Goal: Task Accomplishment & Management: Complete application form

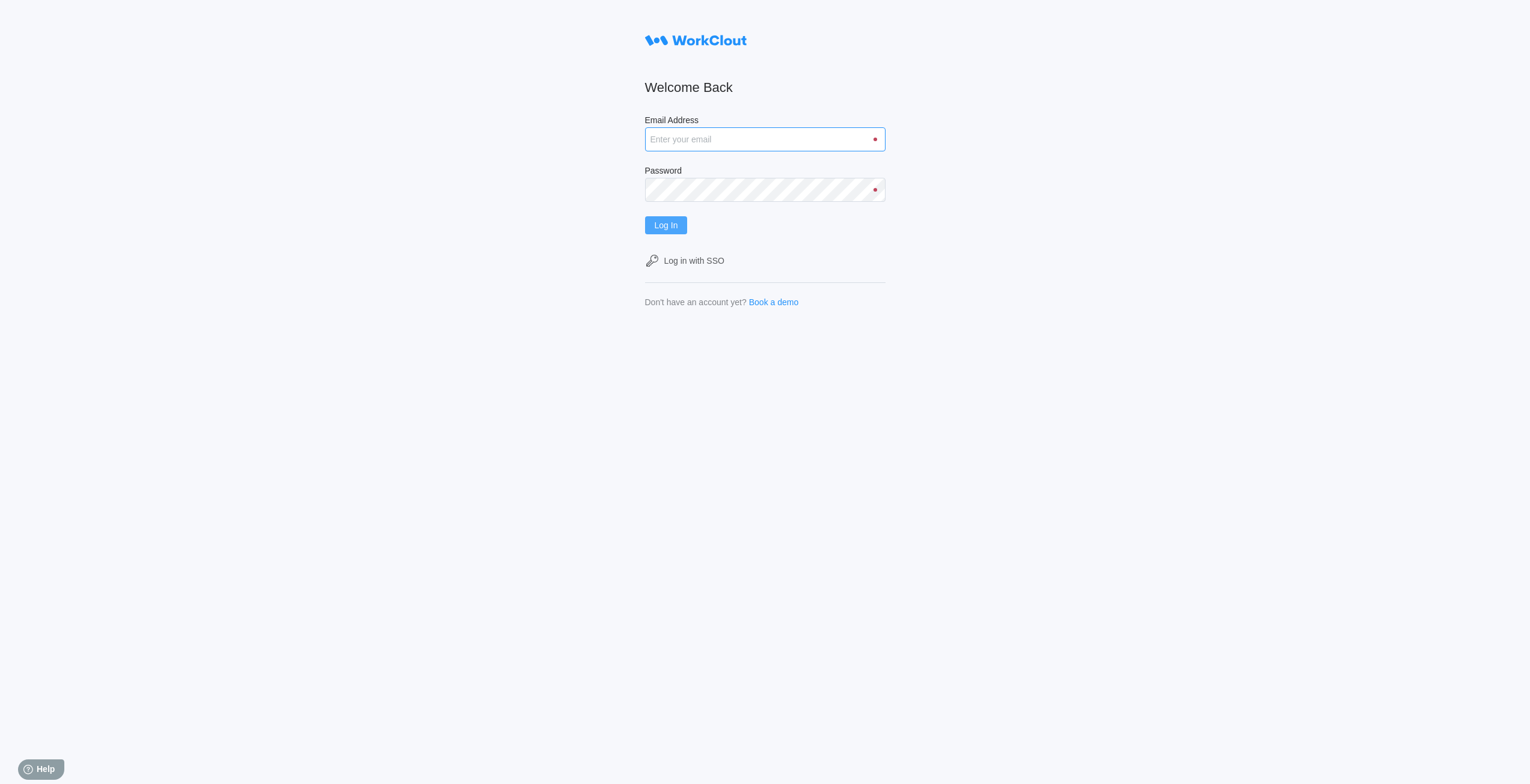
type input "rpenders@simcona.com"
click at [662, 229] on span "Log In" at bounding box center [666, 225] width 24 height 8
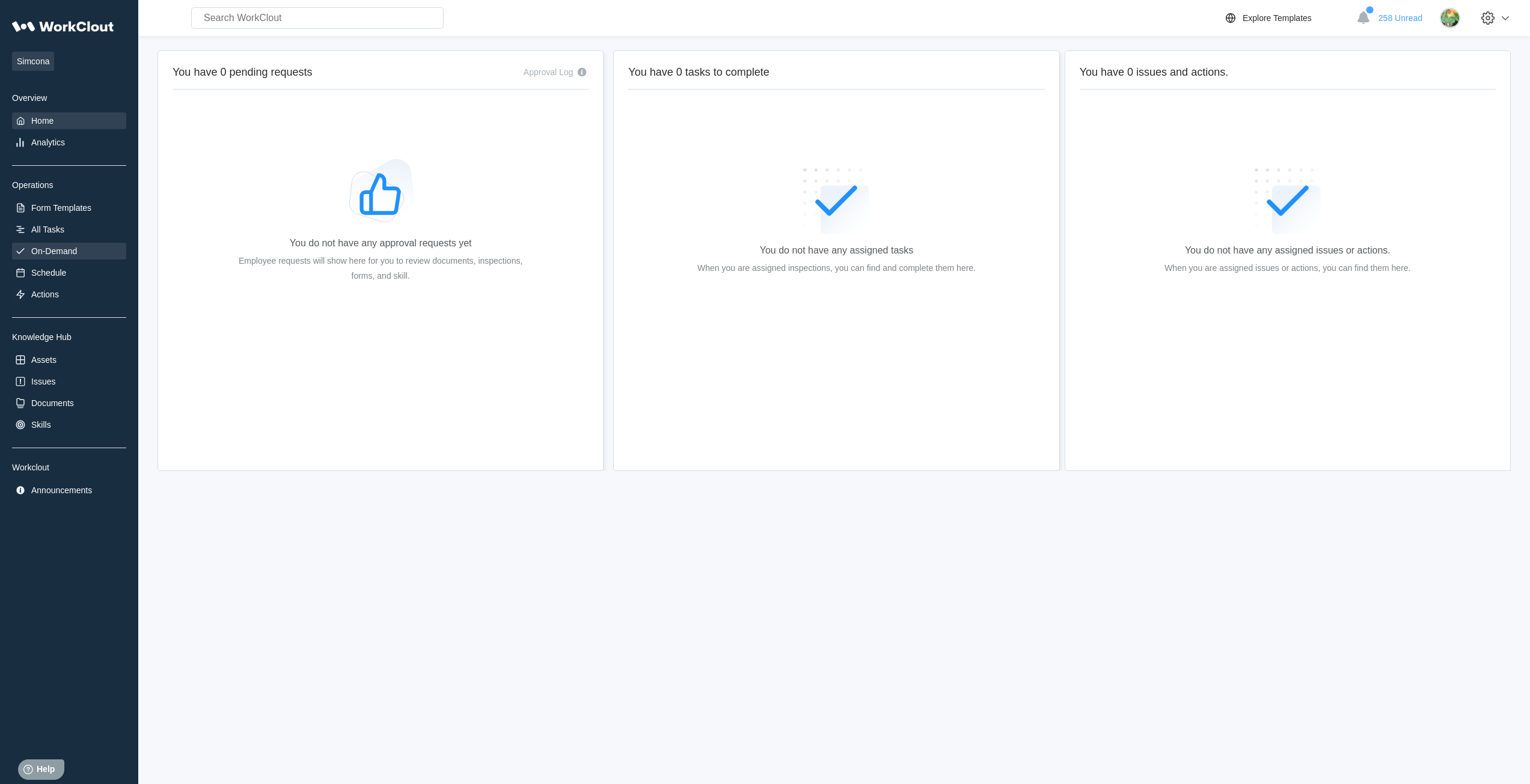
click at [60, 248] on div "On-Demand" at bounding box center [54, 251] width 46 height 10
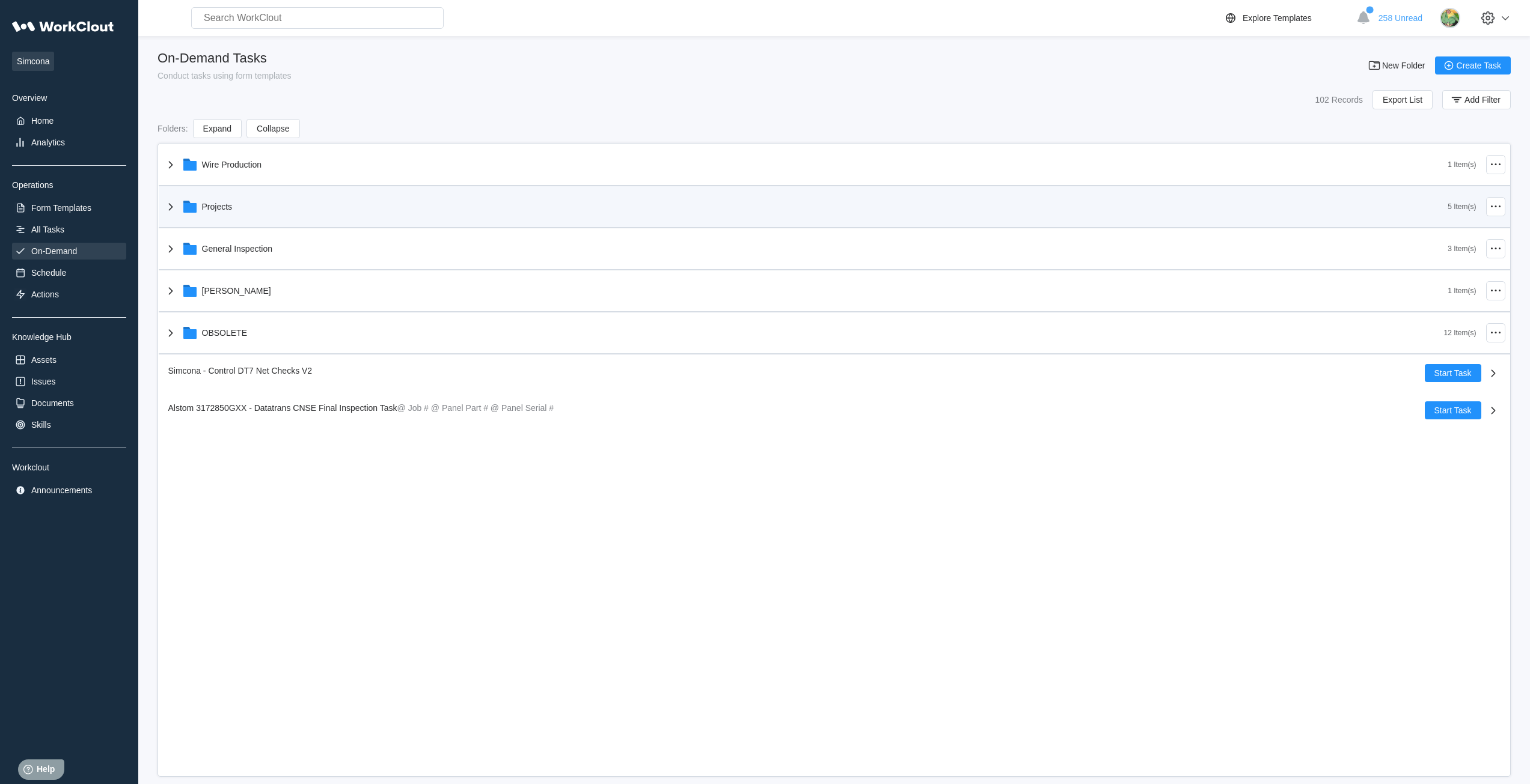
click at [218, 213] on div "Projects" at bounding box center [806, 206] width 1285 height 31
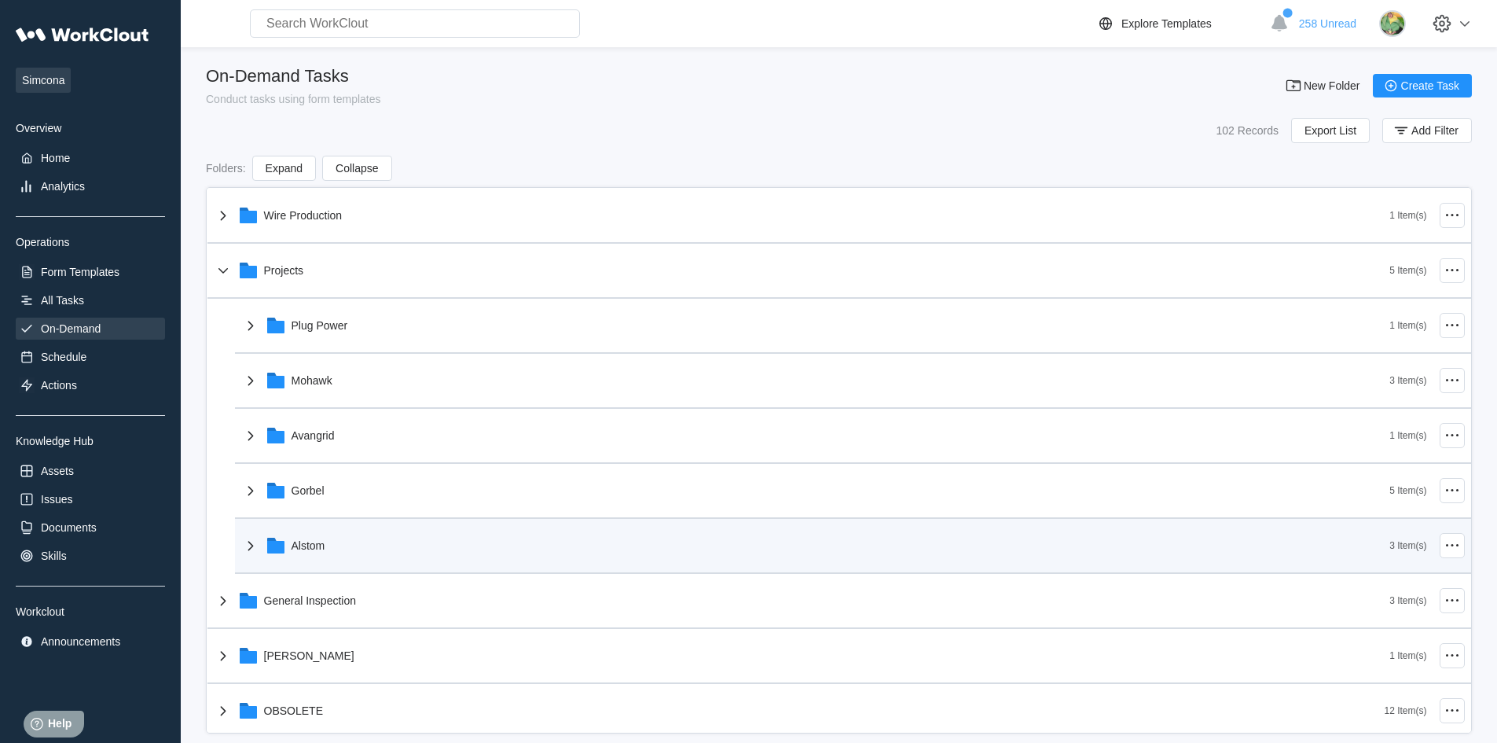
click at [344, 554] on div "Alstom" at bounding box center [815, 545] width 1149 height 41
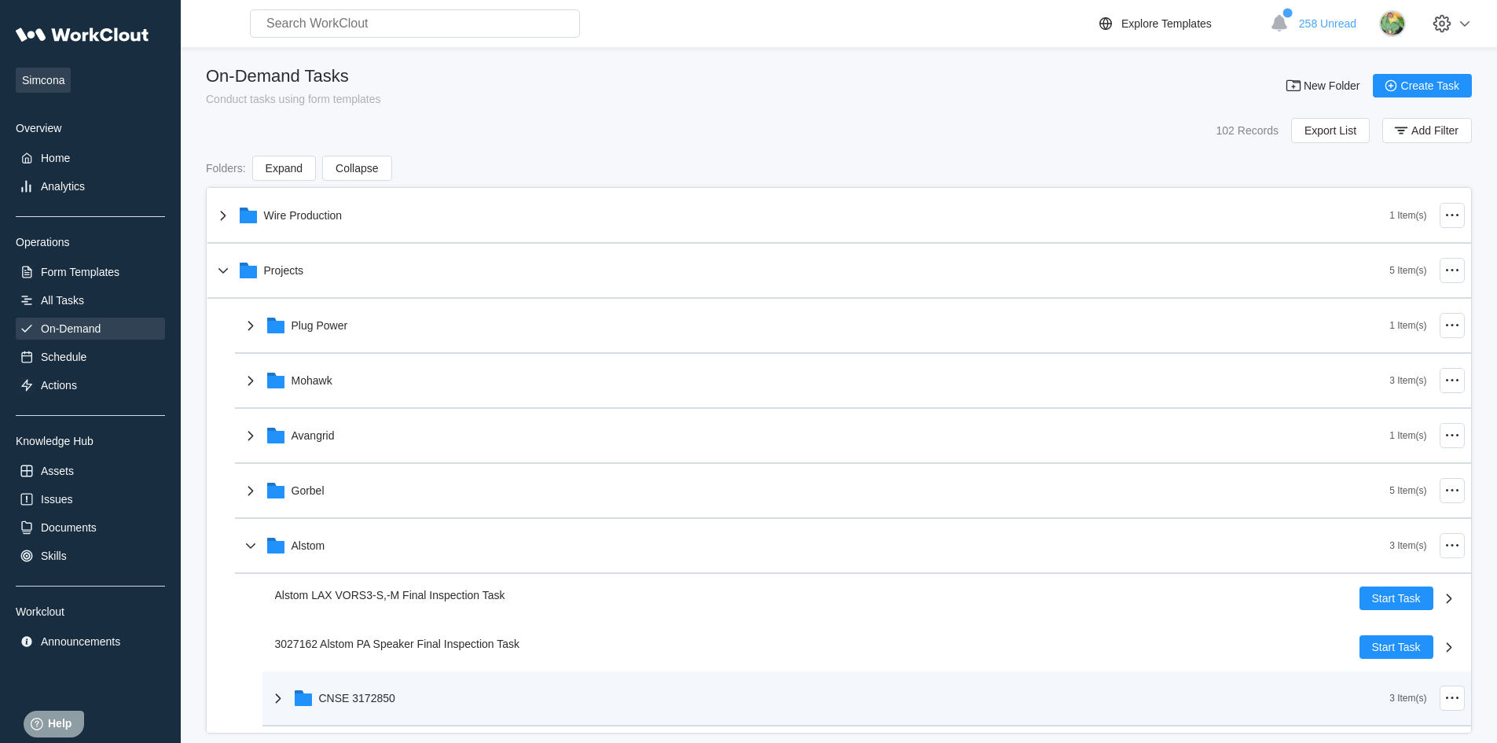
click at [401, 696] on div "CNSE 3172850" at bounding box center [830, 698] width 1122 height 41
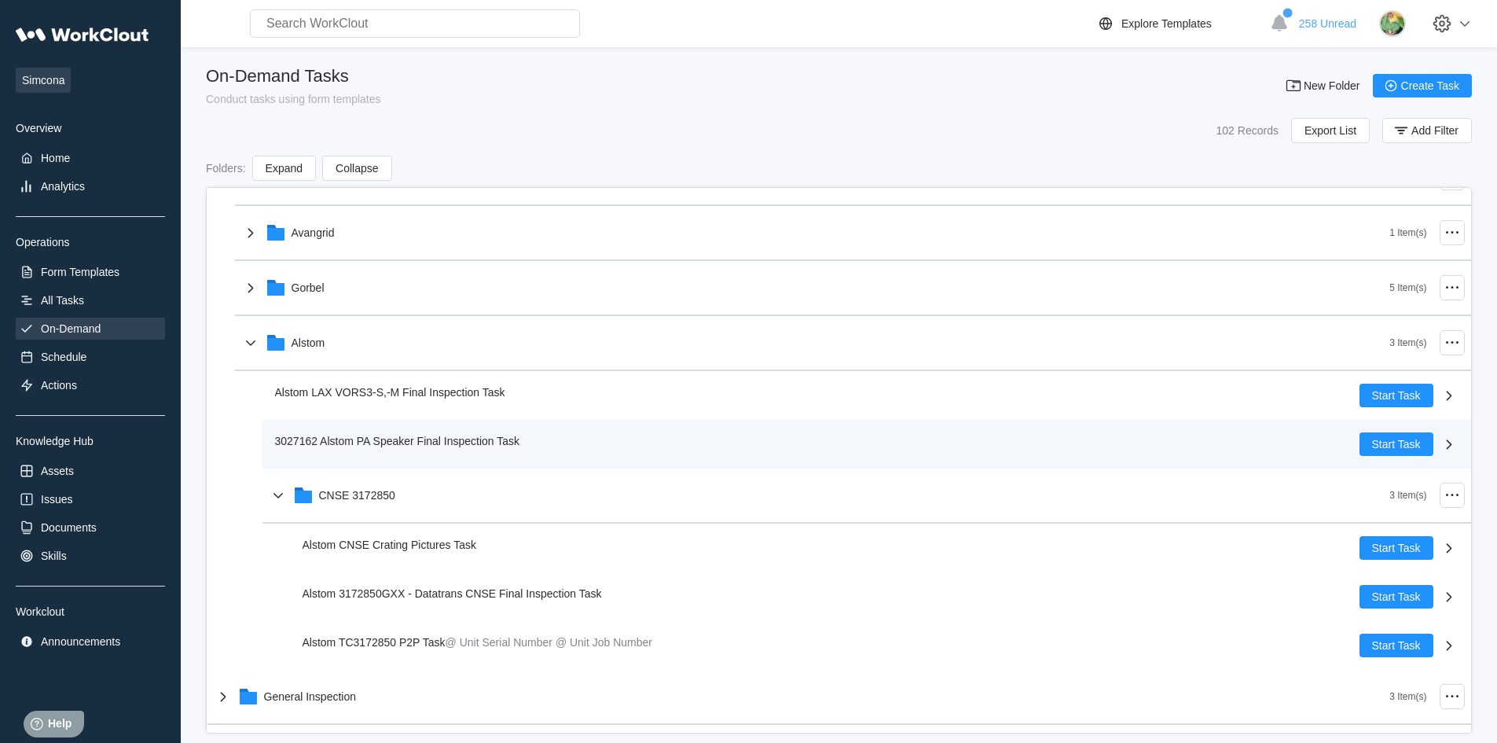
scroll to position [205, 0]
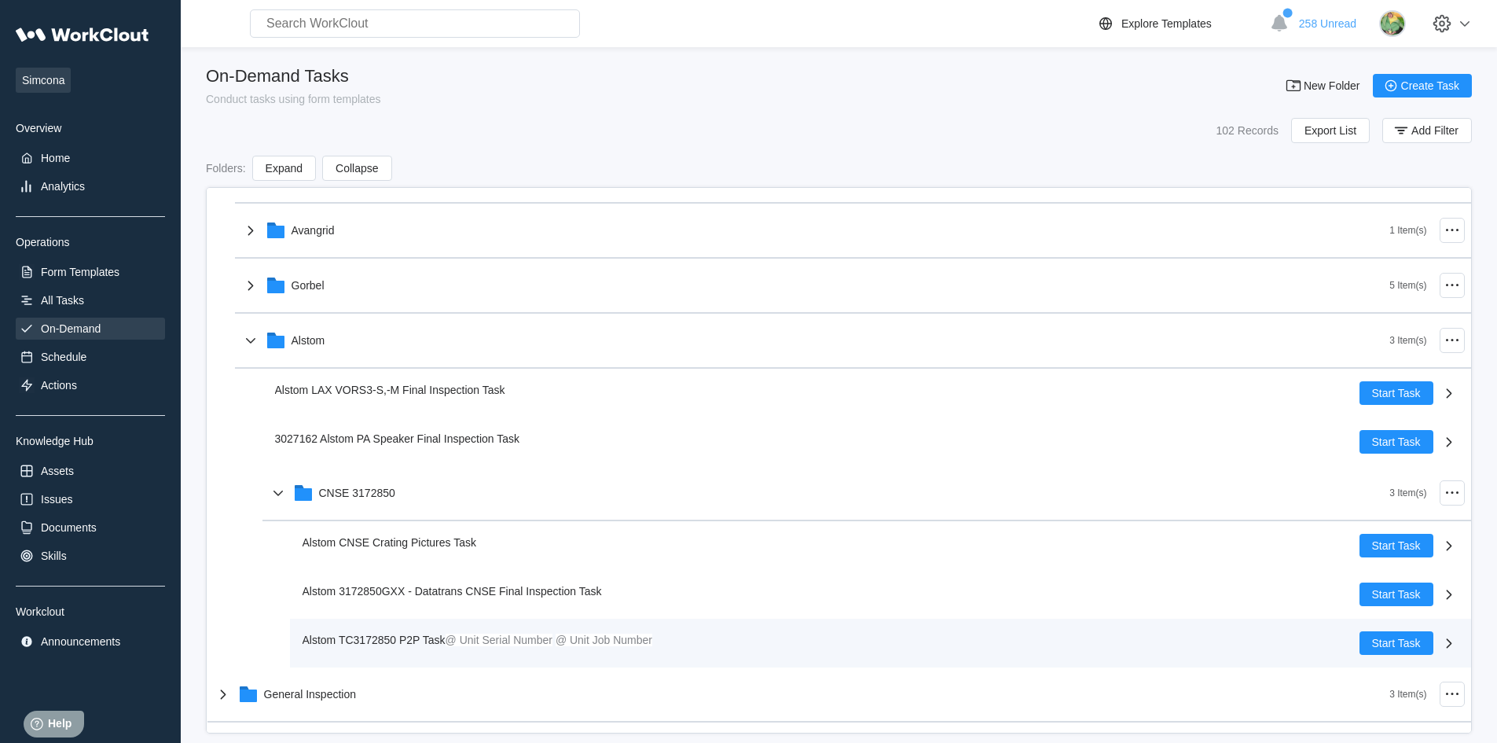
click at [484, 646] on div "Alstom TC3172850 P2P Task @ Unit Serial Number @ Unit Job Number" at bounding box center [481, 639] width 357 height 17
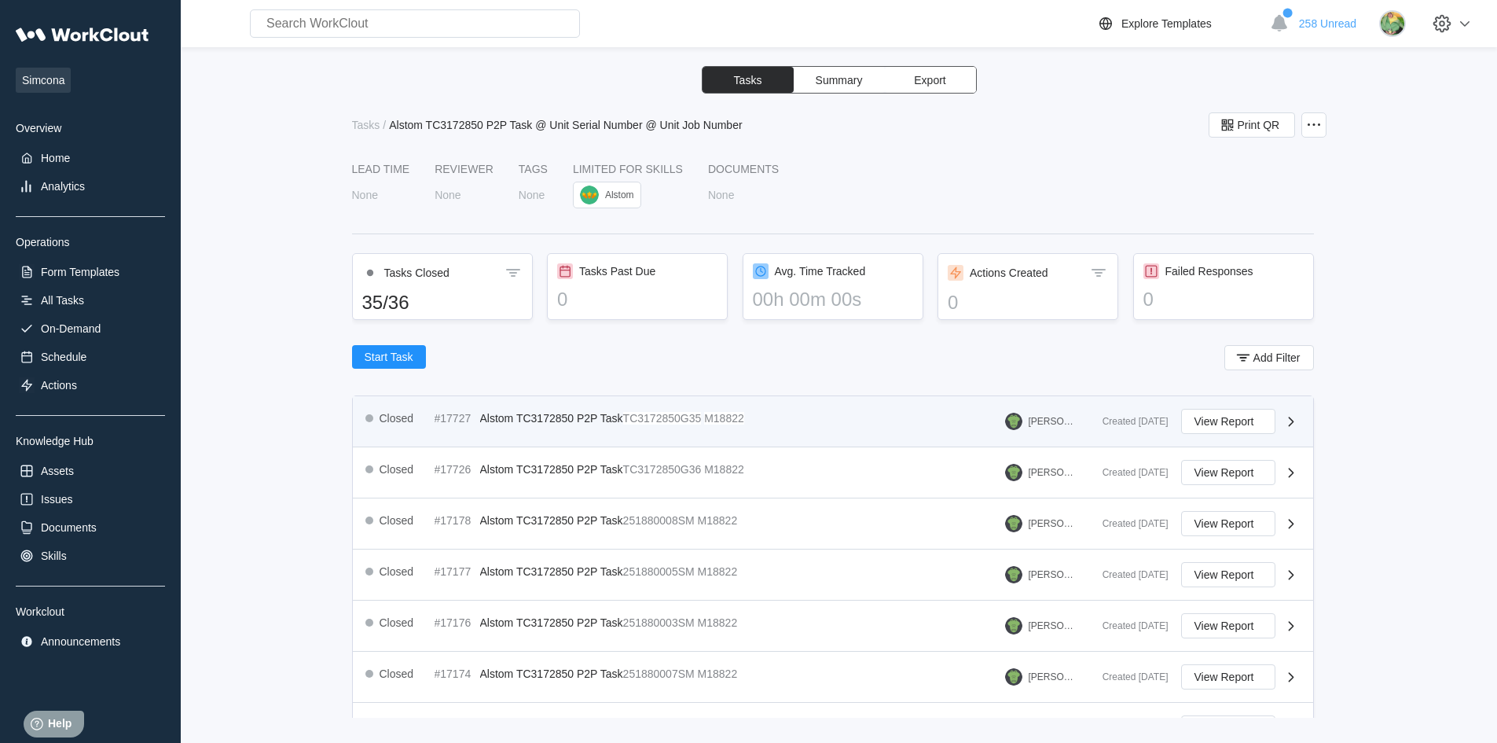
click at [601, 416] on span "Alstom TC3172850 P2P Task" at bounding box center [551, 418] width 143 height 13
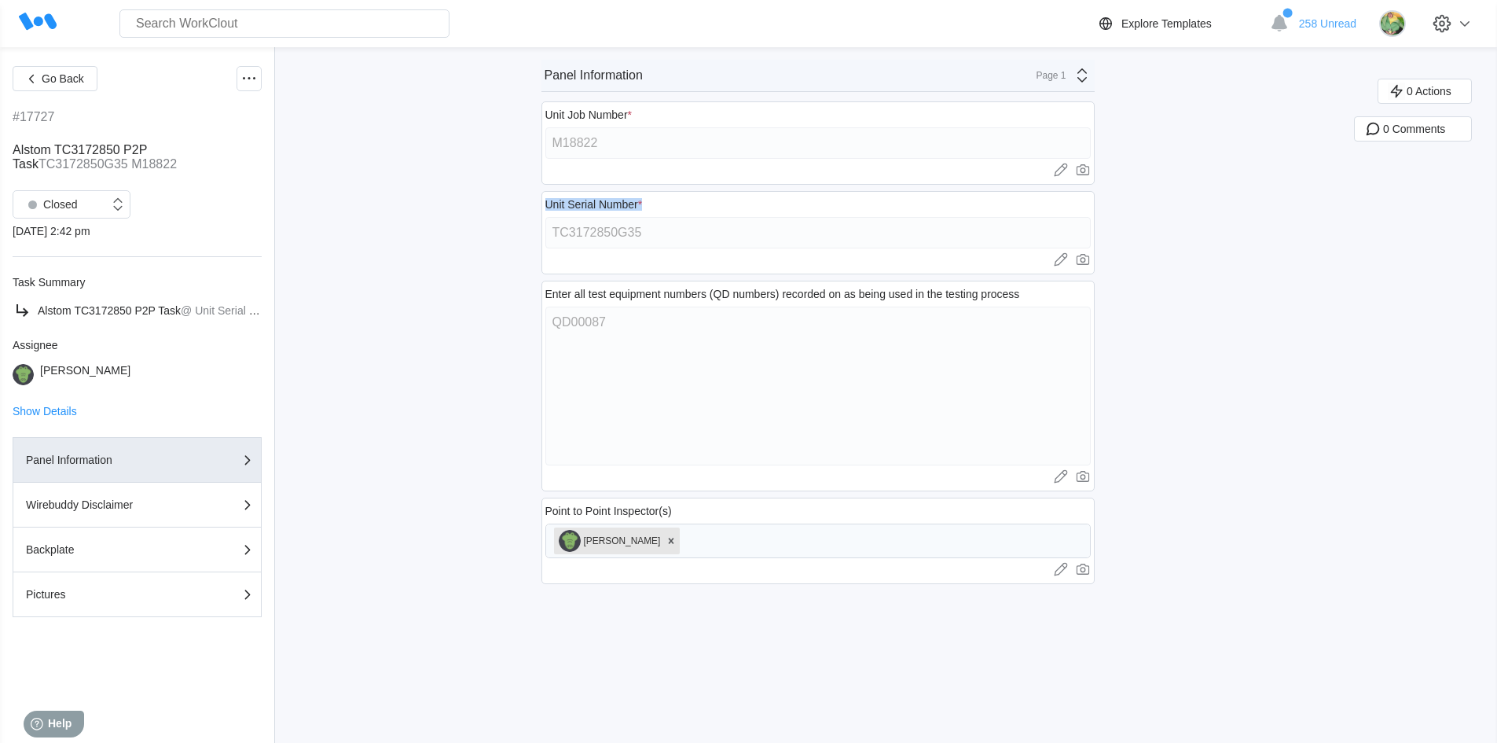
drag, startPoint x: 554, startPoint y: 204, endPoint x: 645, endPoint y: 214, distance: 91.0
click at [645, 214] on div "Unit Serial Number * TC3172850G35 Upload images or videos to this field Drag an…" at bounding box center [818, 232] width 553 height 83
click at [557, 263] on div at bounding box center [819, 260] width 546 height 16
click at [80, 74] on span "Go Back" at bounding box center [63, 78] width 42 height 11
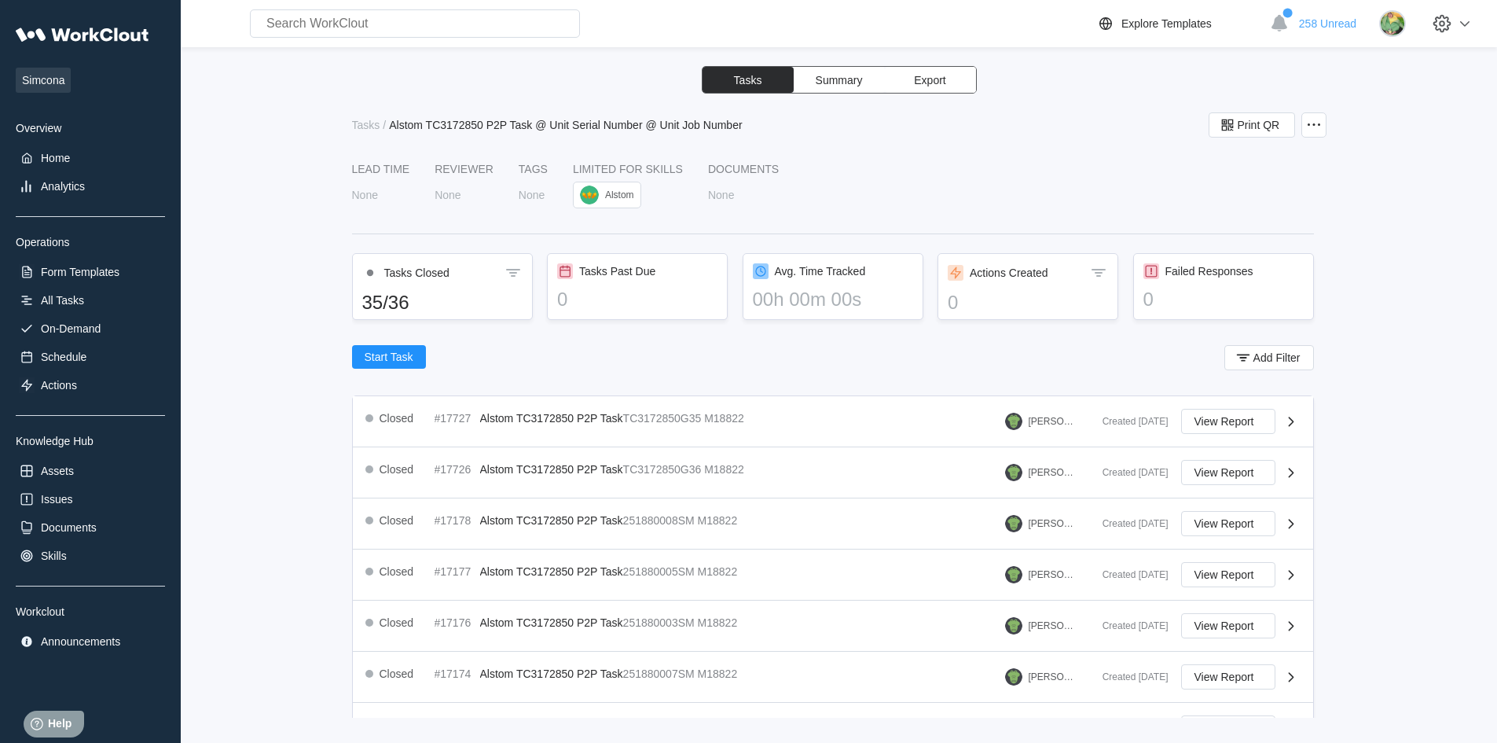
click at [292, 333] on div "Tasks Summary Export Tasks / Alstom TC3172850 P2P Task @ Unit Serial Number @ U…" at bounding box center [839, 392] width 1266 height 652
click at [101, 306] on div "All Tasks" at bounding box center [90, 300] width 149 height 22
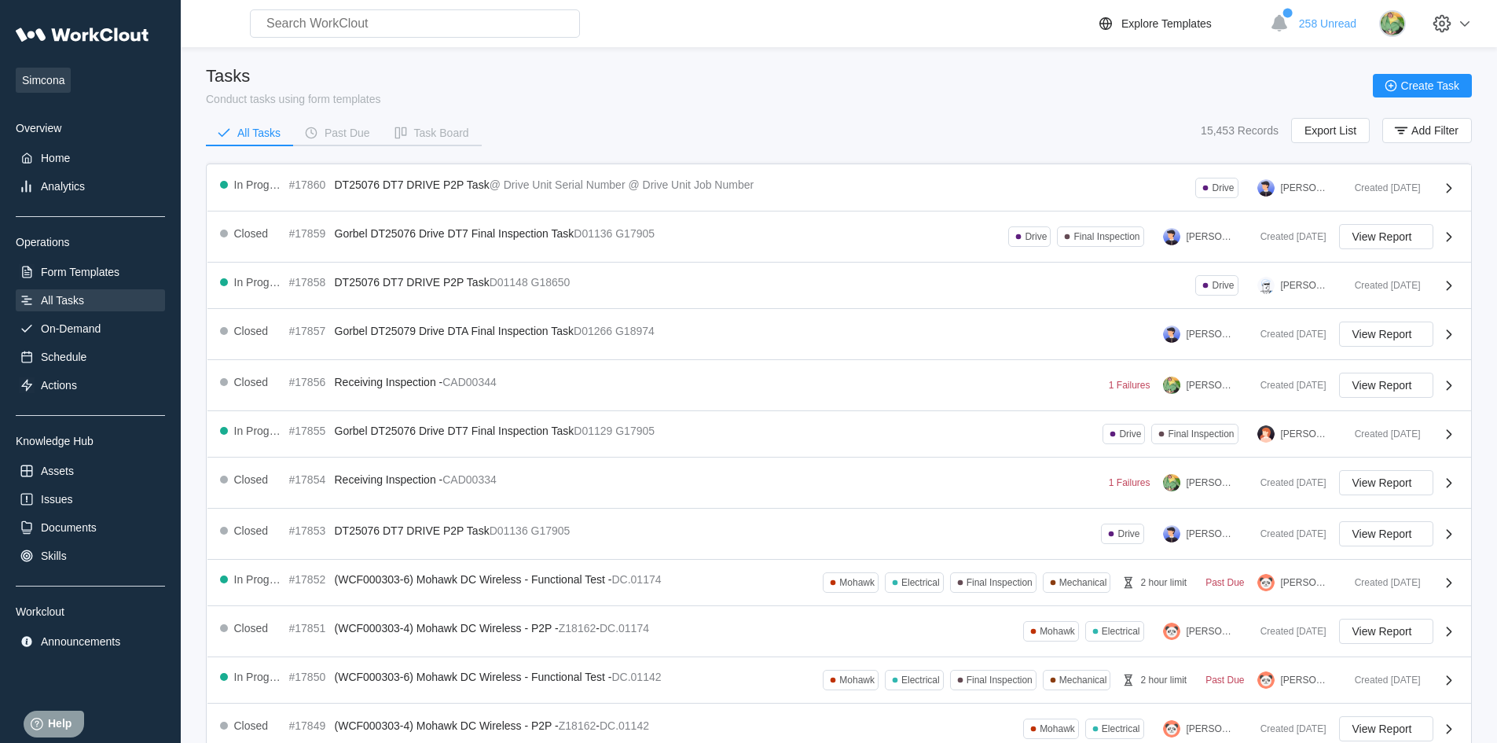
click at [345, 17] on input "text" at bounding box center [415, 23] width 330 height 28
type input "d"
type input "h"
type input "D"
type input "a"
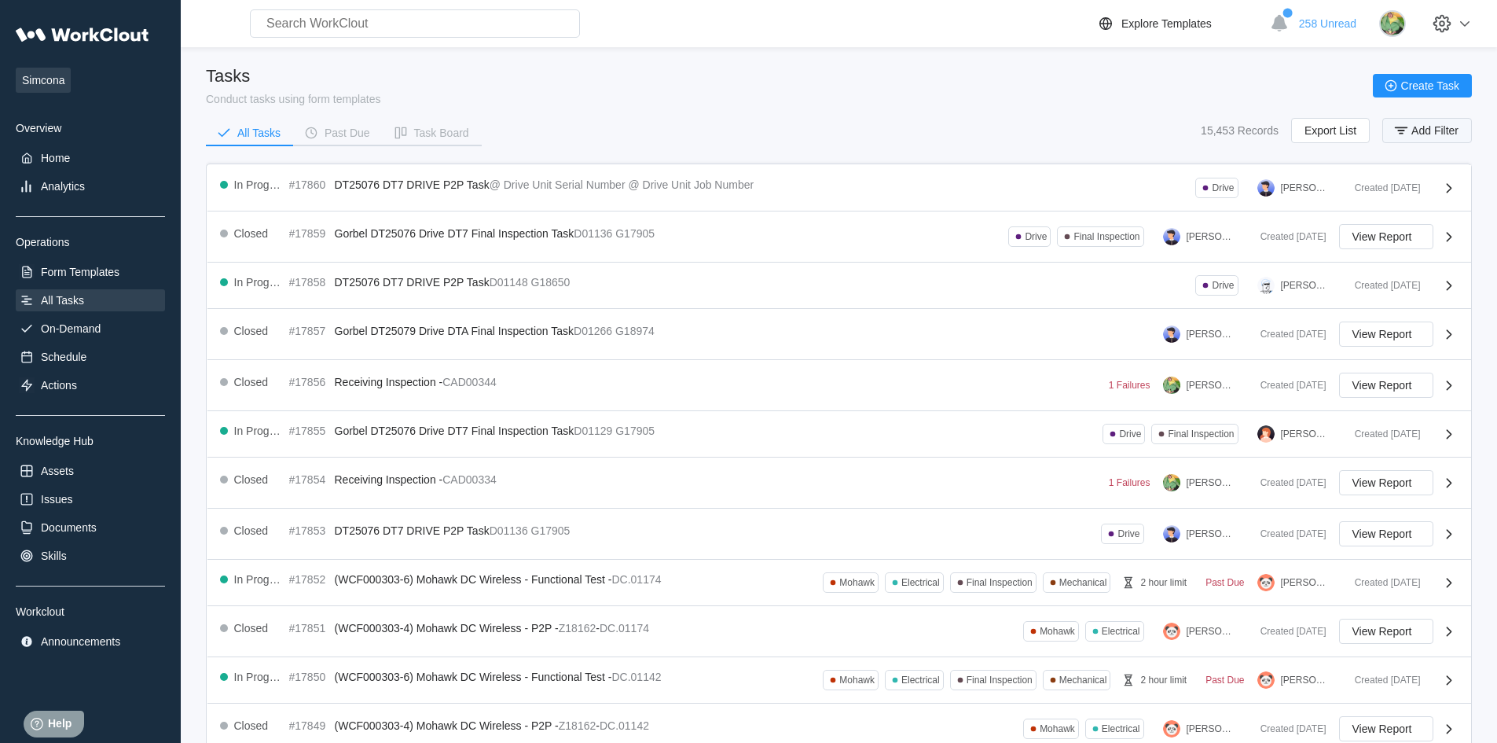
click at [1462, 133] on button "Add Filter" at bounding box center [1428, 130] width 90 height 25
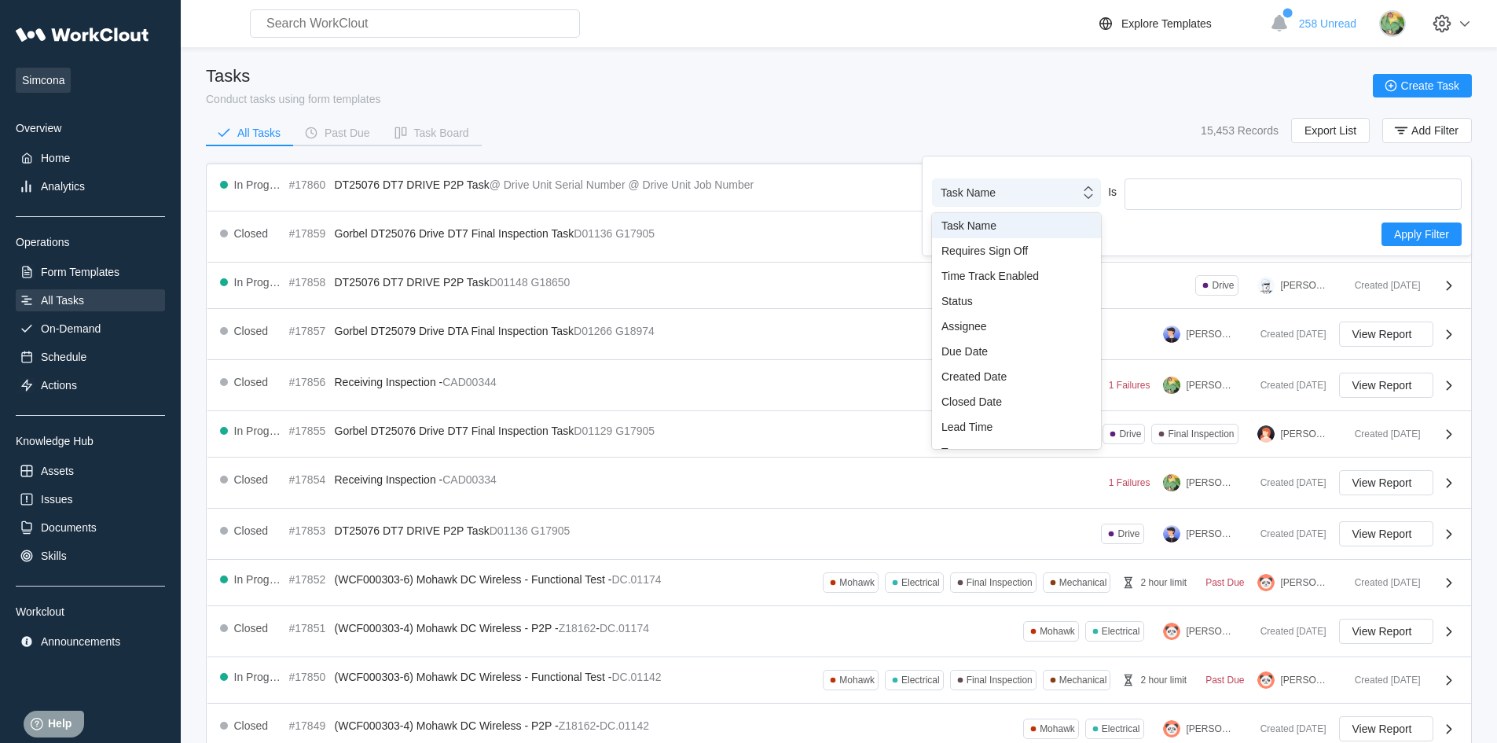
click at [1023, 201] on div "Task Name" at bounding box center [1006, 193] width 147 height 22
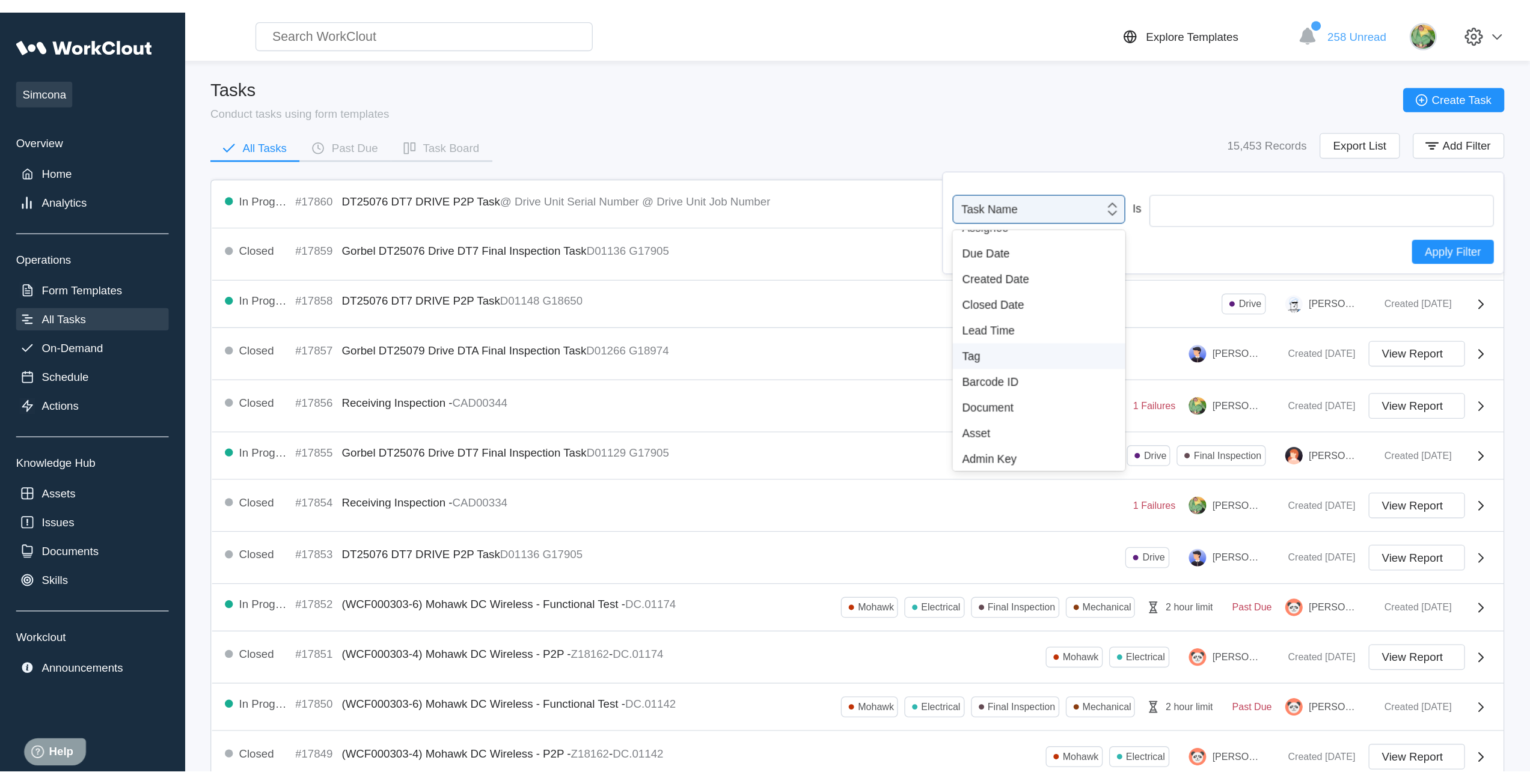
scroll to position [89, 0]
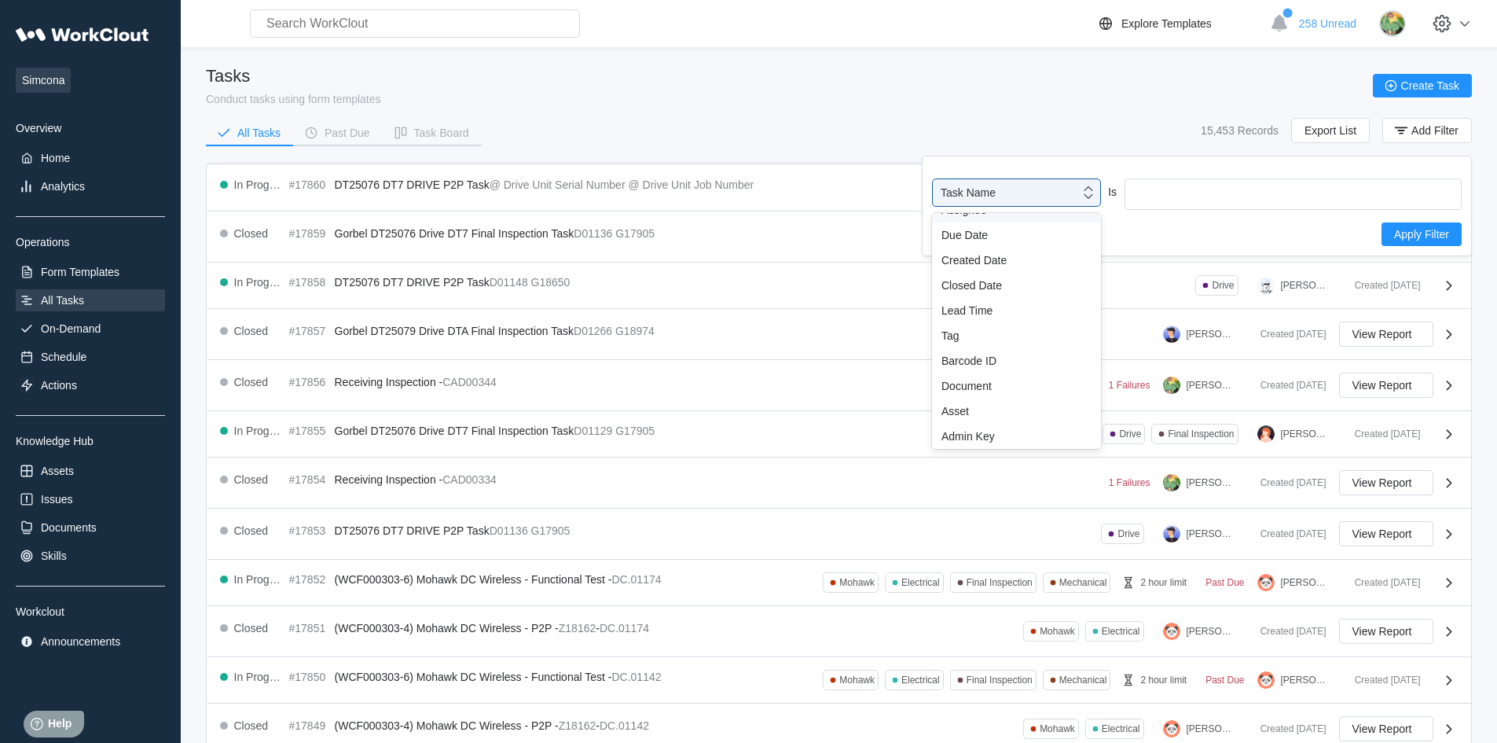
click at [1066, 101] on div "Tasks Conduct tasks using form templates Create Task" at bounding box center [839, 85] width 1266 height 39
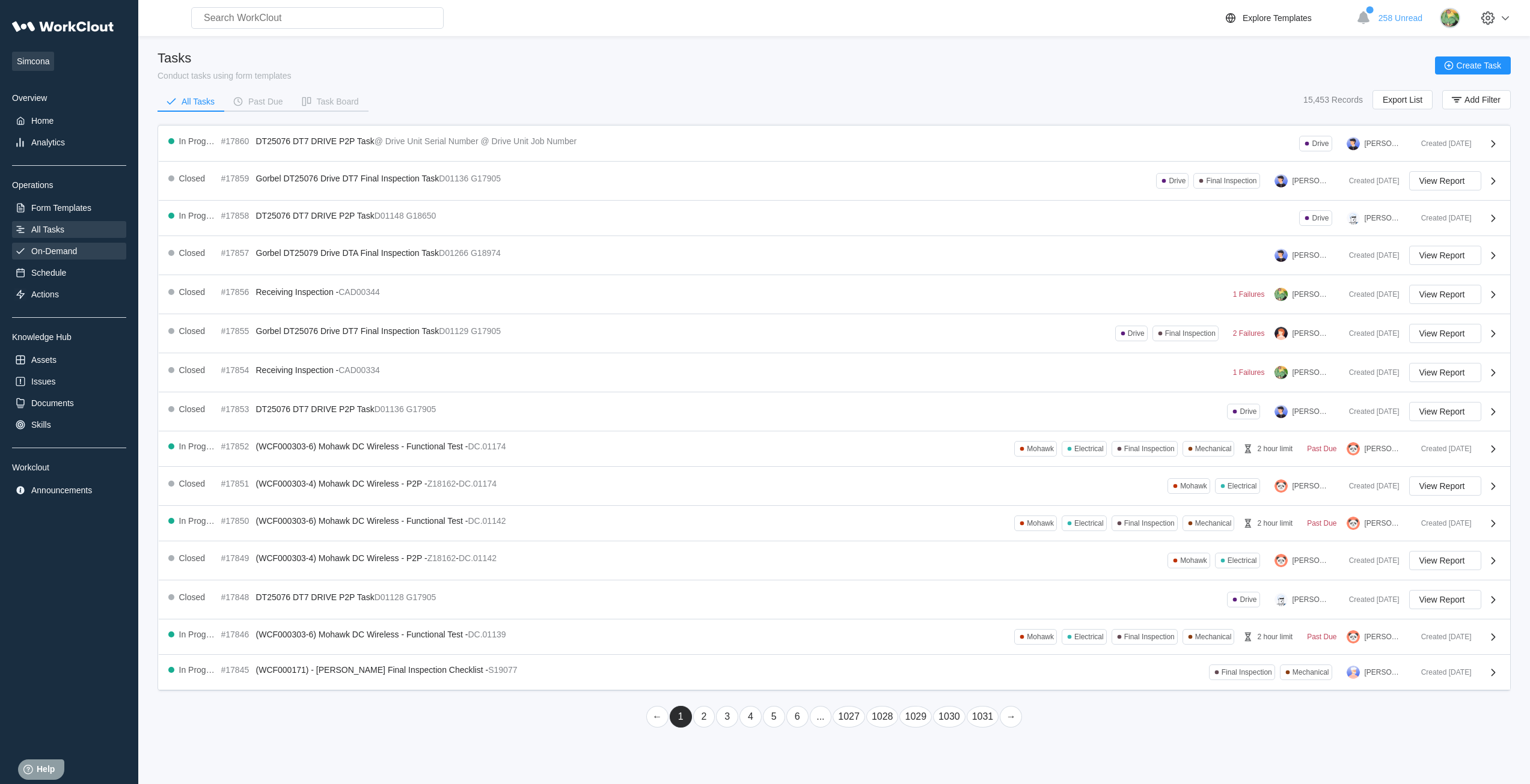
click at [60, 252] on div "On-Demand" at bounding box center [54, 251] width 46 height 10
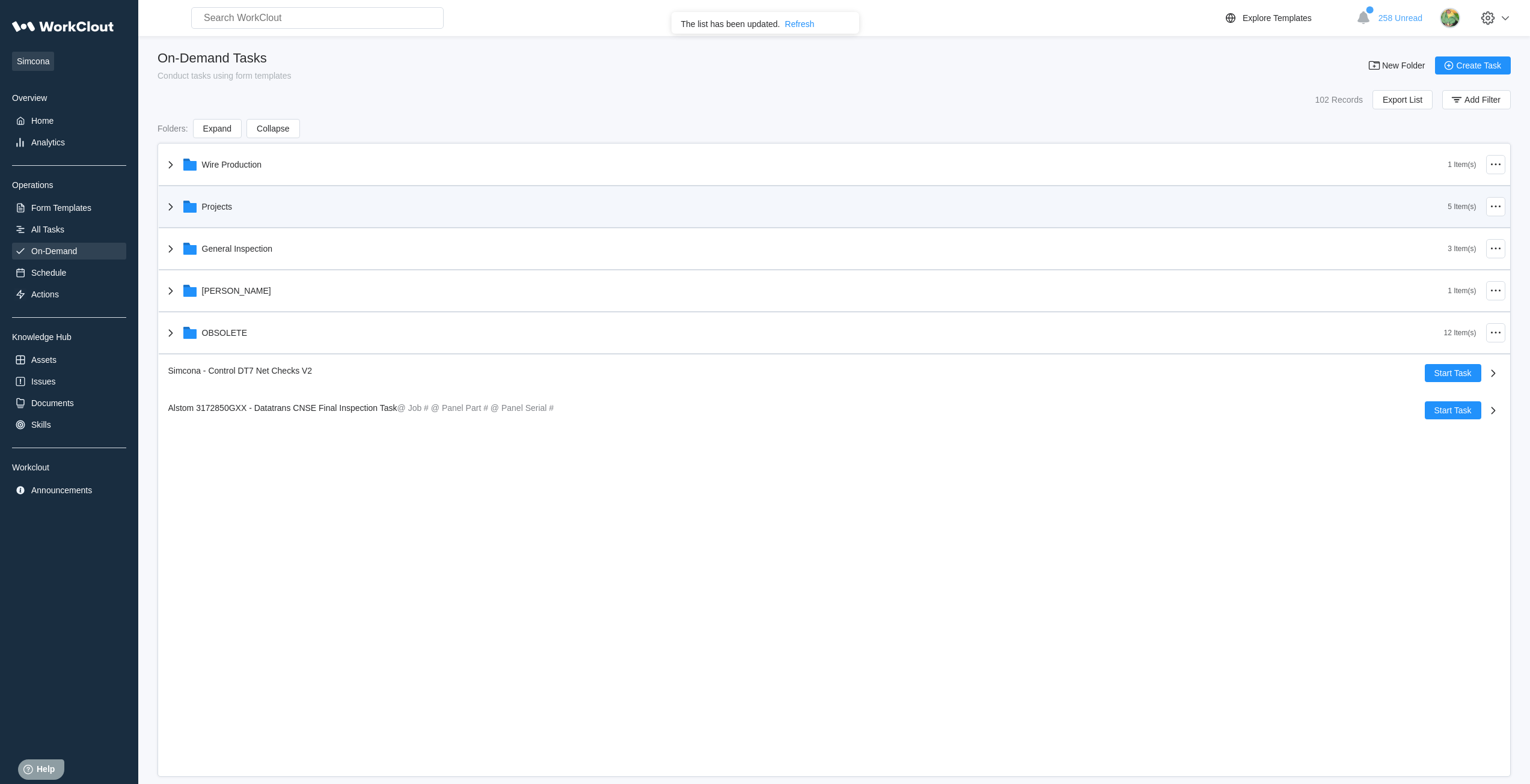
click at [229, 207] on div "Projects" at bounding box center [217, 206] width 31 height 10
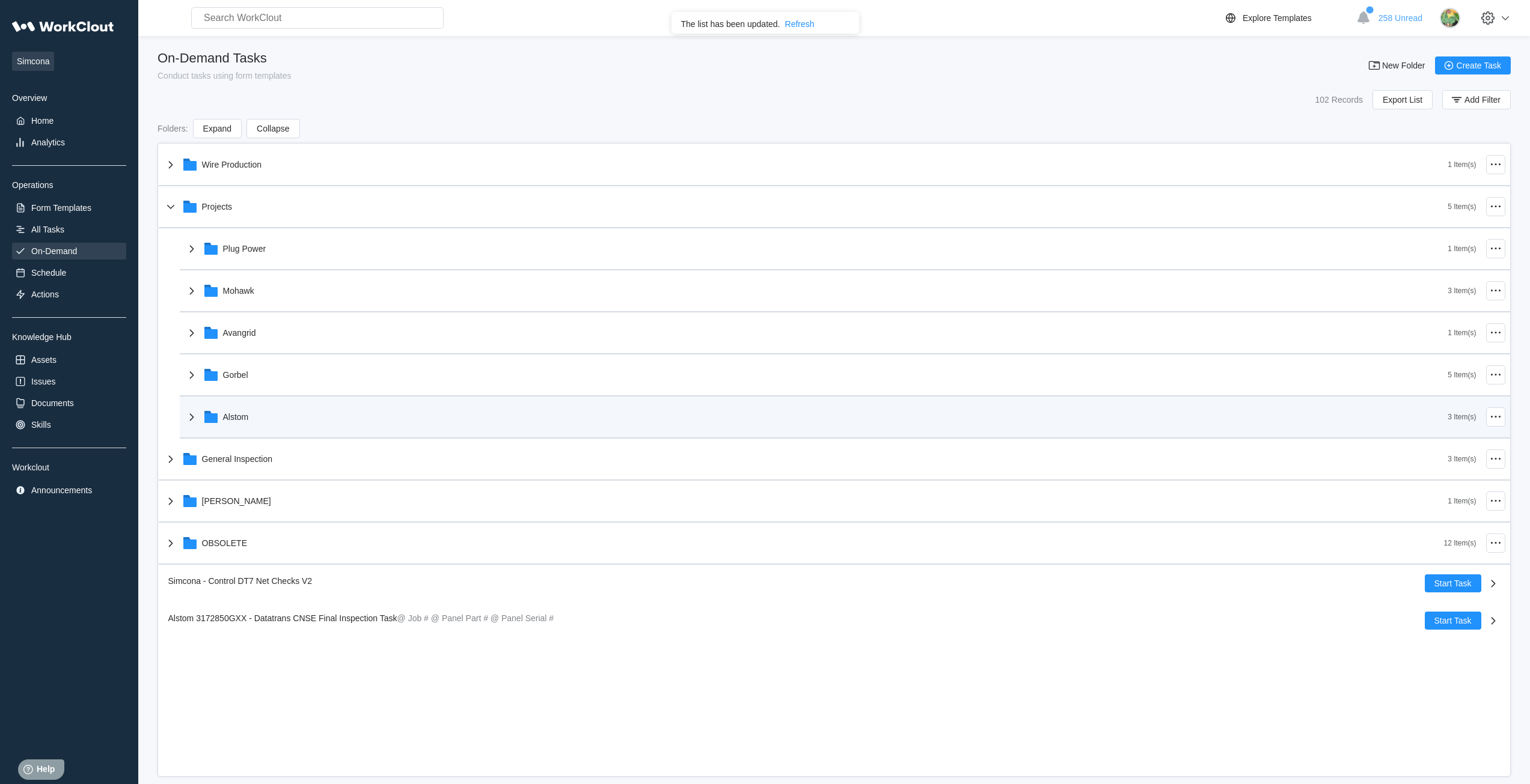
click at [236, 418] on div "Alstom" at bounding box center [236, 416] width 26 height 10
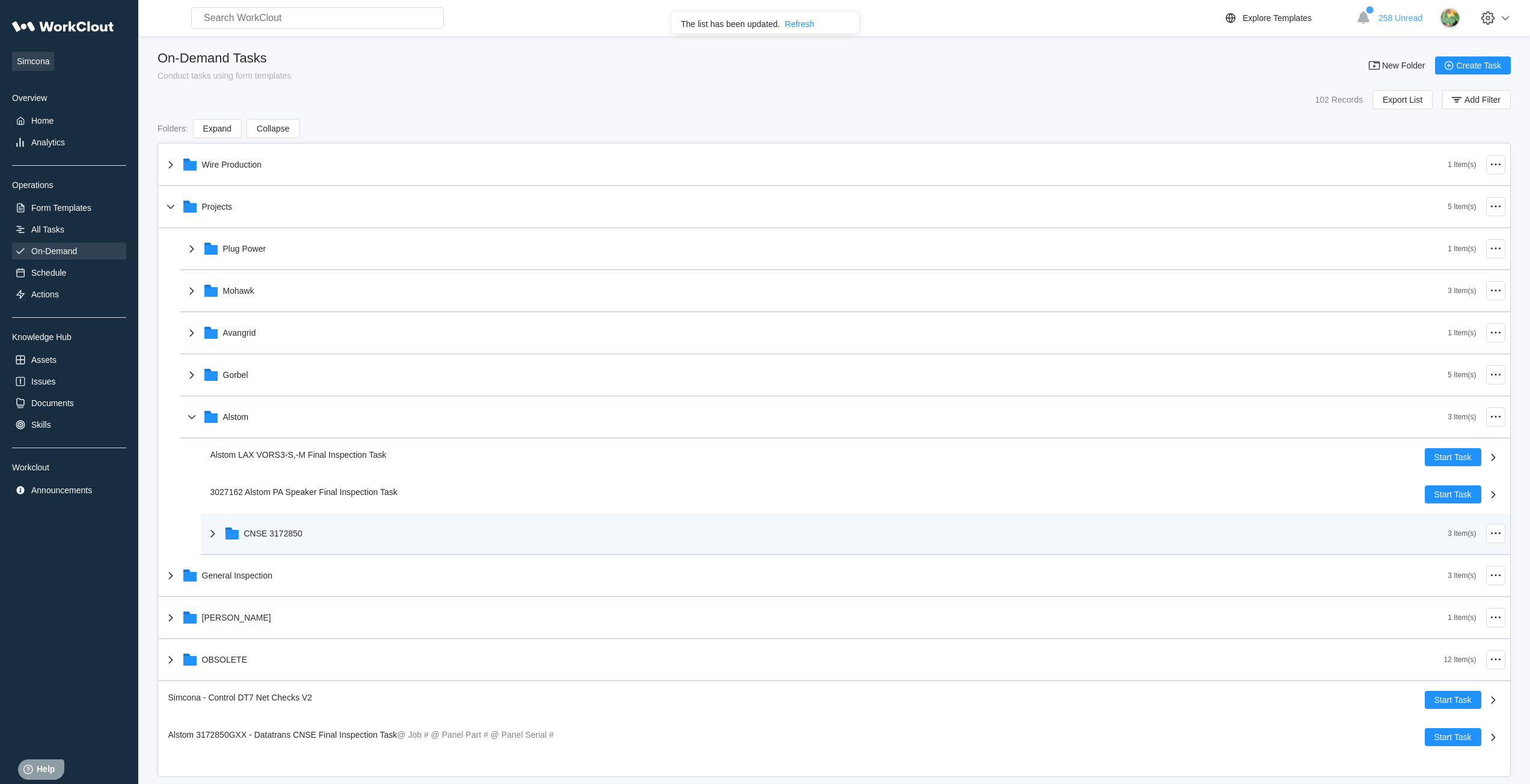
click at [221, 535] on div "CNSE 3172850" at bounding box center [827, 533] width 1243 height 31
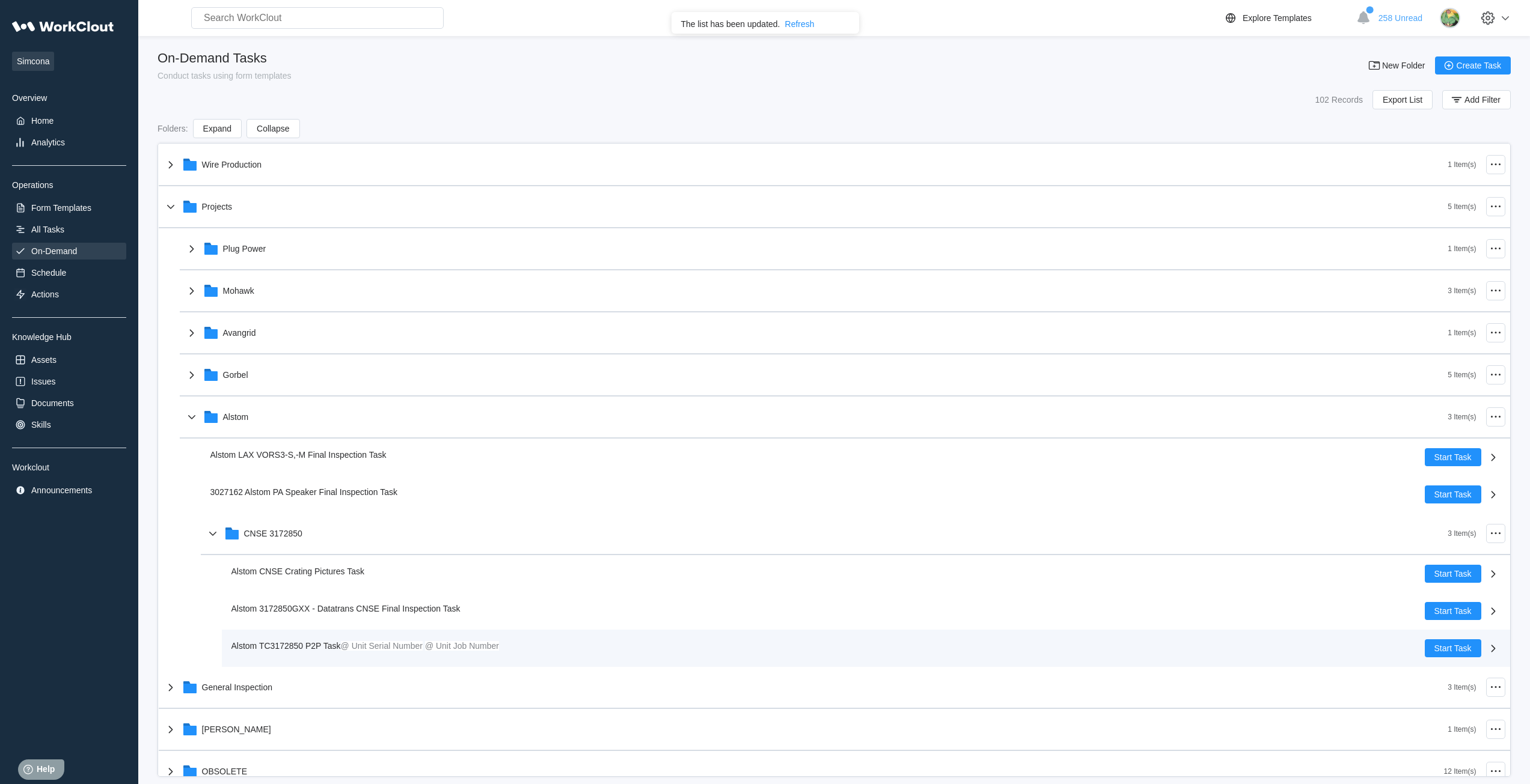
click at [320, 651] on div "Alstom TC3172850 P2P Task @ Unit Serial Number @ Unit Job Number" at bounding box center [368, 645] width 273 height 13
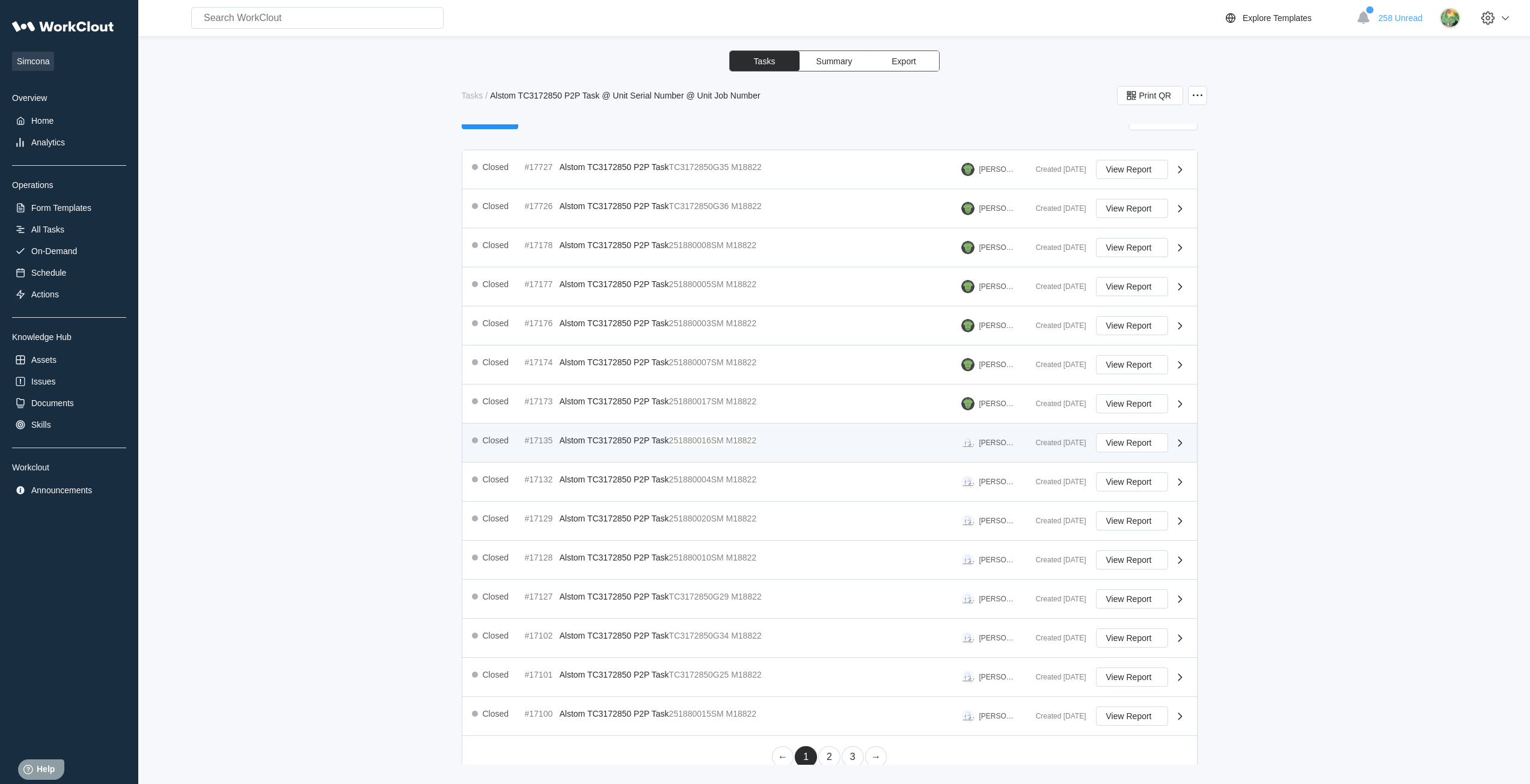
scroll to position [167, 0]
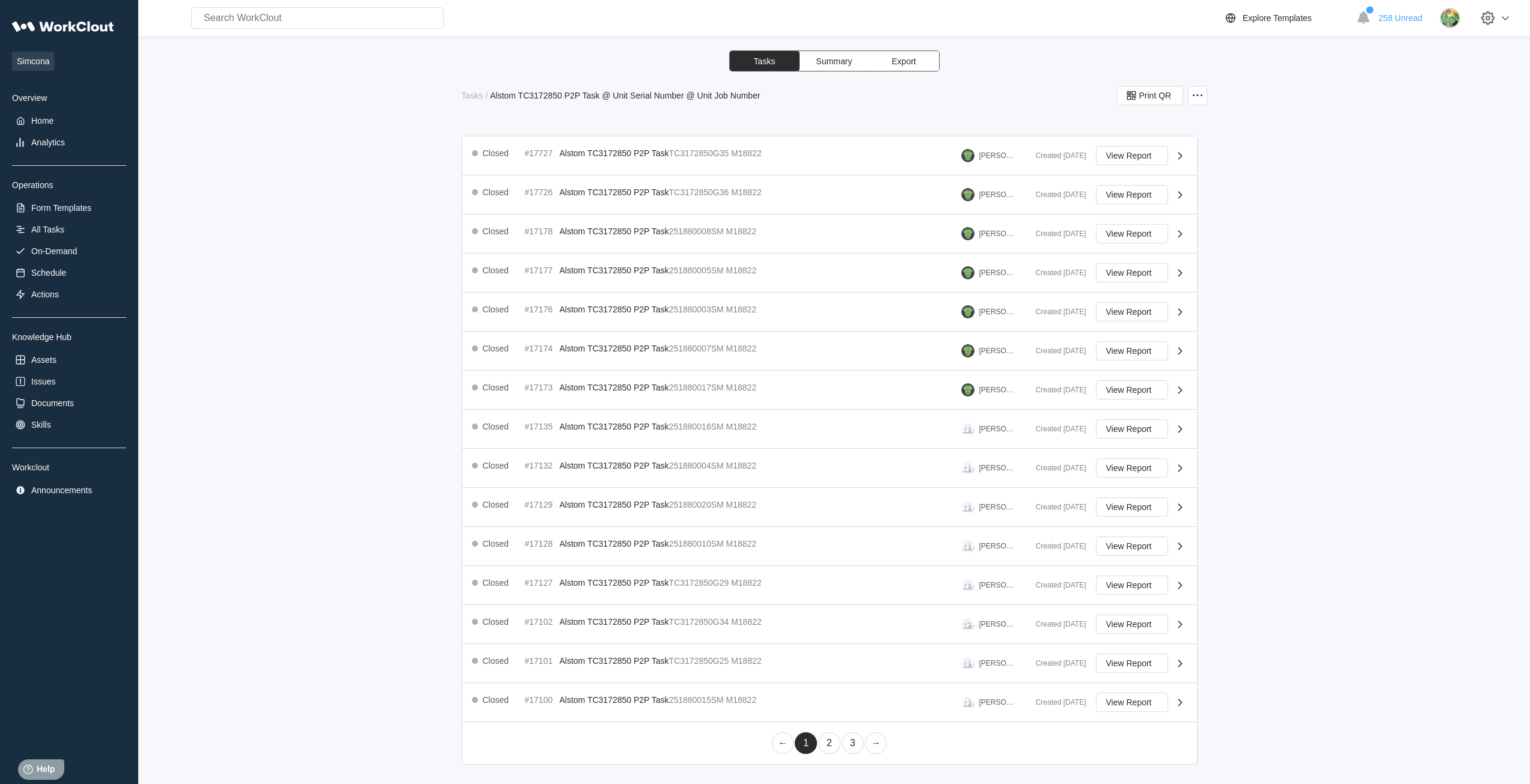
click at [824, 751] on link "2" at bounding box center [829, 743] width 22 height 21
click at [849, 746] on link "3" at bounding box center [853, 743] width 22 height 21
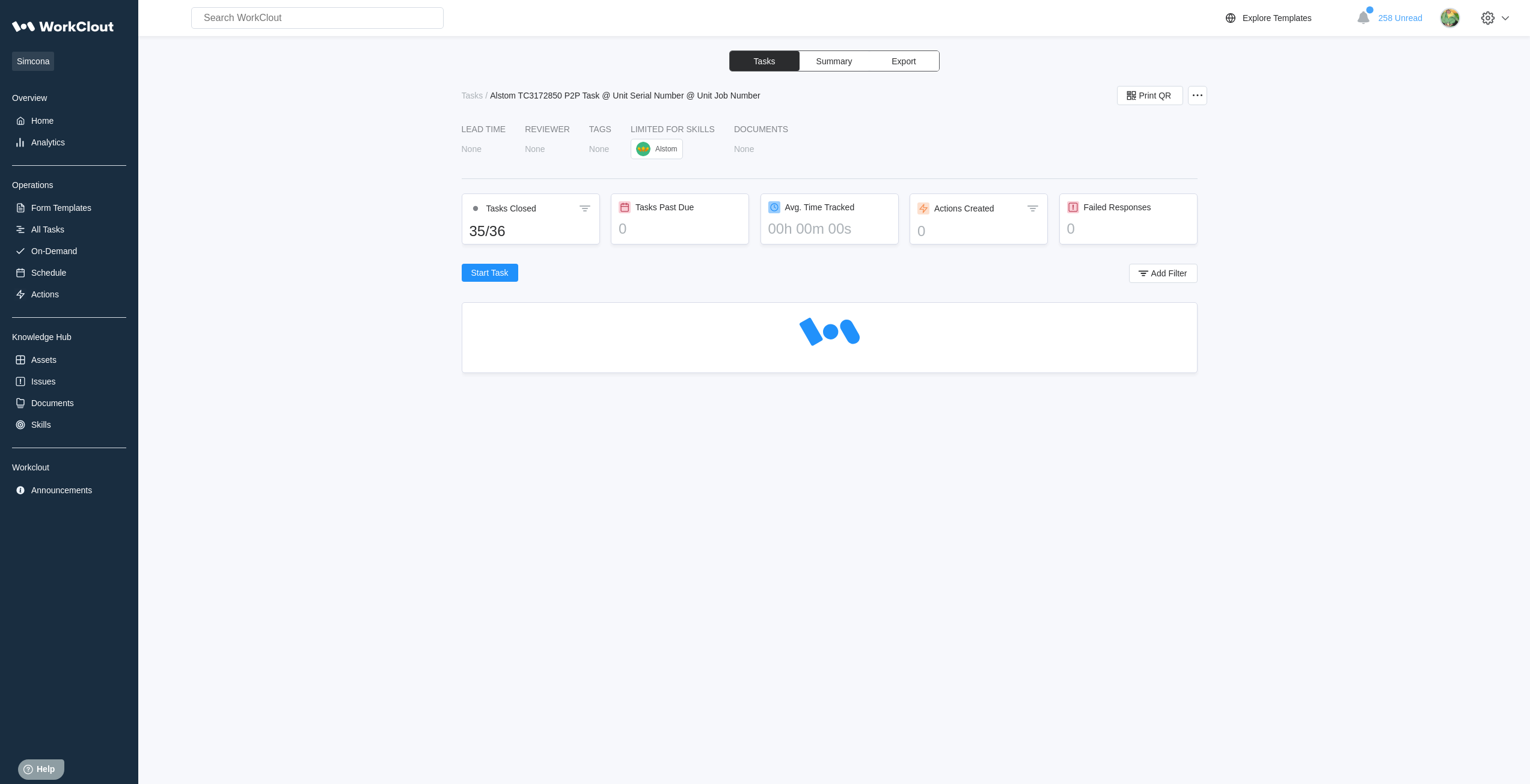
scroll to position [0, 0]
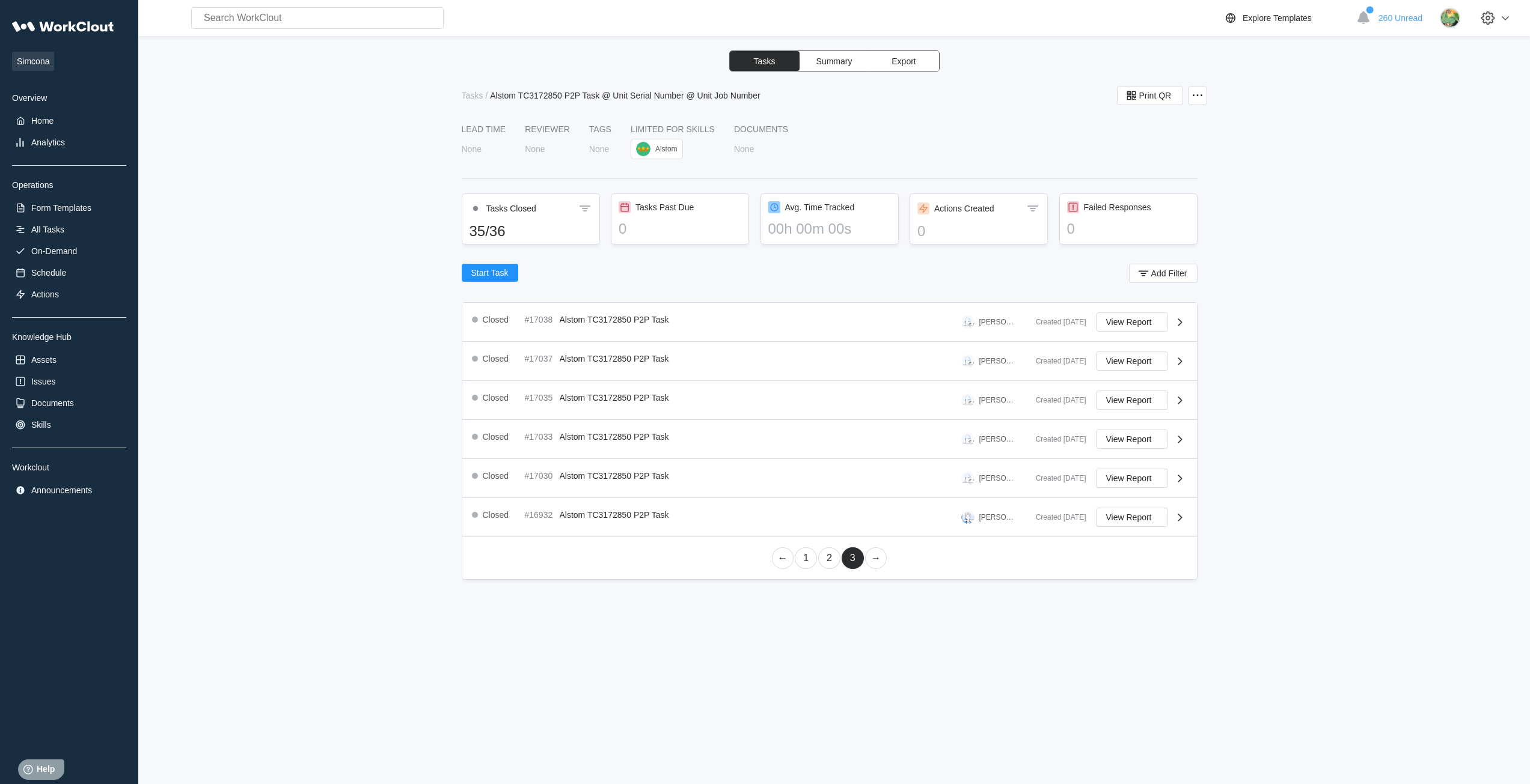
click at [807, 562] on link "1" at bounding box center [805, 558] width 22 height 21
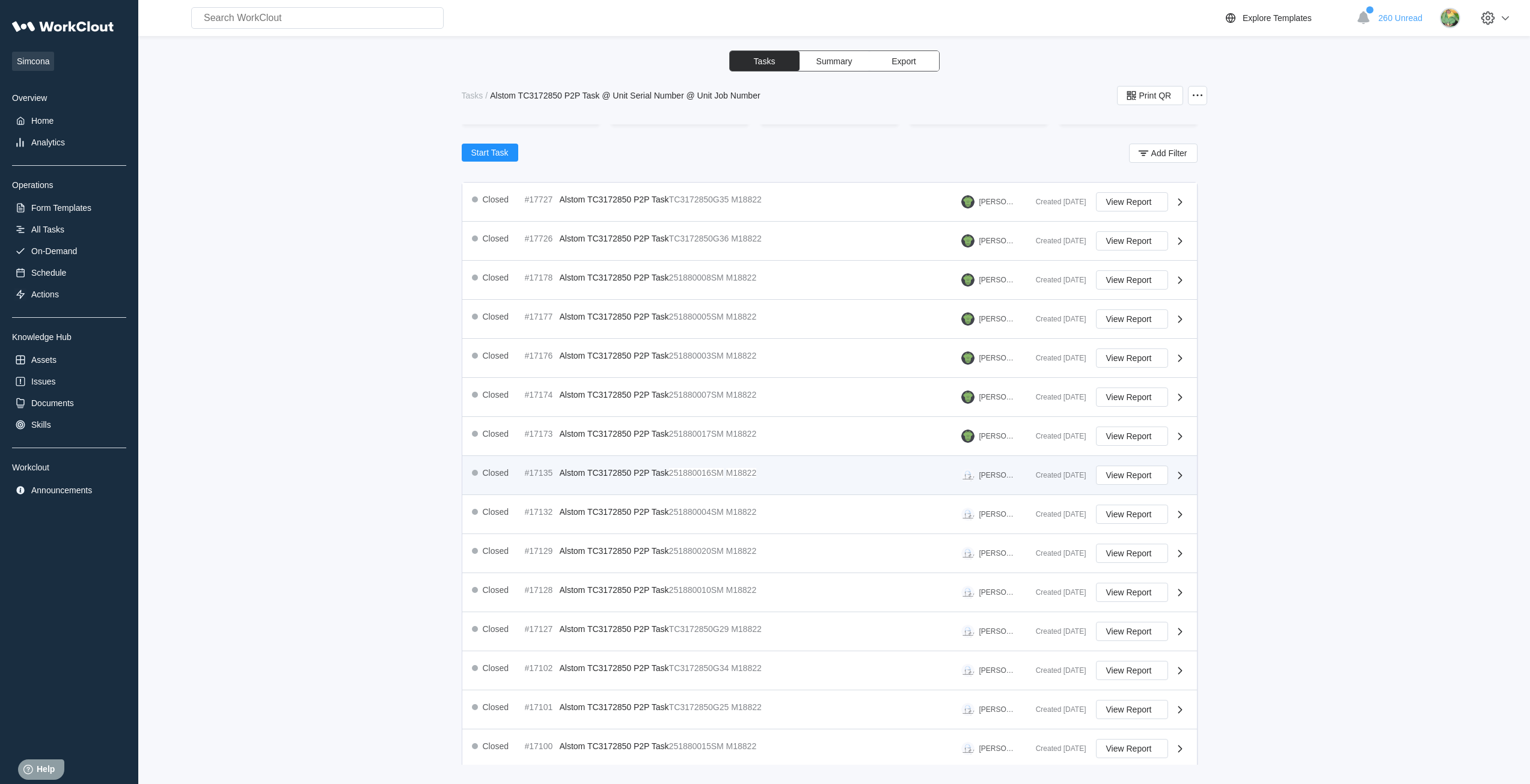
scroll to position [167, 0]
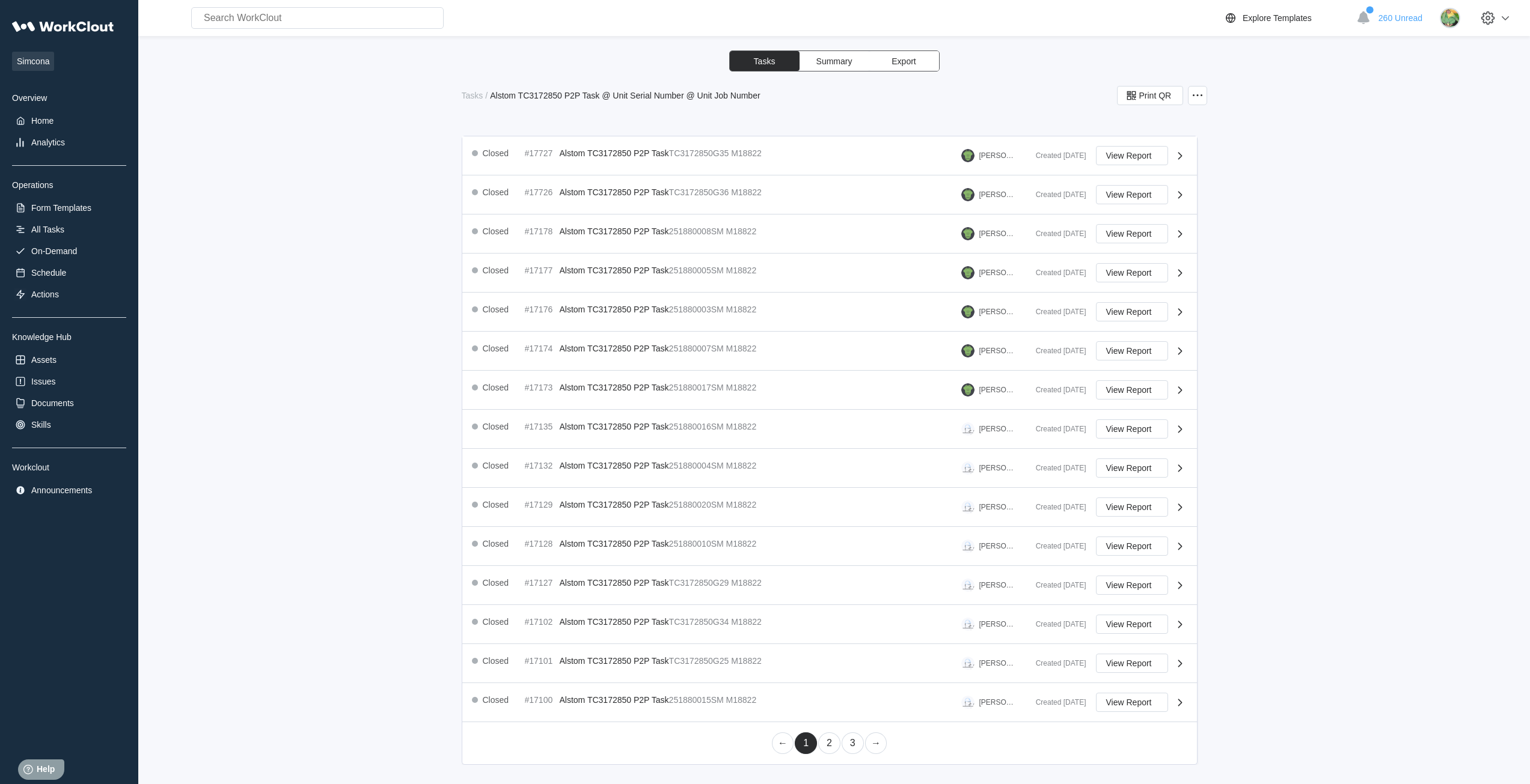
click at [824, 747] on link "2" at bounding box center [829, 743] width 22 height 21
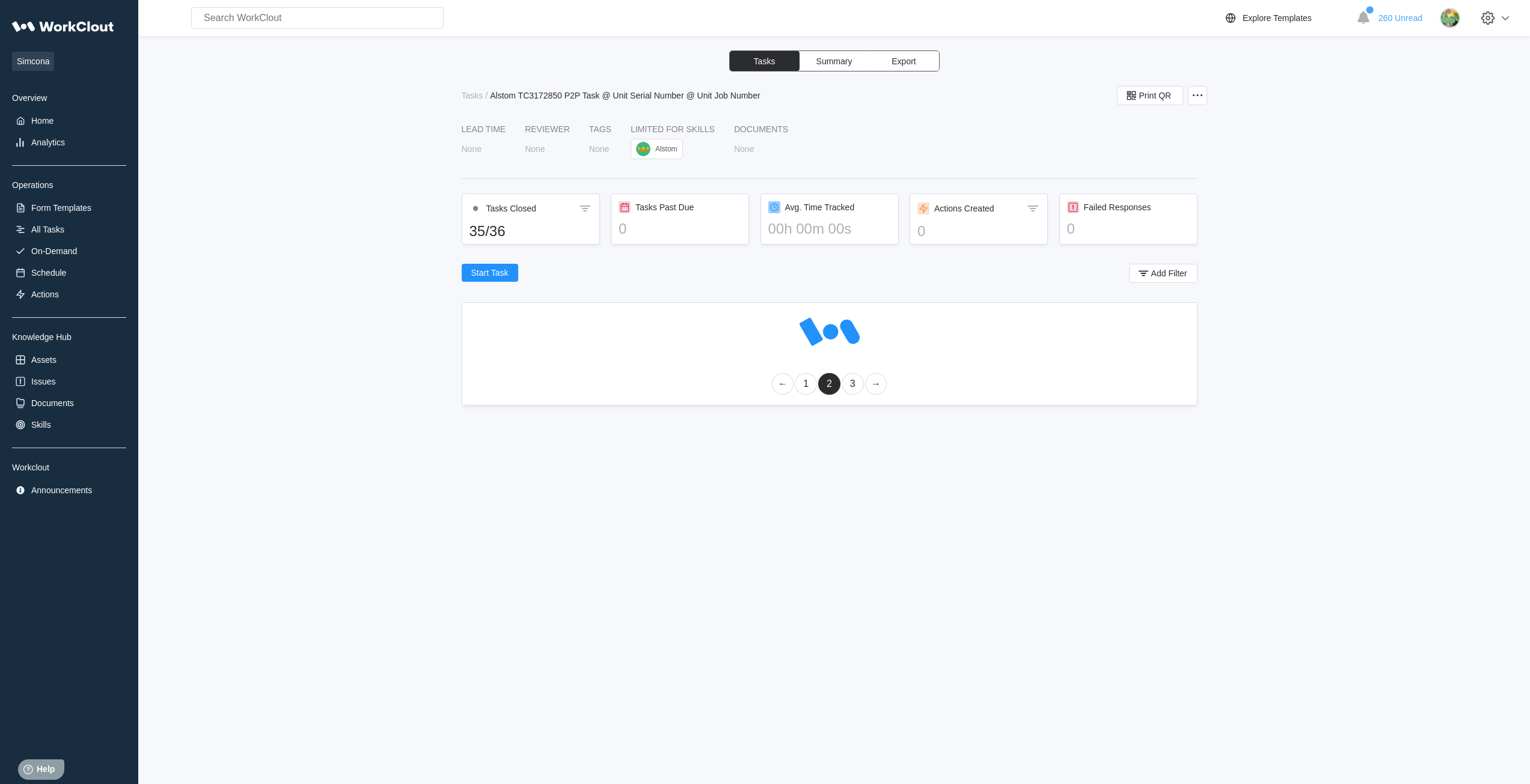
scroll to position [0, 0]
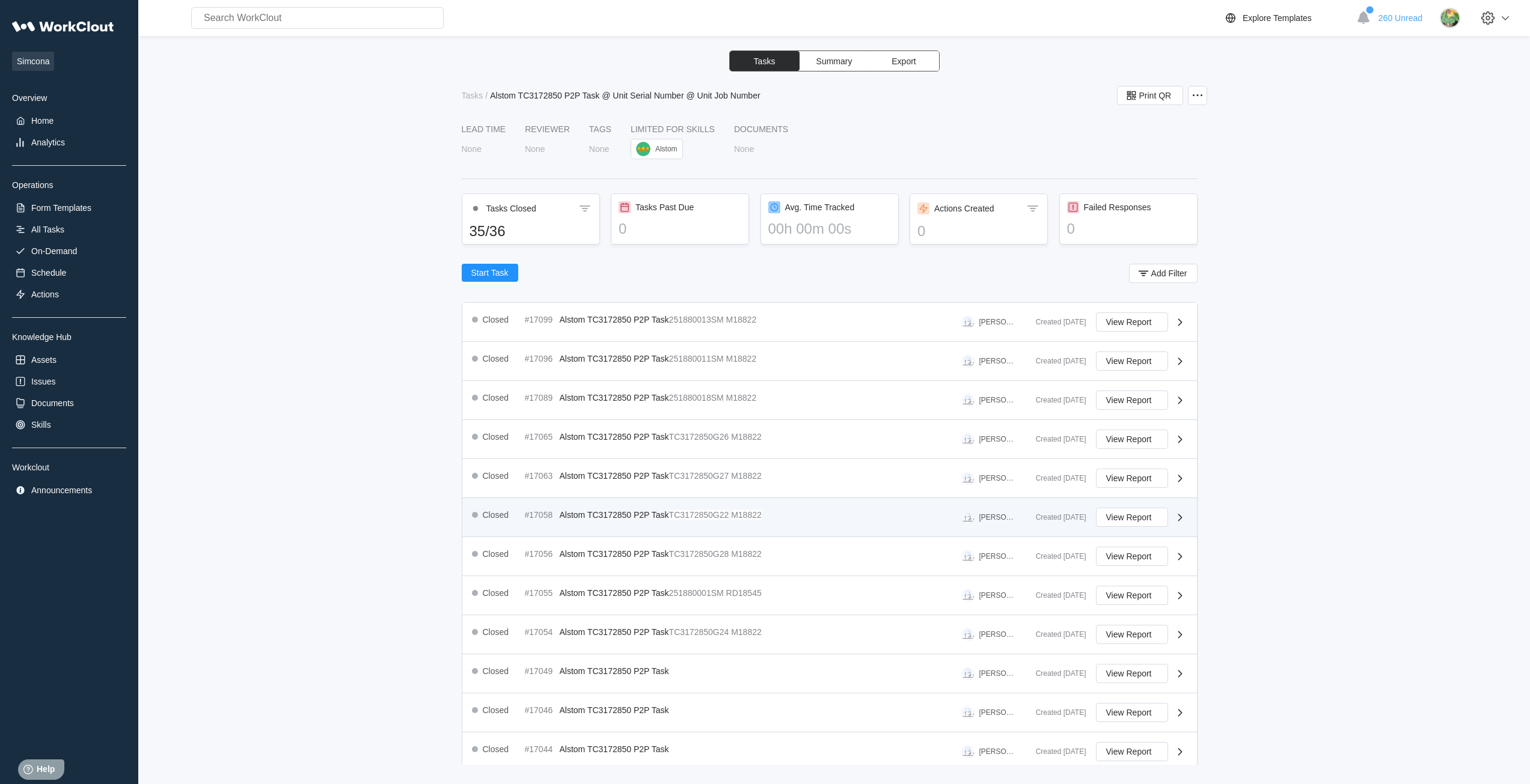
click at [703, 515] on mark "TC3172850G22" at bounding box center [699, 514] width 60 height 10
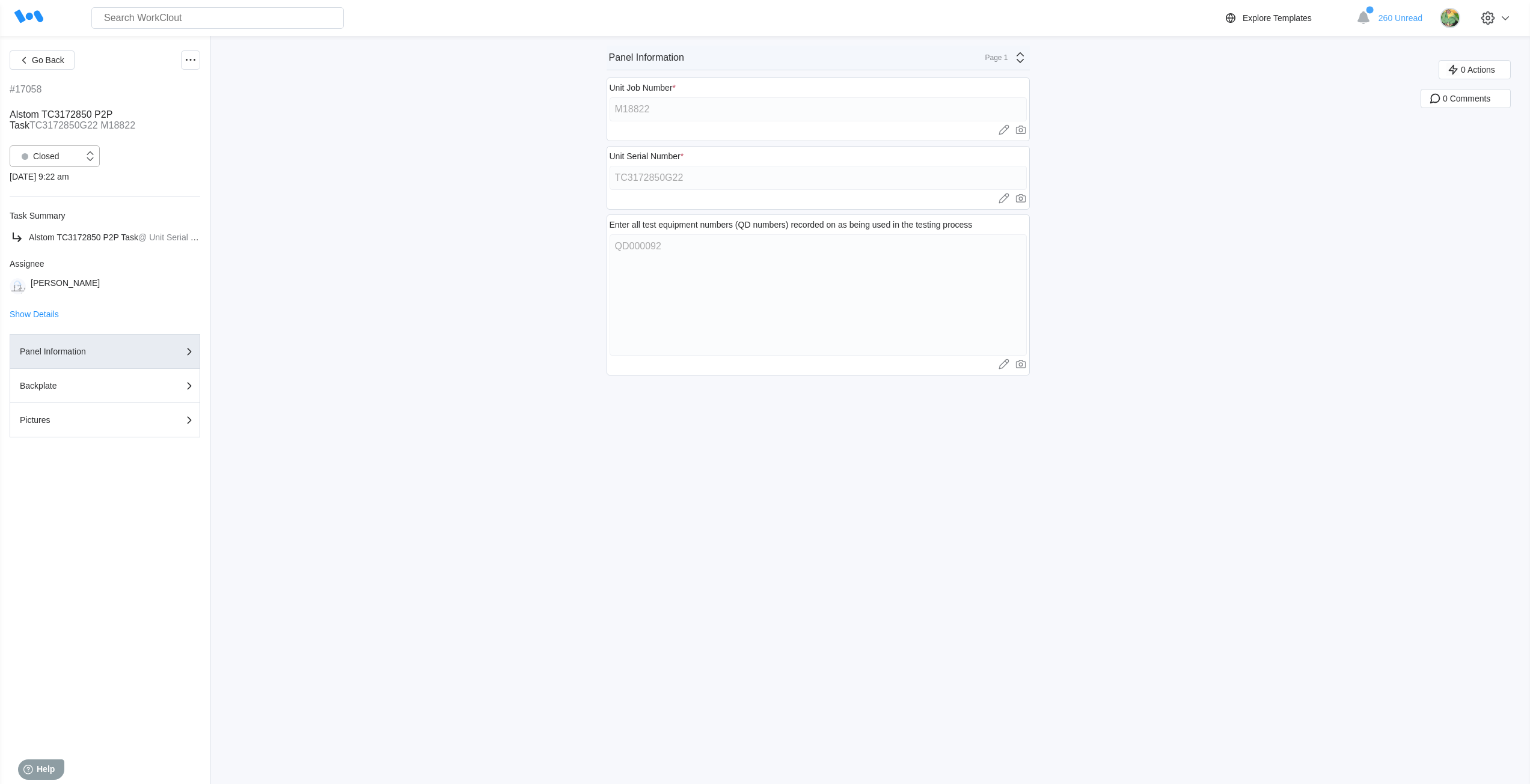
click at [57, 155] on div "Closed" at bounding box center [37, 156] width 44 height 17
click at [61, 184] on div "Open" at bounding box center [54, 187] width 76 height 17
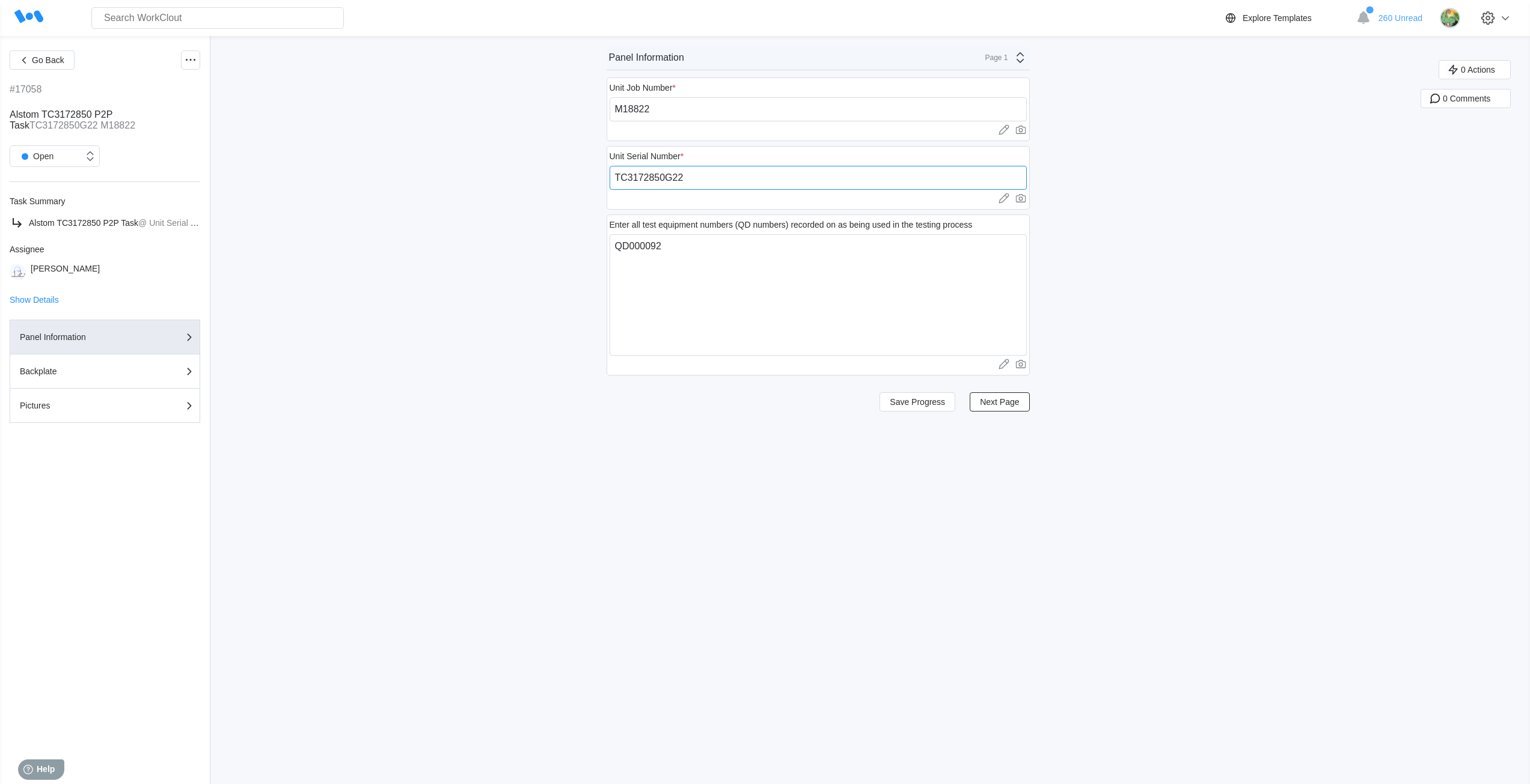
click at [723, 177] on input "TC3172850G22" at bounding box center [818, 177] width 417 height 24
paste input "251880022SM"
type input "251880022SM"
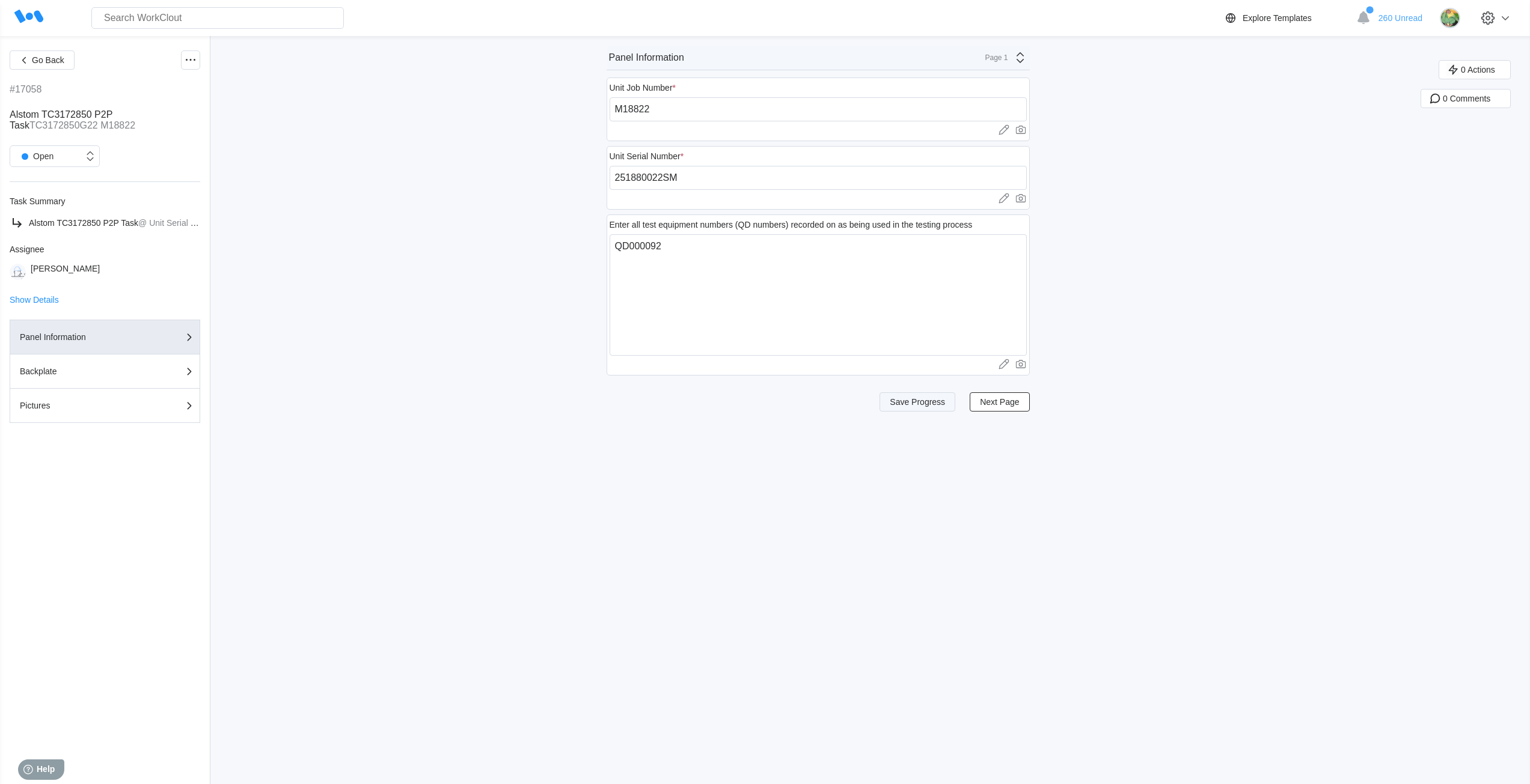
click at [920, 404] on span "Save Progress" at bounding box center [917, 401] width 55 height 8
drag, startPoint x: 1024, startPoint y: 55, endPoint x: 1023, endPoint y: 64, distance: 9.1
click at [1023, 55] on icon at bounding box center [1020, 57] width 15 height 15
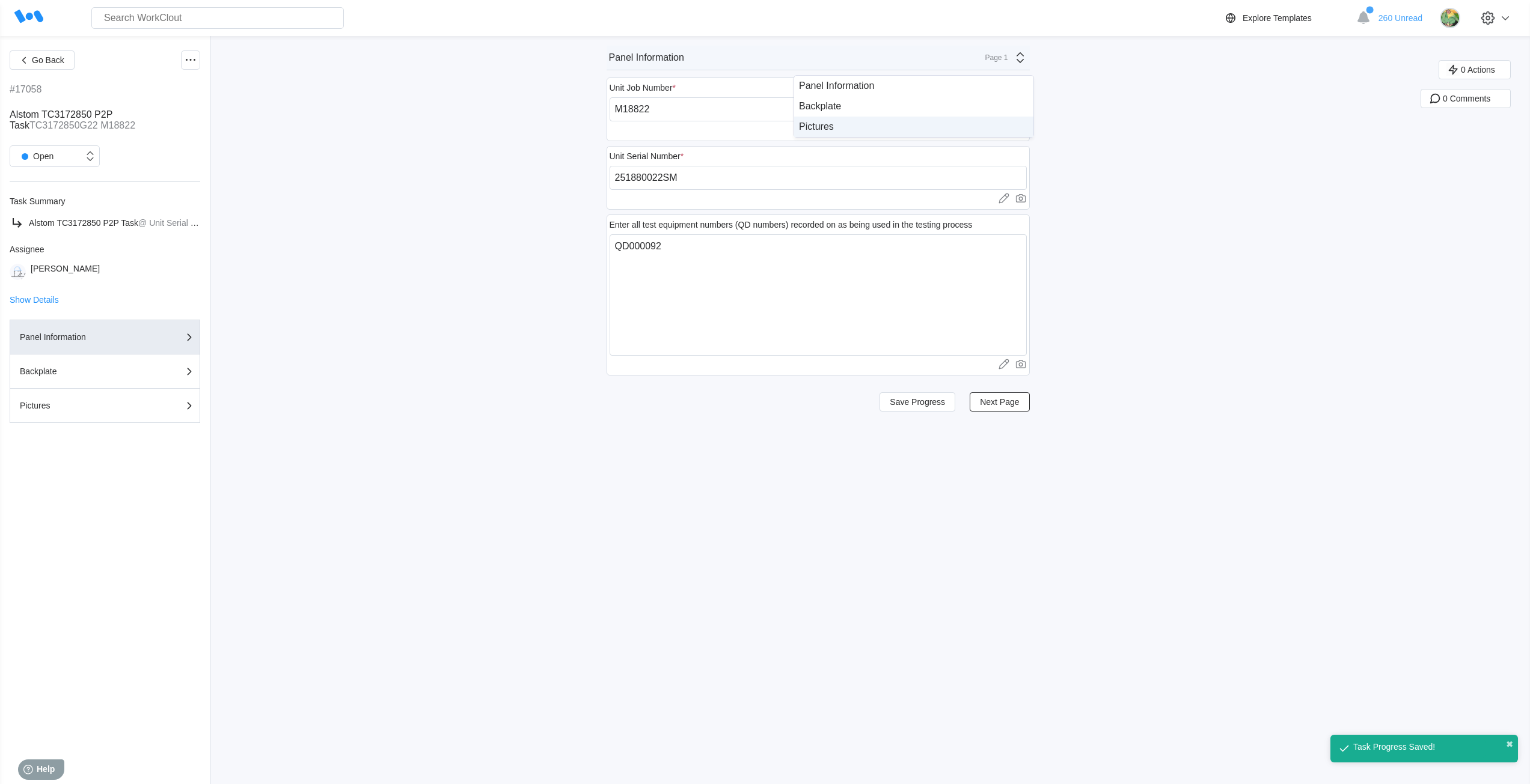
click at [929, 131] on div "Pictures" at bounding box center [914, 127] width 229 height 11
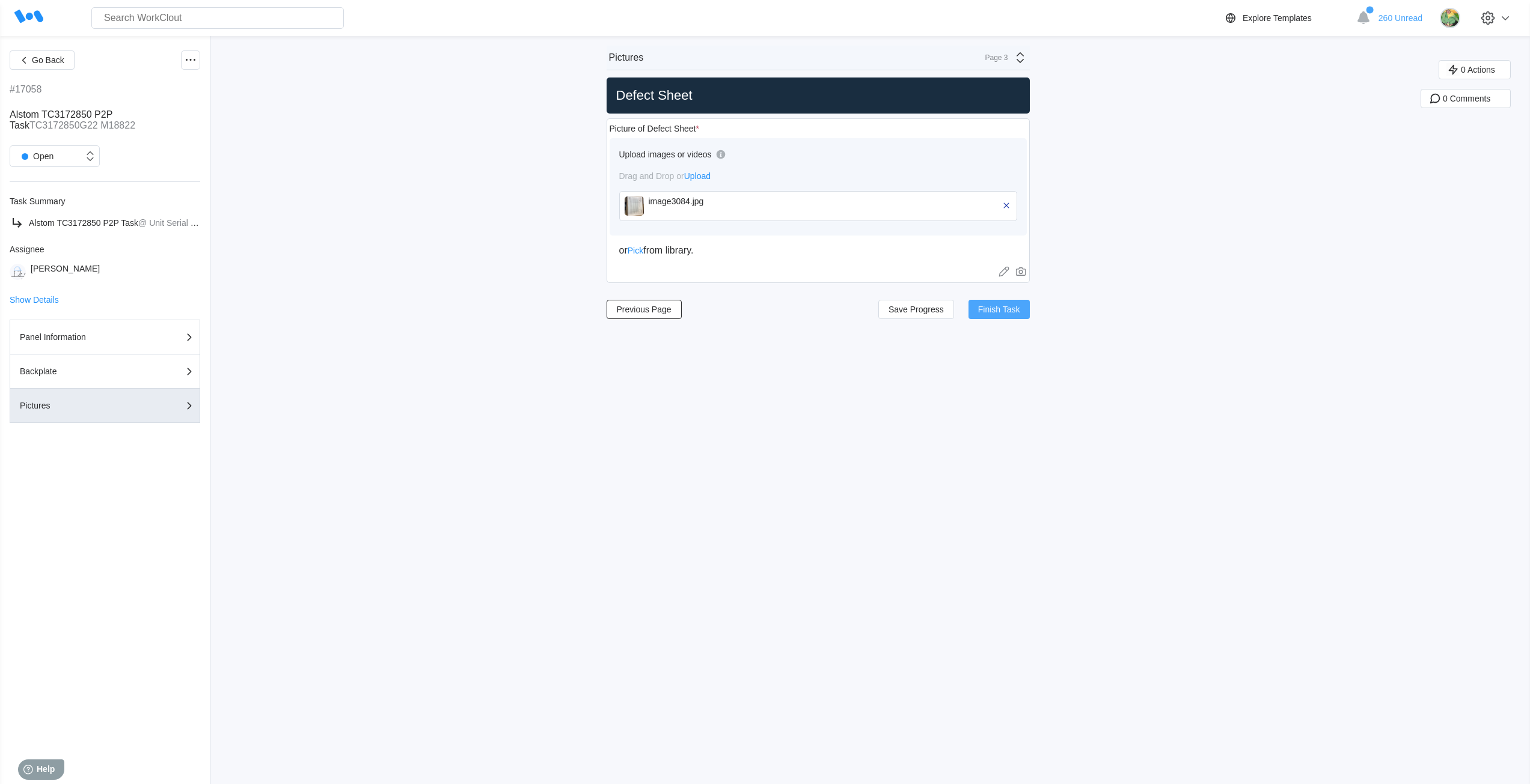
click at [989, 306] on span "Finish Task" at bounding box center [999, 309] width 42 height 8
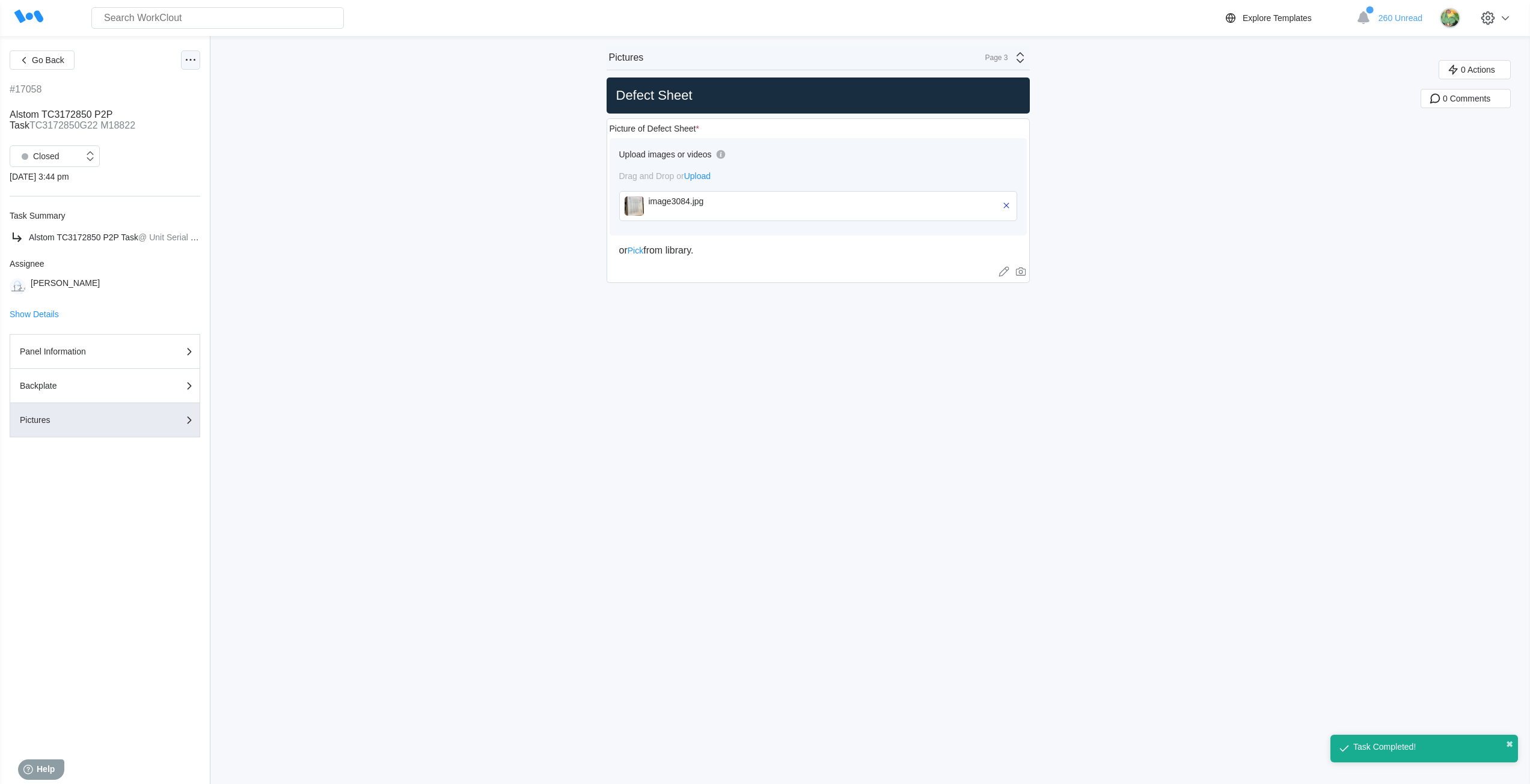
click at [181, 63] on div at bounding box center [190, 60] width 19 height 19
click at [115, 145] on div "Export XLS" at bounding box center [126, 147] width 43 height 10
click at [66, 65] on button "Go Back" at bounding box center [42, 60] width 65 height 19
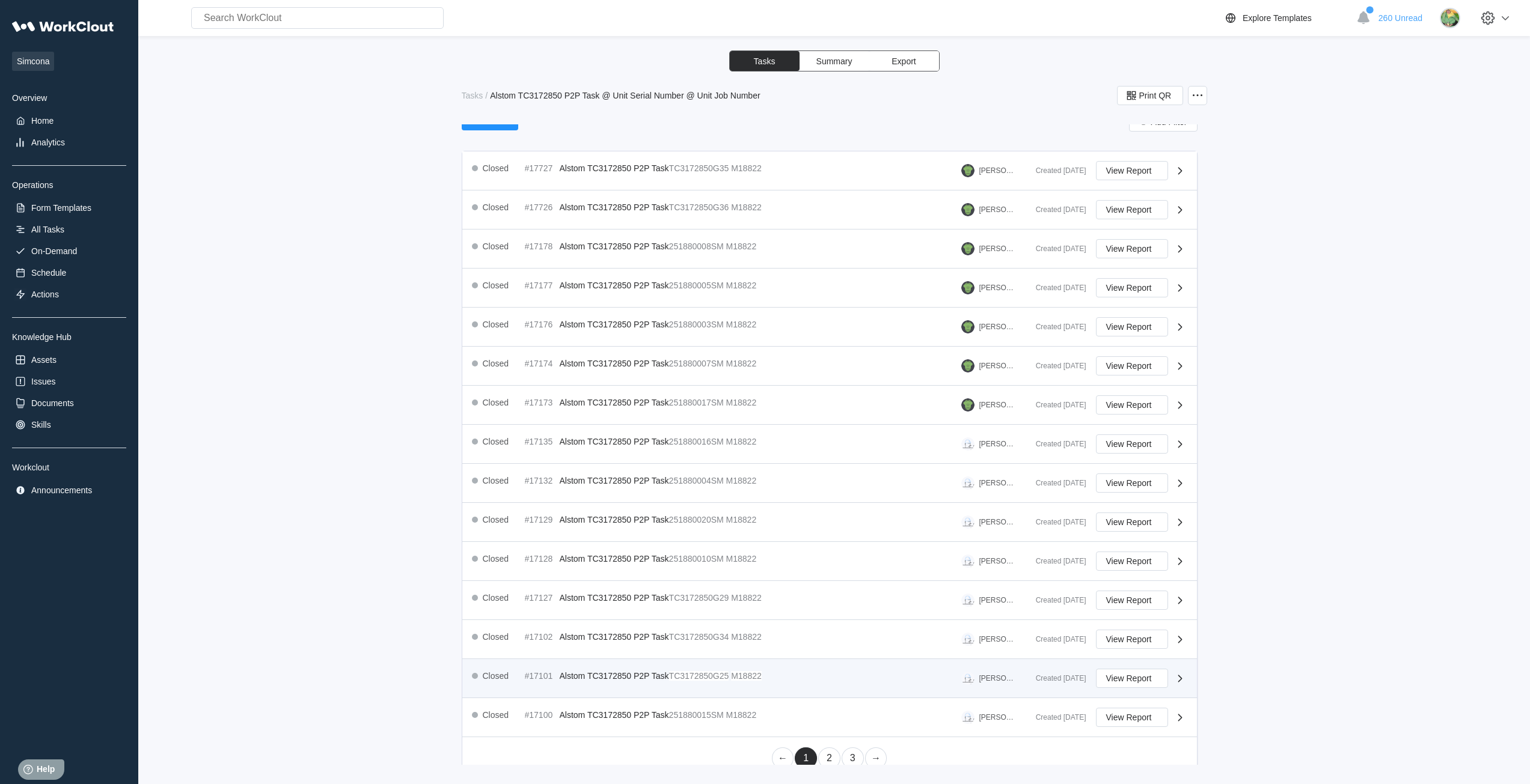
scroll to position [167, 0]
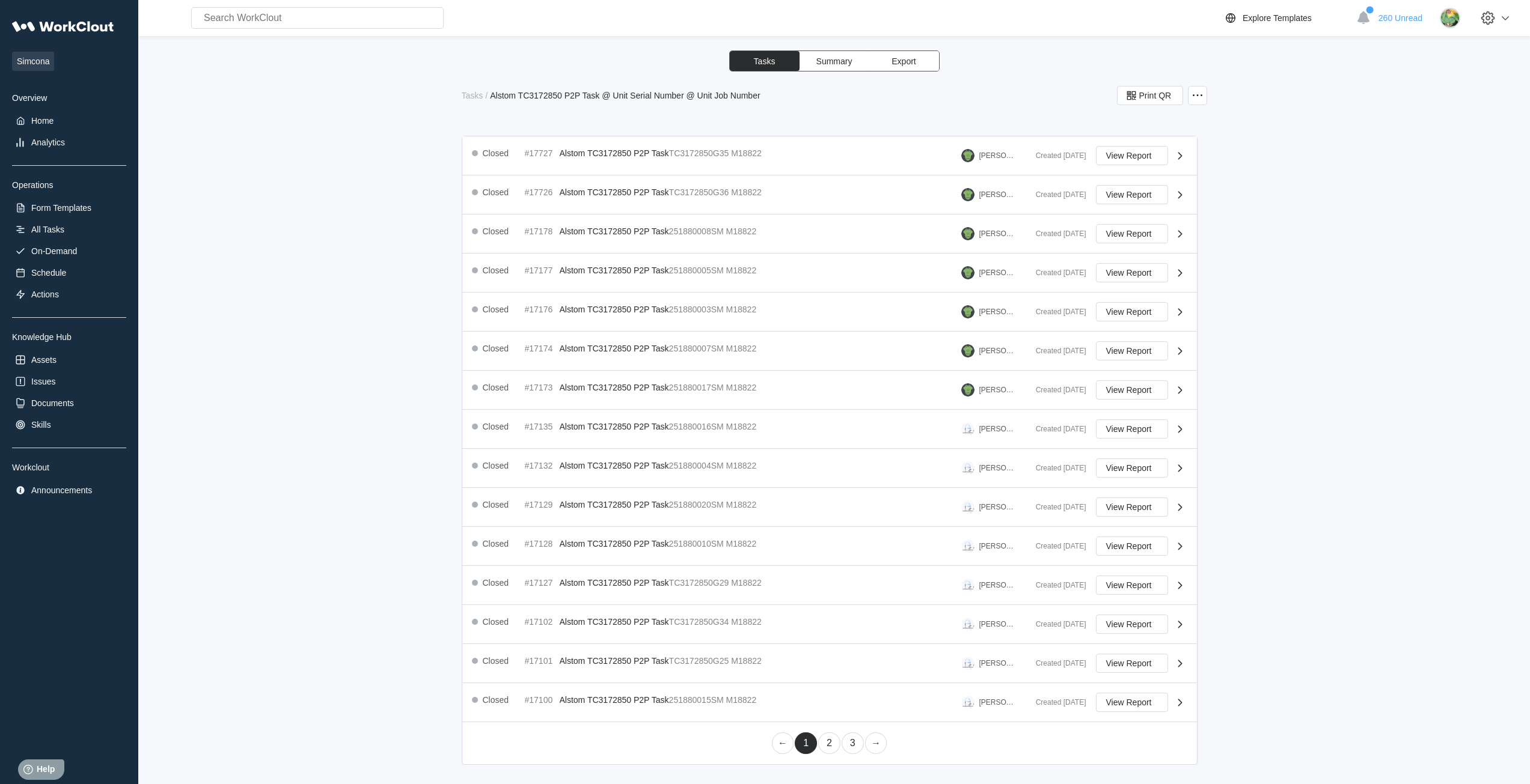
click at [818, 745] on link "2" at bounding box center [829, 743] width 22 height 21
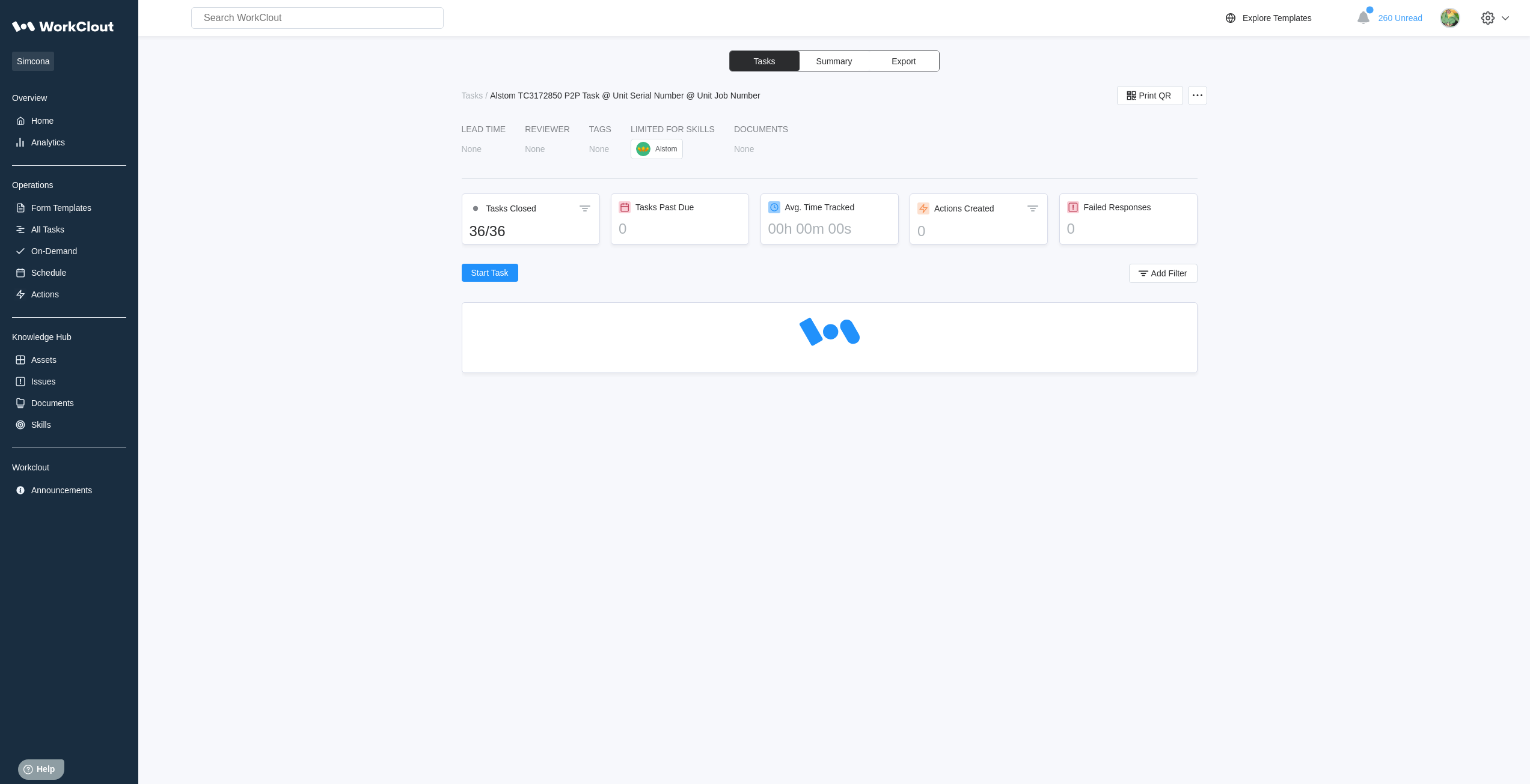
scroll to position [0, 0]
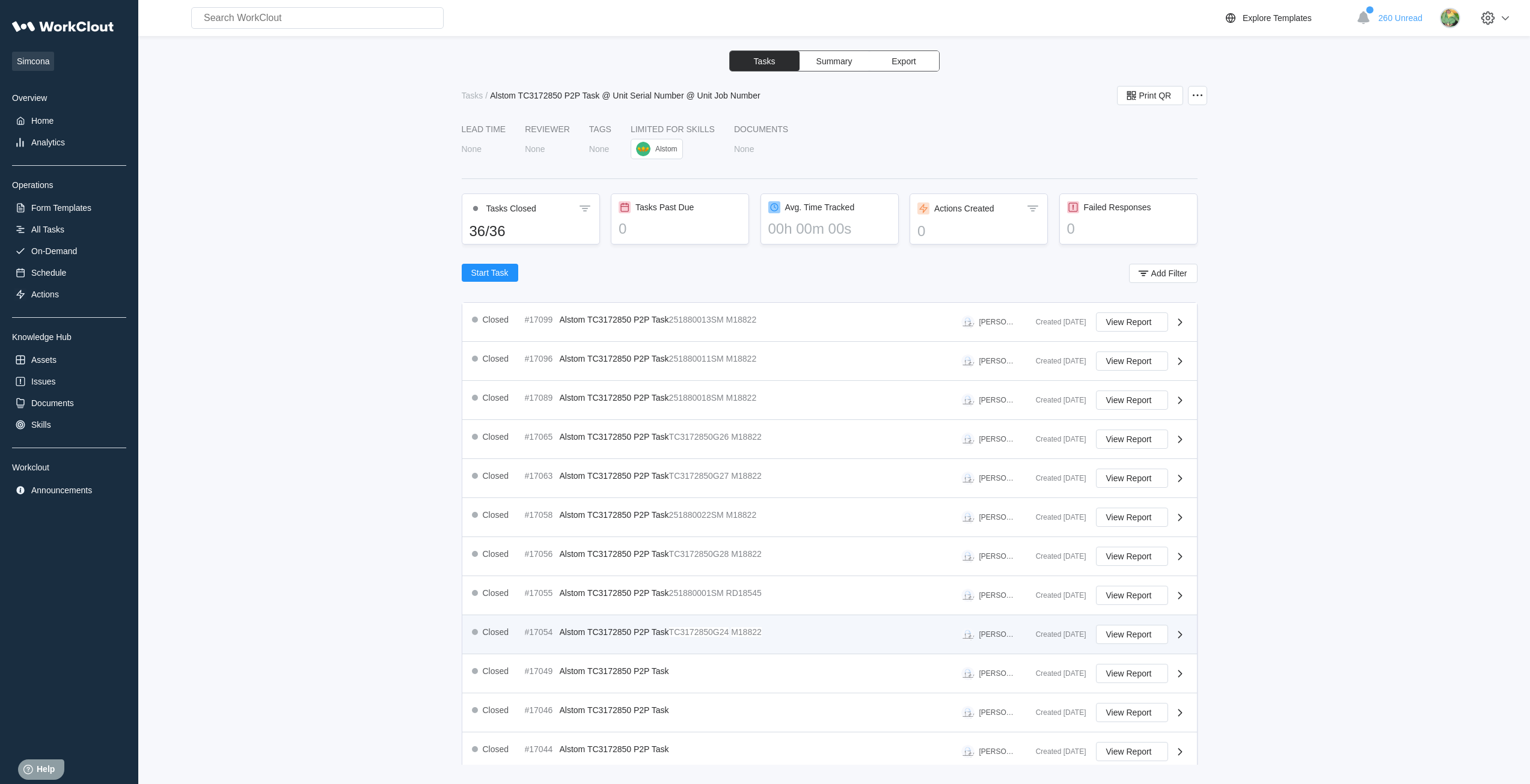
click at [726, 633] on mark "TC3172850G24" at bounding box center [699, 632] width 60 height 10
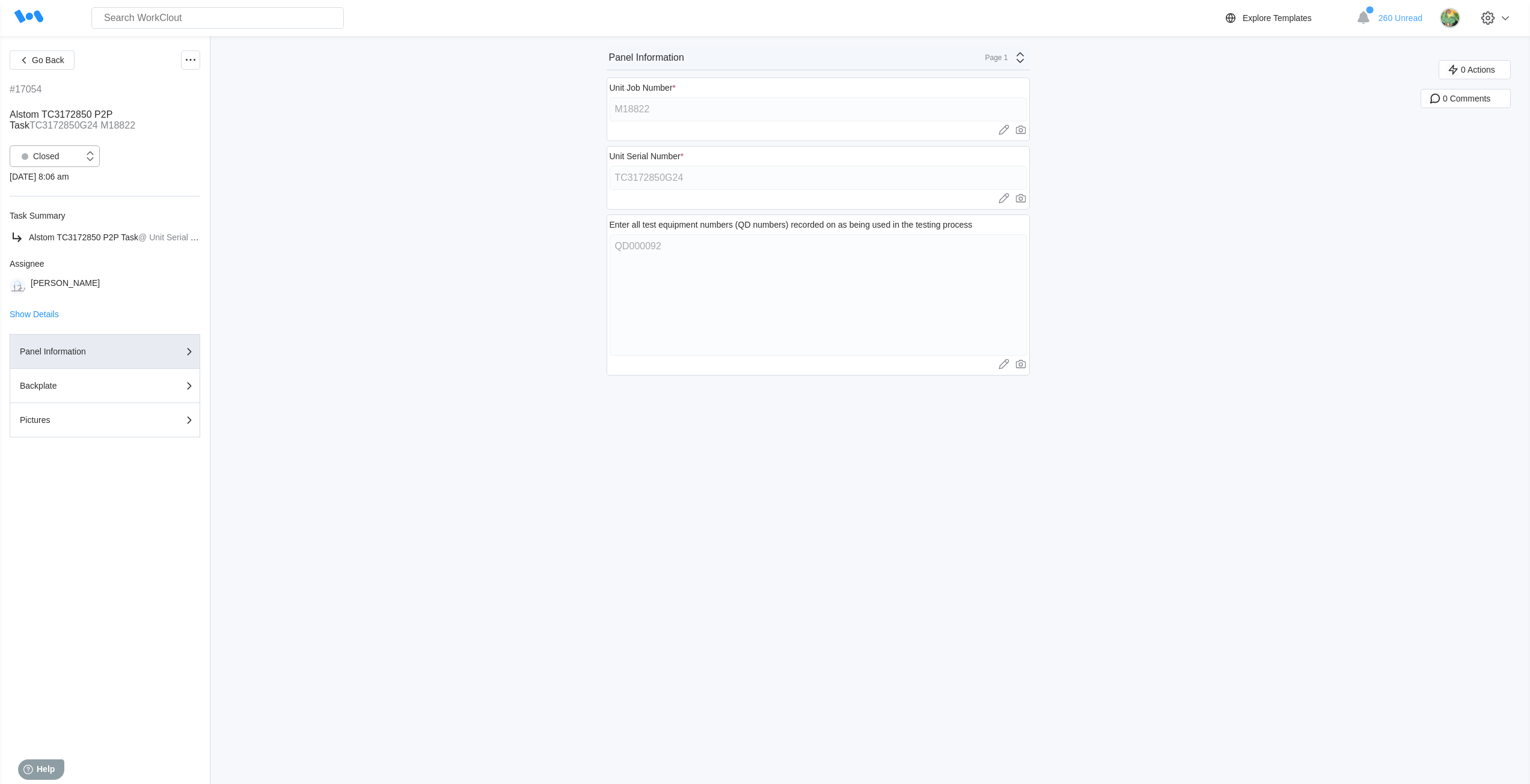
click at [62, 161] on div "Closed" at bounding box center [47, 157] width 73 height 12
click at [63, 190] on div "Open" at bounding box center [54, 187] width 76 height 17
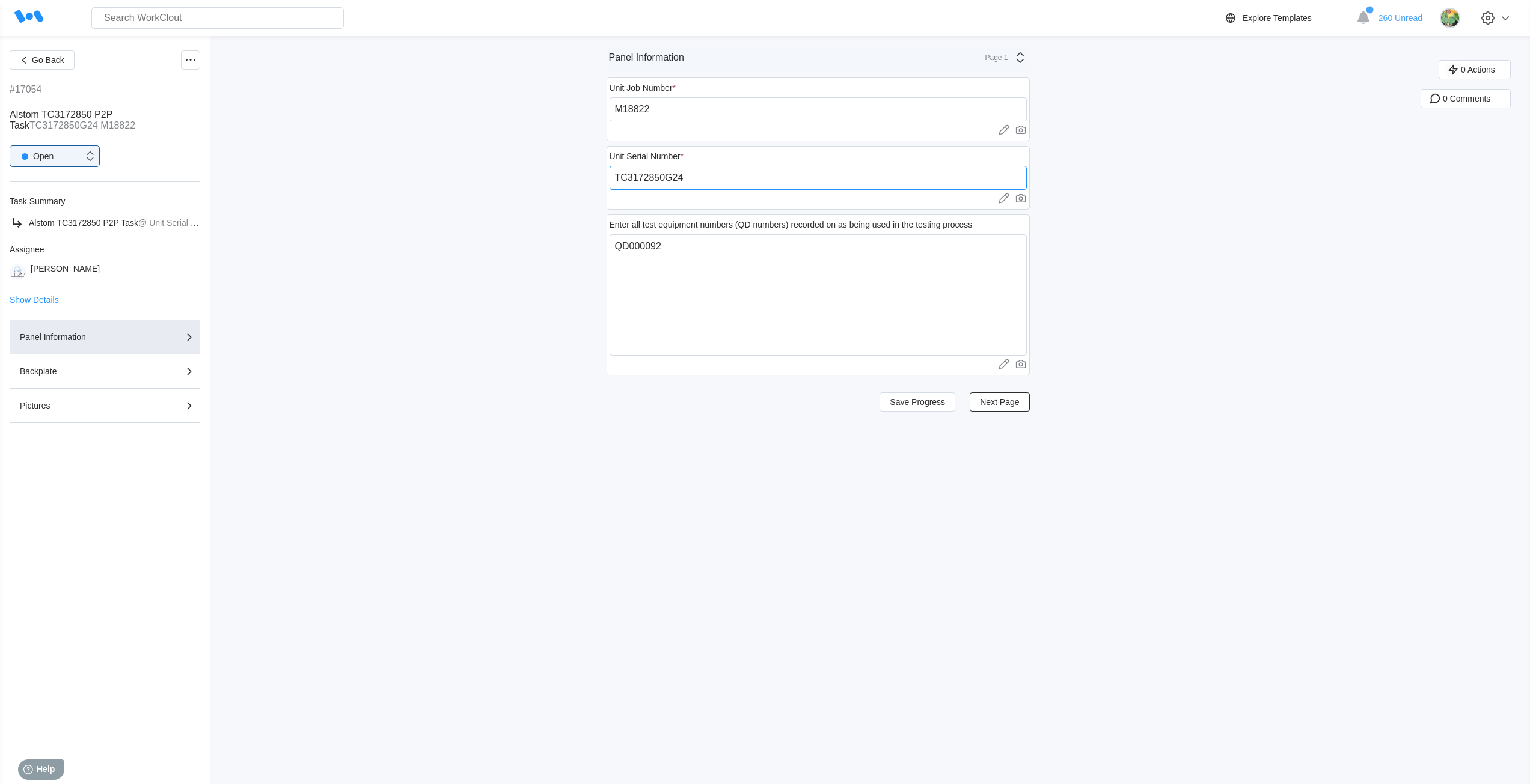
click at [725, 170] on input "TC3172850G24" at bounding box center [818, 177] width 417 height 24
click at [723, 173] on input "TC3172850G24" at bounding box center [818, 177] width 417 height 24
paste input "251880024SM"
type input "251880024SM"
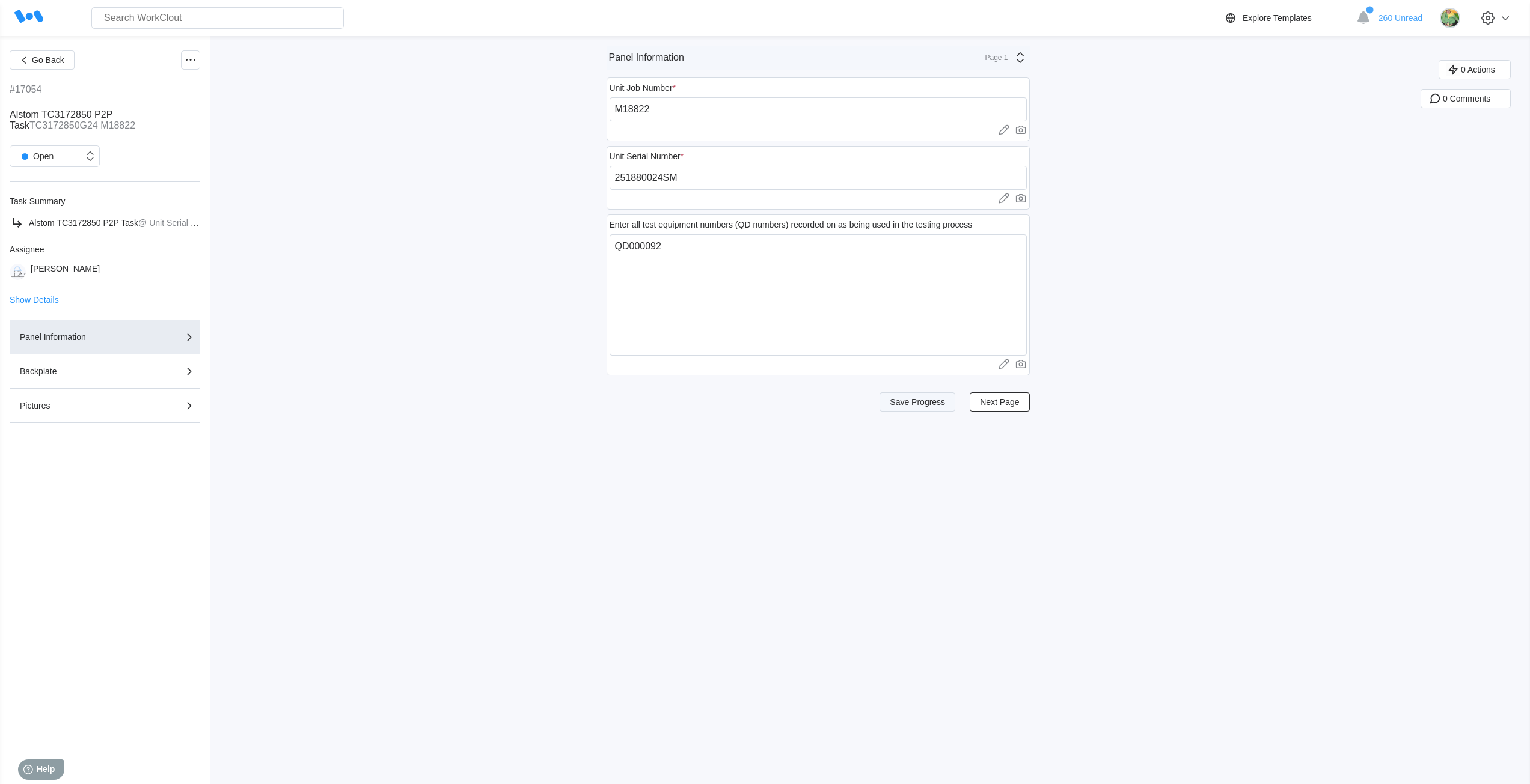
click at [922, 403] on span "Save Progress" at bounding box center [917, 401] width 55 height 8
click at [1008, 54] on div "Page 1" at bounding box center [992, 57] width 30 height 8
click at [937, 132] on div "Pictures" at bounding box center [913, 126] width 239 height 21
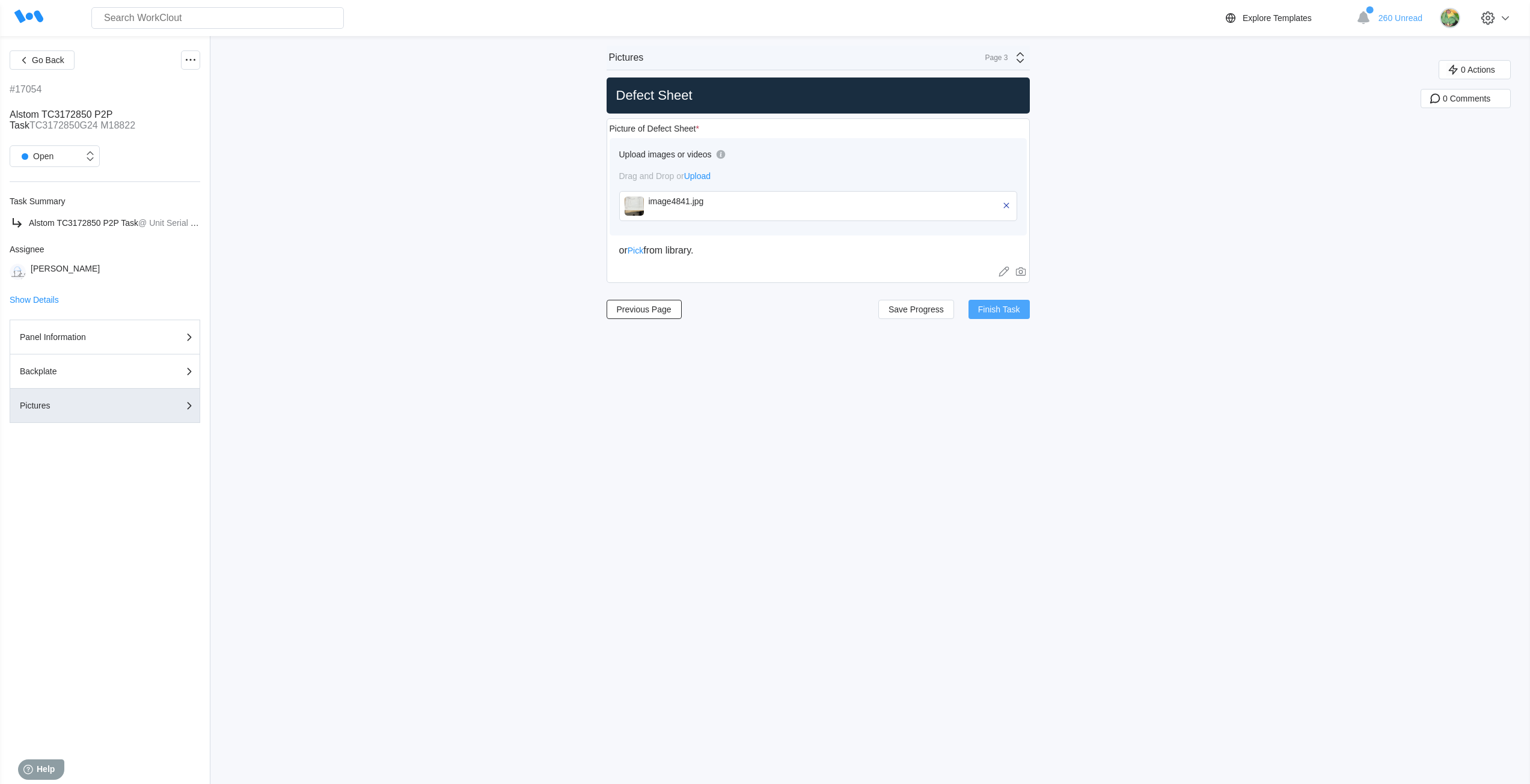
click at [1012, 309] on span "Finish Task" at bounding box center [999, 309] width 42 height 8
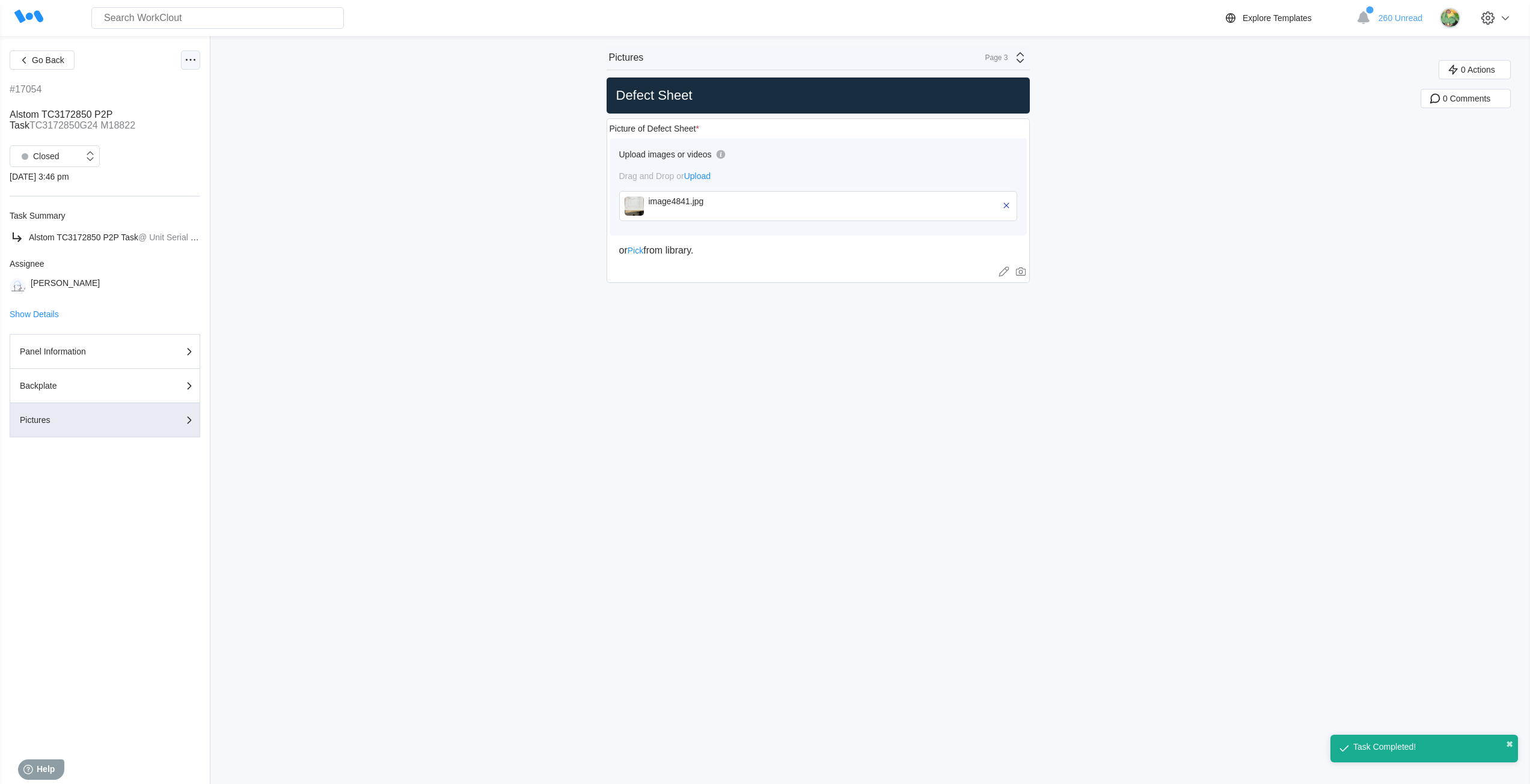
click at [187, 59] on icon at bounding box center [190, 60] width 15 height 15
click at [138, 148] on div "Export XLS" at bounding box center [126, 147] width 43 height 10
click at [70, 62] on button "Go Back" at bounding box center [42, 60] width 65 height 19
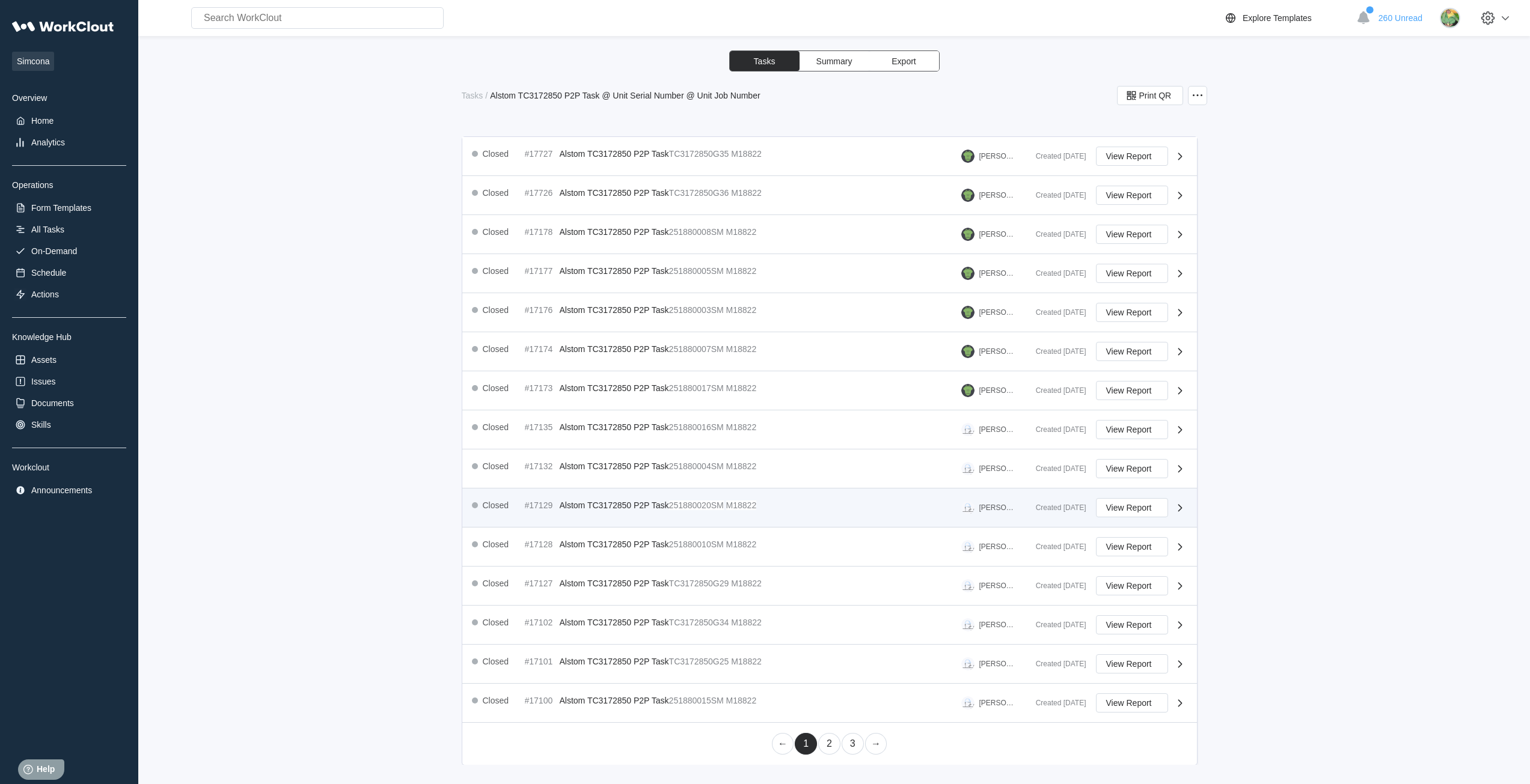
scroll to position [167, 0]
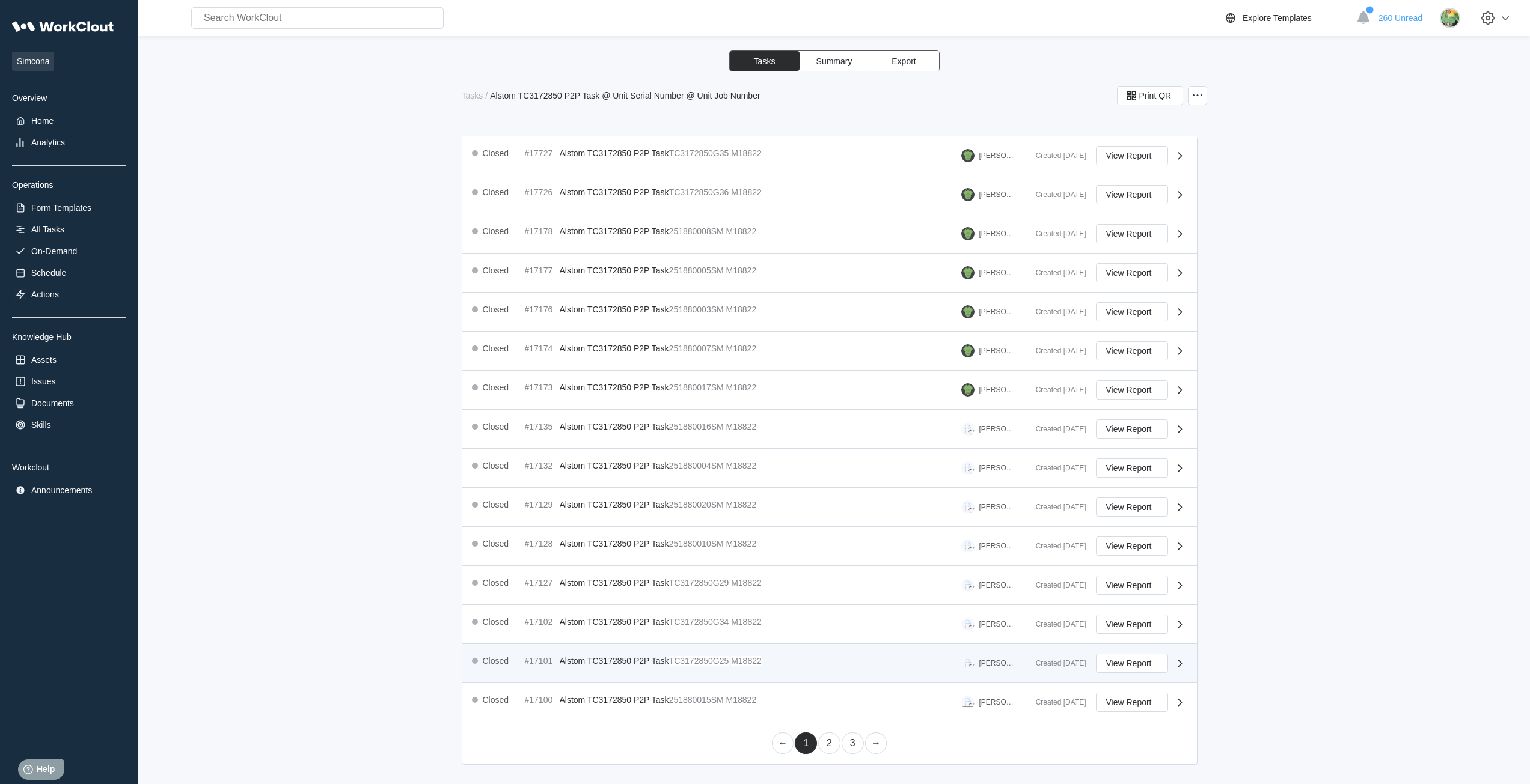
click at [703, 661] on mark "TC3172850G25" at bounding box center [699, 660] width 60 height 10
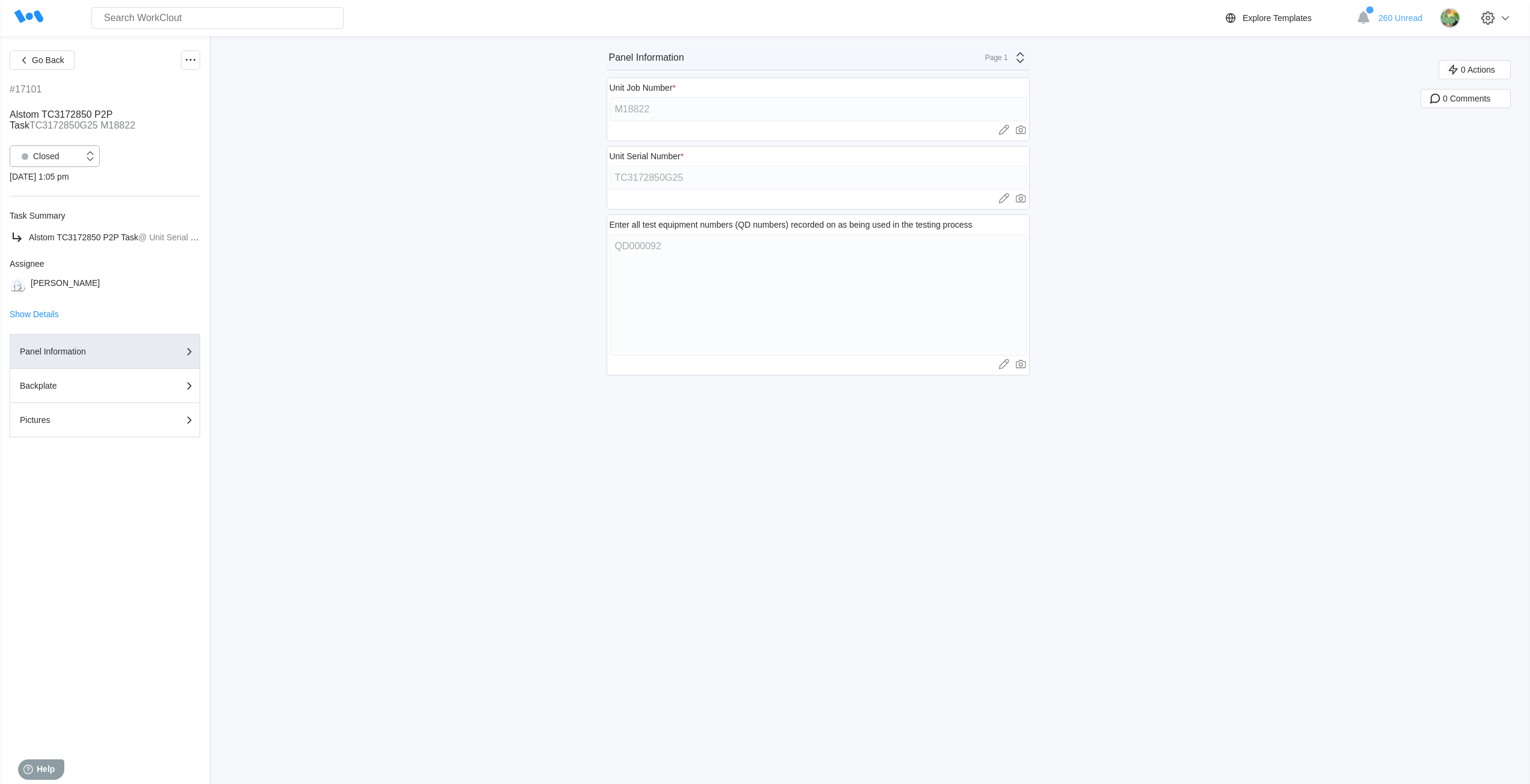
click at [32, 159] on div at bounding box center [24, 156] width 17 height 17
click at [45, 186] on div "Open" at bounding box center [54, 187] width 76 height 17
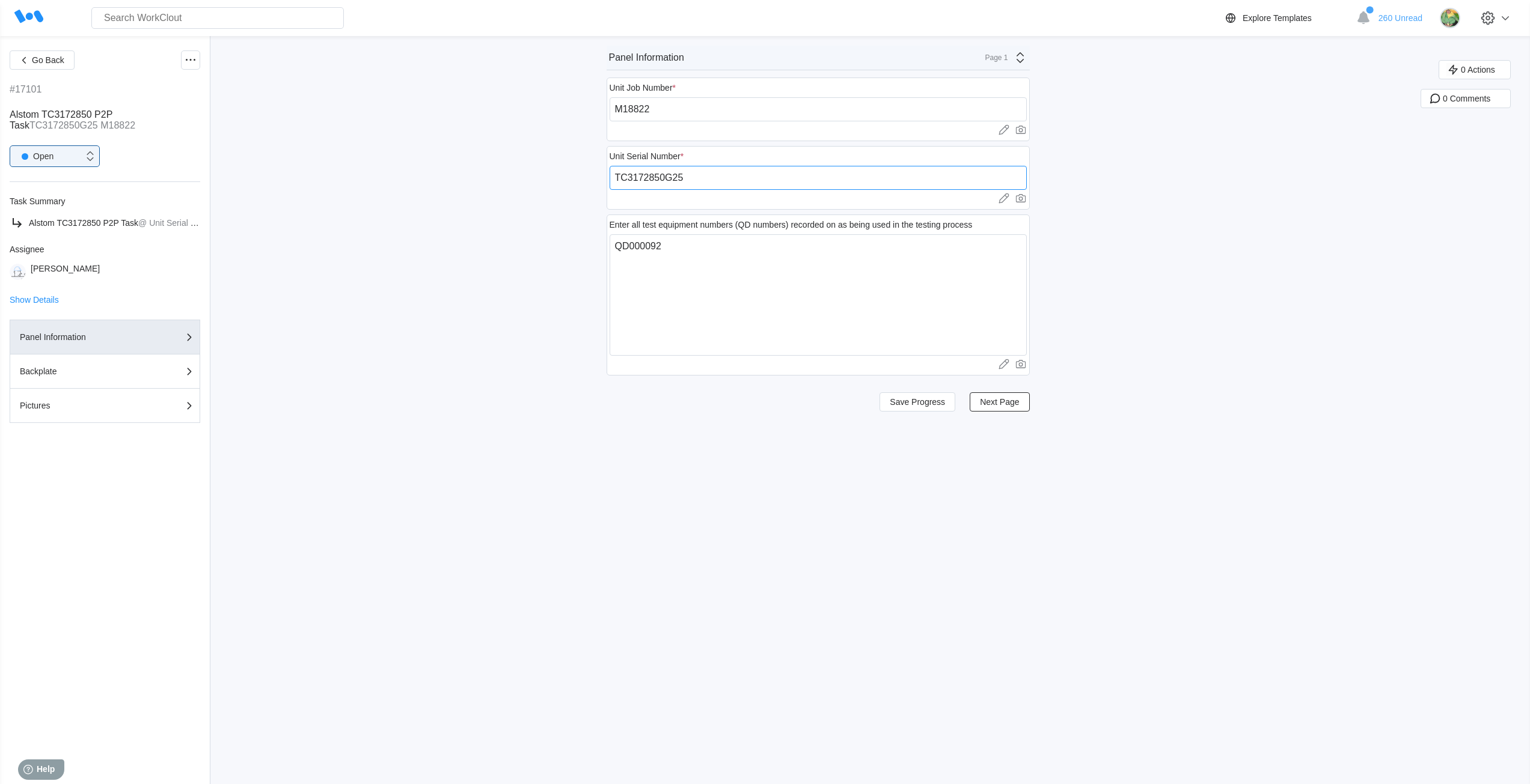
click at [707, 178] on input "TC3172850G25" at bounding box center [818, 177] width 417 height 24
paste input "251880025SM"
type input "251880025SM"
click at [945, 397] on span "Save Progress" at bounding box center [917, 401] width 55 height 8
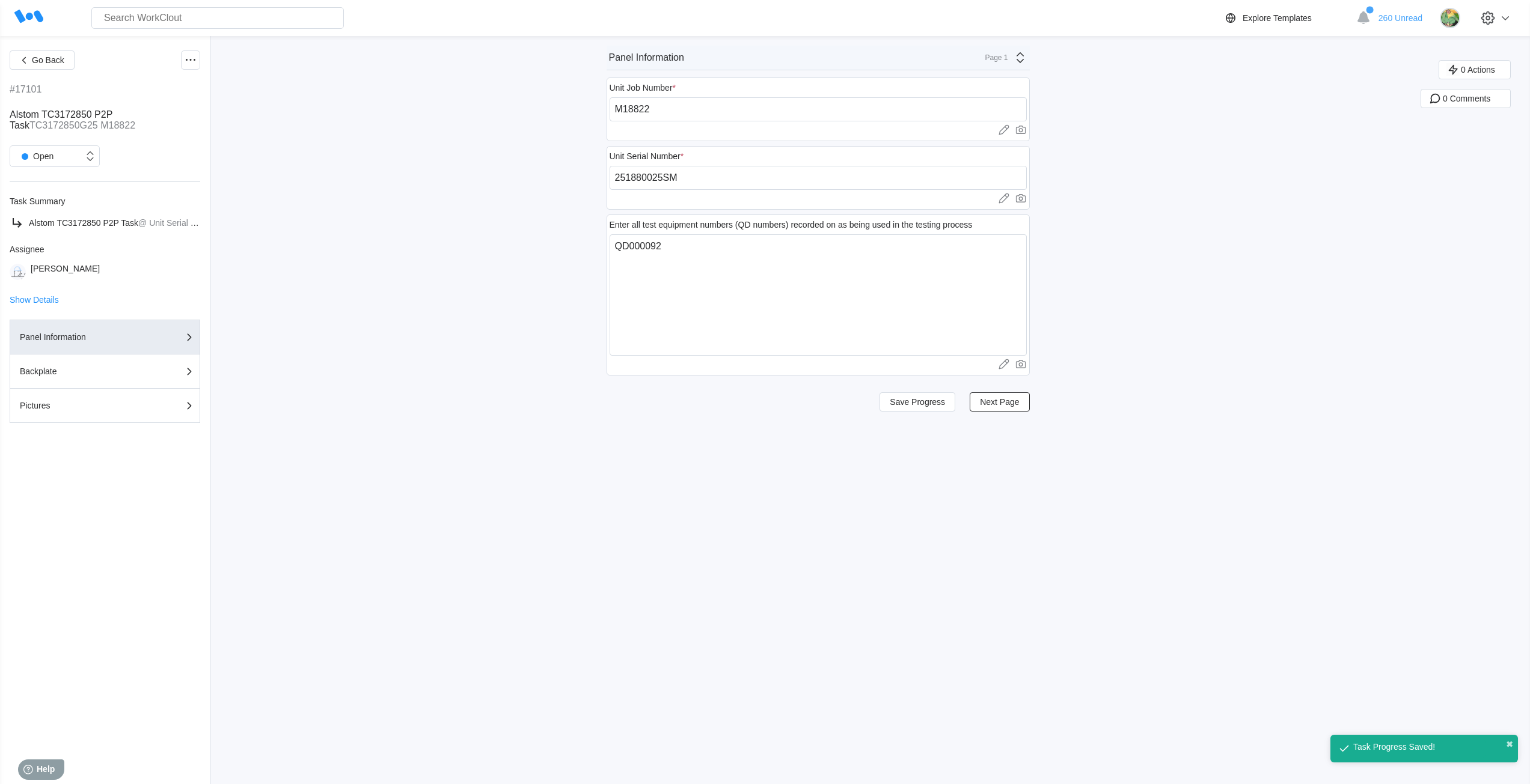
click at [1002, 57] on div "Page 1" at bounding box center [992, 57] width 30 height 8
click at [925, 120] on div "Pictures" at bounding box center [913, 126] width 239 height 21
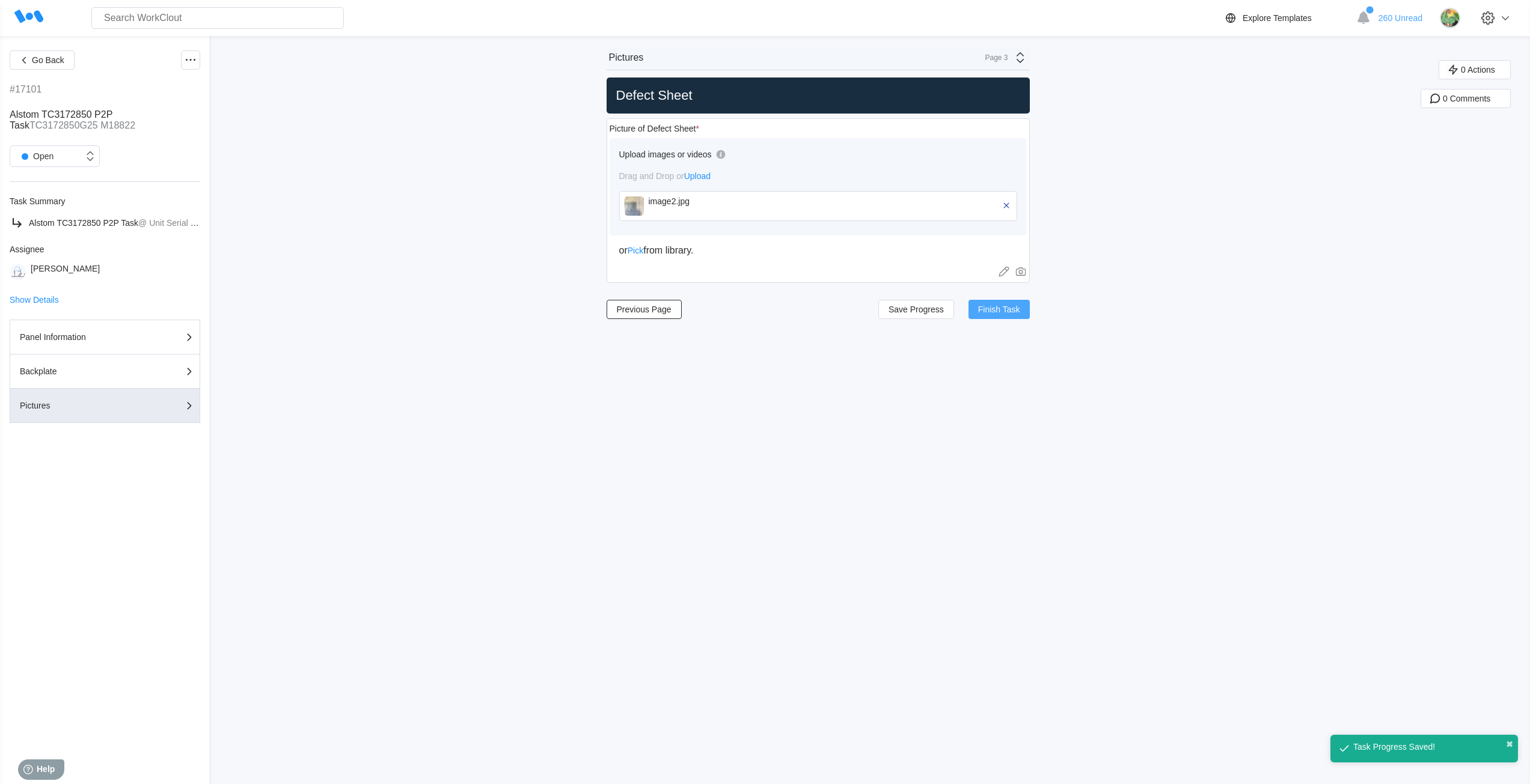
click at [986, 309] on span "Finish Task" at bounding box center [999, 309] width 42 height 8
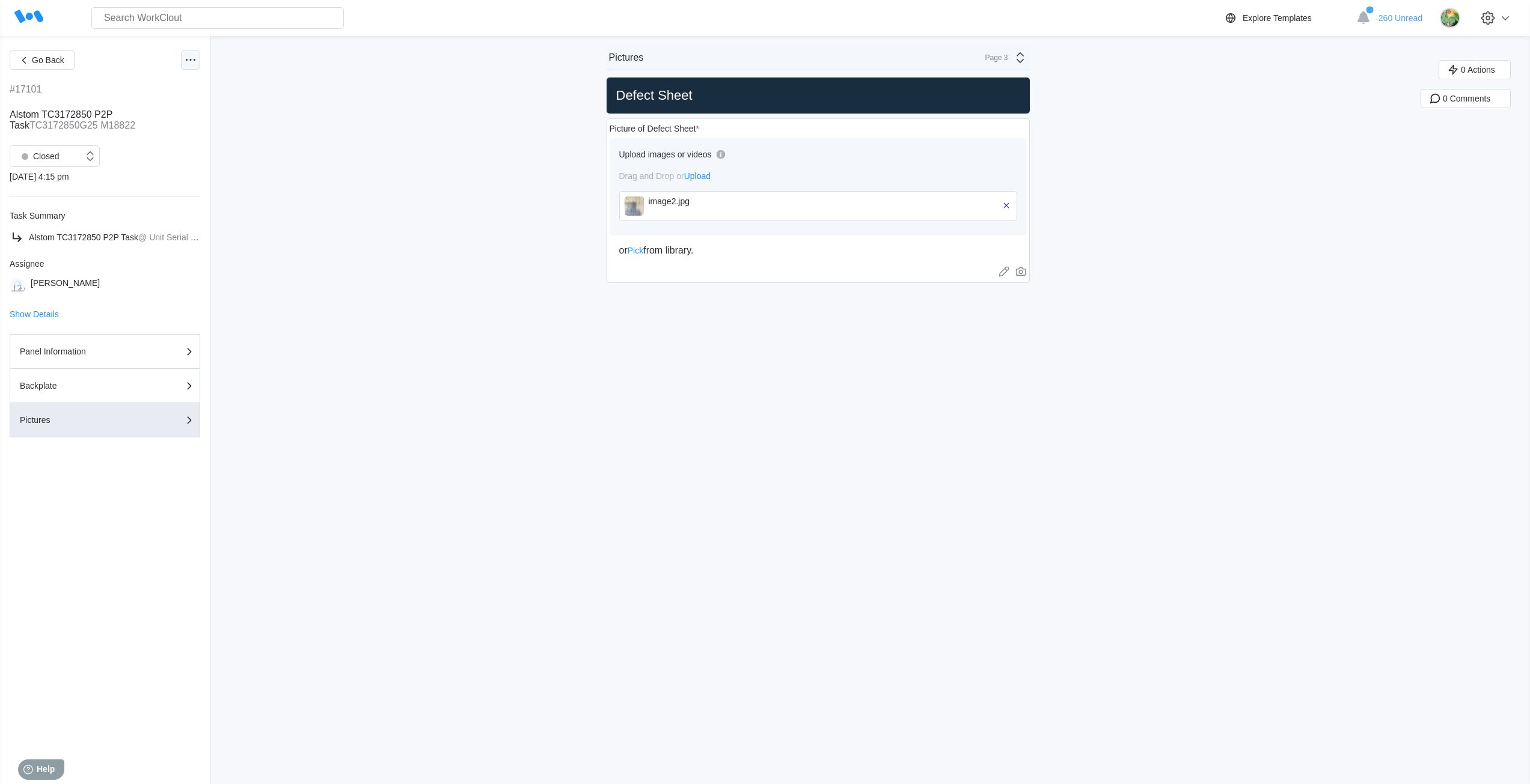
click at [190, 64] on icon at bounding box center [190, 60] width 15 height 15
click at [158, 151] on div "Export XLS" at bounding box center [140, 147] width 109 height 19
click at [54, 57] on span "Go Back" at bounding box center [48, 60] width 32 height 8
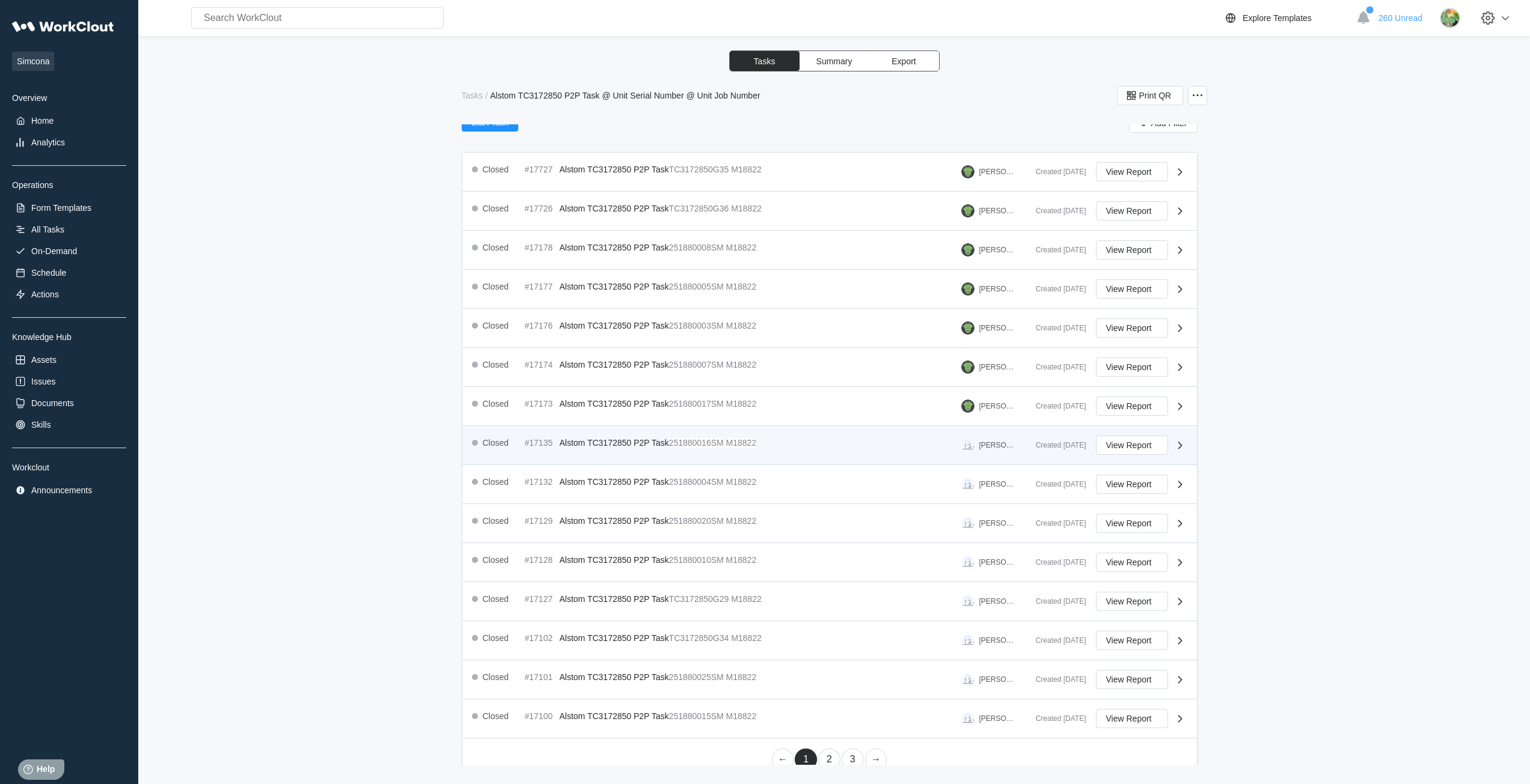
scroll to position [167, 0]
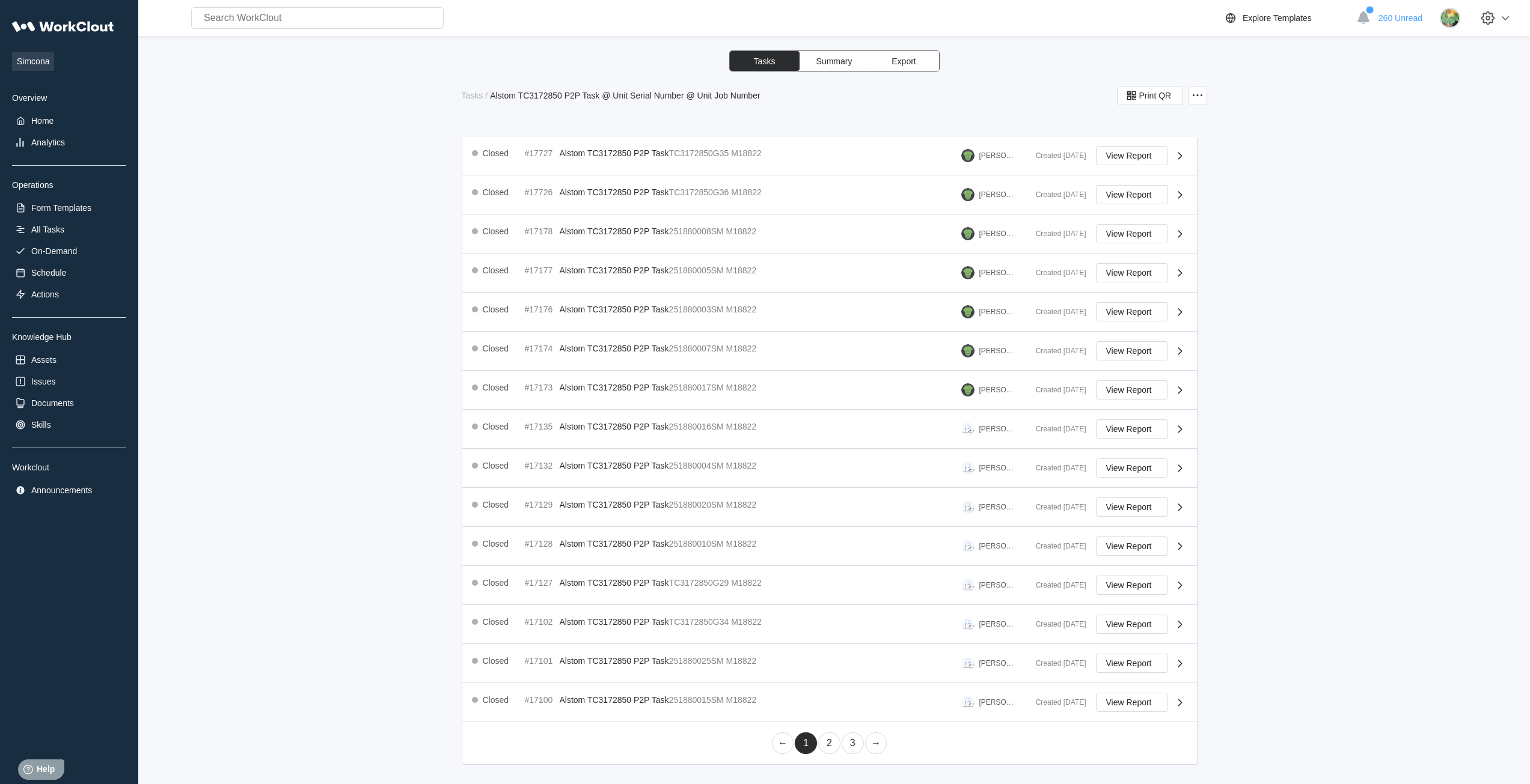
click at [819, 744] on link "2" at bounding box center [829, 743] width 22 height 21
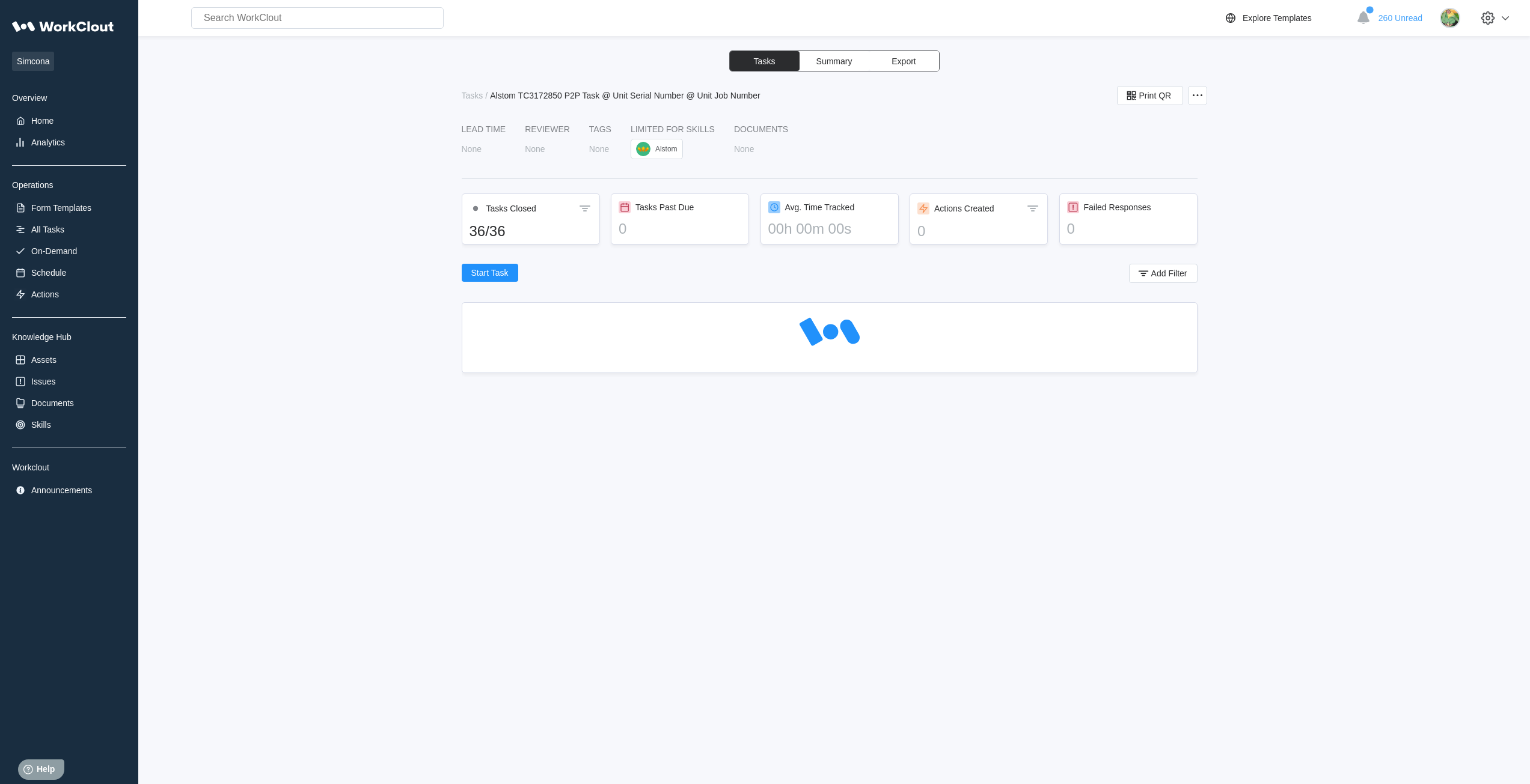
scroll to position [0, 0]
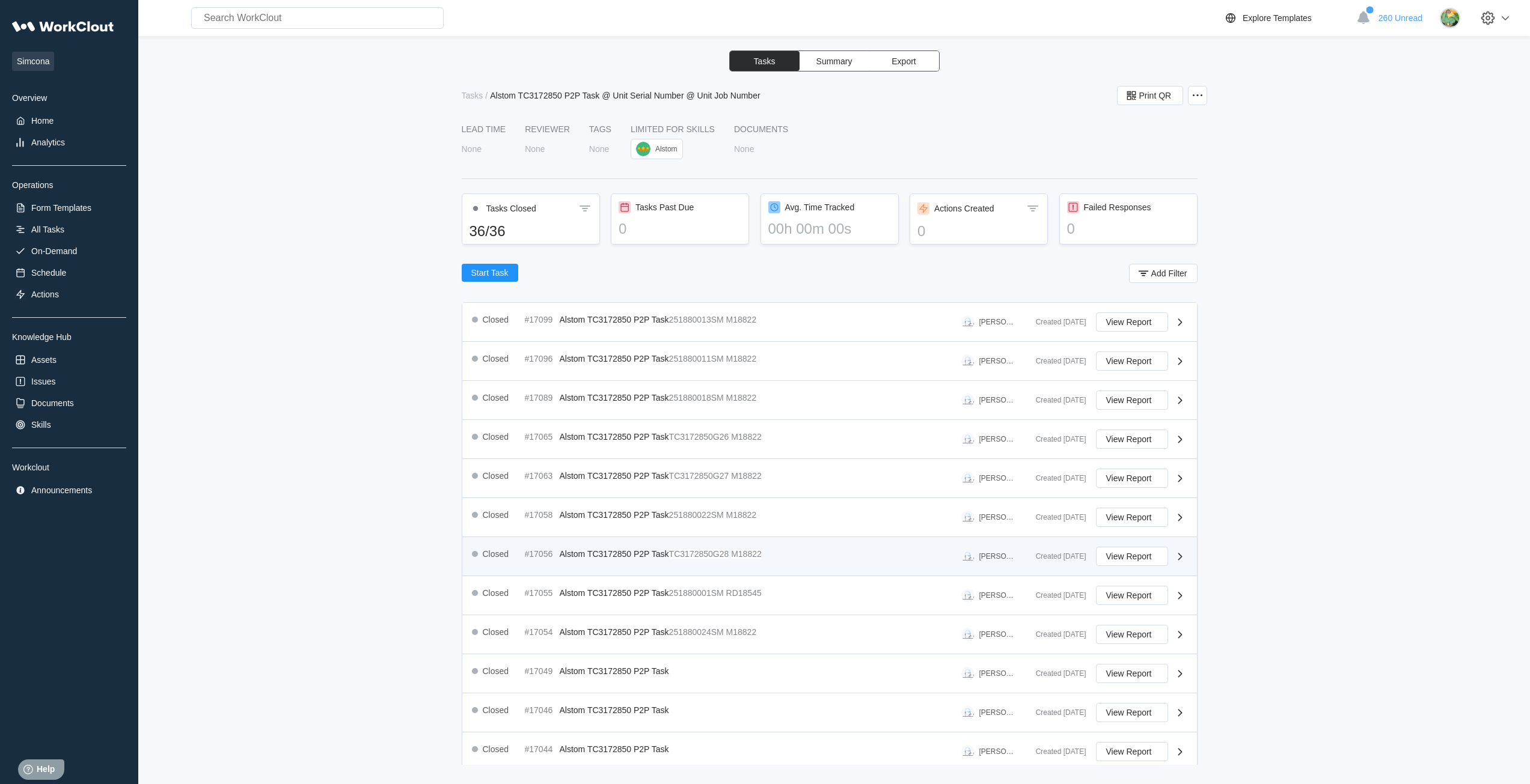
click at [592, 549] on span "Alstom TC3172850 P2P Task" at bounding box center [614, 553] width 109 height 10
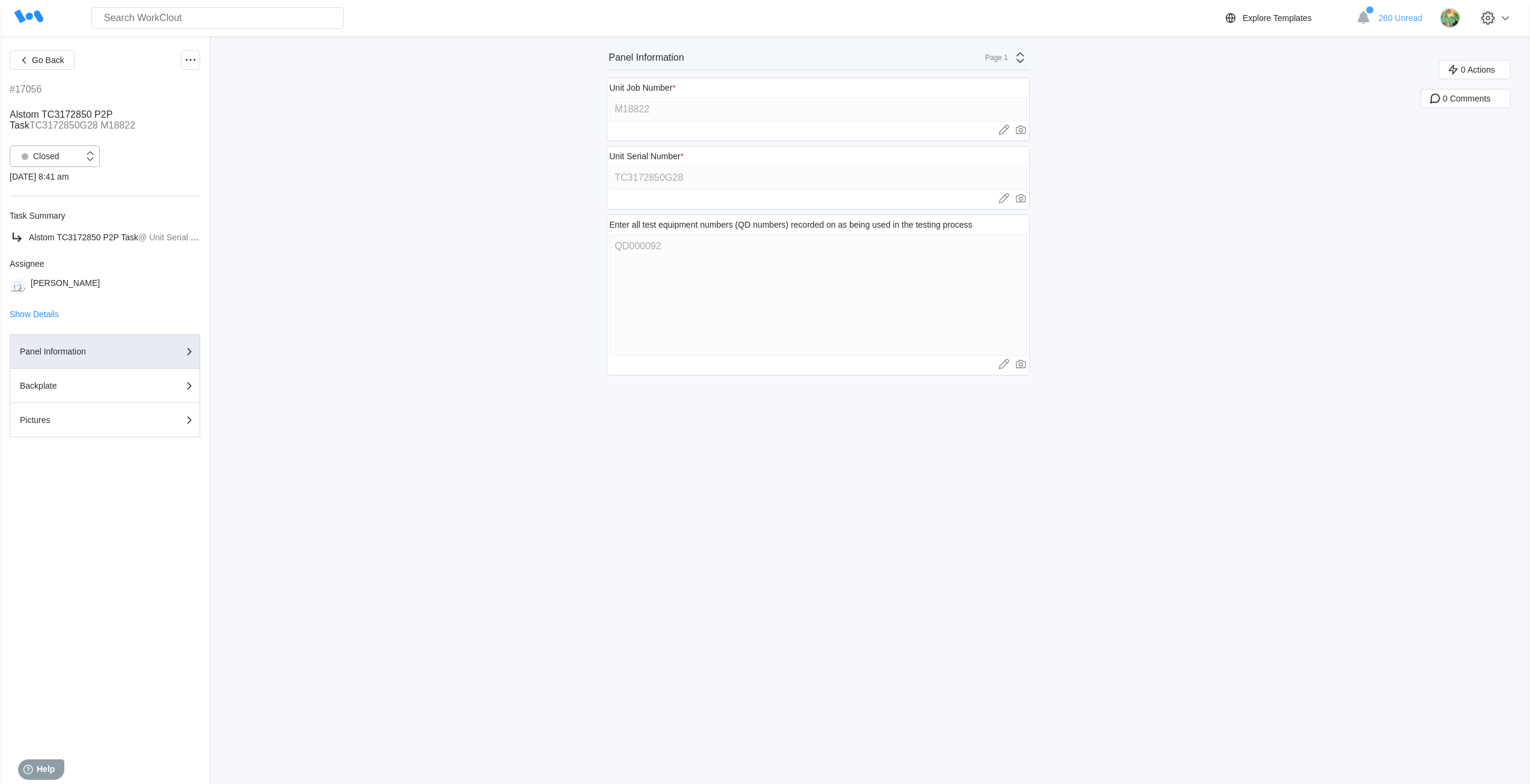
click at [65, 151] on div "Closed" at bounding box center [47, 157] width 73 height 12
click at [64, 193] on div "Open" at bounding box center [54, 187] width 76 height 17
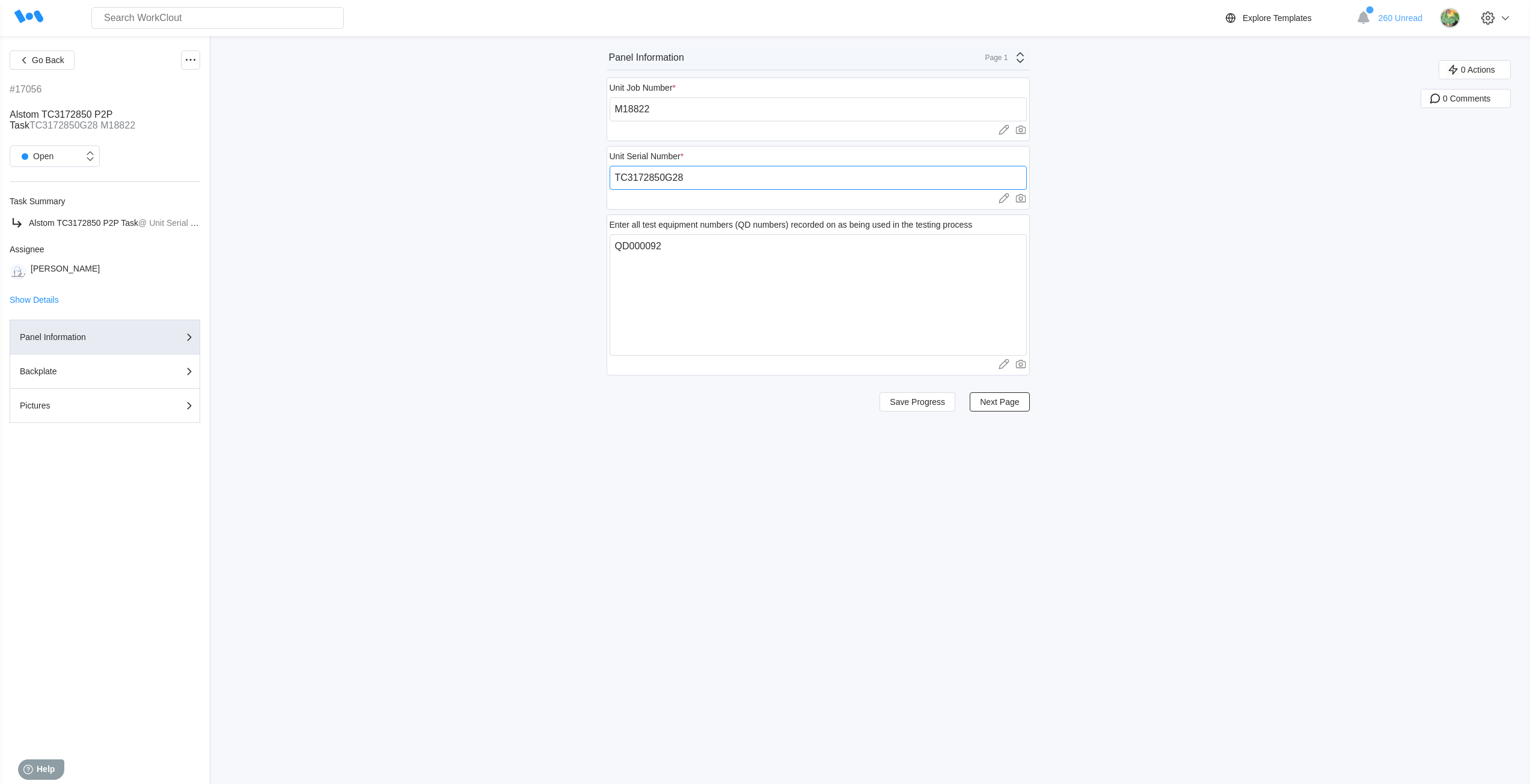
click at [726, 179] on input "TC3172850G28" at bounding box center [818, 177] width 417 height 24
paste input "251880028SM"
type input "251880028SM"
click at [924, 405] on span "Save Progress" at bounding box center [917, 401] width 55 height 8
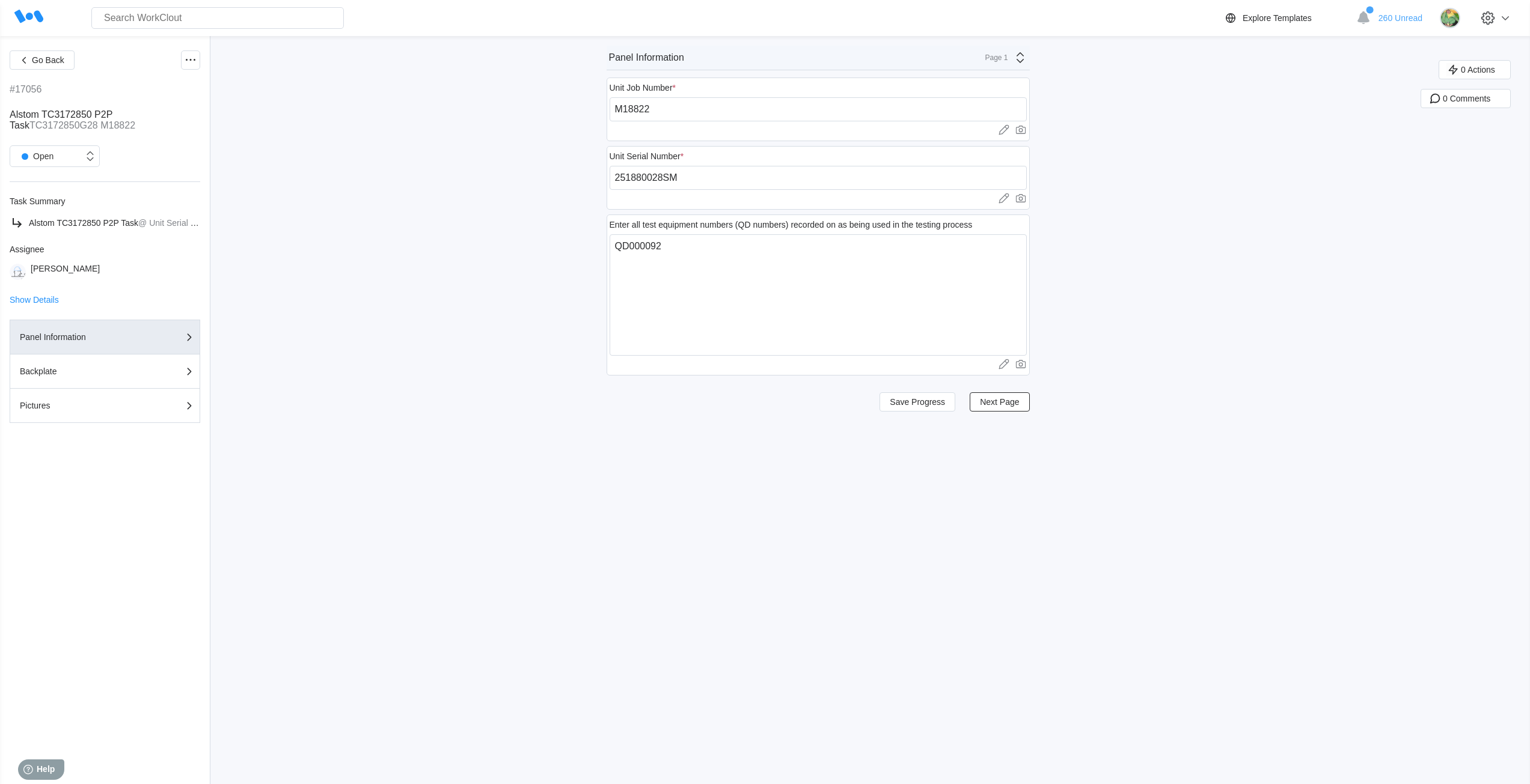
click at [999, 59] on div "Page 1" at bounding box center [992, 57] width 30 height 8
click at [949, 127] on div "Pictures" at bounding box center [914, 127] width 229 height 11
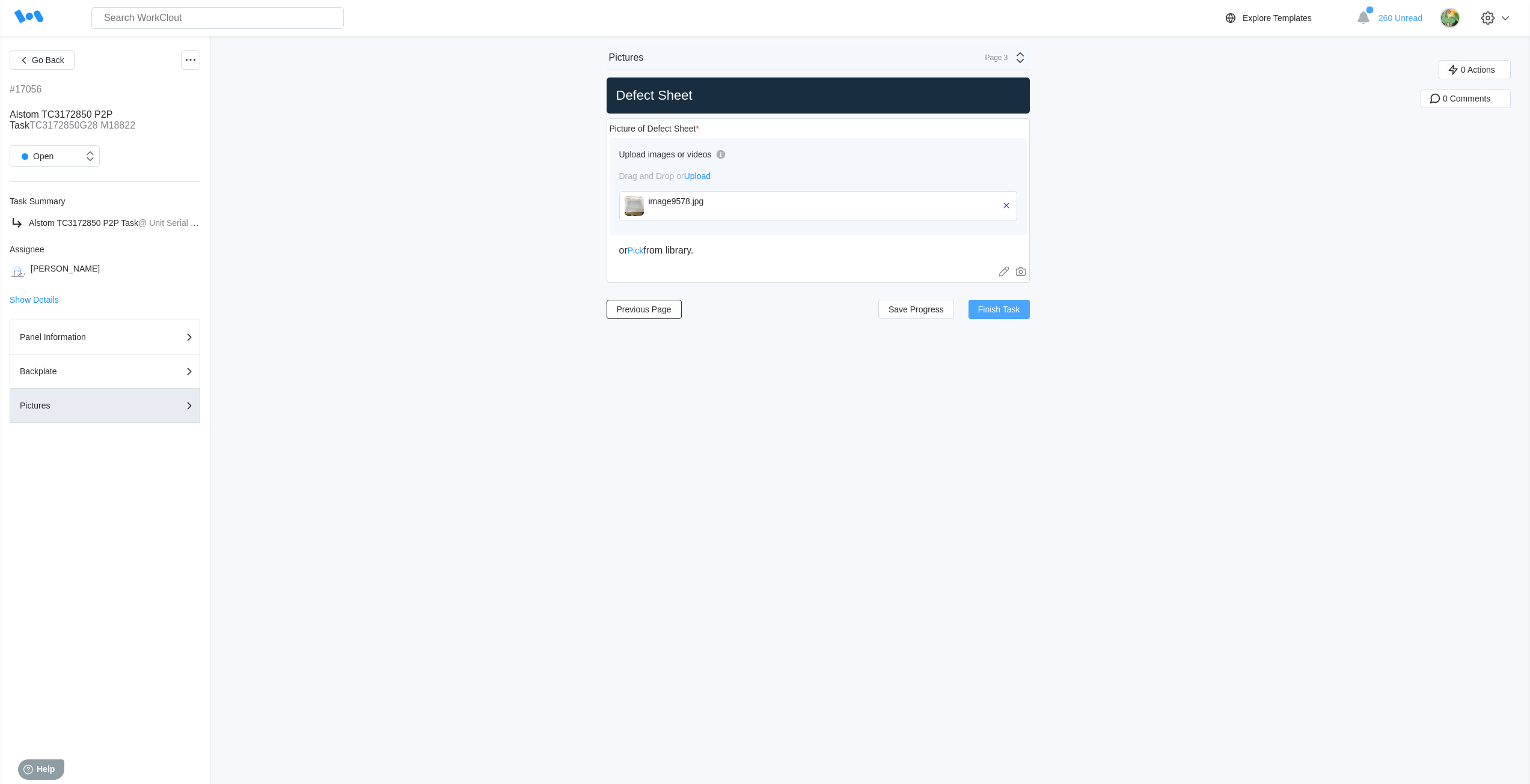
click at [996, 316] on button "Finish Task" at bounding box center [999, 309] width 61 height 19
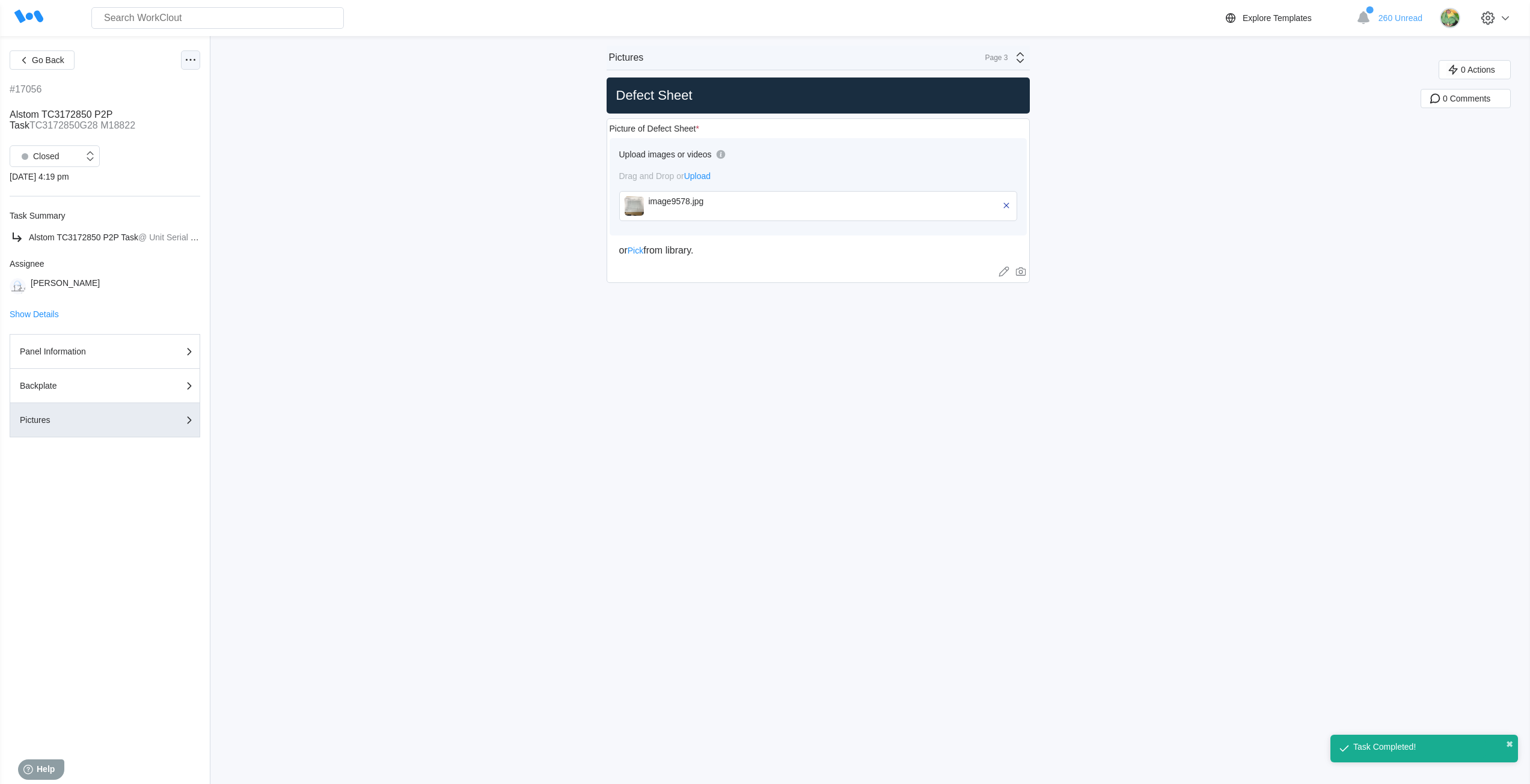
drag, startPoint x: 190, startPoint y: 62, endPoint x: 190, endPoint y: 68, distance: 6.0
click at [190, 62] on icon at bounding box center [190, 60] width 15 height 15
click at [122, 147] on div "Export XLS" at bounding box center [126, 147] width 43 height 10
click at [55, 56] on span "Go Back" at bounding box center [48, 60] width 32 height 8
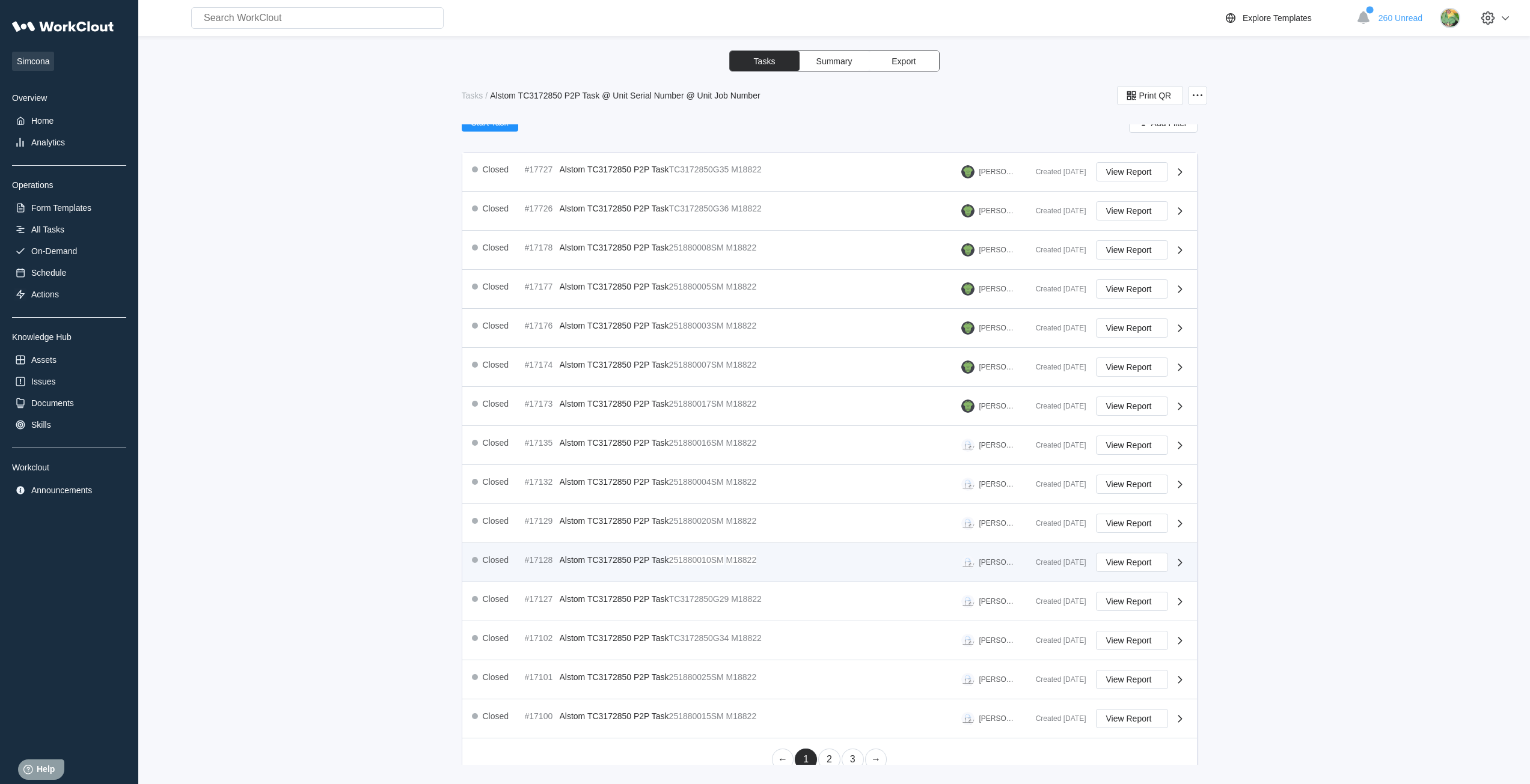
scroll to position [167, 0]
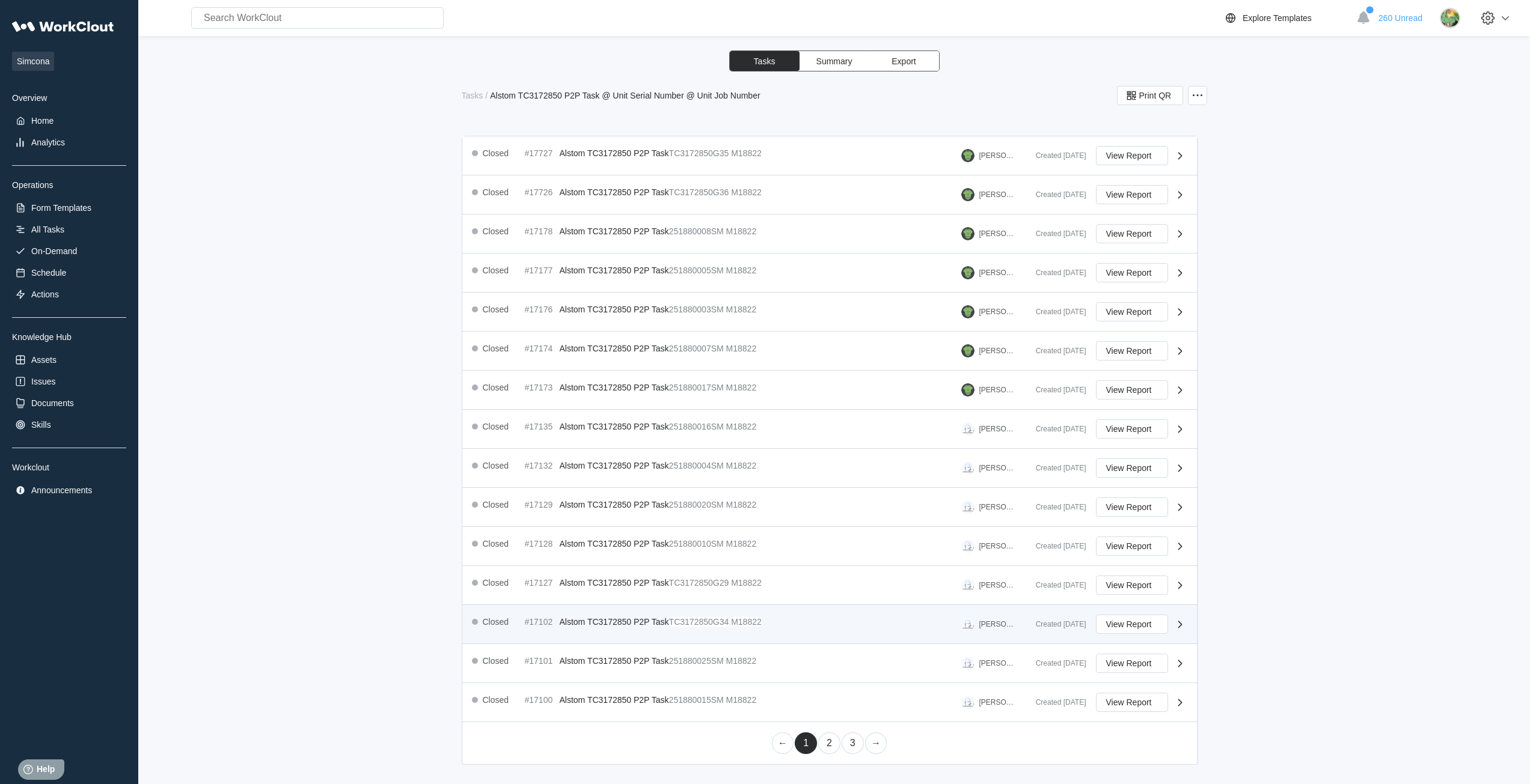
click at [730, 620] on span at bounding box center [729, 621] width 2 height 10
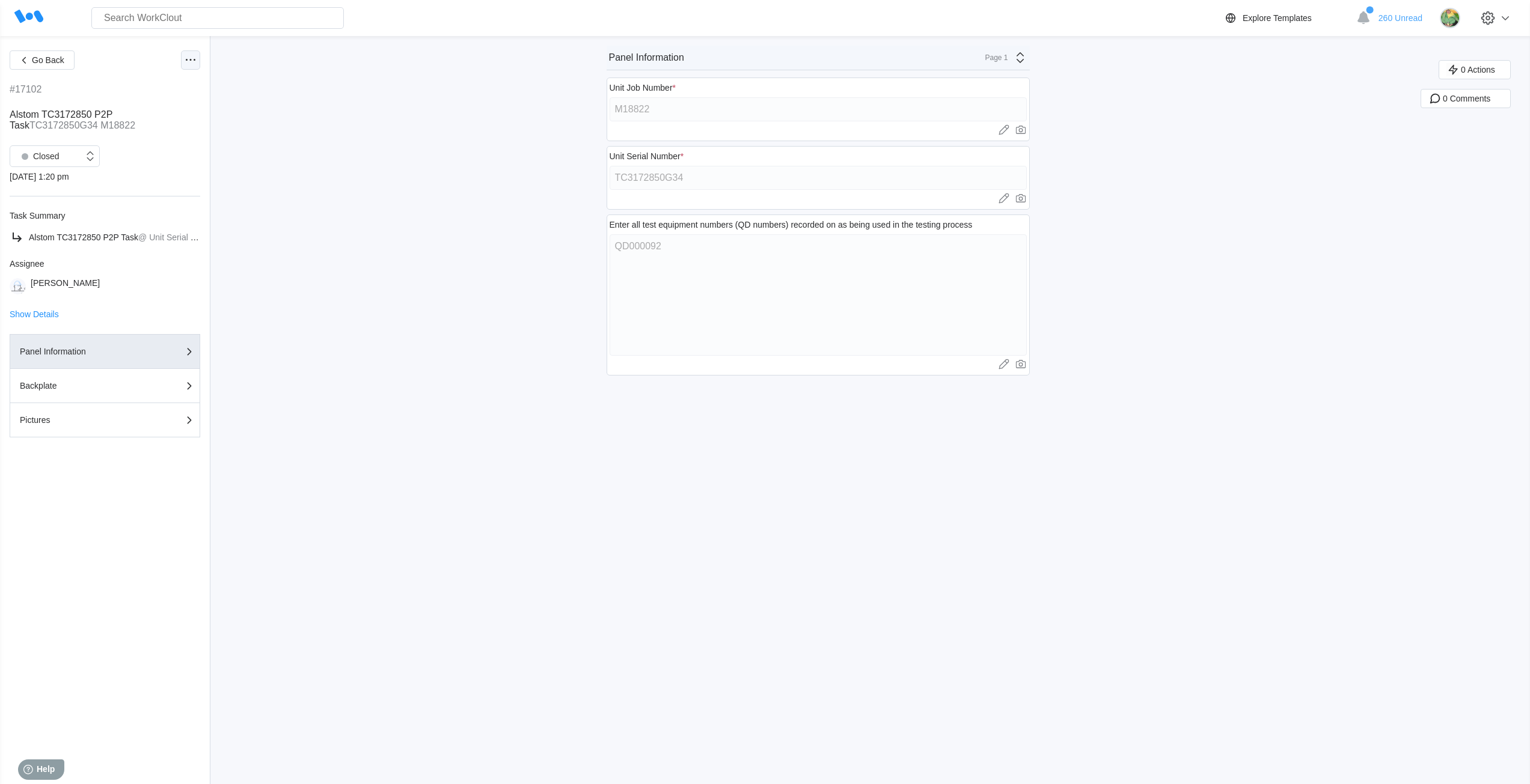
click at [187, 63] on icon at bounding box center [190, 60] width 15 height 15
click at [313, 107] on div "Go Back #17102 Alstom TC3172850 P2P Task TC3172850G34 M18822 Closed 08/01/25 - …" at bounding box center [765, 410] width 1530 height 748
click at [64, 155] on div "Closed" at bounding box center [47, 157] width 73 height 12
click at [47, 181] on div "Open" at bounding box center [54, 187] width 76 height 17
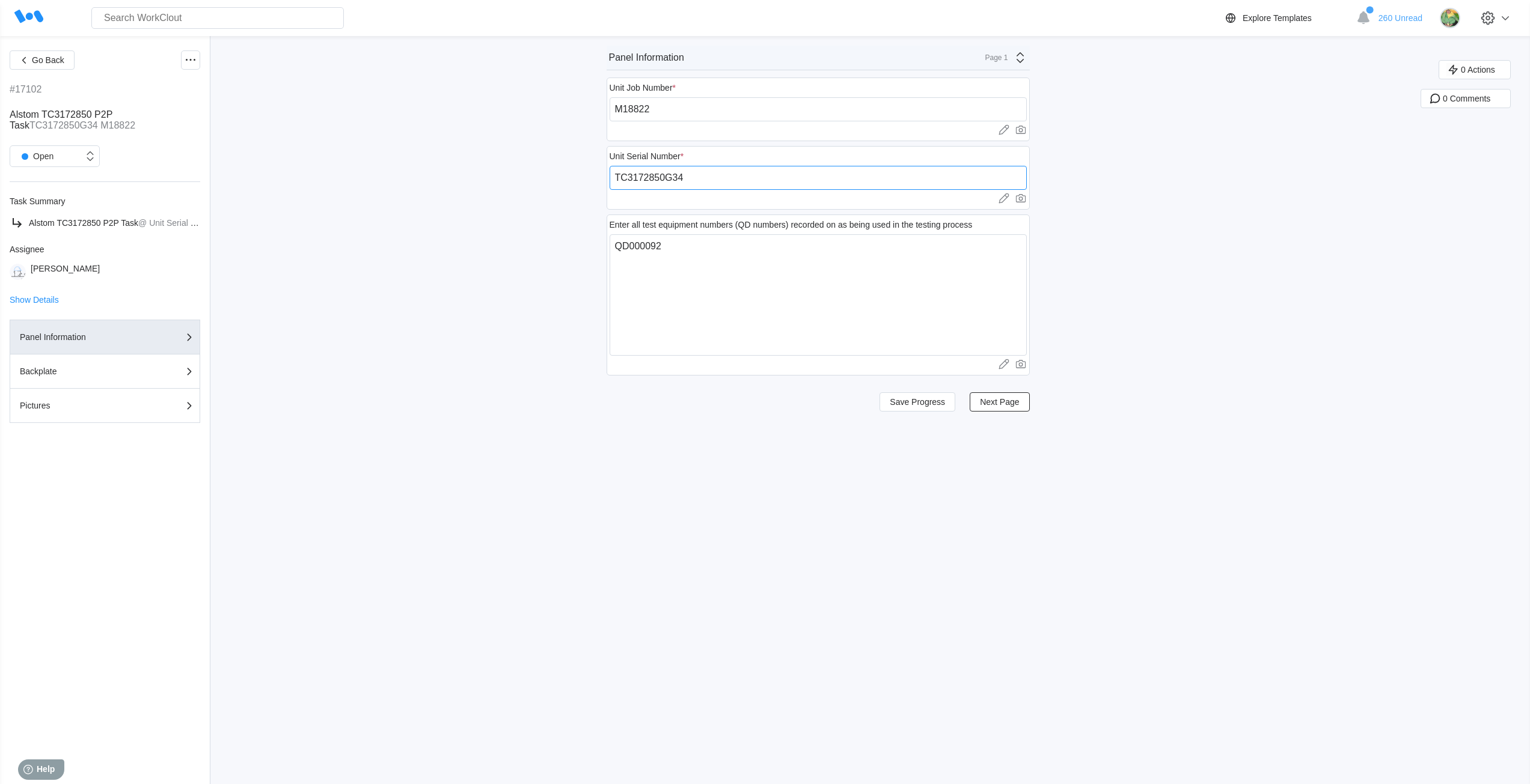
click at [700, 175] on input "TC3172850G34" at bounding box center [818, 177] width 417 height 24
paste input "251880034SM"
type input "251880034SM"
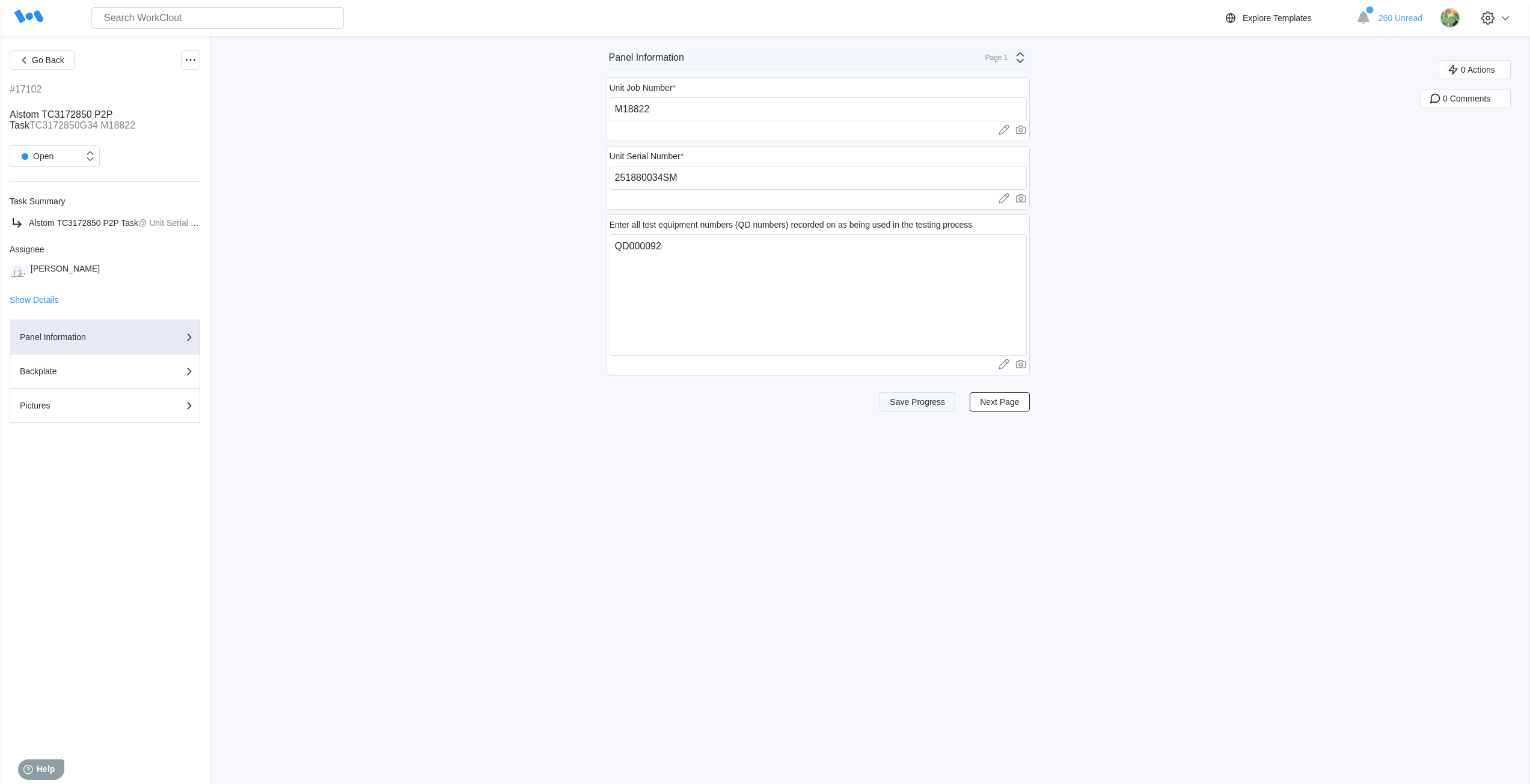
click at [950, 401] on button "Save Progress" at bounding box center [917, 401] width 76 height 19
click at [1008, 60] on div "Page 1" at bounding box center [992, 57] width 30 height 8
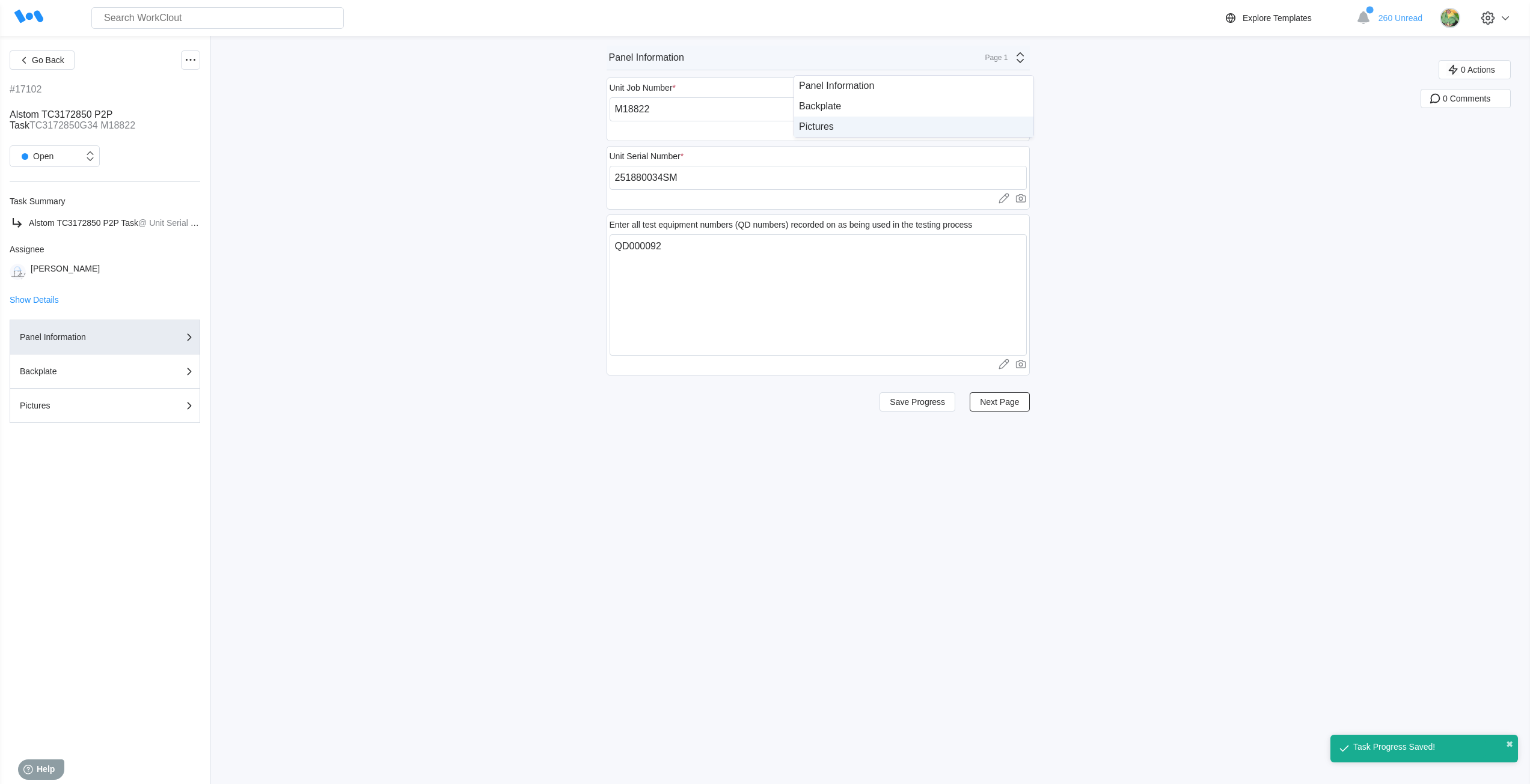
click at [968, 128] on div "Pictures" at bounding box center [914, 127] width 229 height 11
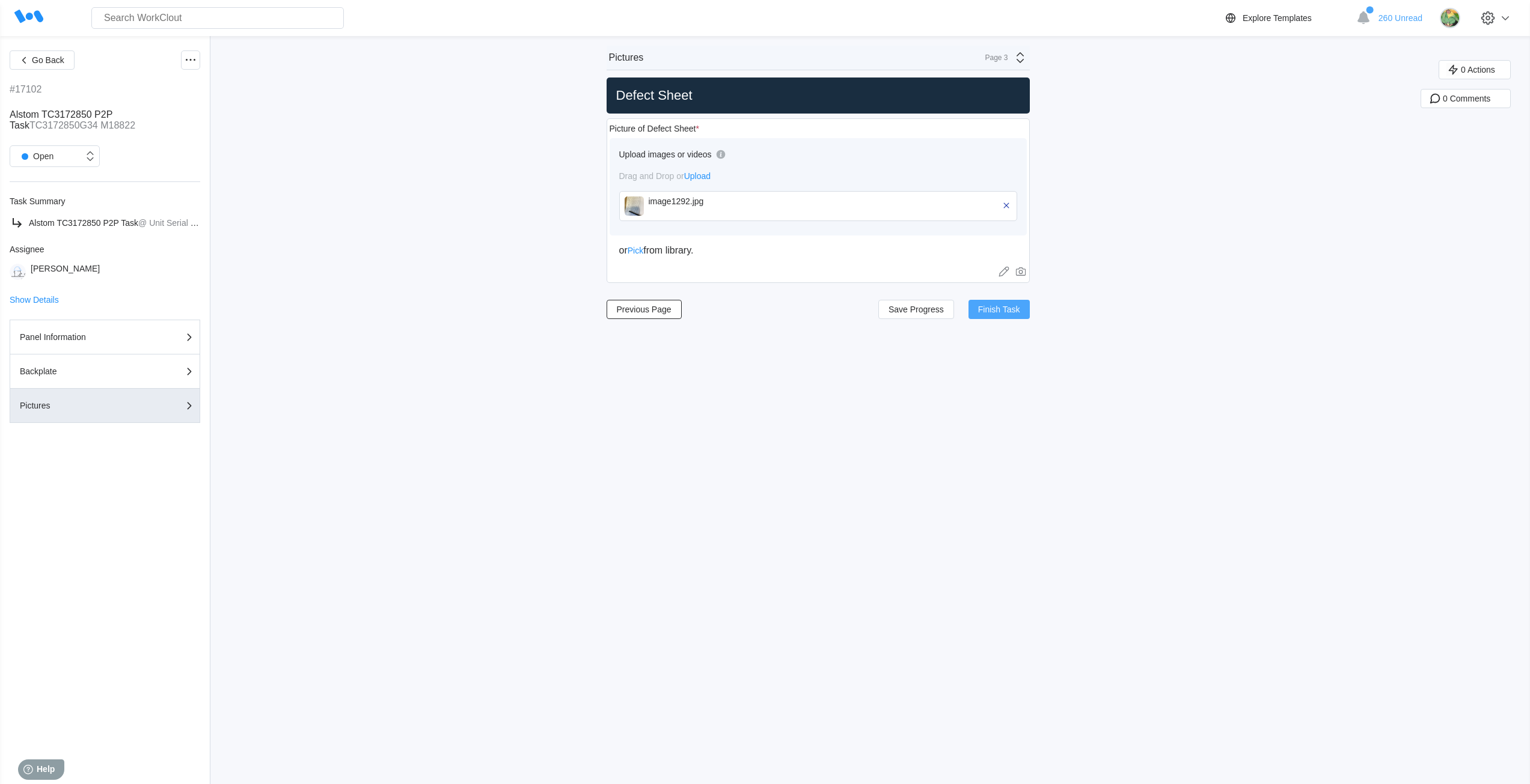
click at [992, 306] on span "Finish Task" at bounding box center [999, 309] width 42 height 8
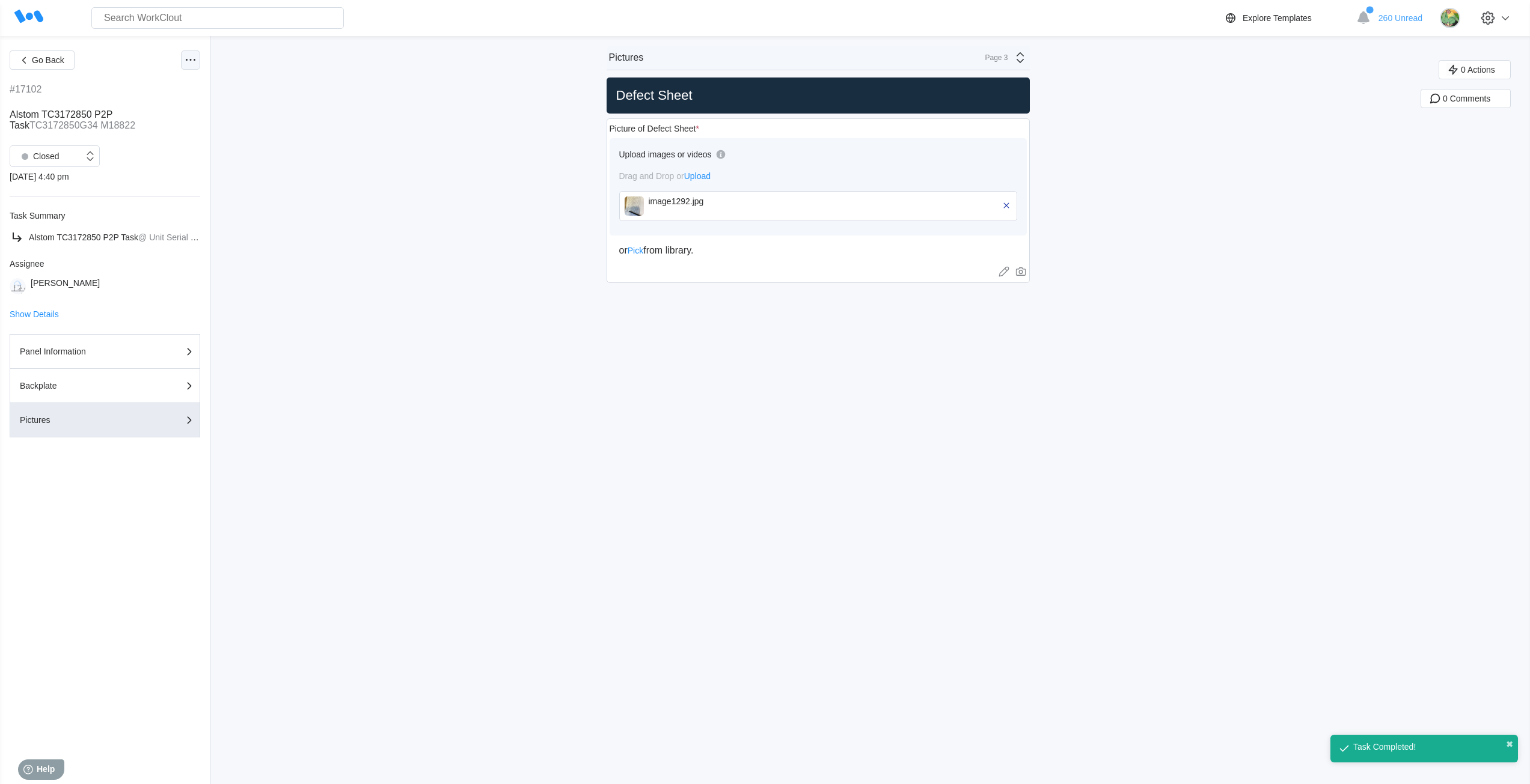
click at [190, 61] on icon at bounding box center [190, 60] width 15 height 15
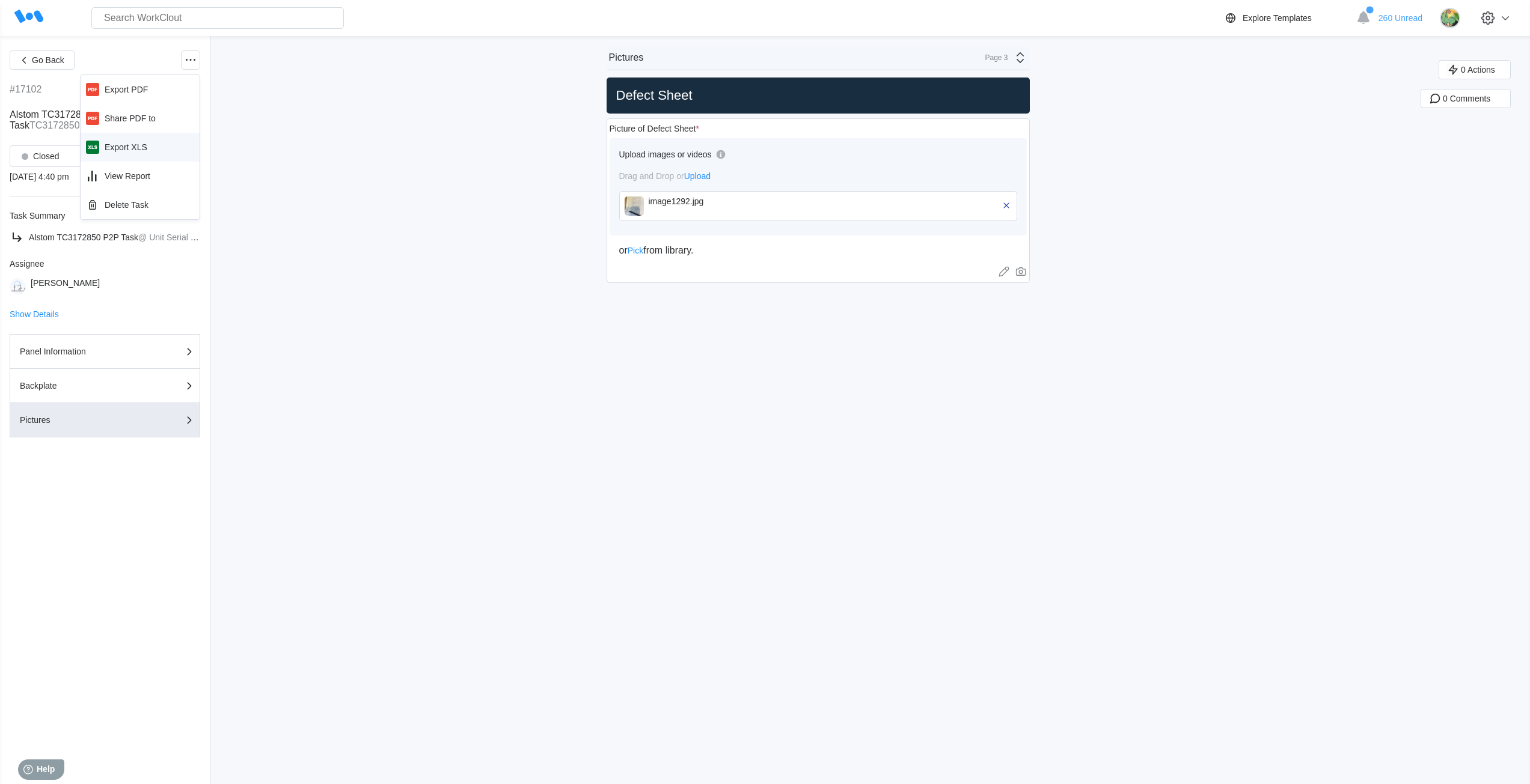
click at [148, 146] on div "Export XLS" at bounding box center [140, 147] width 109 height 19
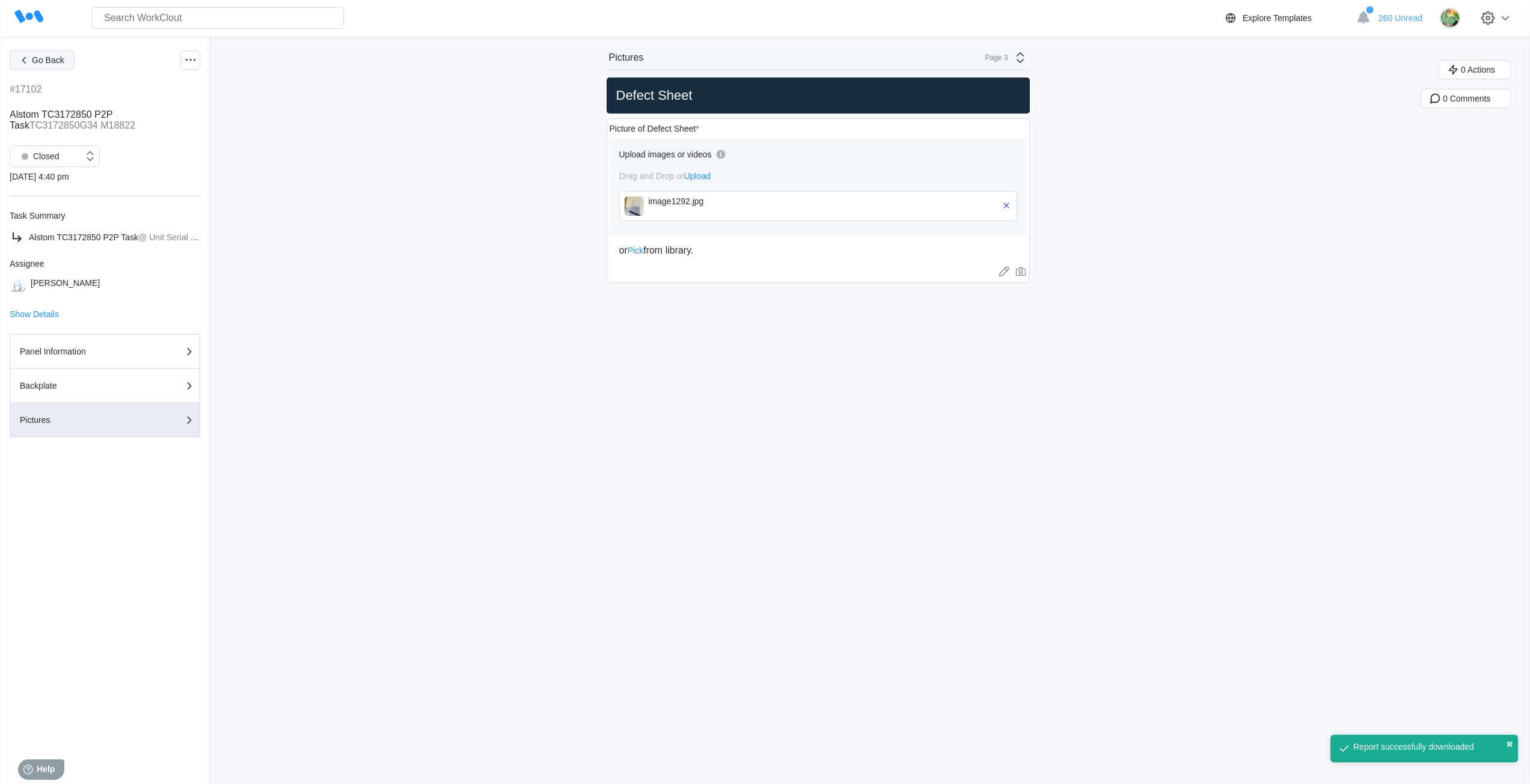
click at [31, 57] on button "Go Back" at bounding box center [42, 60] width 65 height 19
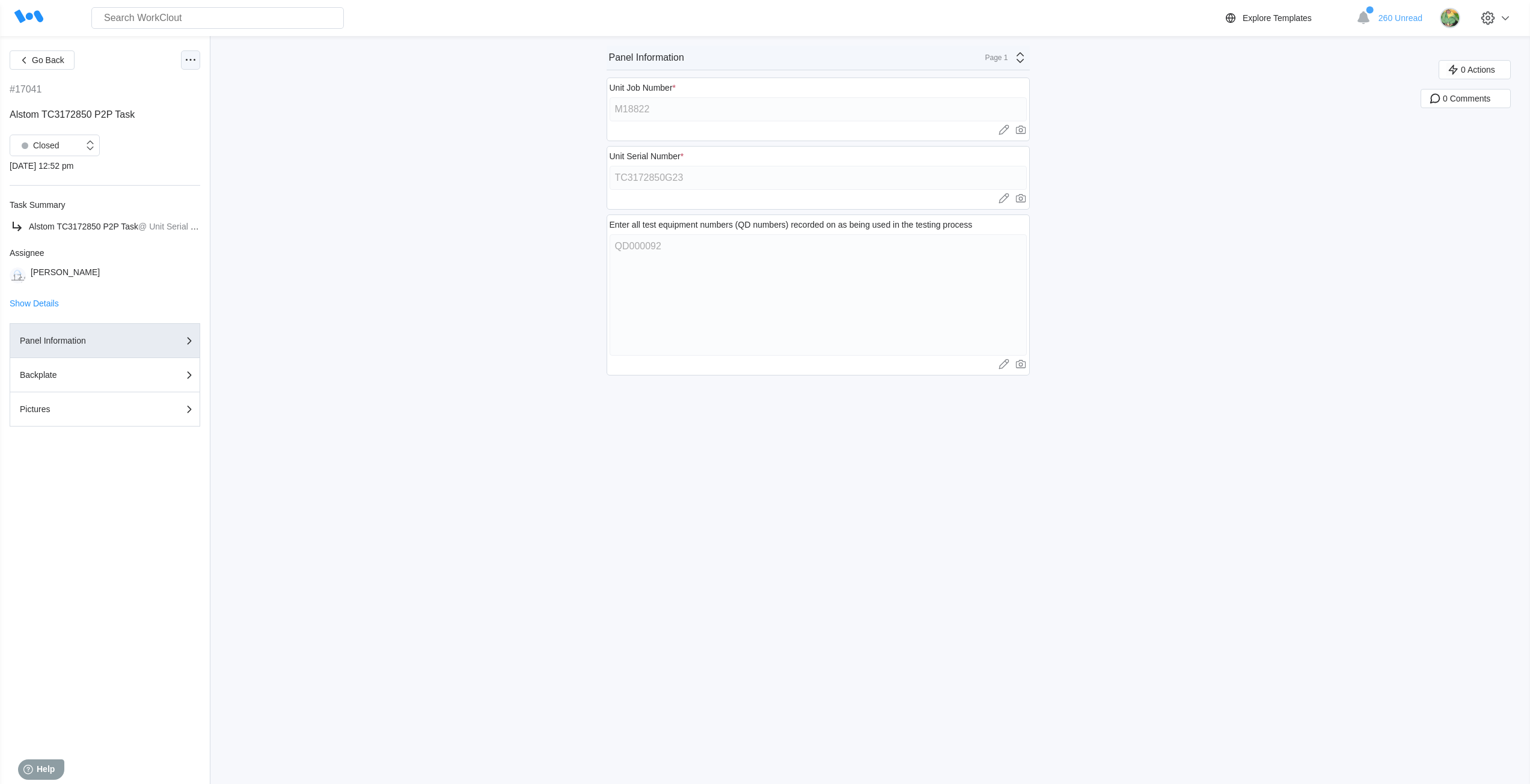
click at [188, 60] on icon at bounding box center [190, 60] width 15 height 15
click at [463, 163] on div "Go Back #17041 Alstom TC3172850 P2P Task Closed 07/31/25 - 12:52 pm Task Summar…" at bounding box center [765, 410] width 1530 height 748
click at [47, 147] on div "Closed" at bounding box center [37, 145] width 44 height 17
click at [48, 176] on div "Open" at bounding box center [54, 177] width 76 height 17
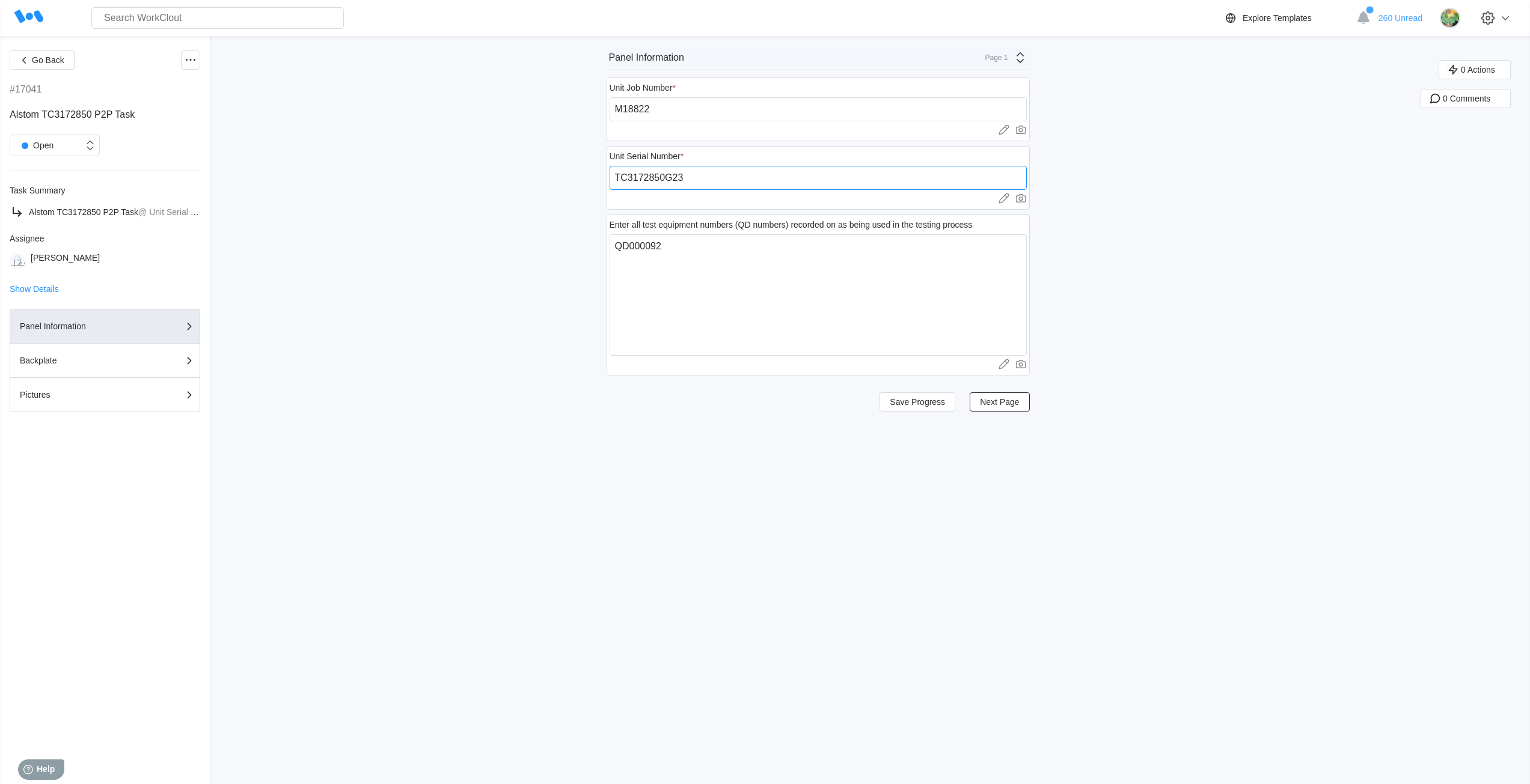
click at [703, 176] on input "TC3172850G23" at bounding box center [818, 177] width 417 height 24
paste input "251880023SM"
type input "251880023SM"
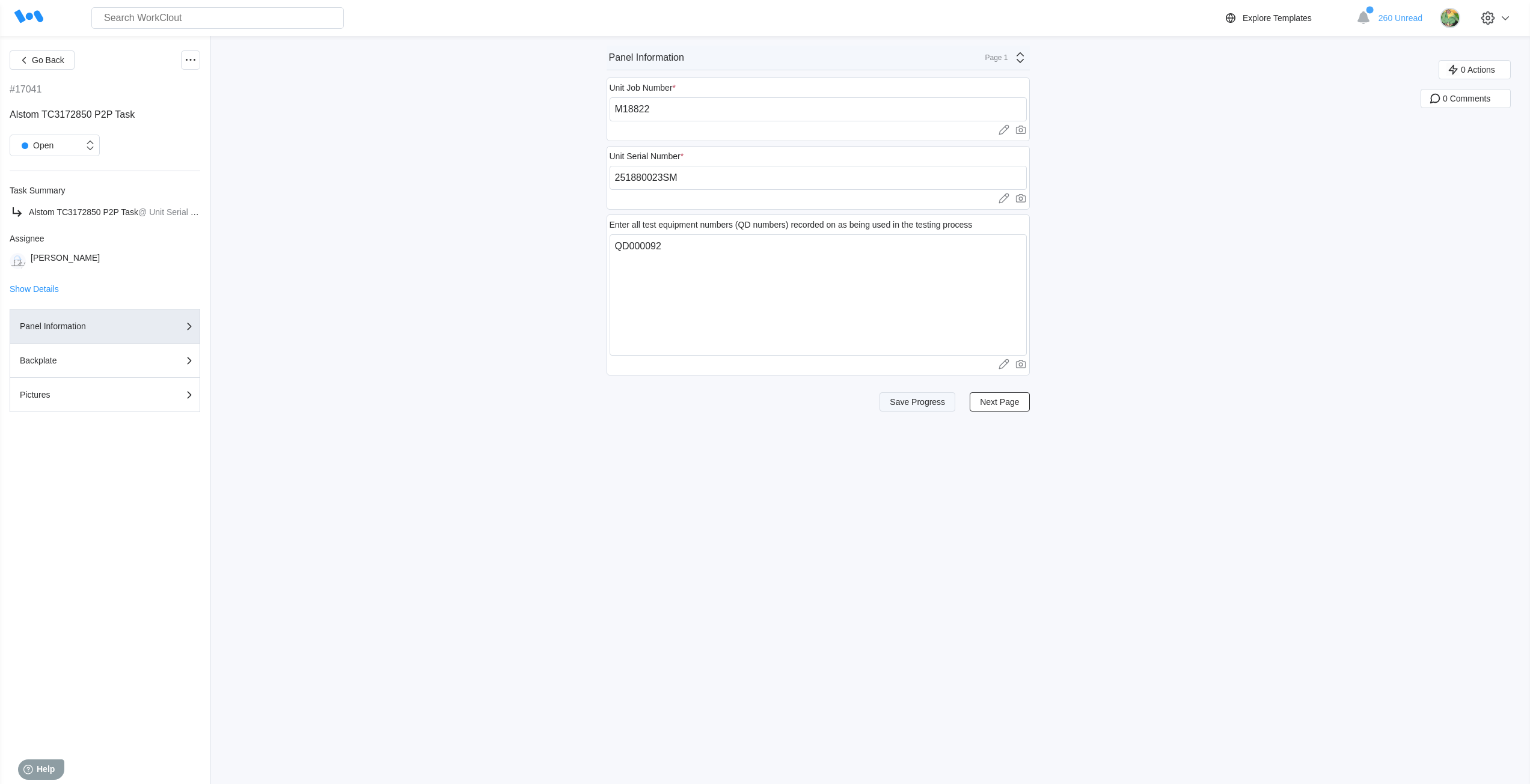
click at [927, 406] on span "Save Progress" at bounding box center [917, 401] width 55 height 8
click at [996, 49] on div "Panel Information Page 1" at bounding box center [817, 58] width 423 height 24
click at [943, 128] on div "Pictures" at bounding box center [914, 127] width 229 height 11
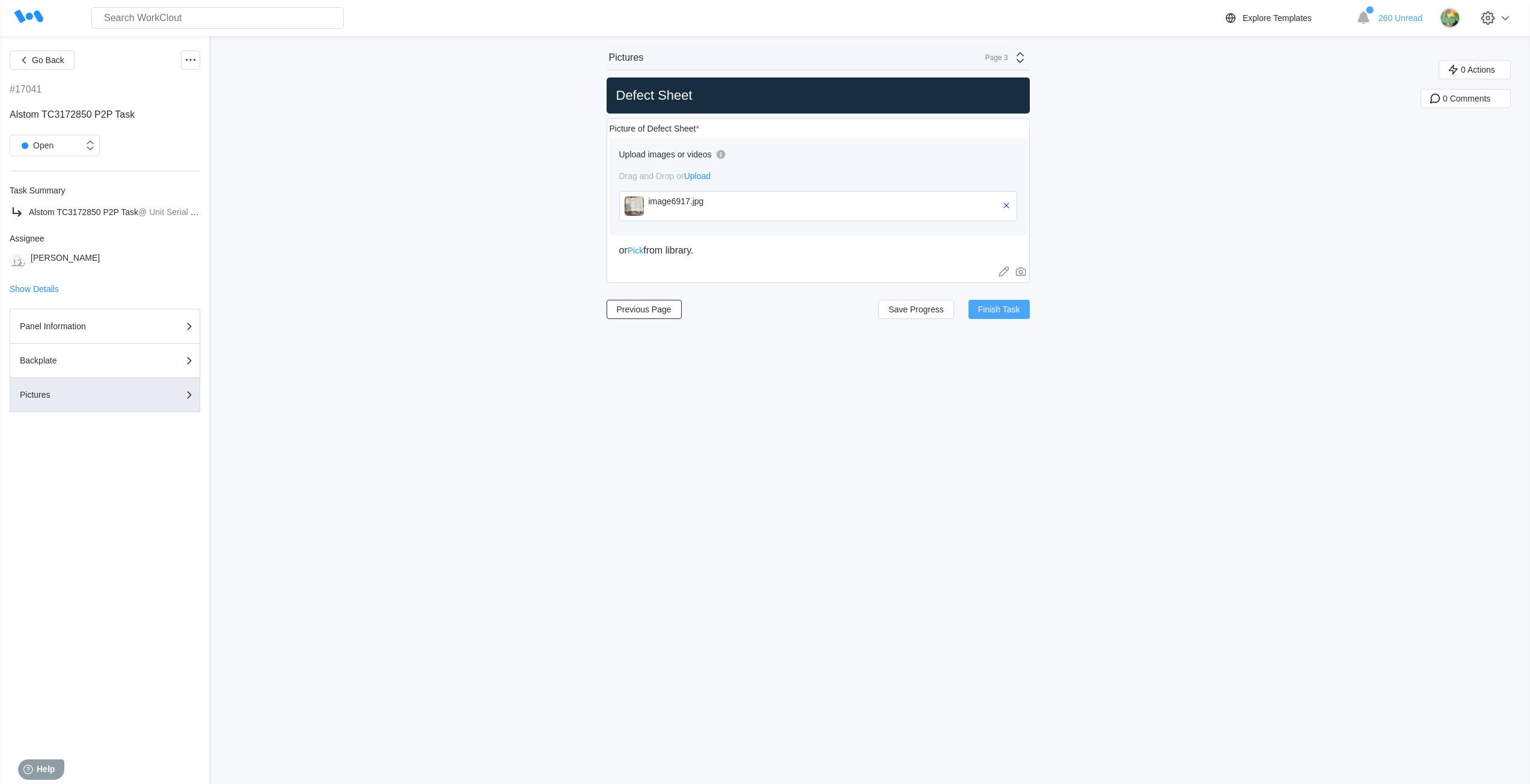
click at [1009, 310] on span "Finish Task" at bounding box center [999, 309] width 42 height 8
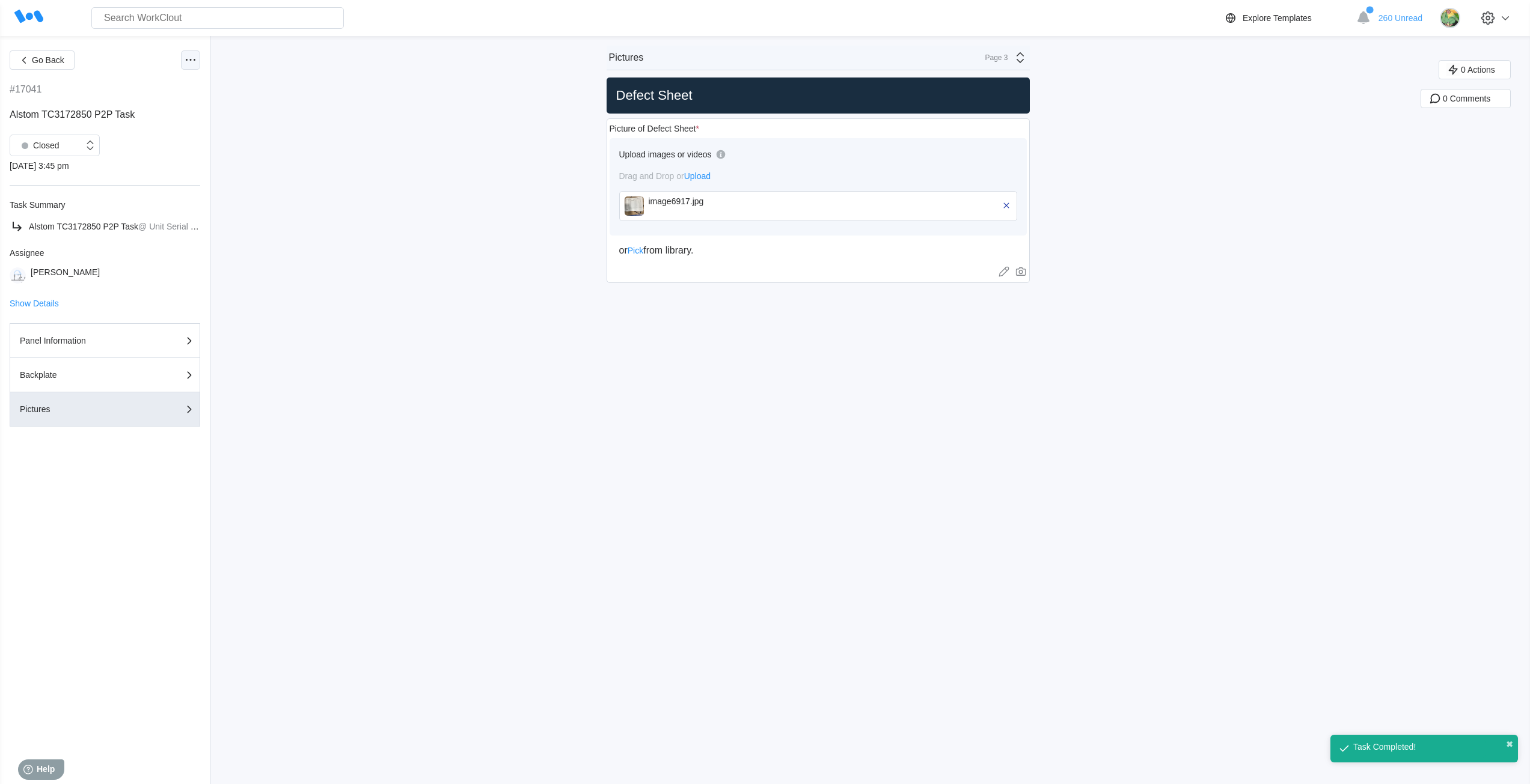
click at [187, 61] on icon at bounding box center [190, 60] width 15 height 15
click at [137, 151] on div "Export XLS" at bounding box center [126, 147] width 43 height 10
click at [114, 340] on div "Panel Information" at bounding box center [80, 340] width 120 height 8
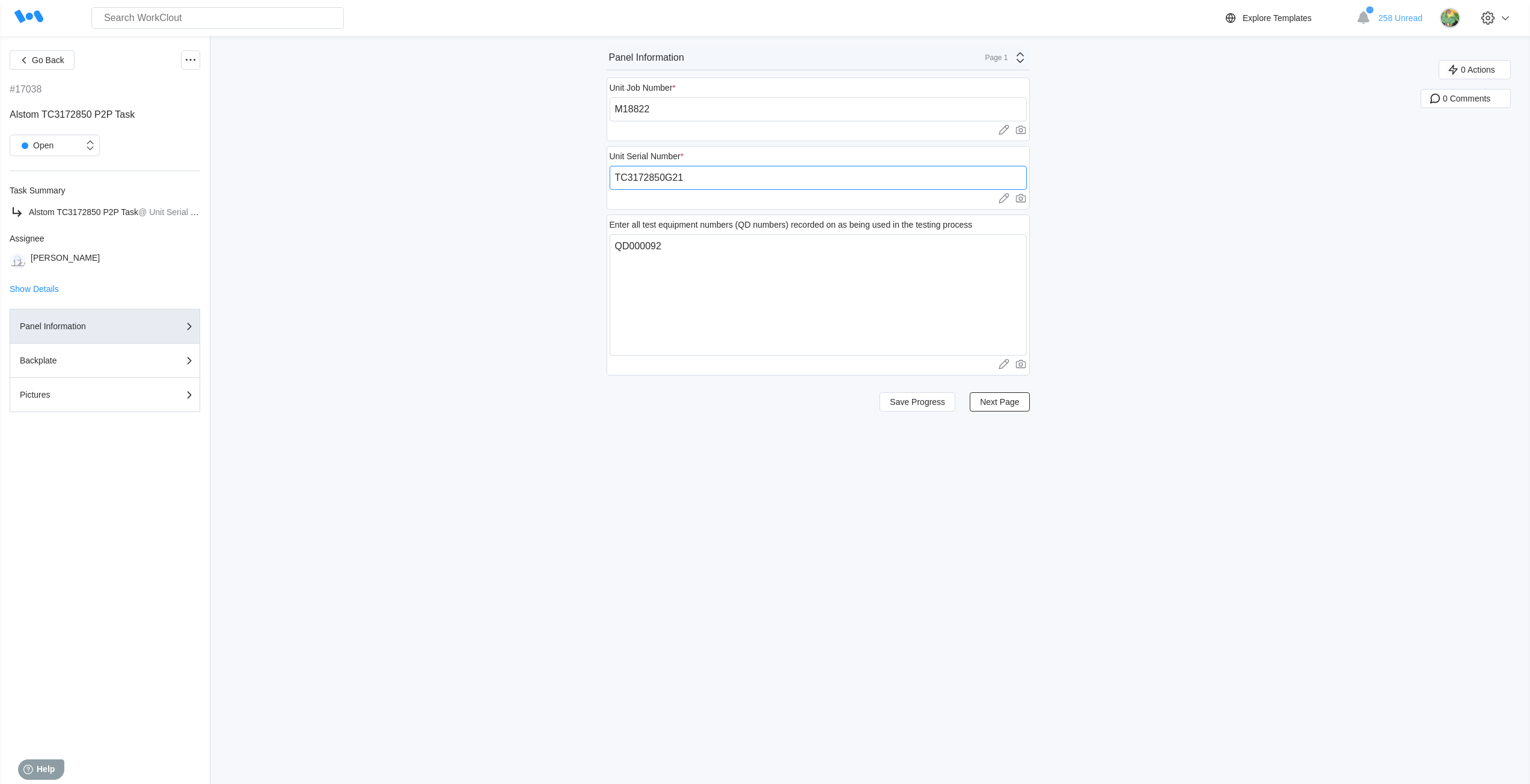
drag, startPoint x: 701, startPoint y: 175, endPoint x: 595, endPoint y: 177, distance: 106.0
click at [595, 177] on div "Go Back #17038 Alstom TC3172850 P2P Task Open Task Summary Alstom TC3172850 P2P…" at bounding box center [765, 410] width 1530 height 748
paste input "251880021SM"
type input "251880021SM"
click at [925, 400] on span "Save Progress" at bounding box center [917, 401] width 55 height 8
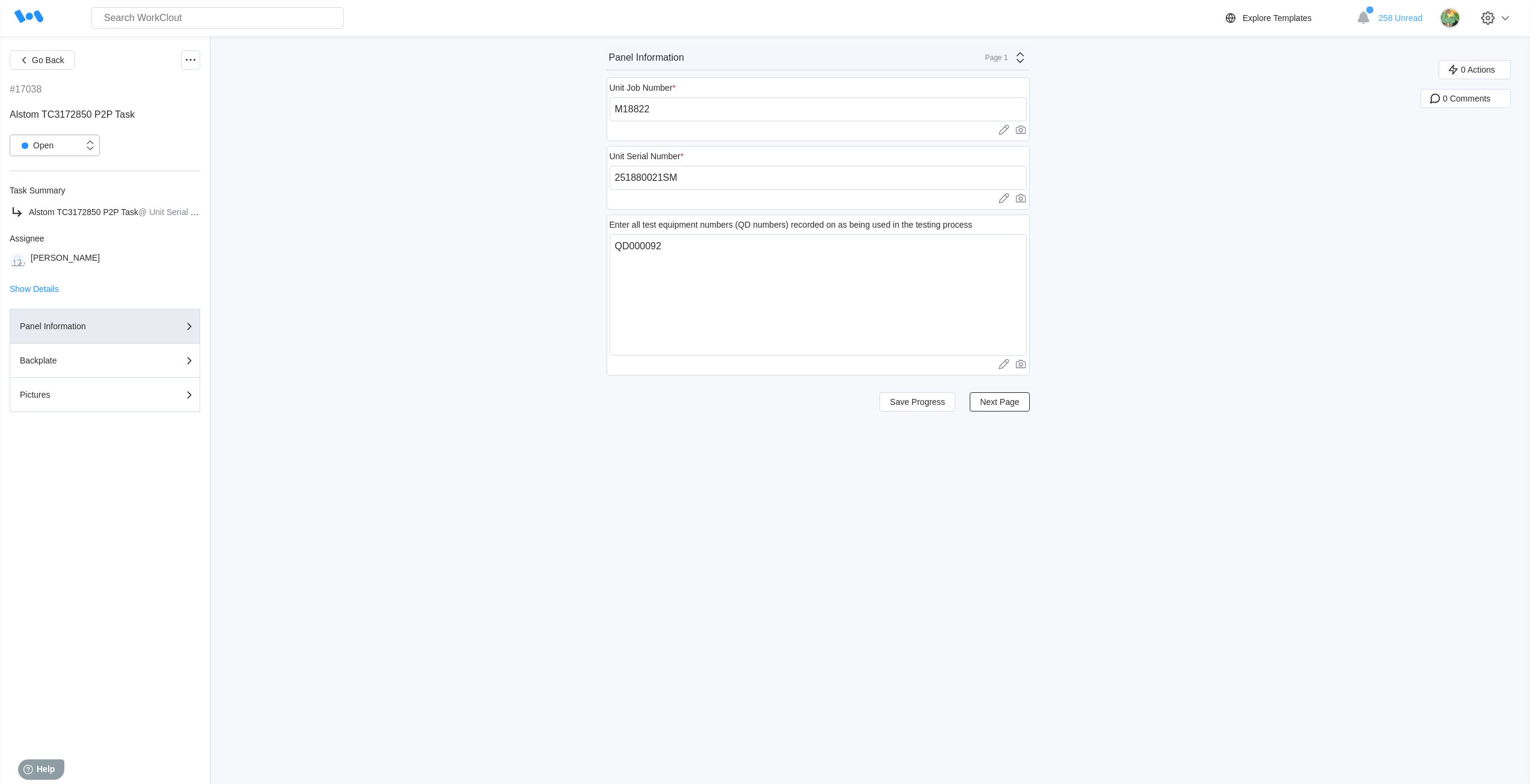
click at [54, 144] on div "Open" at bounding box center [34, 145] width 37 height 17
click at [999, 52] on div "Page 1" at bounding box center [1002, 57] width 49 height 15
click at [935, 121] on div "Pictures" at bounding box center [914, 127] width 229 height 11
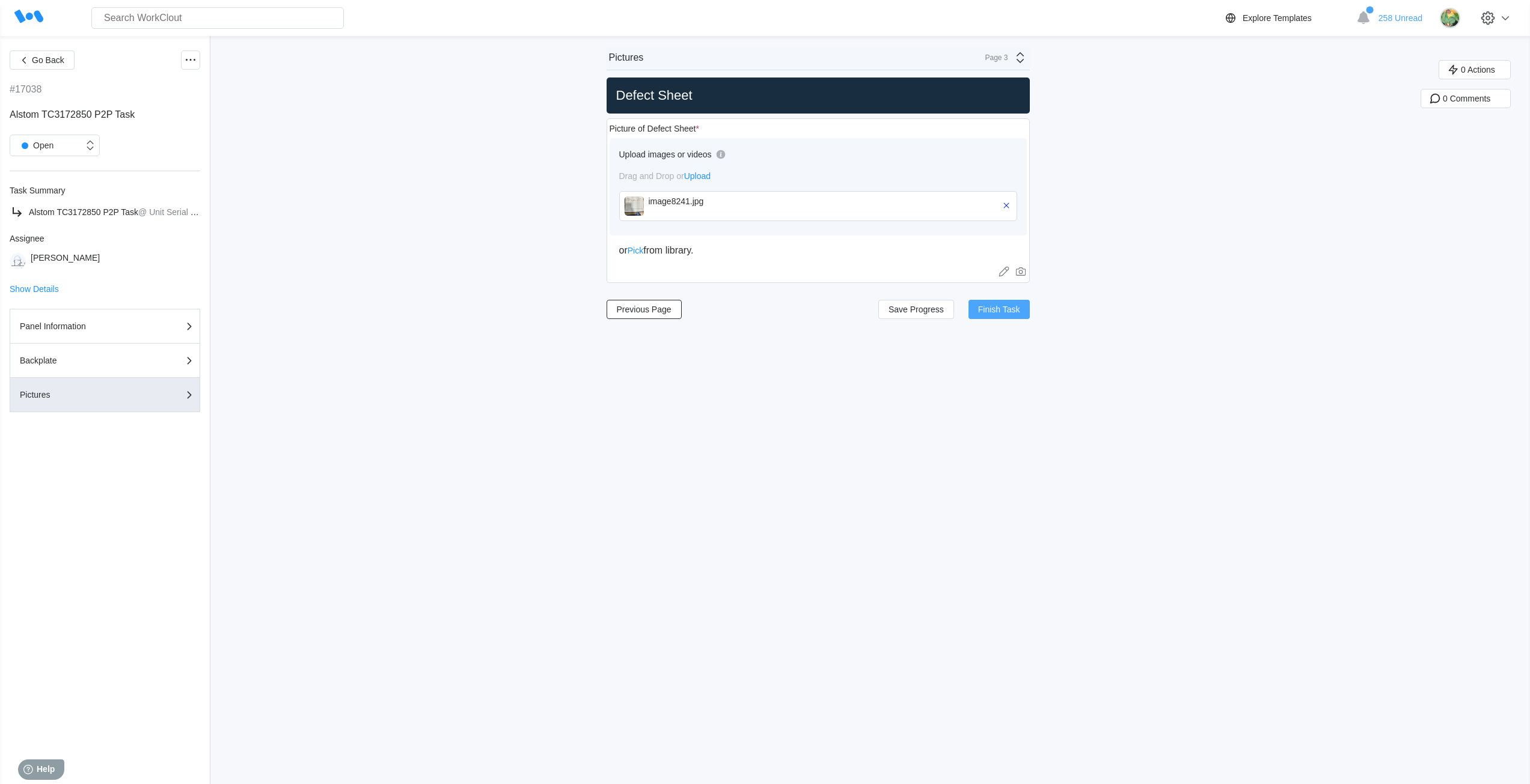
click at [1020, 313] on span "Finish Task" at bounding box center [999, 309] width 42 height 8
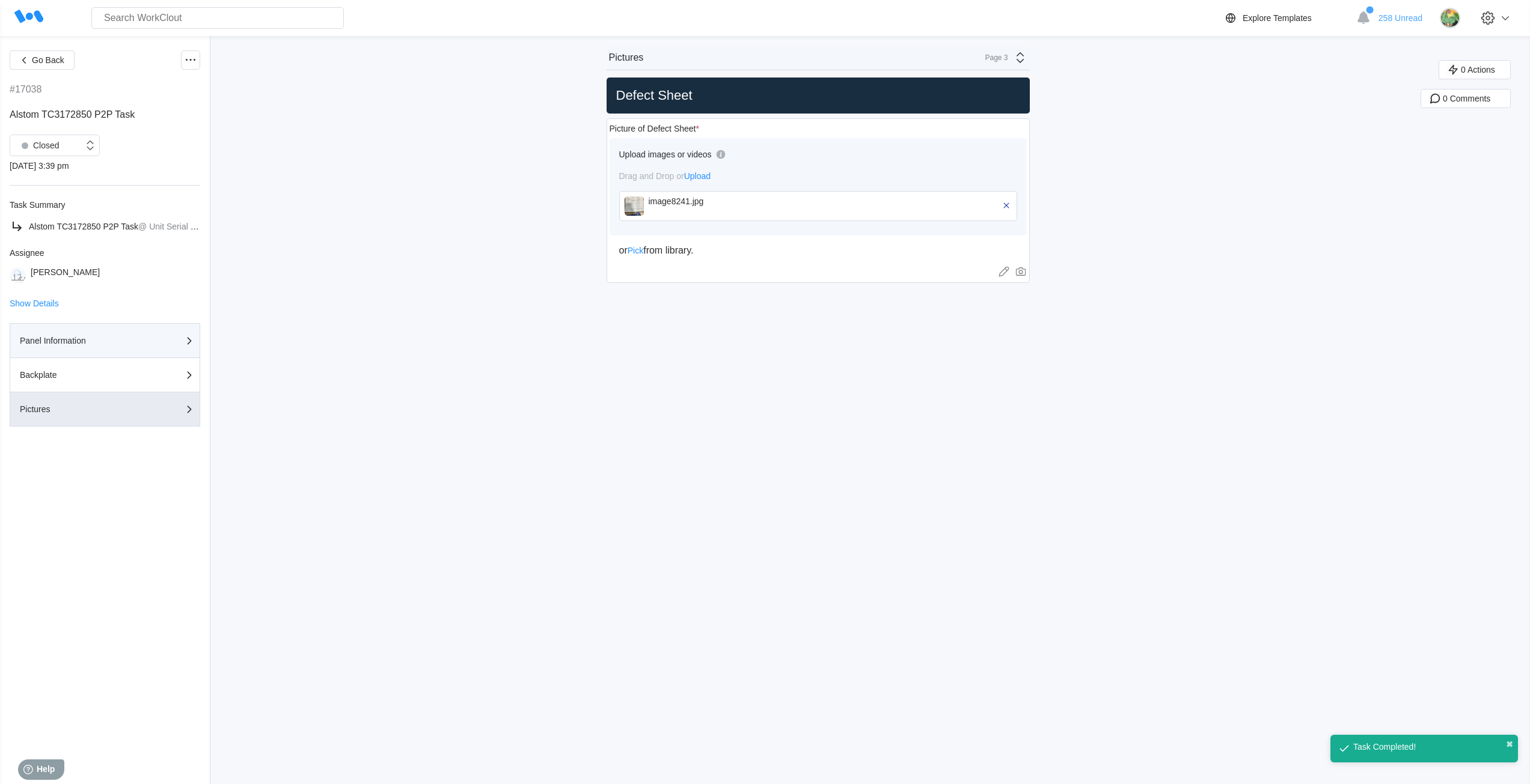
click at [38, 339] on div "Panel Information" at bounding box center [80, 340] width 120 height 8
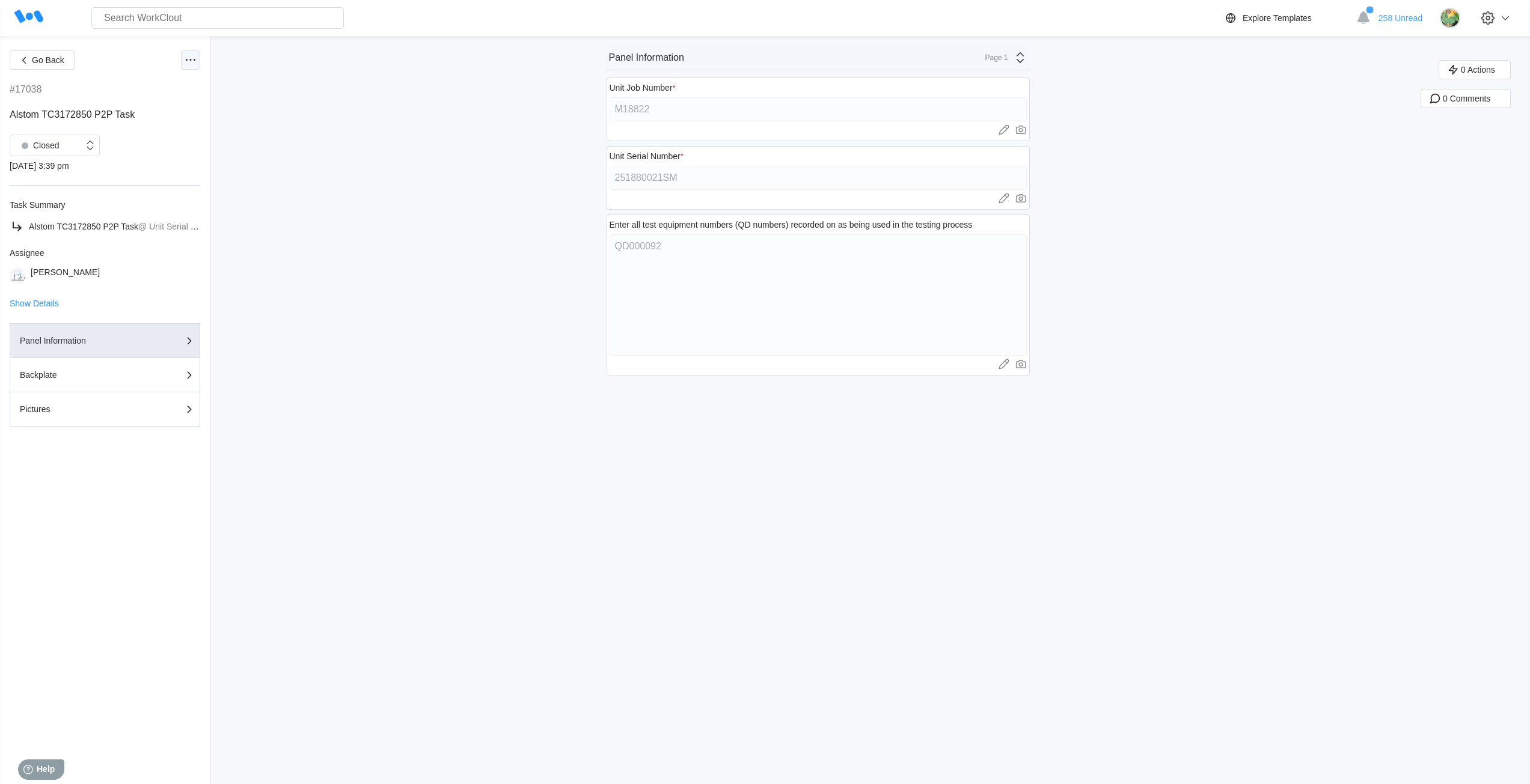
click at [192, 57] on icon at bounding box center [190, 60] width 15 height 15
click at [146, 147] on div "Export XLS" at bounding box center [126, 147] width 43 height 10
click at [57, 161] on div "Closed" at bounding box center [37, 156] width 44 height 17
click at [58, 190] on div "Open" at bounding box center [54, 187] width 76 height 17
click at [735, 177] on input "TC3172850G26" at bounding box center [818, 177] width 417 height 24
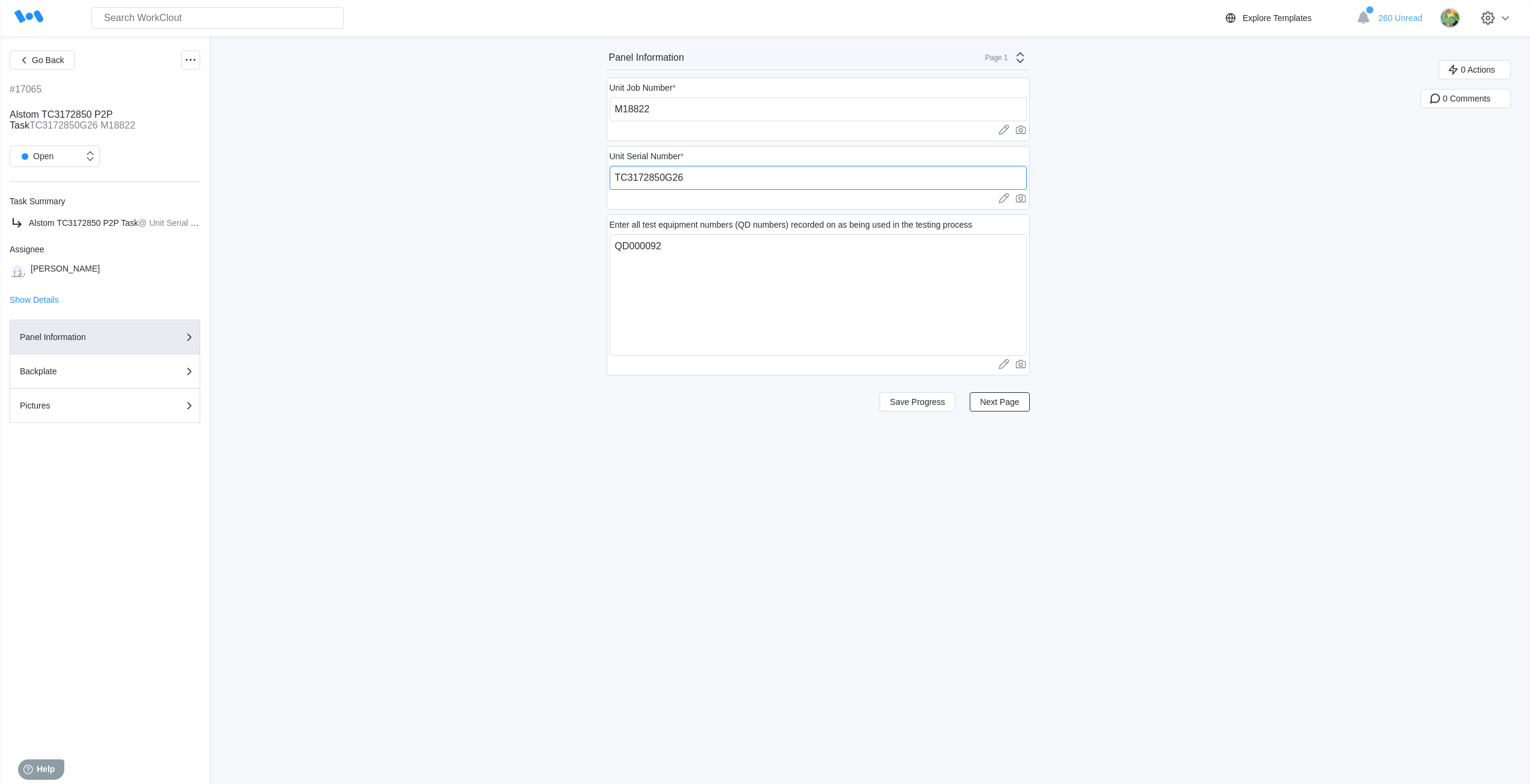
click at [735, 177] on input "TC3172850G26" at bounding box center [818, 177] width 417 height 24
paste input "251880026SM"
type input "251880026SM"
click at [993, 403] on span "Next Page" at bounding box center [999, 401] width 39 height 8
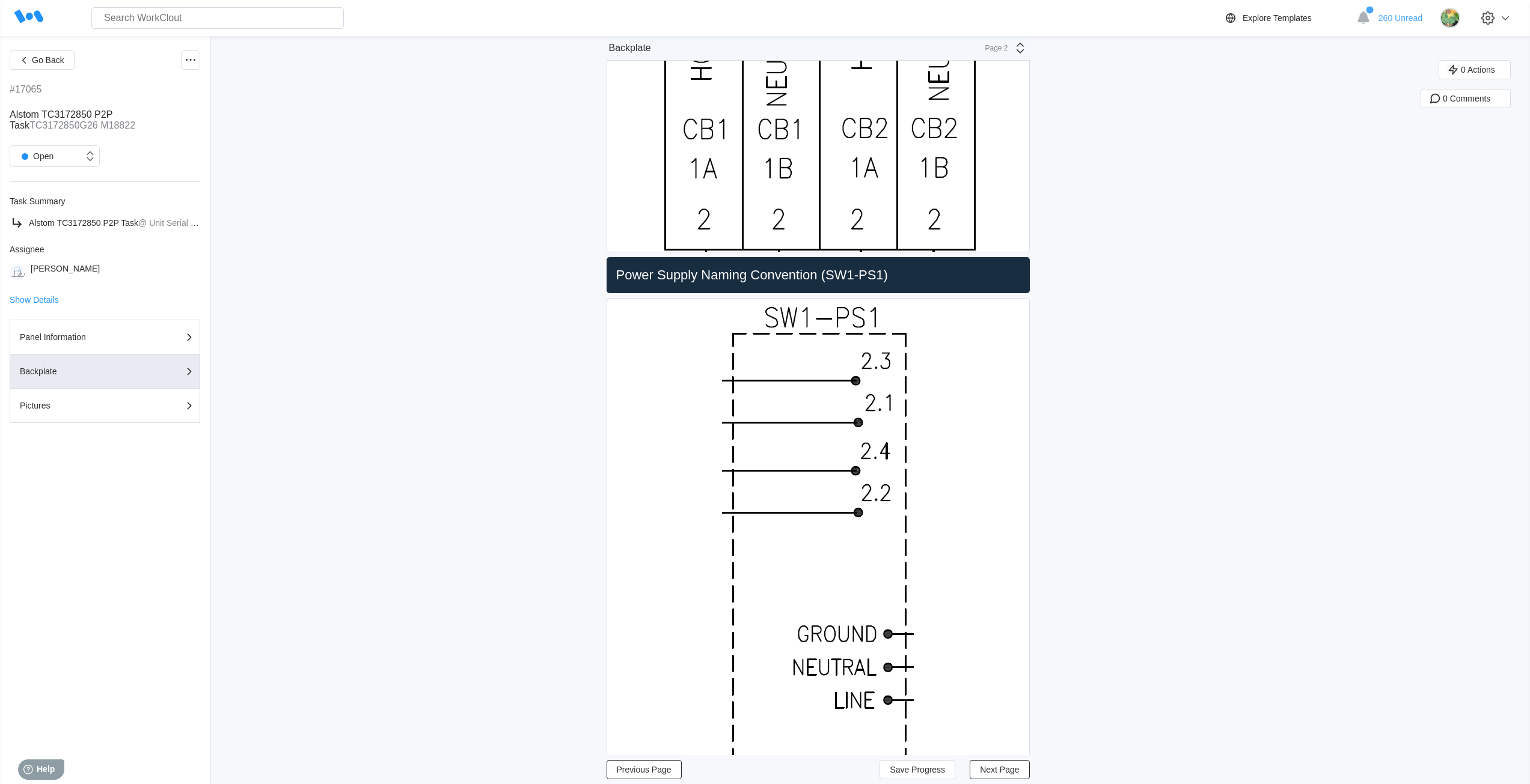
scroll to position [1201, 0]
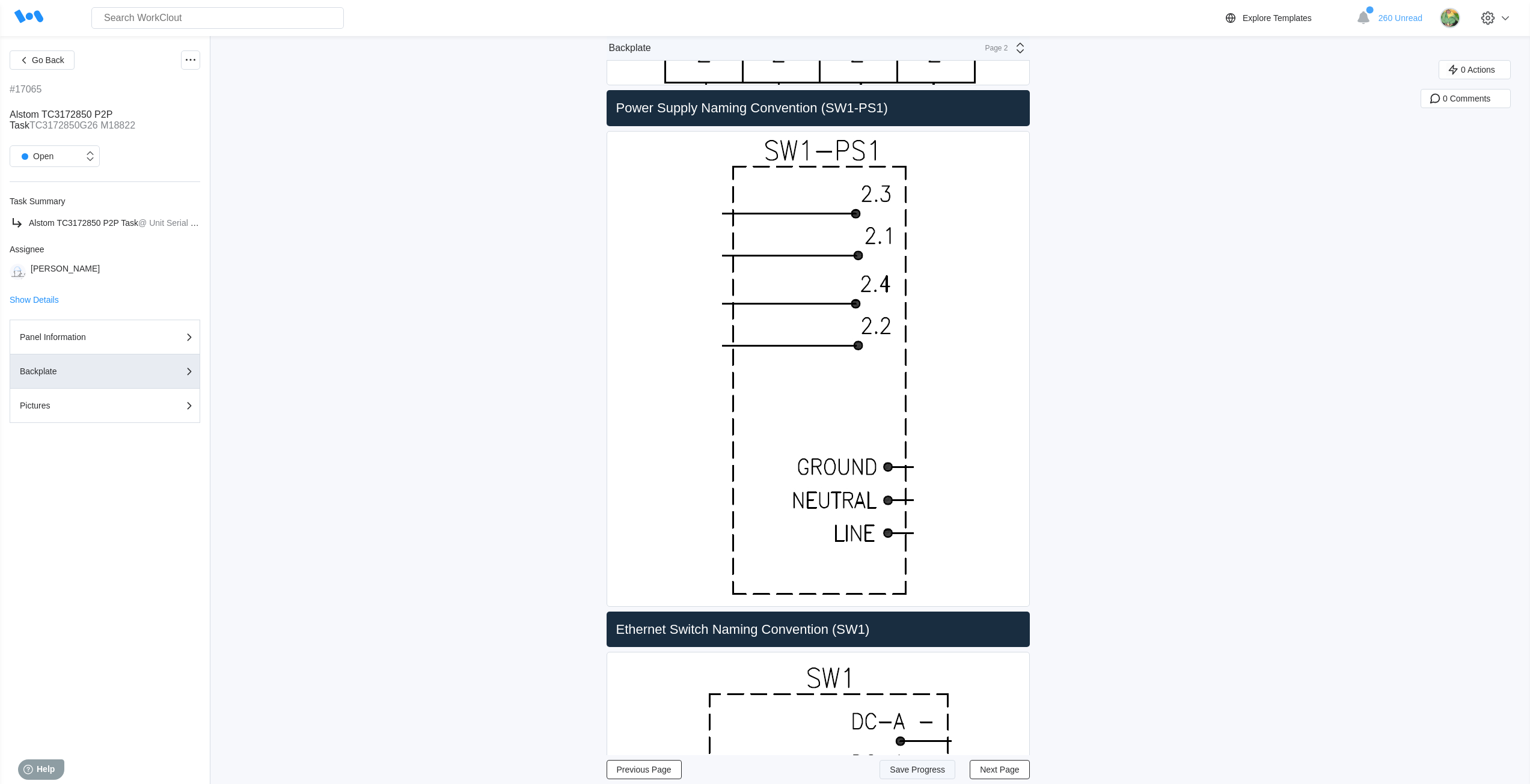
click at [931, 766] on span "Save Progress" at bounding box center [917, 769] width 55 height 8
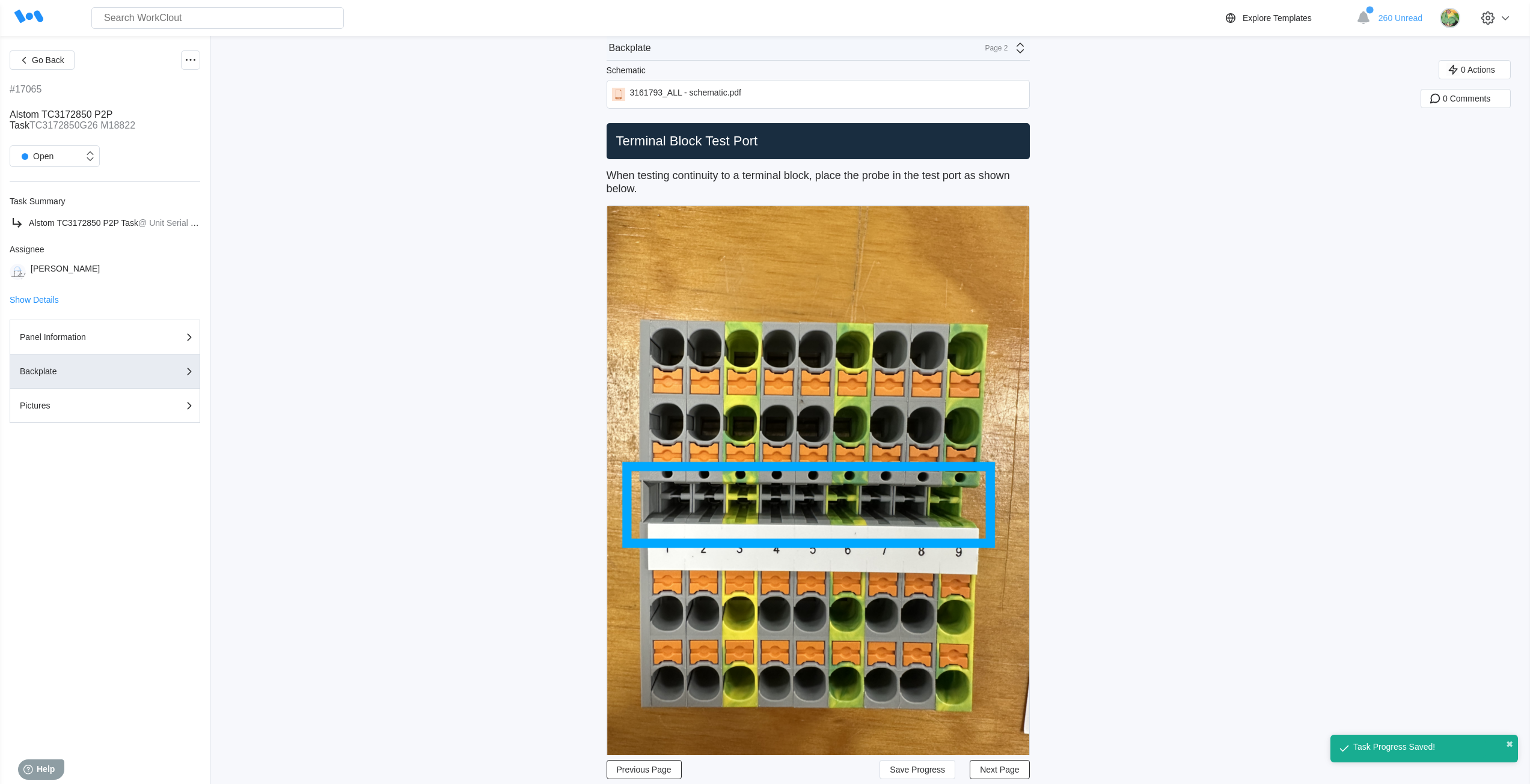
scroll to position [0, 0]
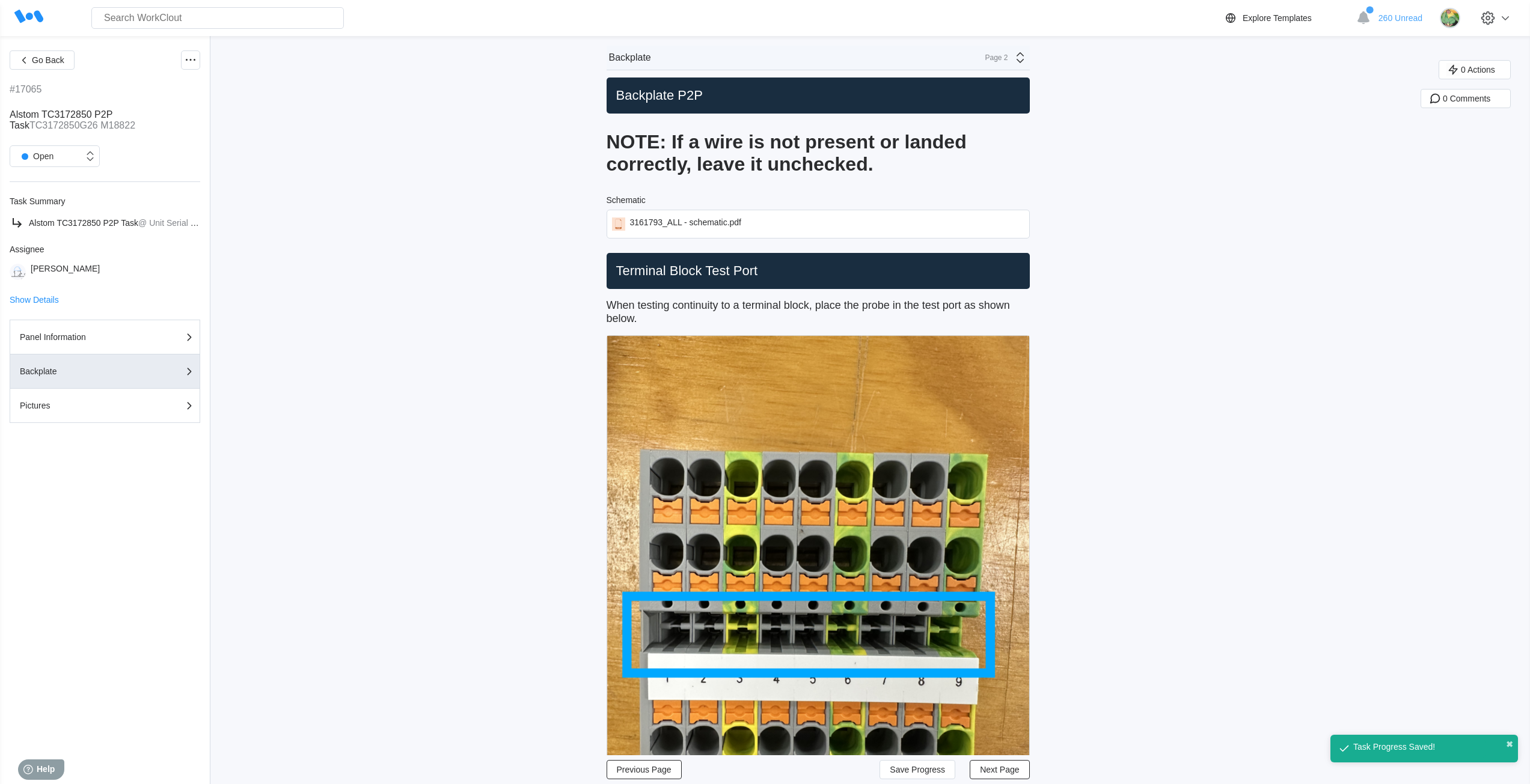
drag, startPoint x: 1012, startPoint y: 52, endPoint x: 1015, endPoint y: 58, distance: 6.7
click at [1013, 52] on div "Page 2" at bounding box center [1002, 57] width 49 height 15
click at [904, 123] on div "Pictures" at bounding box center [914, 127] width 229 height 11
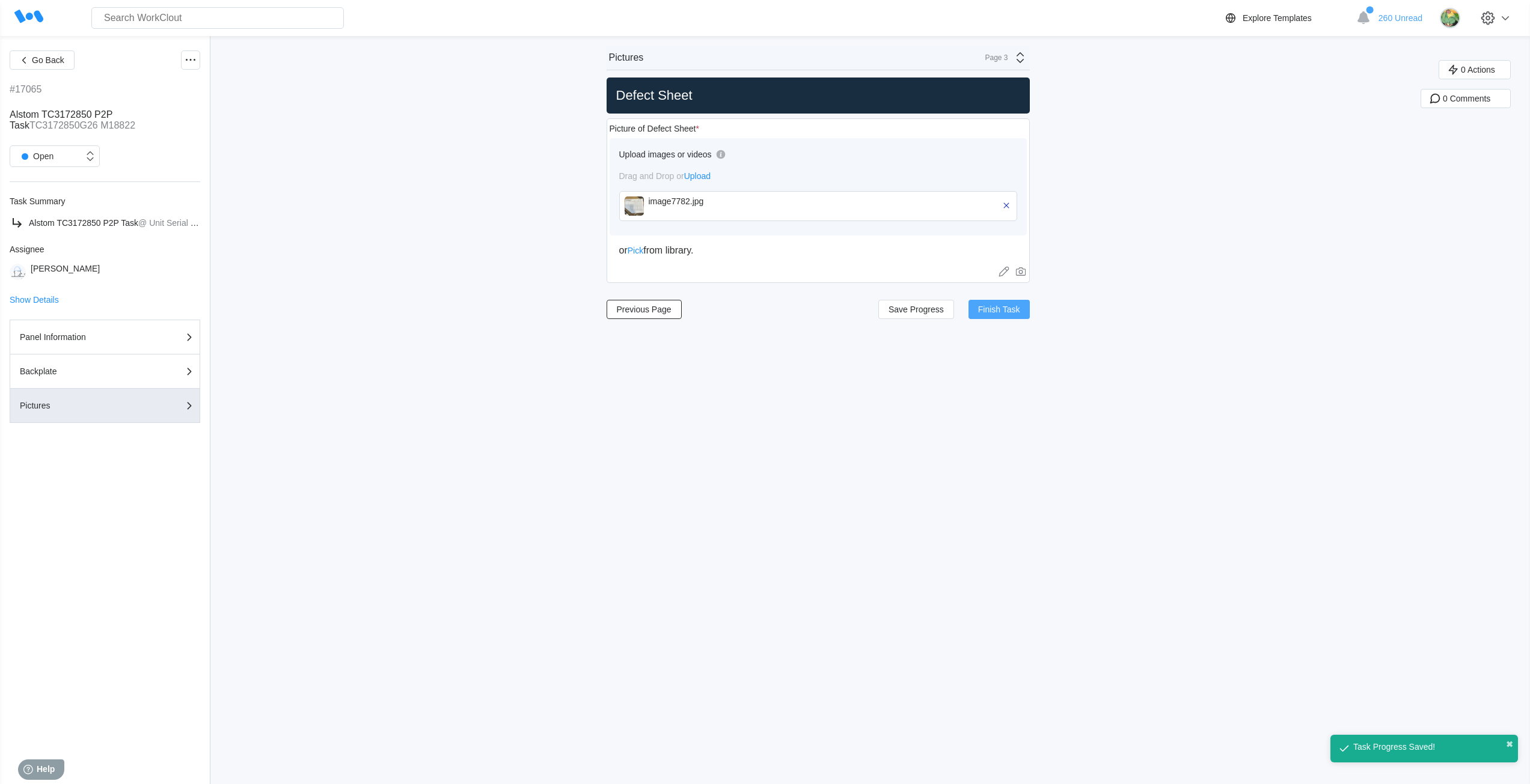
click at [1003, 314] on button "Finish Task" at bounding box center [999, 309] width 61 height 19
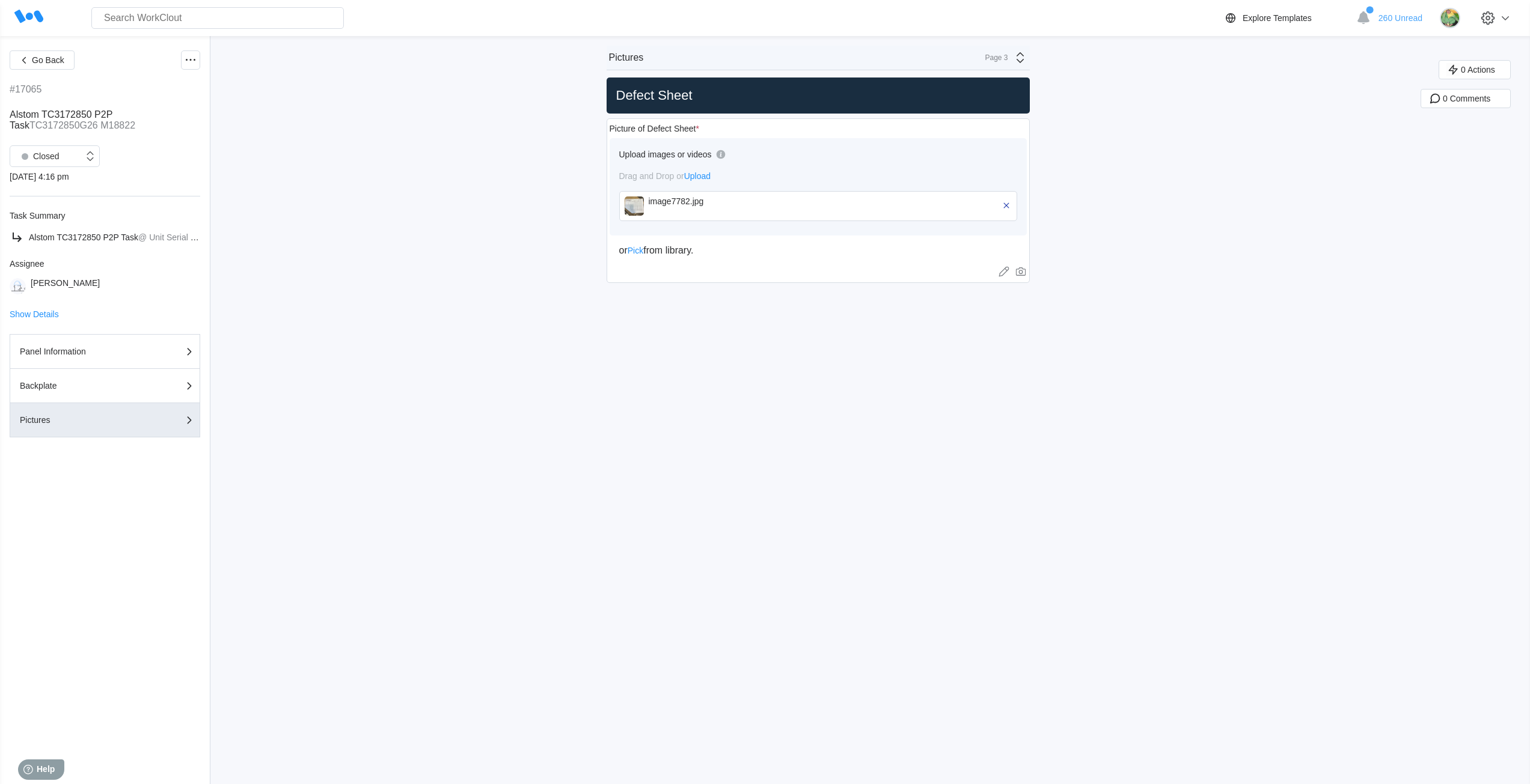
click at [440, 374] on div "Go Back #17065 Alstom TC3172850 P2P Task TC3172850G26 M18822 Closed 10/03/25 - …" at bounding box center [765, 410] width 1530 height 748
click at [73, 355] on div "Panel Information" at bounding box center [80, 351] width 120 height 8
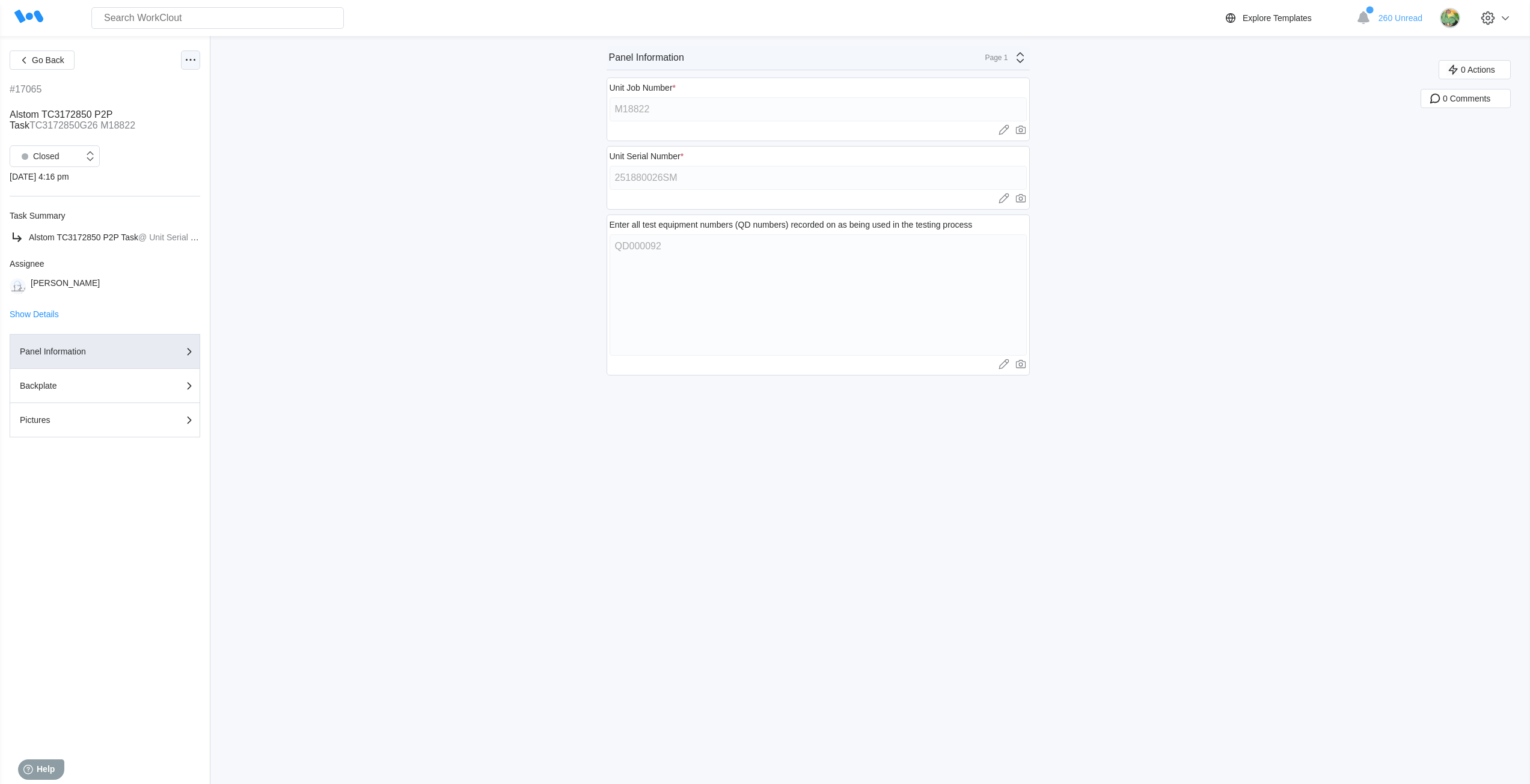
click at [187, 63] on icon at bounding box center [190, 60] width 15 height 15
click at [149, 150] on div "Export XLS" at bounding box center [140, 147] width 109 height 19
drag, startPoint x: 465, startPoint y: 397, endPoint x: 216, endPoint y: 141, distance: 357.1
click at [465, 397] on div "Go Back #17065 Alstom TC3172850 P2P Task TC3172850G26 M18822 Closed 10/03/25 - …" at bounding box center [765, 410] width 1530 height 748
click at [35, 63] on span "Go Back" at bounding box center [48, 60] width 32 height 8
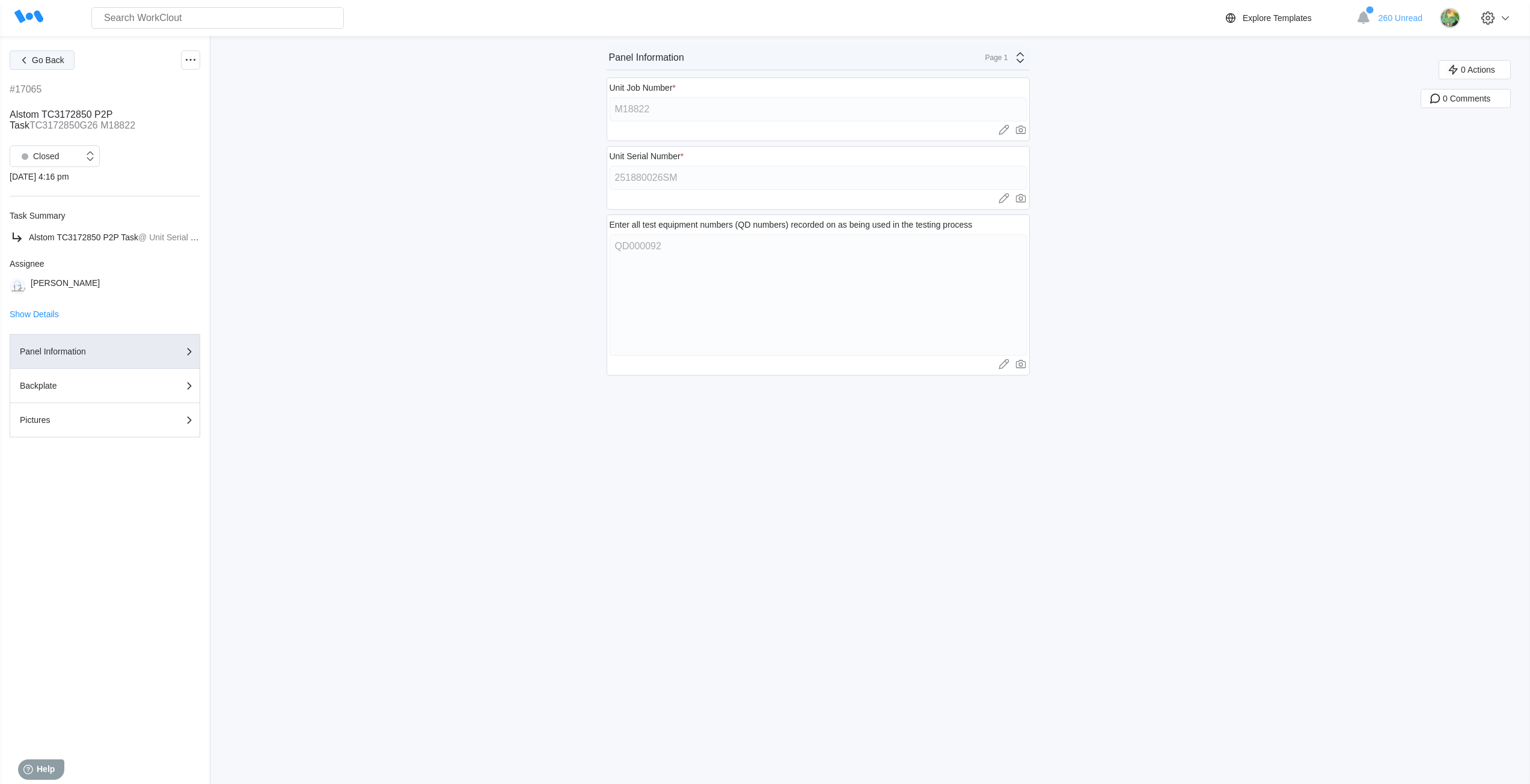
click at [61, 57] on span "Go Back" at bounding box center [48, 60] width 32 height 8
click at [187, 63] on icon at bounding box center [190, 60] width 15 height 15
click at [451, 303] on div "Go Back #17063 Alstom TC3172850 P2P Task TC3172850G27 M18822 Closed [DATE] 9:44…" at bounding box center [765, 410] width 1530 height 748
click at [82, 159] on div "Closed" at bounding box center [47, 157] width 73 height 12
click at [56, 192] on div "Open" at bounding box center [54, 187] width 76 height 17
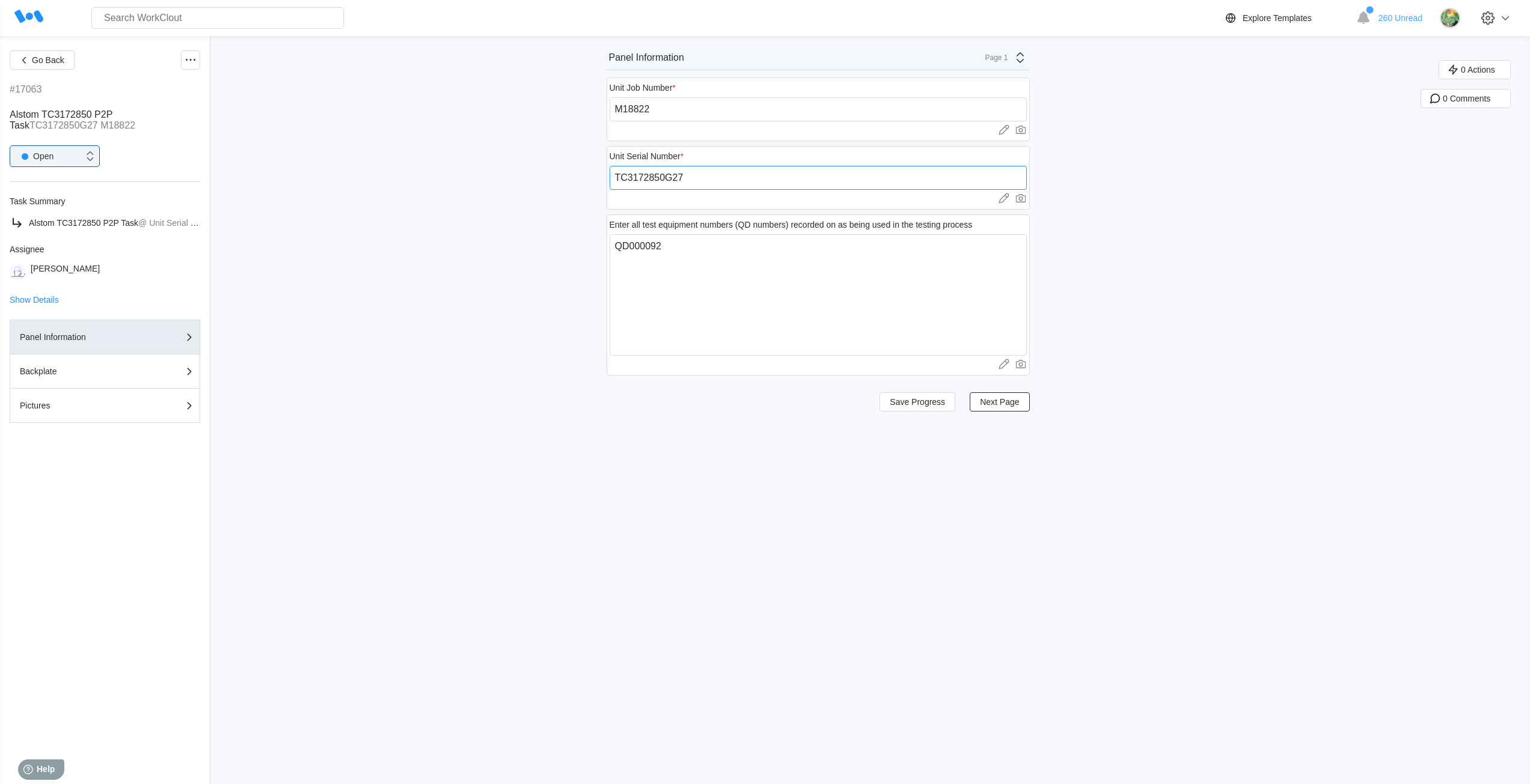
click at [696, 176] on input "TC3172850G27" at bounding box center [818, 177] width 417 height 24
paste input "251880027SM"
type input "251880027SM"
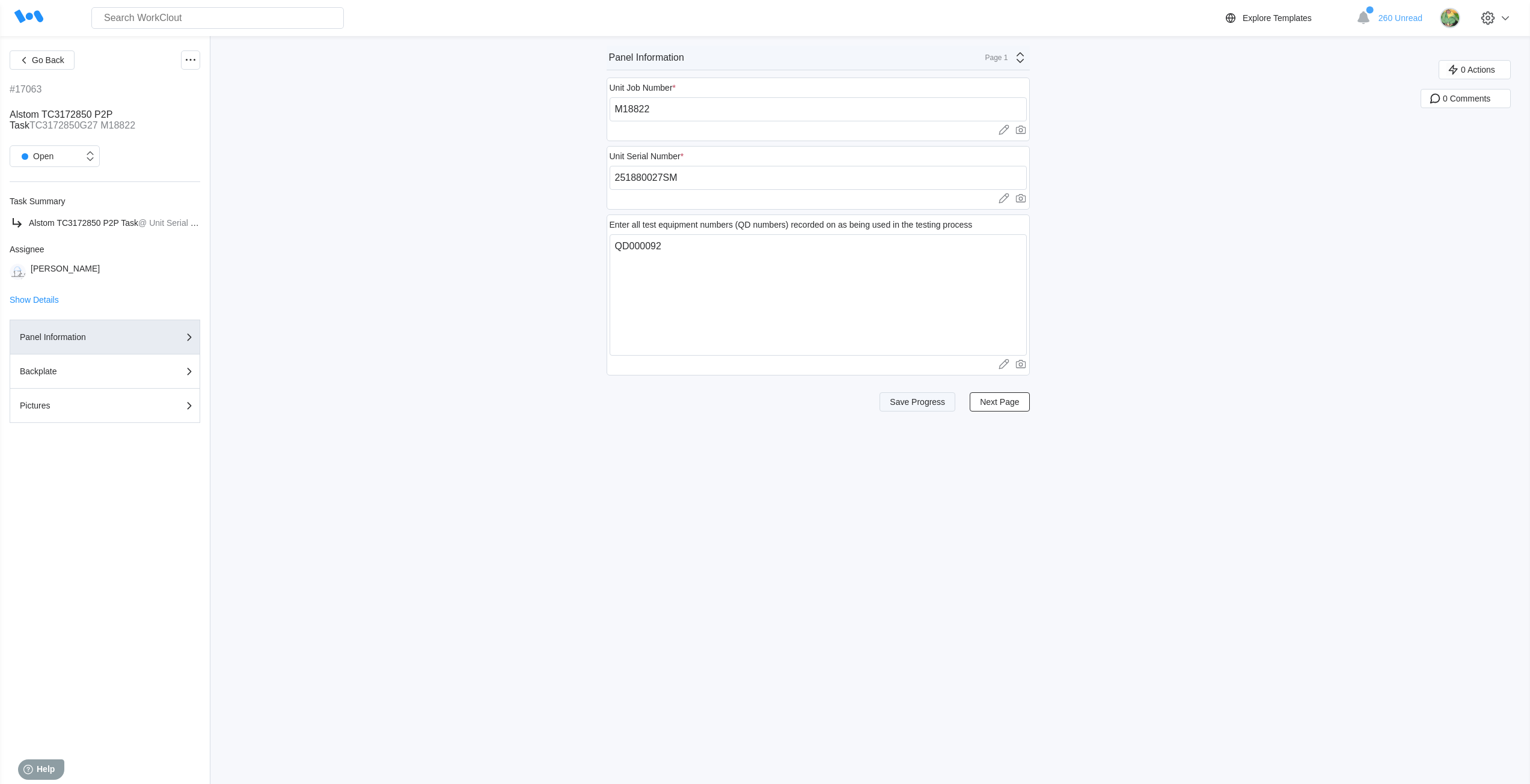
click at [904, 404] on span "Save Progress" at bounding box center [917, 401] width 55 height 8
click at [1008, 55] on div "Page 1" at bounding box center [992, 57] width 30 height 8
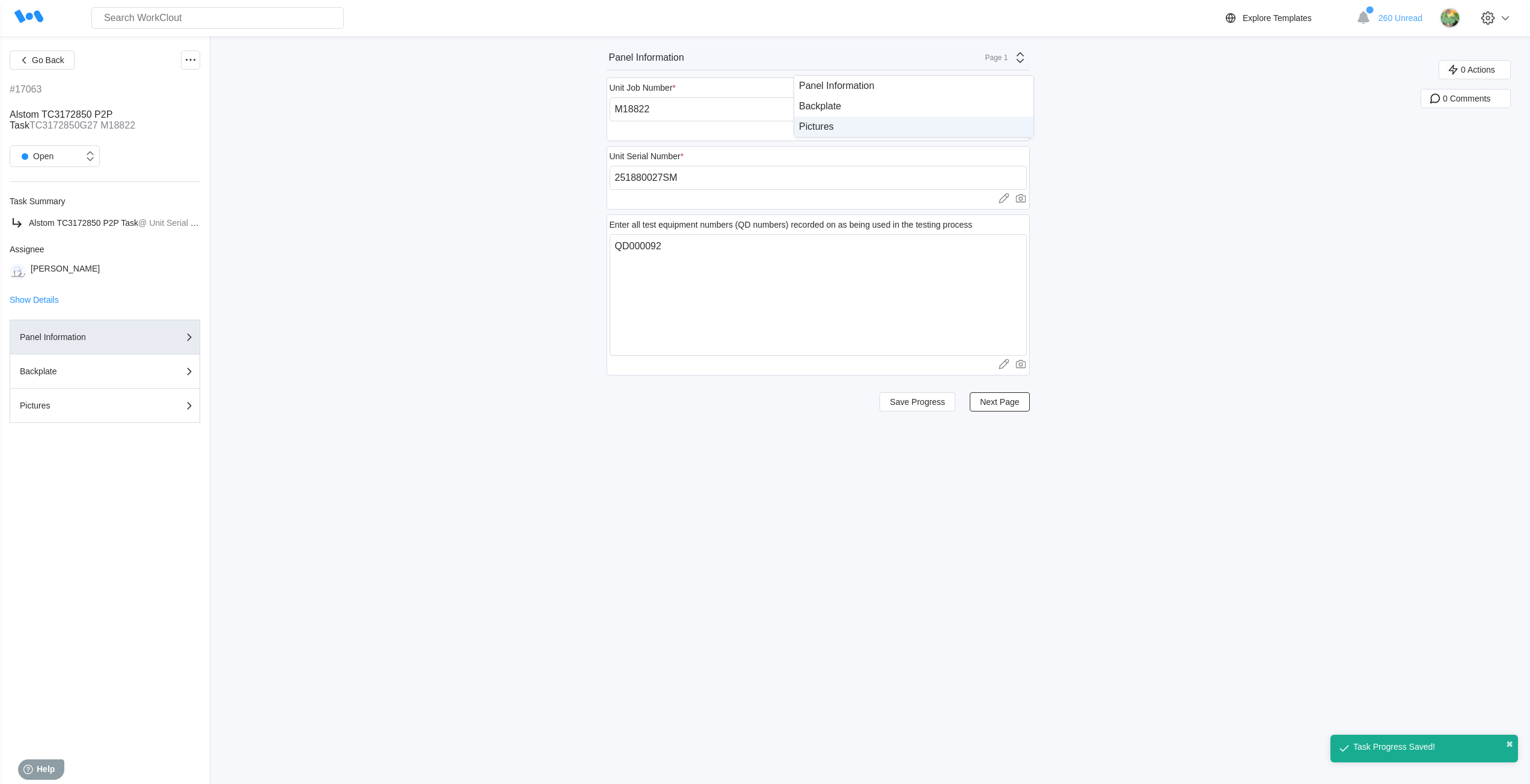
click at [954, 125] on div "Pictures" at bounding box center [914, 127] width 229 height 11
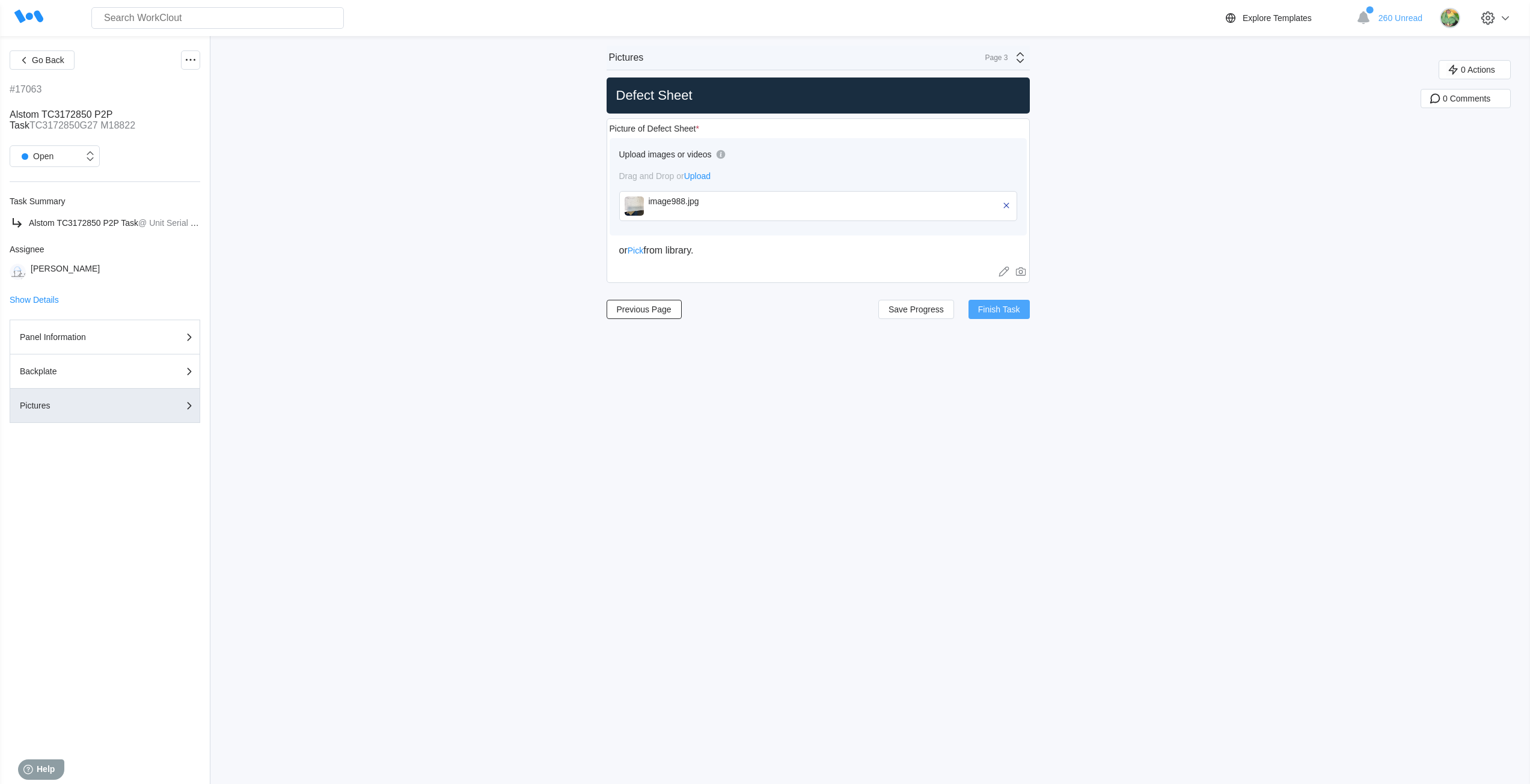
drag, startPoint x: 1013, startPoint y: 309, endPoint x: 1003, endPoint y: 313, distance: 10.8
click at [1013, 309] on span "Finish Task" at bounding box center [999, 309] width 42 height 8
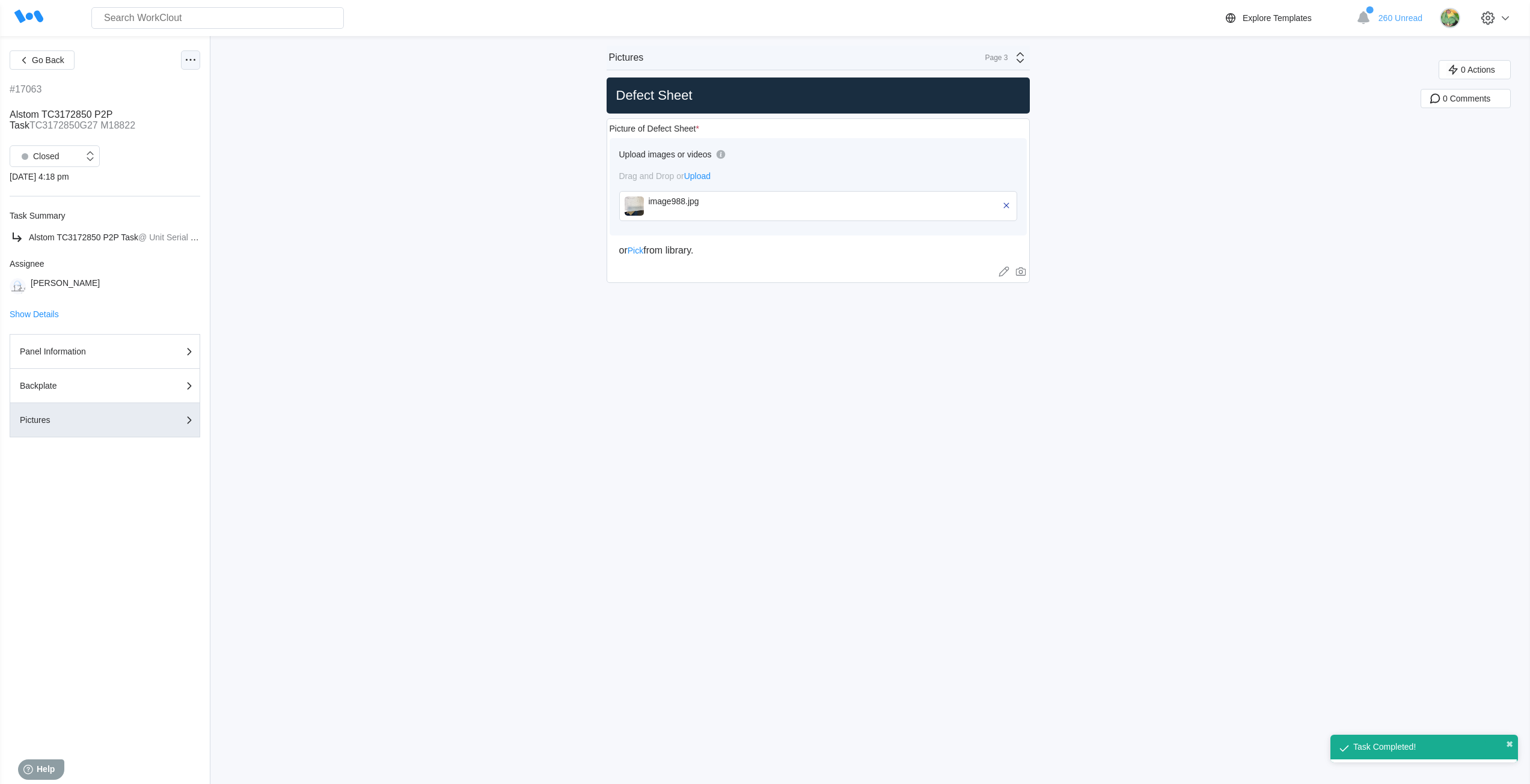
click at [197, 61] on icon at bounding box center [190, 60] width 15 height 15
click at [125, 150] on div "Export XLS" at bounding box center [126, 147] width 43 height 10
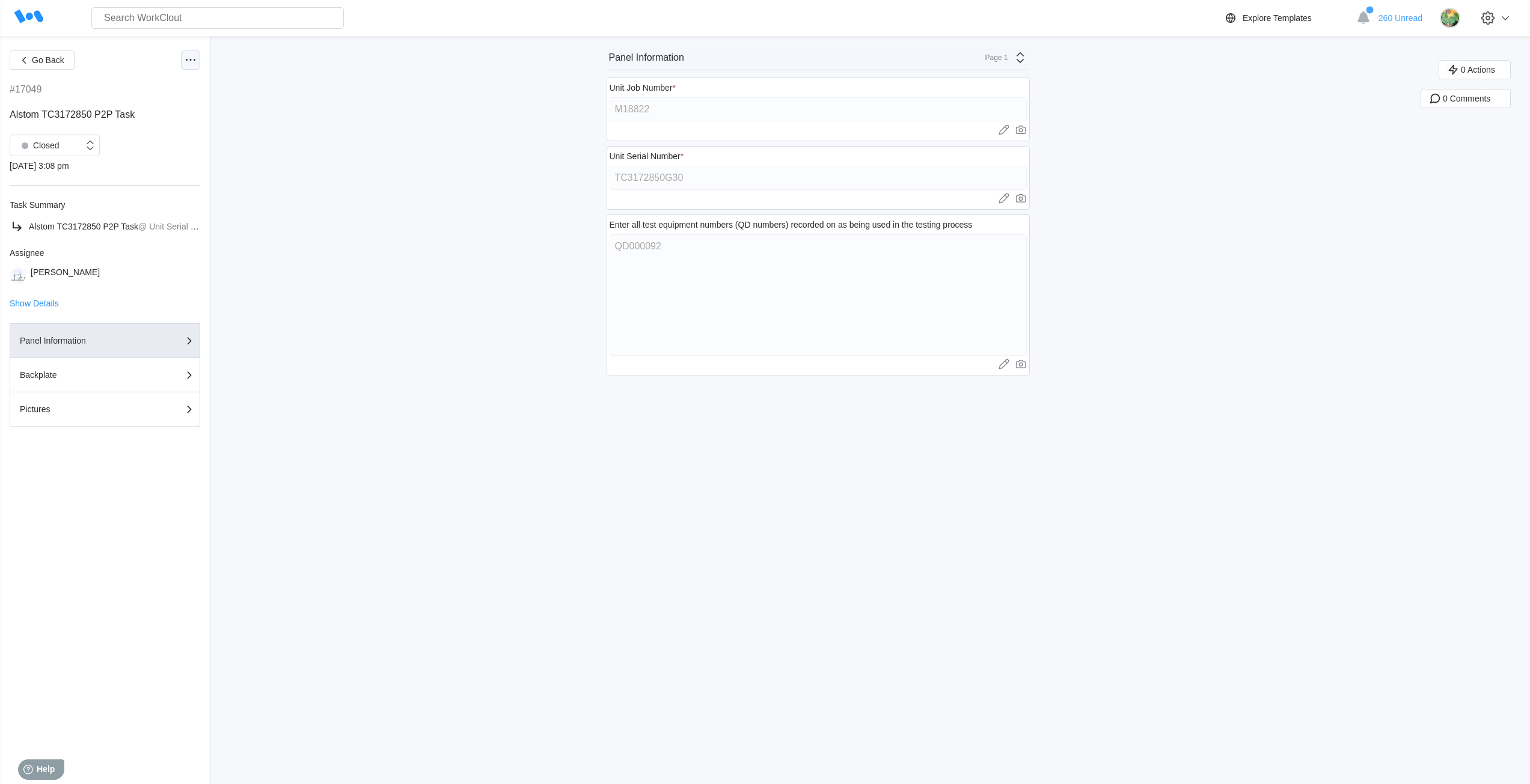
click at [193, 60] on icon at bounding box center [190, 60] width 15 height 15
click at [343, 151] on div "Go Back #17049 Alstom TC3172850 P2P Task Closed 07/31/25 - 3:08 pm Task Summary…" at bounding box center [765, 410] width 1530 height 748
click at [55, 149] on div "Closed" at bounding box center [37, 145] width 44 height 17
click at [52, 177] on div "Open" at bounding box center [54, 177] width 76 height 17
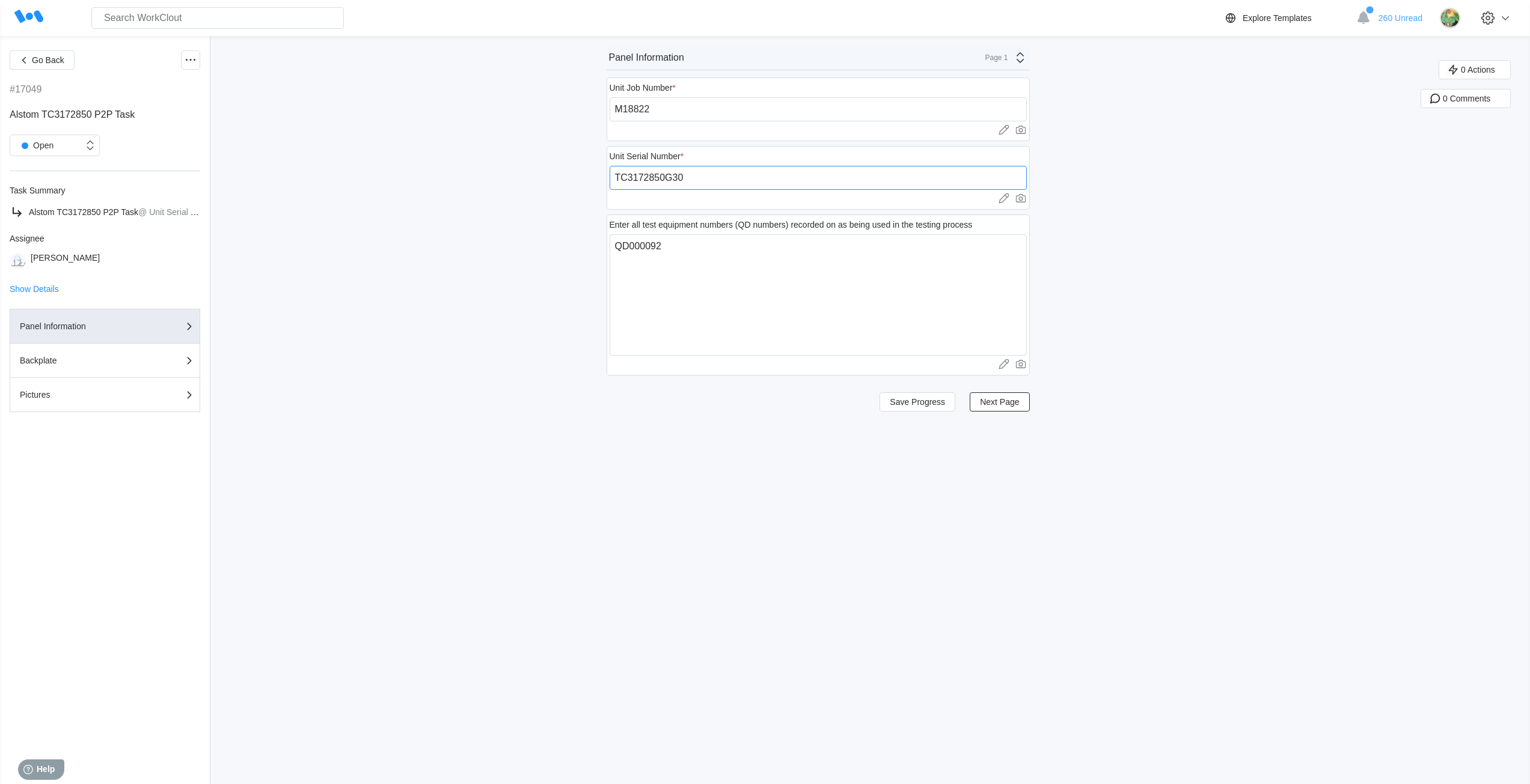
click at [742, 173] on input "TC3172850G30" at bounding box center [818, 177] width 417 height 24
paste input "251880030SM"
type input "251880030SM"
click at [918, 400] on span "Save Progress" at bounding box center [917, 401] width 55 height 8
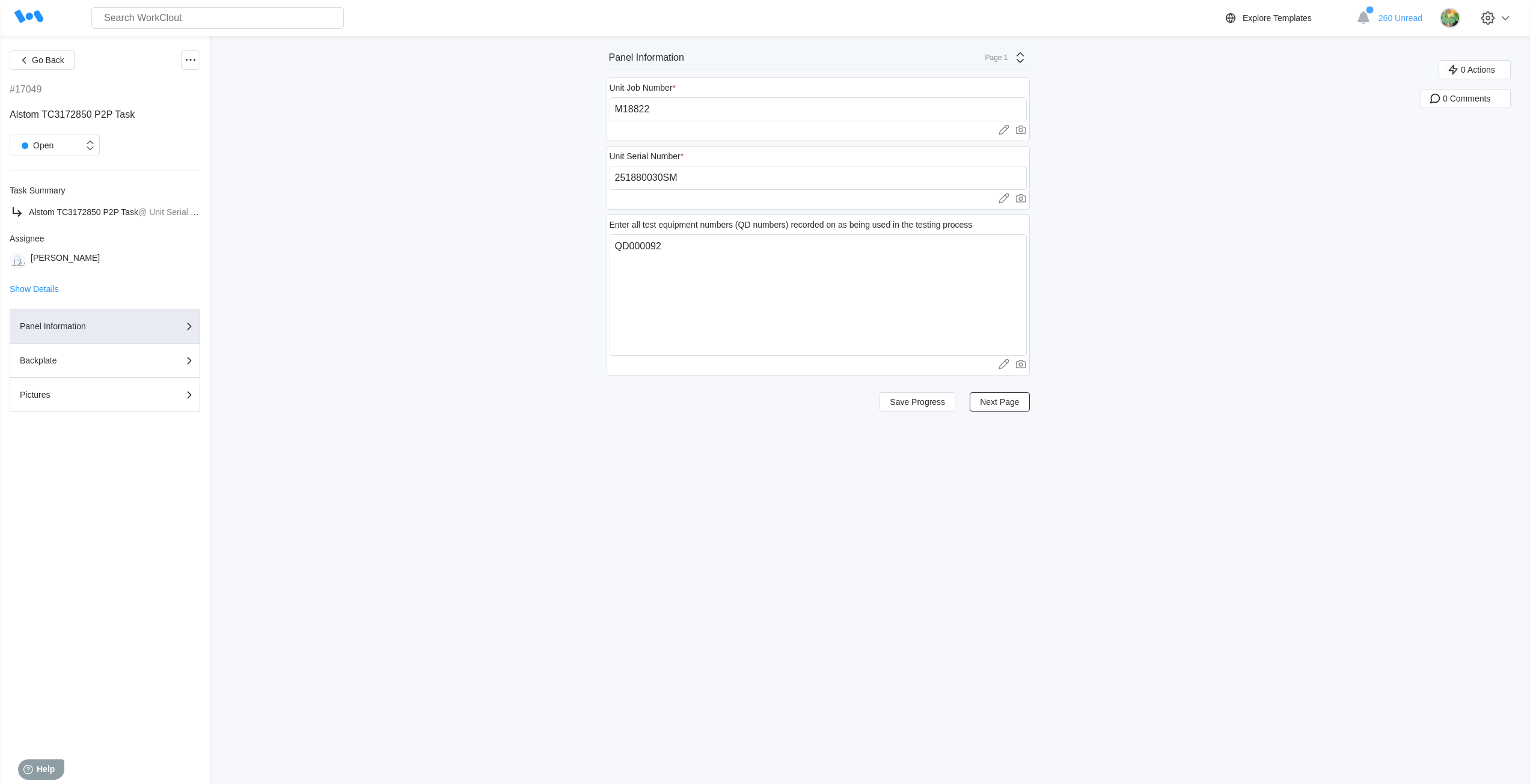
click at [1008, 57] on div "Page 1" at bounding box center [992, 57] width 30 height 8
click at [945, 127] on div "Pictures" at bounding box center [914, 127] width 229 height 11
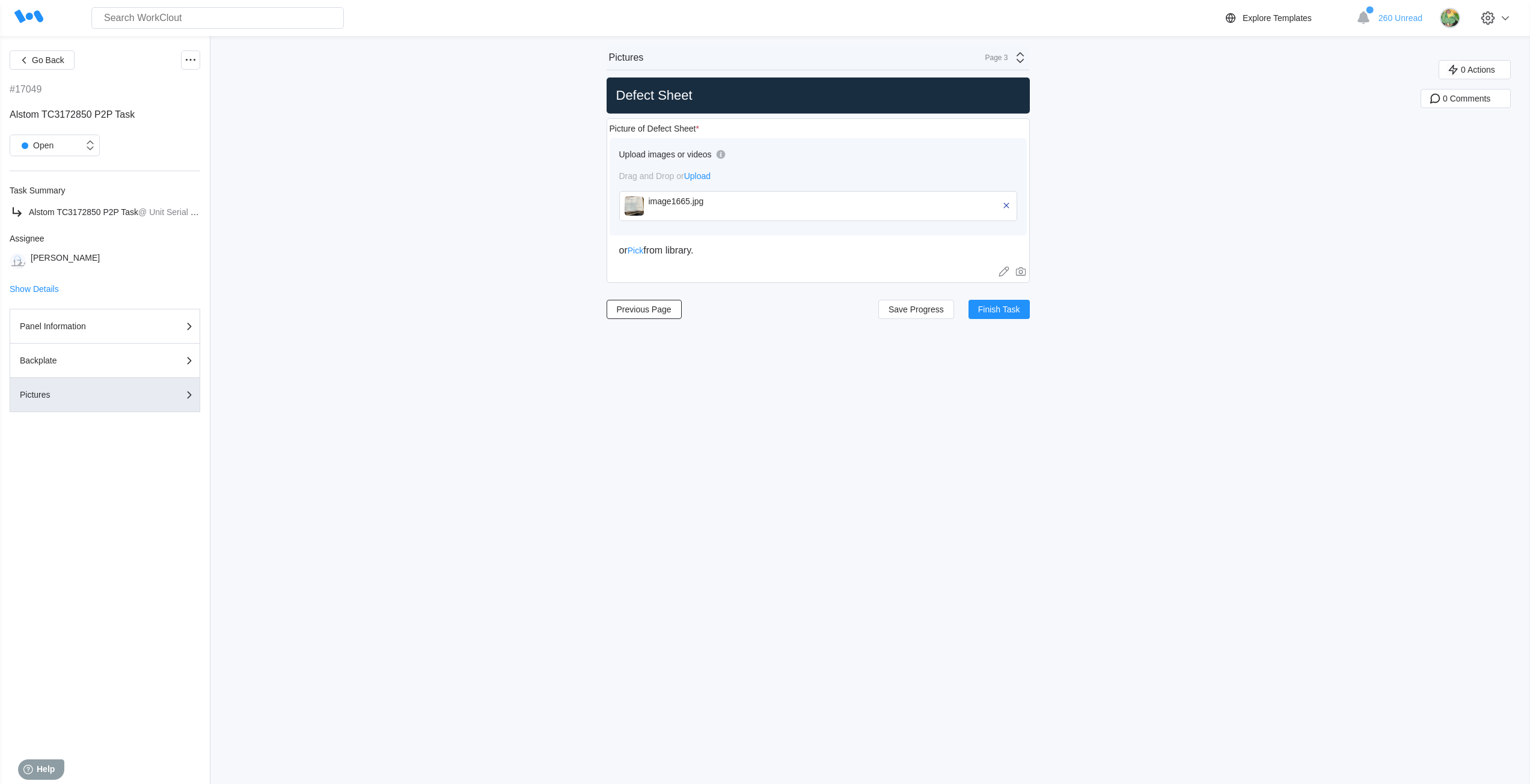
drag, startPoint x: 1003, startPoint y: 49, endPoint x: 995, endPoint y: 63, distance: 16.1
click at [1004, 49] on div "Pictures Page 3" at bounding box center [817, 58] width 423 height 24
click at [866, 89] on div "Panel Information" at bounding box center [914, 86] width 229 height 11
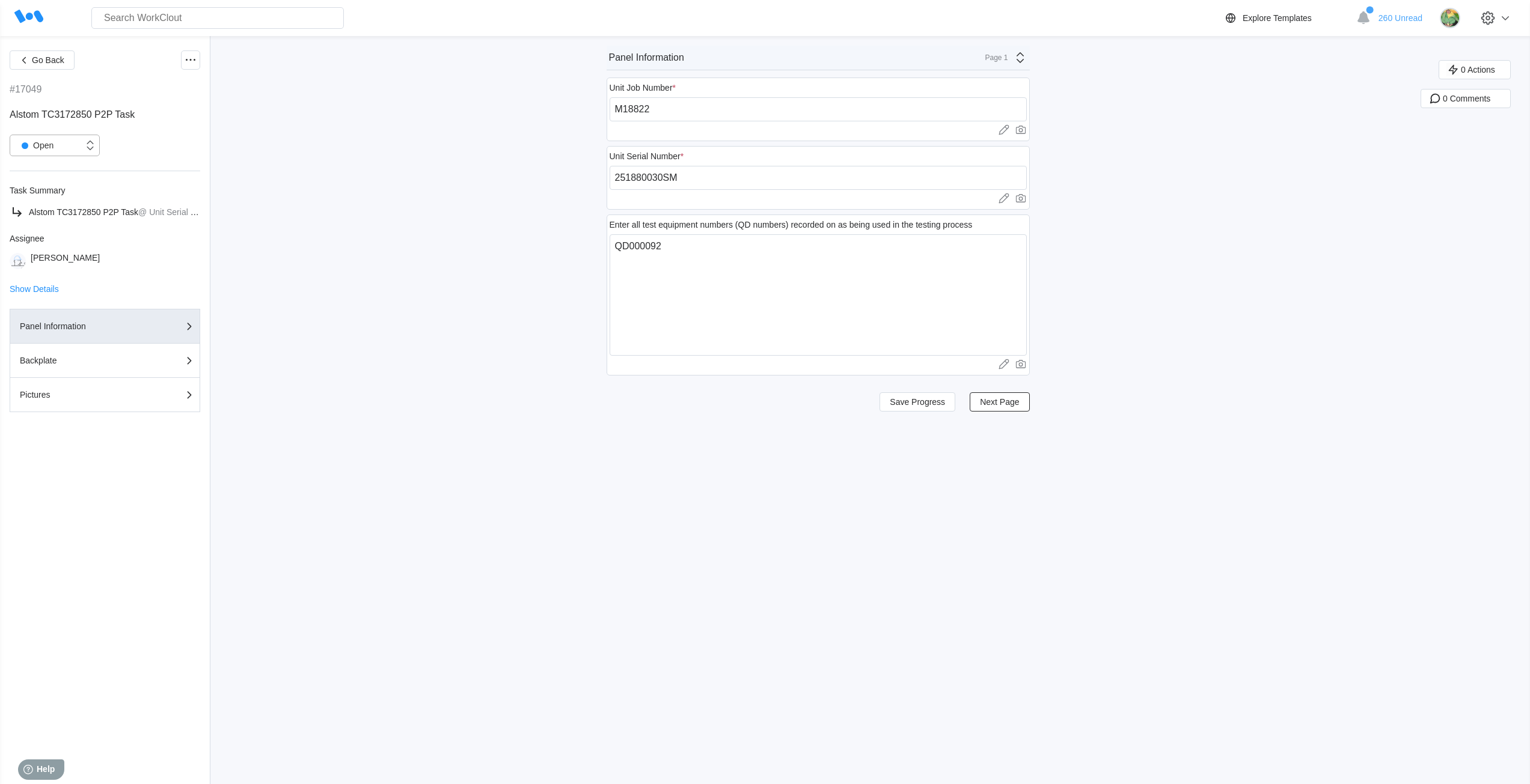
click at [79, 145] on div "Open" at bounding box center [47, 145] width 73 height 12
drag, startPoint x: 384, startPoint y: 156, endPoint x: 681, endPoint y: 83, distance: 305.8
click at [384, 156] on div "Go Back #17049 Alstom TC3172850 P2P Task option Open, selected. option Open foc…" at bounding box center [765, 410] width 1530 height 748
click at [1015, 54] on div "Page 1" at bounding box center [1002, 57] width 49 height 15
click at [969, 128] on div "Pictures" at bounding box center [914, 127] width 229 height 11
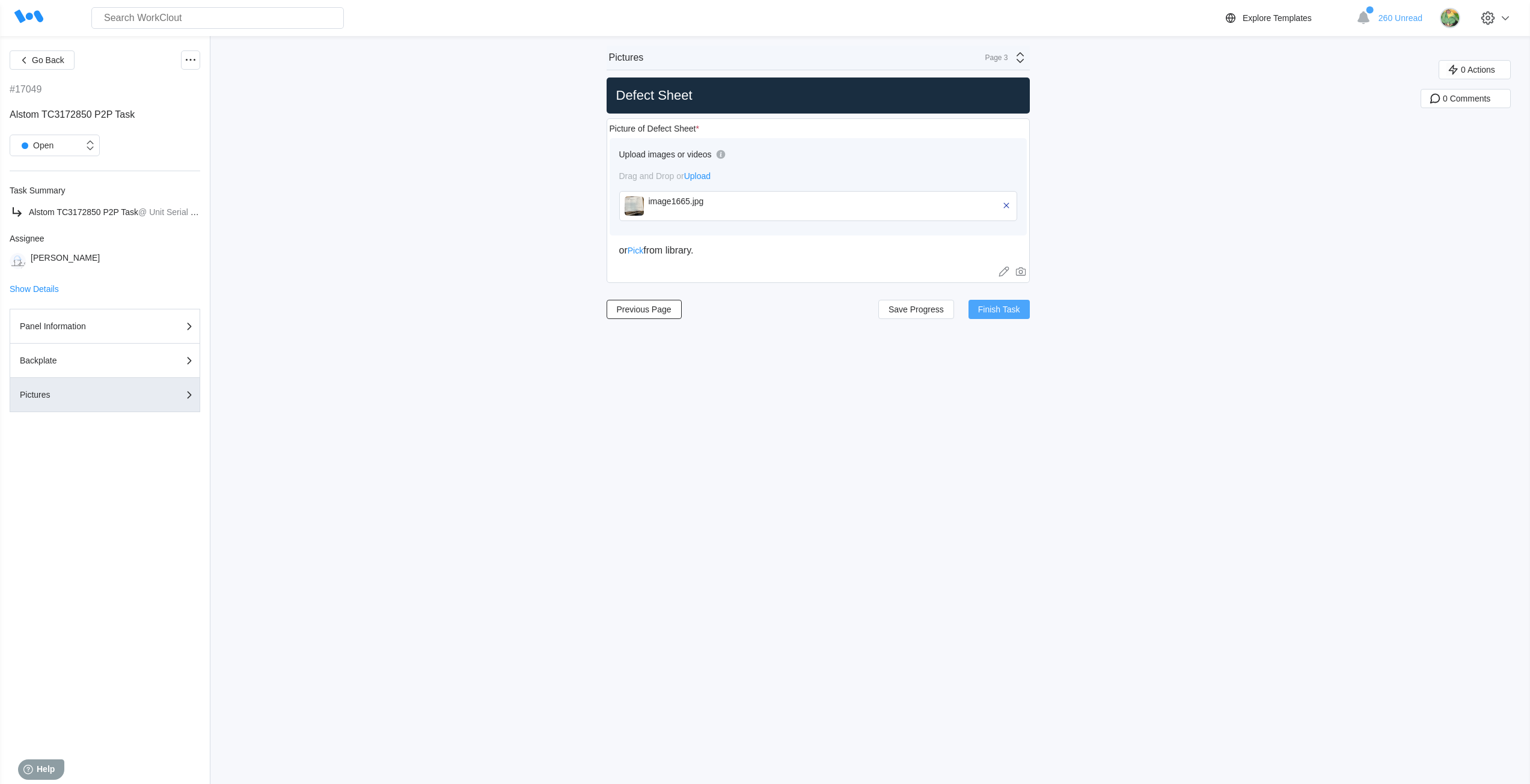
click at [1012, 305] on span "Finish Task" at bounding box center [999, 309] width 42 height 8
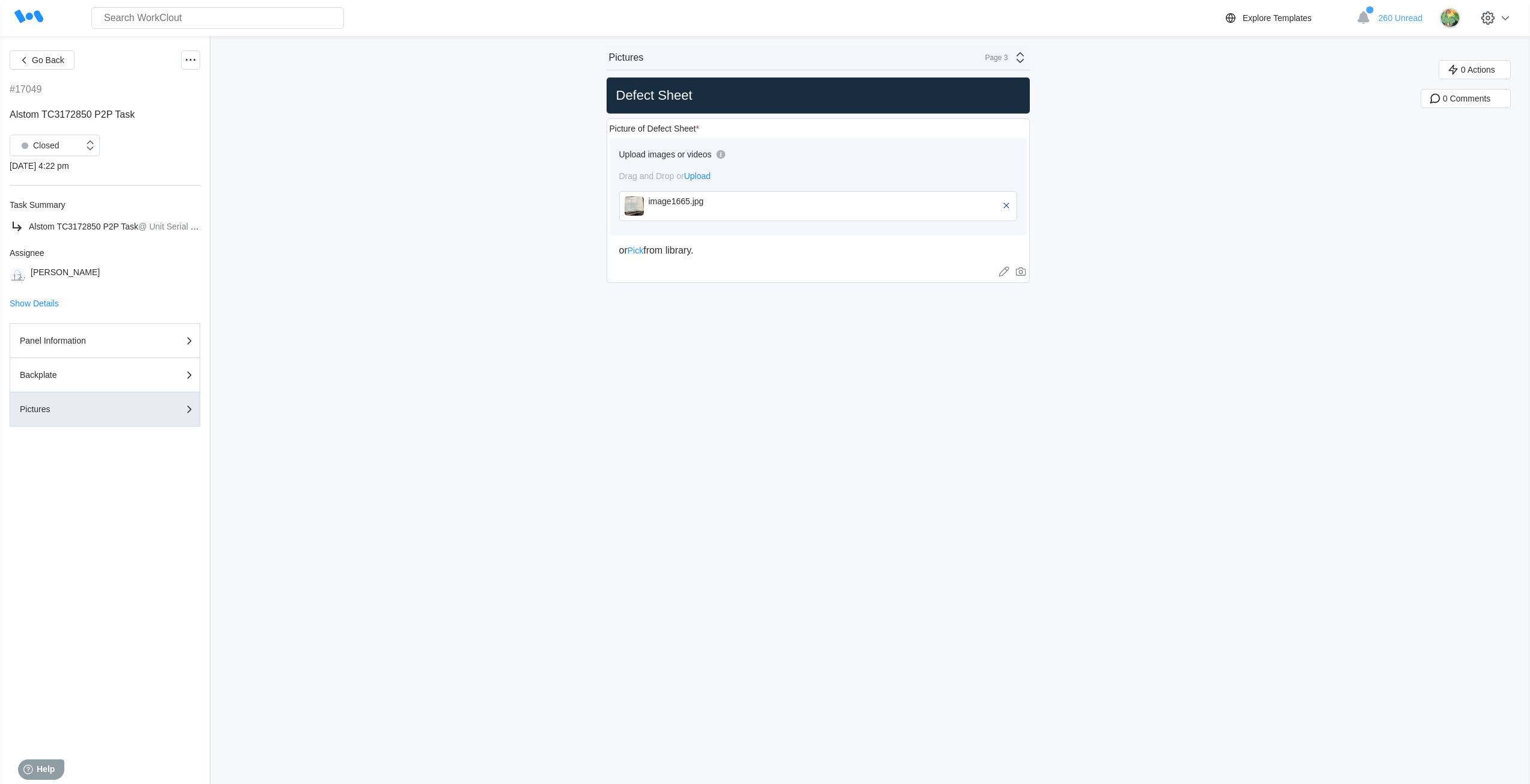
drag, startPoint x: 612, startPoint y: 355, endPoint x: 609, endPoint y: 348, distance: 7.6
click at [612, 353] on div "Go Back #17049 Alstom TC3172850 P2P Task Closed 10/03/25 - 4:22 pm Task Summary…" at bounding box center [765, 410] width 1530 height 748
click at [190, 61] on icon at bounding box center [190, 60] width 15 height 15
click at [141, 144] on div "Export XLS" at bounding box center [126, 147] width 43 height 10
drag, startPoint x: 1031, startPoint y: 510, endPoint x: 911, endPoint y: 487, distance: 122.2
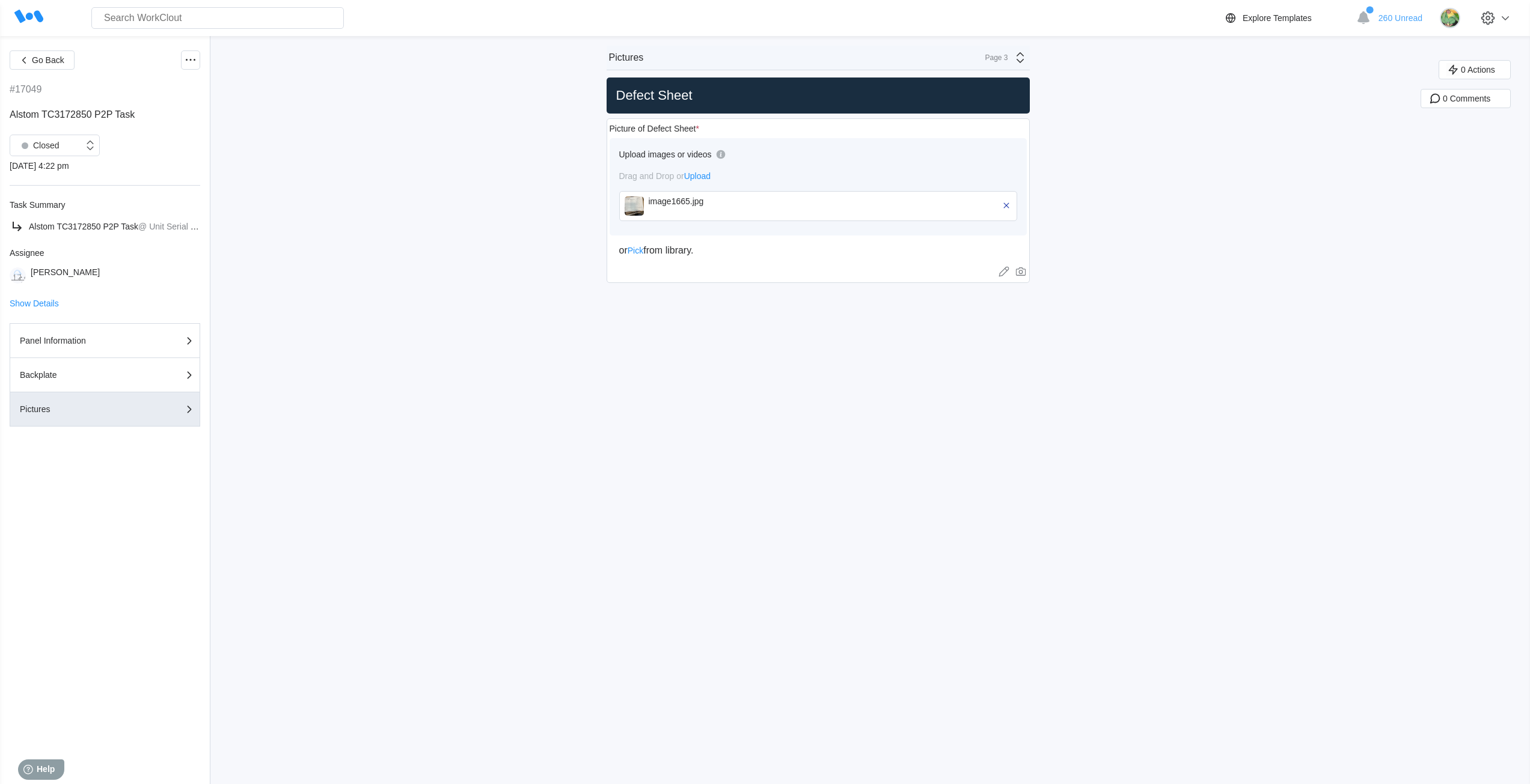
click at [1031, 510] on div "Go Back #17049 Alstom TC3172850 P2P Task Closed 10/03/25 - 4:22 pm Task Summary…" at bounding box center [765, 410] width 1530 height 748
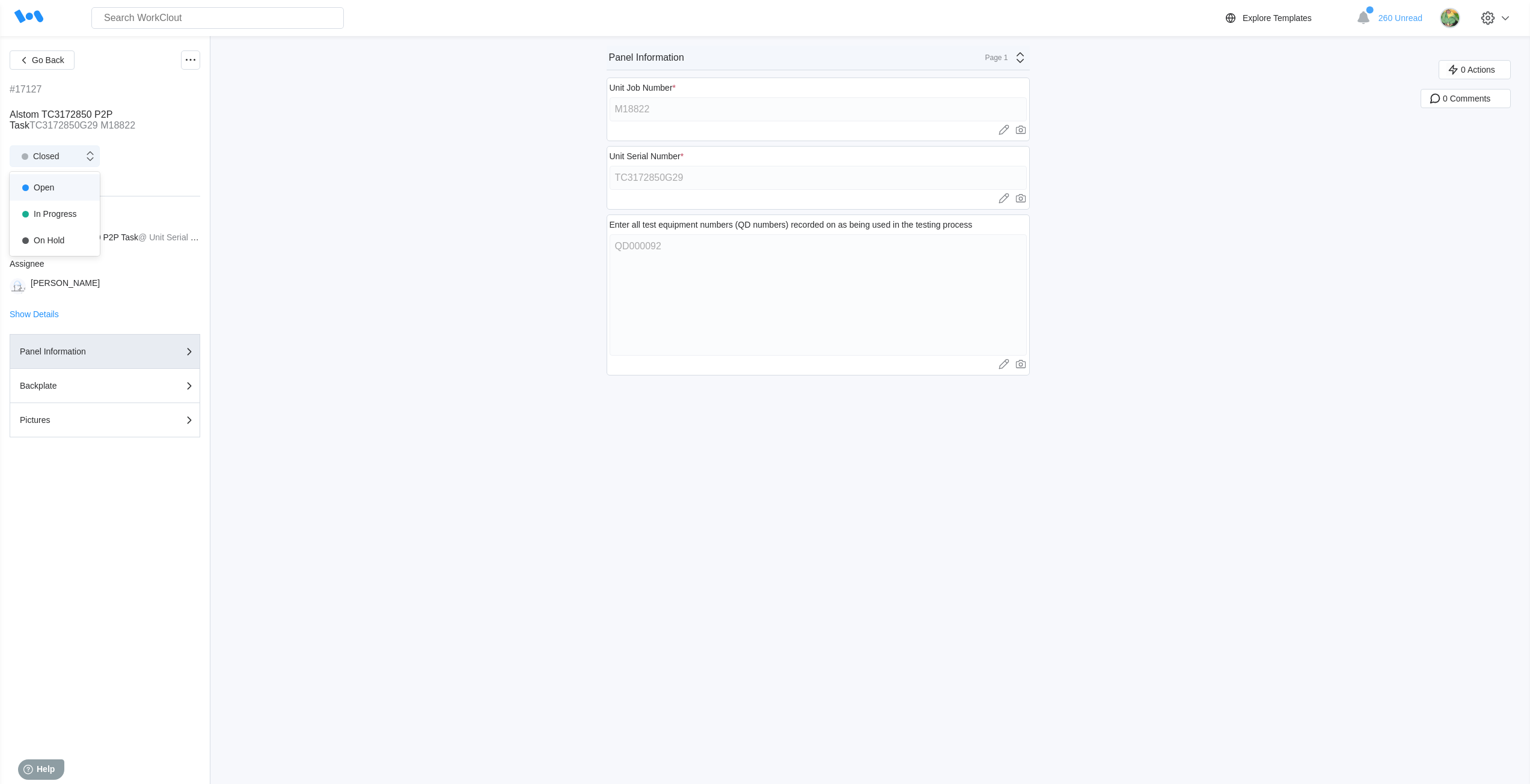
click at [38, 151] on div "Closed" at bounding box center [37, 156] width 44 height 17
click at [52, 182] on div "Open" at bounding box center [54, 187] width 76 height 17
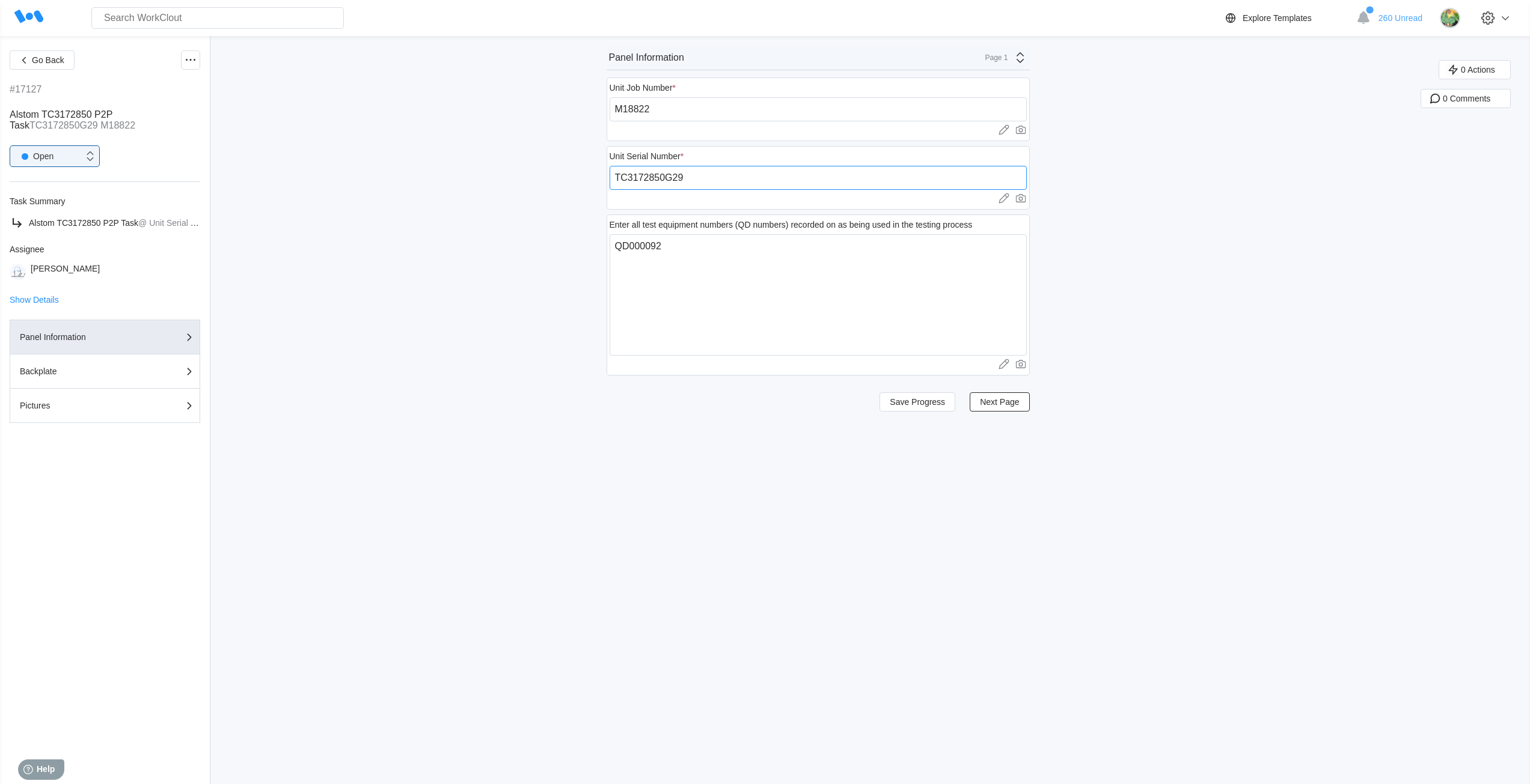
click at [695, 177] on input "TC3172850G29" at bounding box center [818, 177] width 417 height 24
paste input "251880029SM"
type input "251880029SM"
click at [918, 407] on button "Save Progress" at bounding box center [917, 401] width 76 height 19
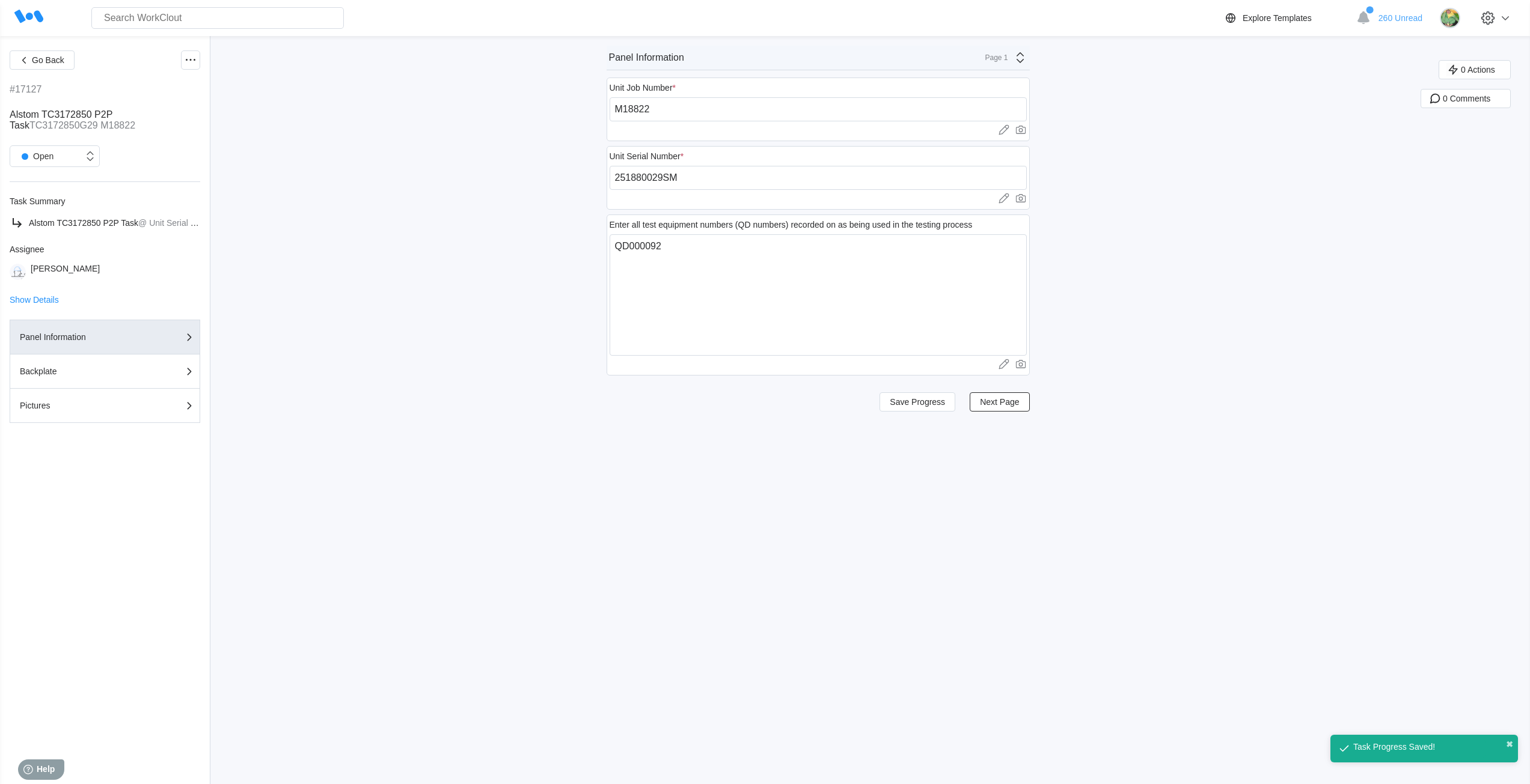
click at [1005, 57] on div "Page 1" at bounding box center [992, 57] width 30 height 8
click at [877, 128] on div "Pictures" at bounding box center [914, 127] width 229 height 11
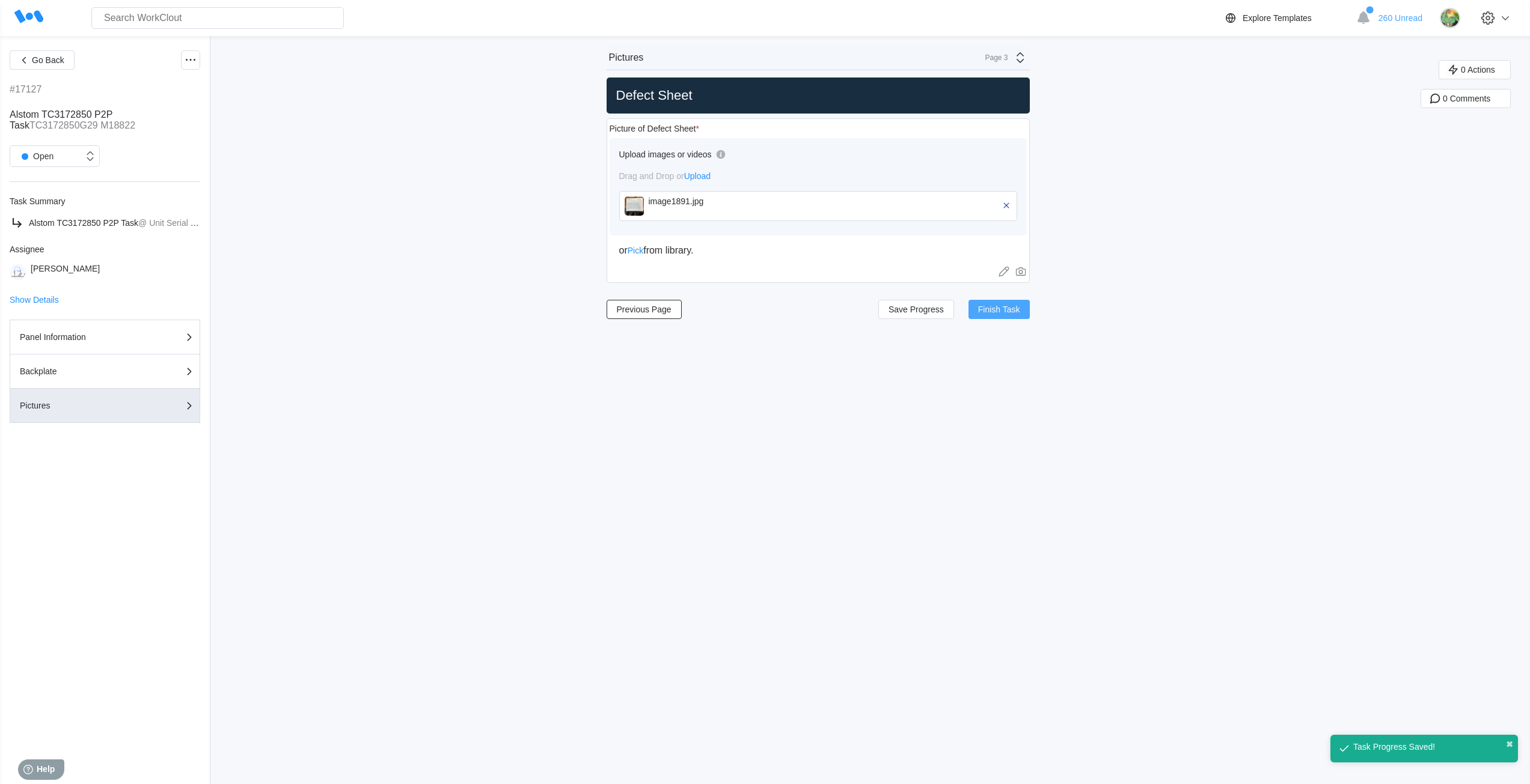
click at [1007, 313] on span "Finish Task" at bounding box center [999, 309] width 42 height 8
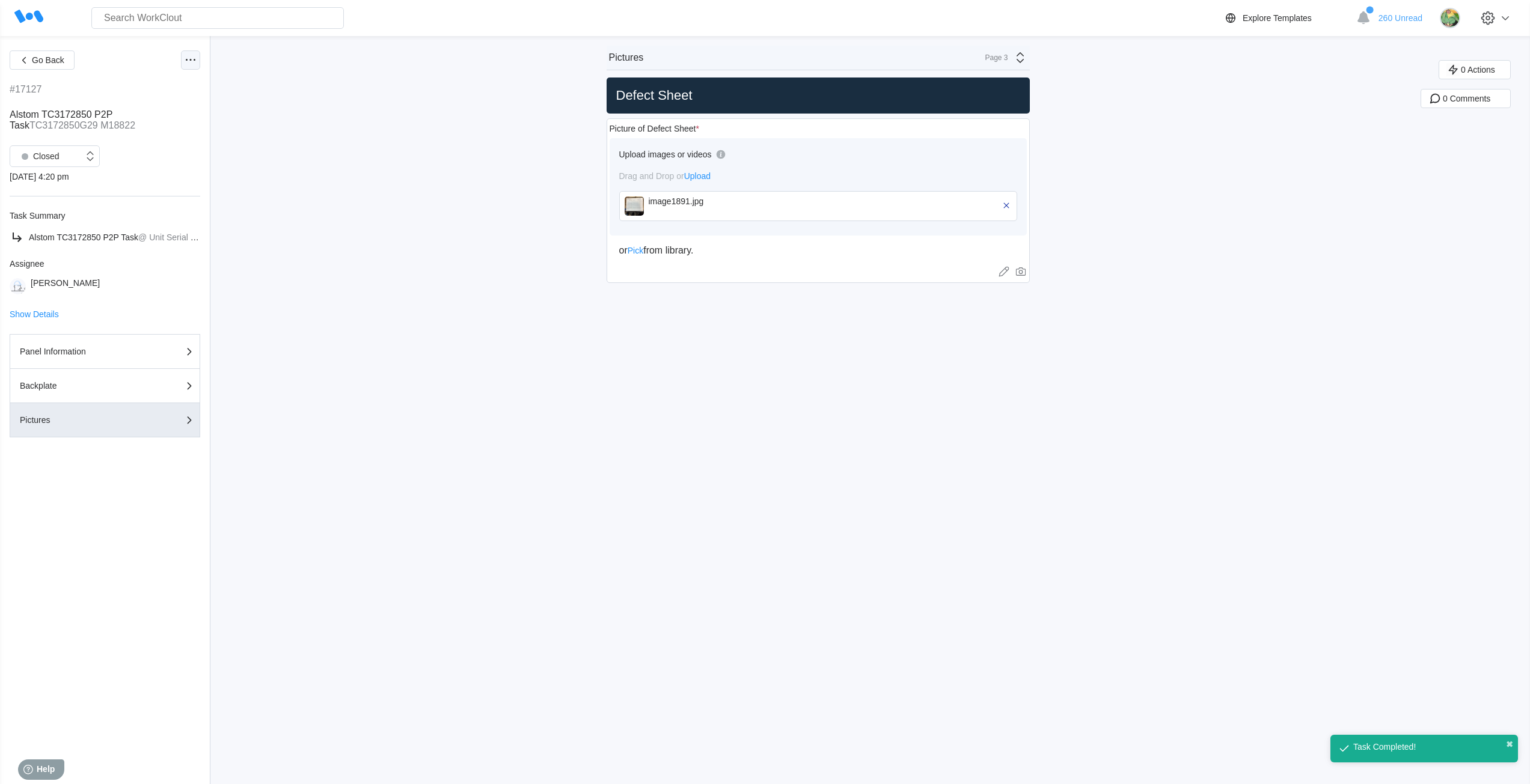
click at [196, 57] on icon at bounding box center [190, 60] width 15 height 15
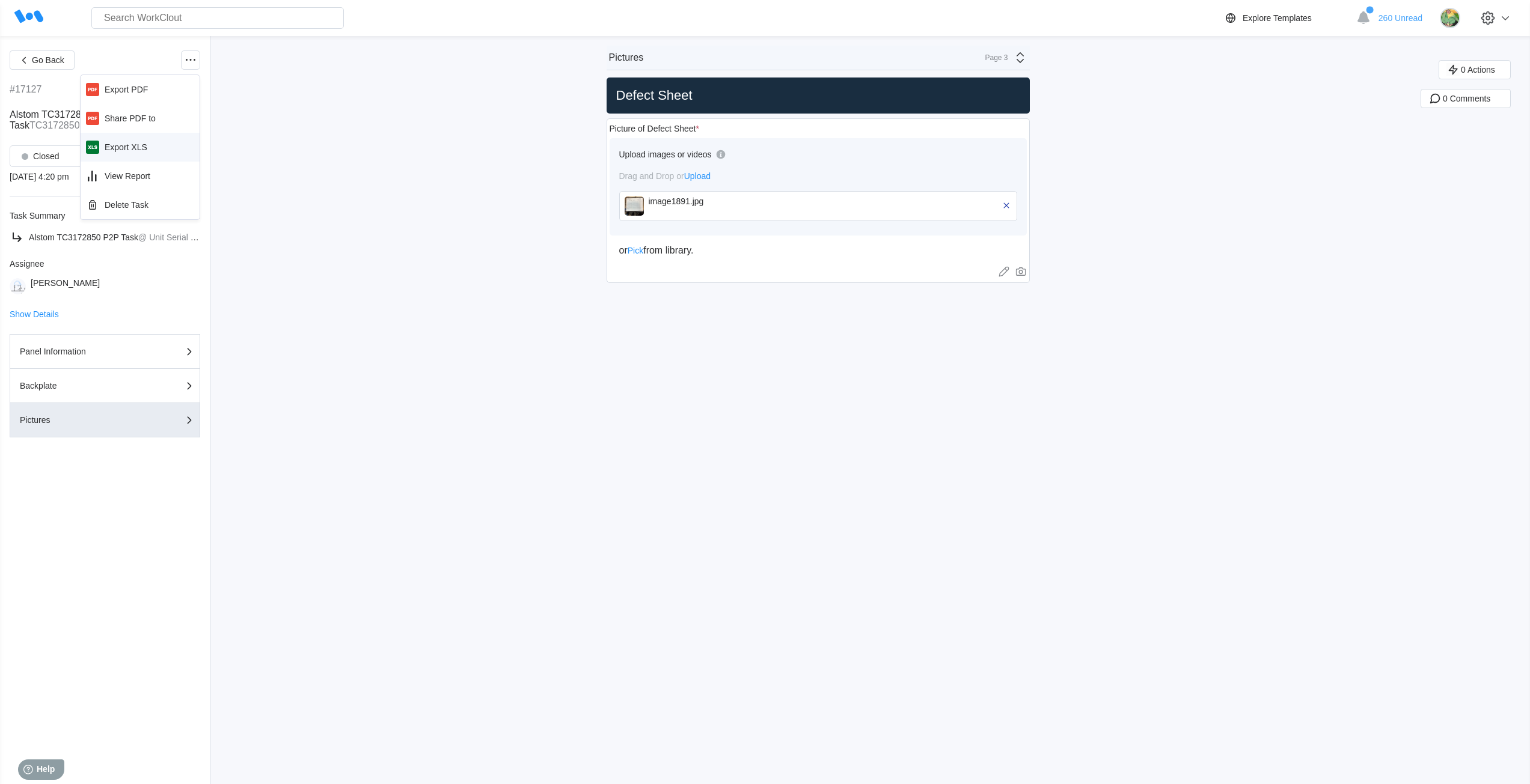
click at [131, 144] on div "Export XLS" at bounding box center [126, 147] width 43 height 10
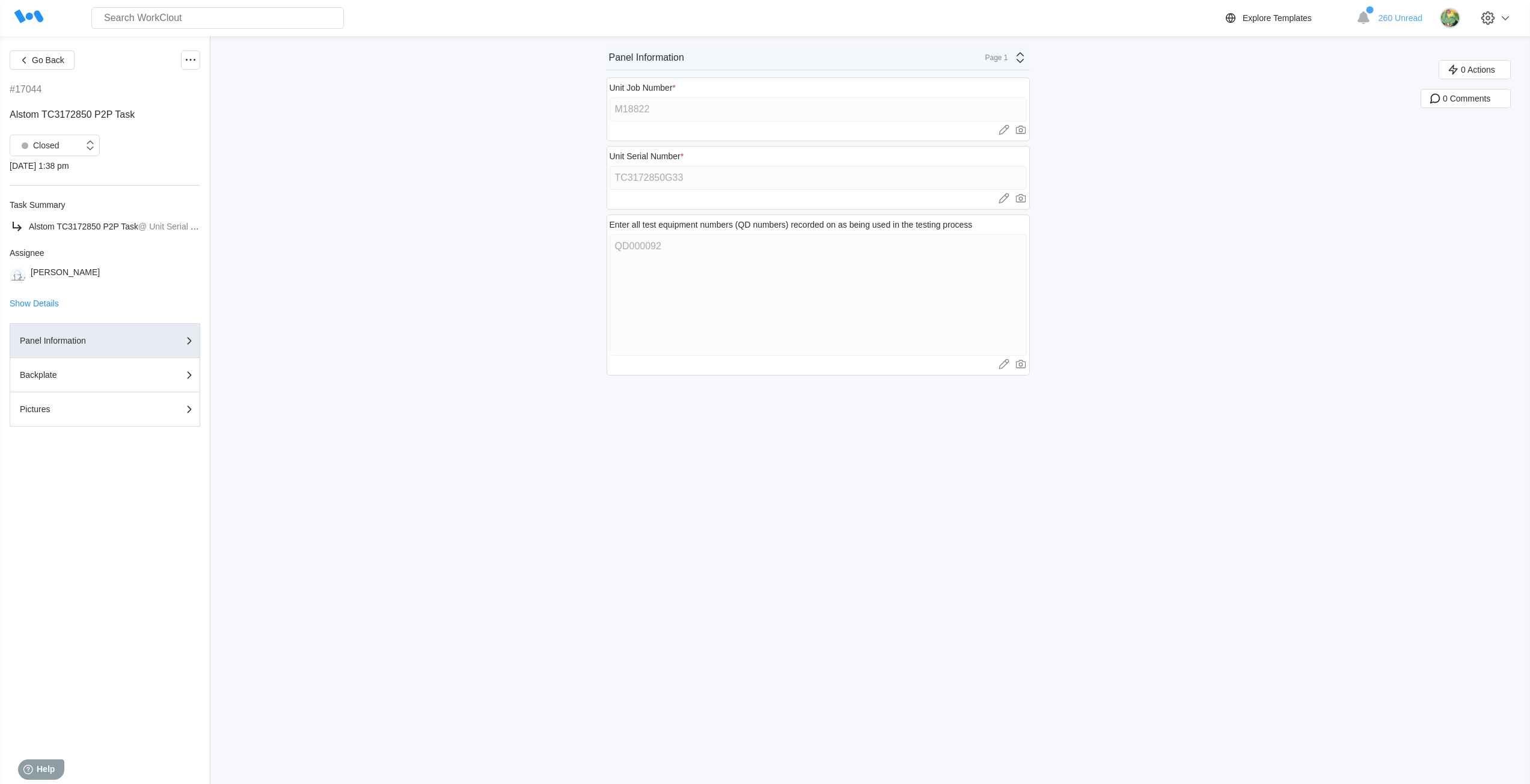
drag, startPoint x: 434, startPoint y: 526, endPoint x: 440, endPoint y: 514, distance: 13.4
click at [440, 514] on div "Go Back #17044 Alstom TC3172850 P2P Task Closed 07/31/25 - 1:38 pm Task Summary…" at bounding box center [765, 410] width 1530 height 748
click at [62, 146] on div "Closed" at bounding box center [47, 145] width 73 height 12
click at [52, 177] on div "Open" at bounding box center [54, 177] width 76 height 17
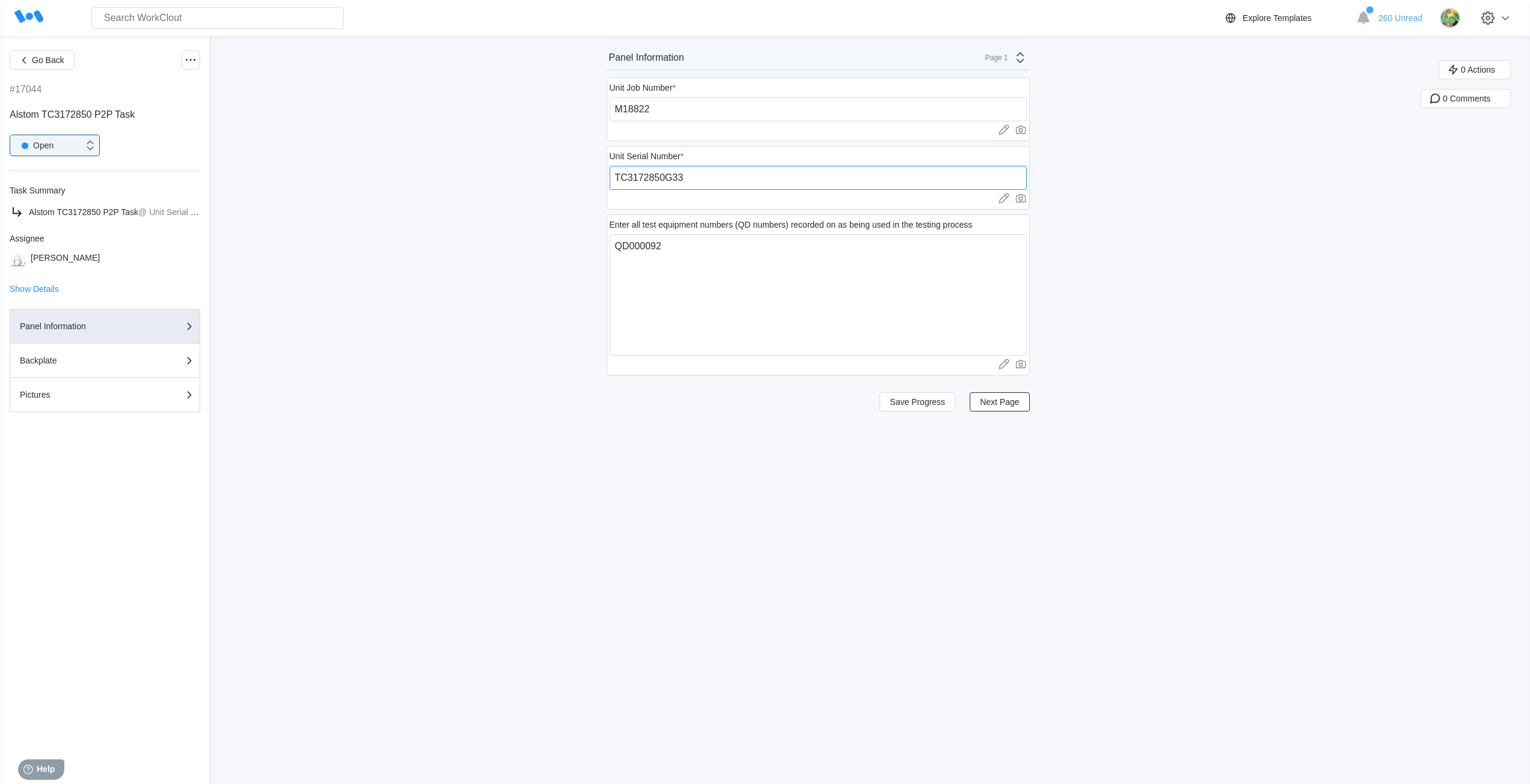
click at [699, 175] on input "TC3172850G33" at bounding box center [818, 177] width 417 height 24
paste input "251880033SM"
type input "251880033SM"
click at [895, 404] on span "Save Progress" at bounding box center [917, 401] width 55 height 8
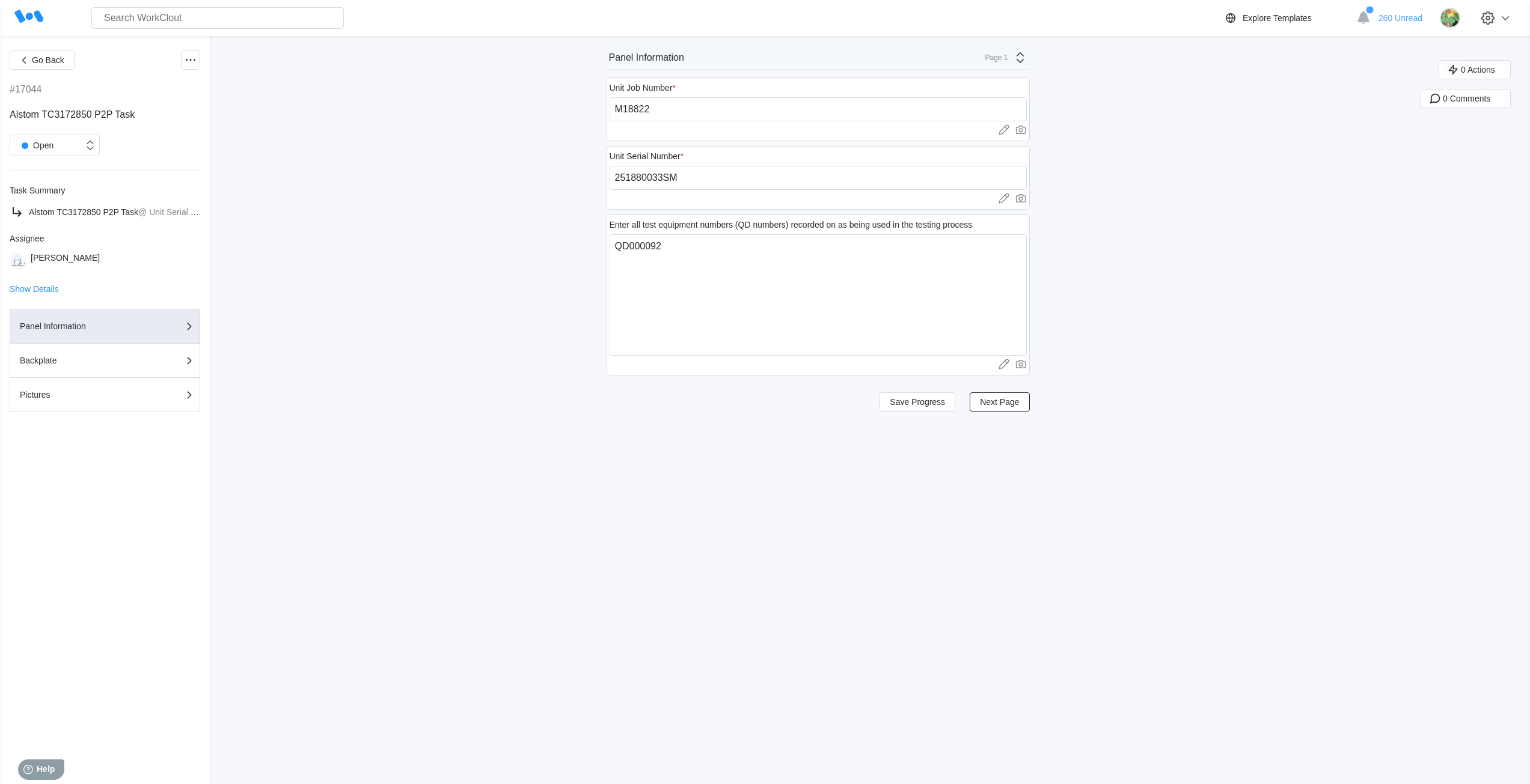
click at [1000, 54] on div "Page 1" at bounding box center [992, 57] width 30 height 8
click at [887, 128] on div "Pictures" at bounding box center [914, 127] width 229 height 11
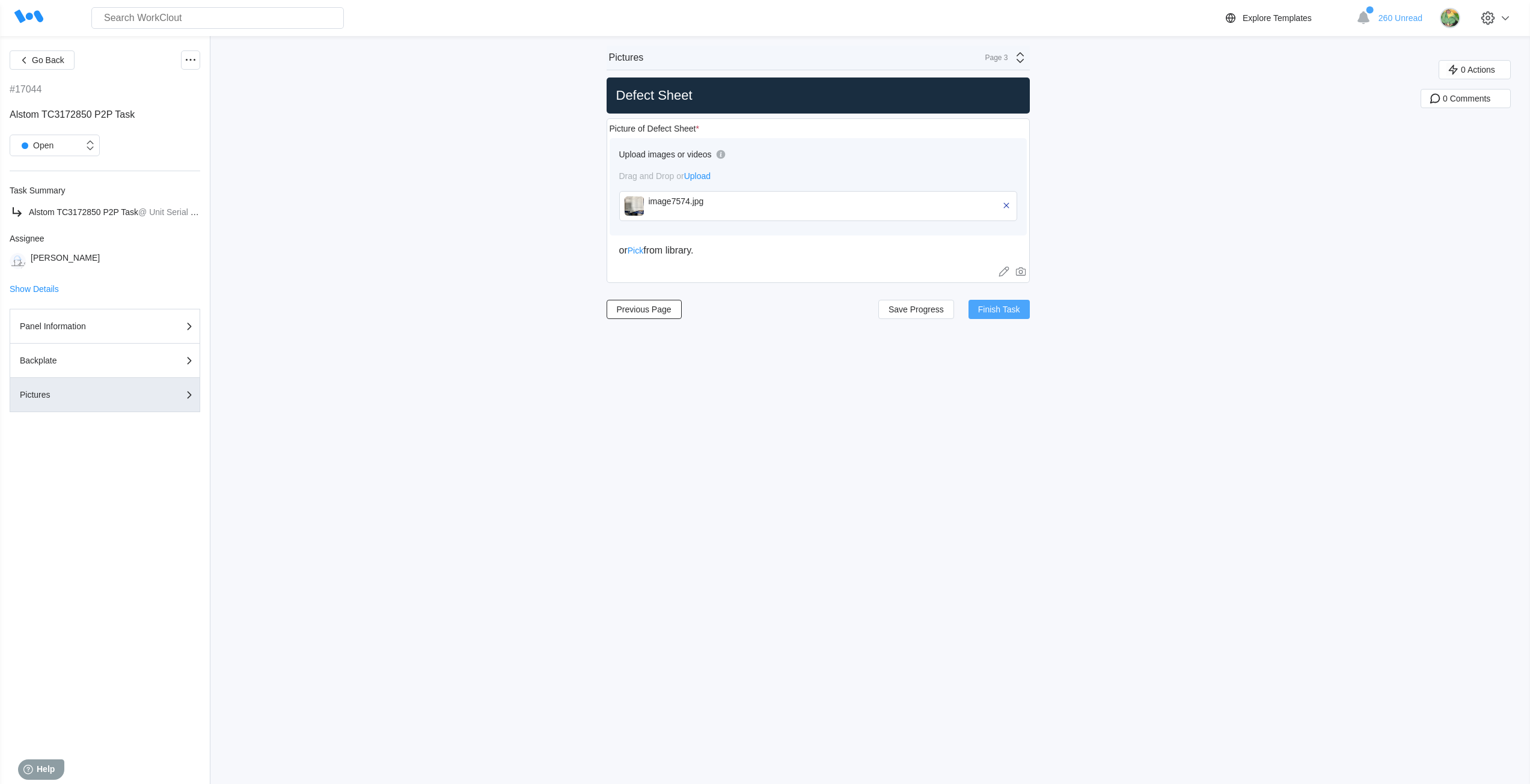
click at [1015, 310] on span "Finish Task" at bounding box center [999, 309] width 42 height 8
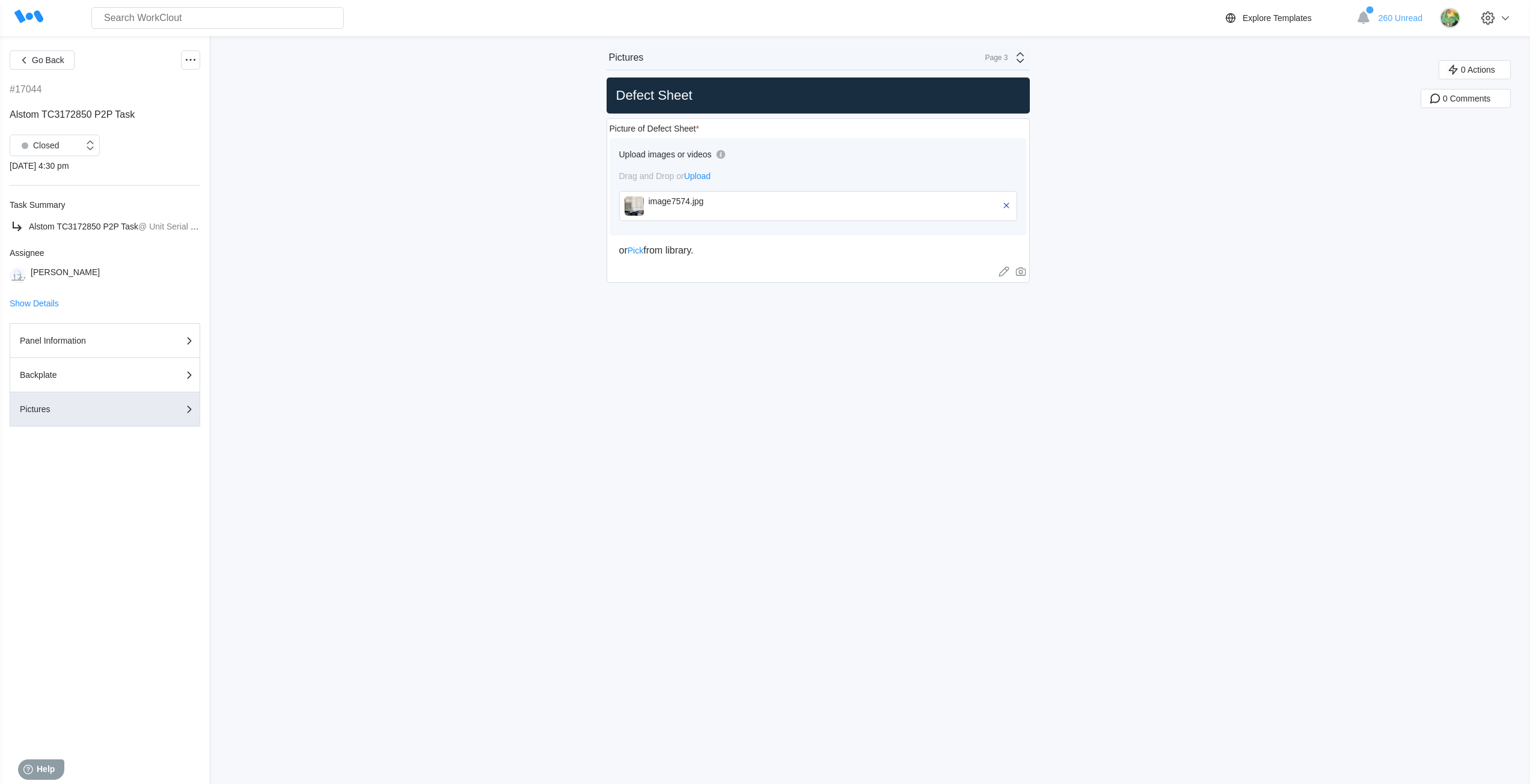
click at [1160, 232] on div "Go Back #17044 Alstom TC3172850 P2P Task Closed 10/03/25 - 4:30 pm Task Summary…" at bounding box center [765, 410] width 1530 height 748
click at [66, 144] on div "Closed" at bounding box center [47, 145] width 73 height 12
click at [183, 118] on div "Alstom TC3172850 P2P Task" at bounding box center [105, 115] width 190 height 11
click at [1015, 57] on div "Page 3" at bounding box center [1002, 57] width 49 height 15
click at [931, 91] on div "Panel Information" at bounding box center [914, 86] width 229 height 11
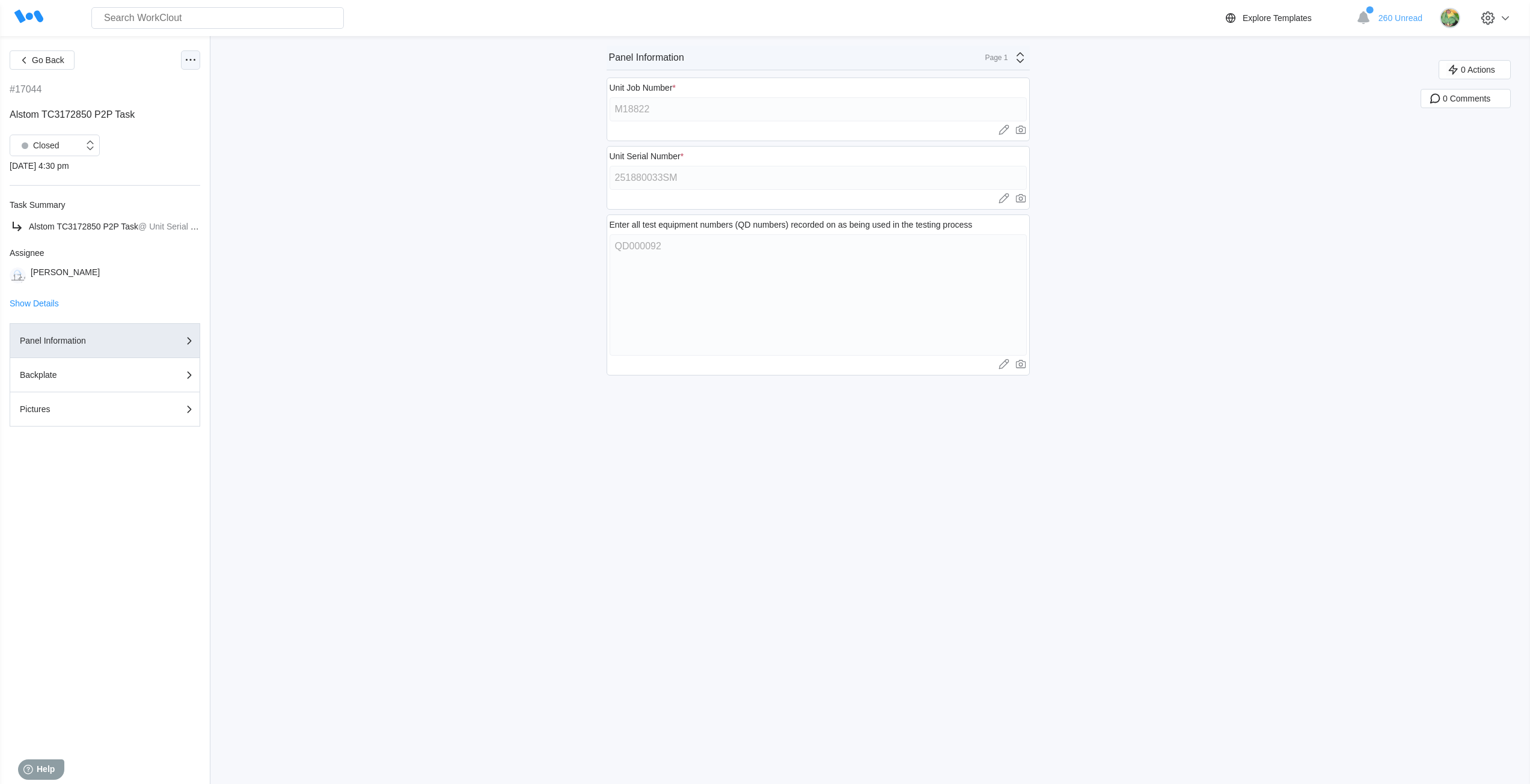
click at [186, 66] on icon at bounding box center [190, 60] width 15 height 15
click at [118, 141] on div "Export XLS" at bounding box center [140, 147] width 109 height 19
click at [538, 361] on div "Go Back #17044 Alstom TC3172850 P2P Task Closed 10/03/25 - 4:30 pm Task Summary…" at bounding box center [765, 410] width 1530 height 748
click at [519, 381] on div "Go Back #17044 Alstom TC3172850 P2P Task Closed 10/03/25 - 4:30 pm Task Summary…" at bounding box center [765, 410] width 1530 height 748
click at [188, 63] on icon at bounding box center [190, 60] width 15 height 15
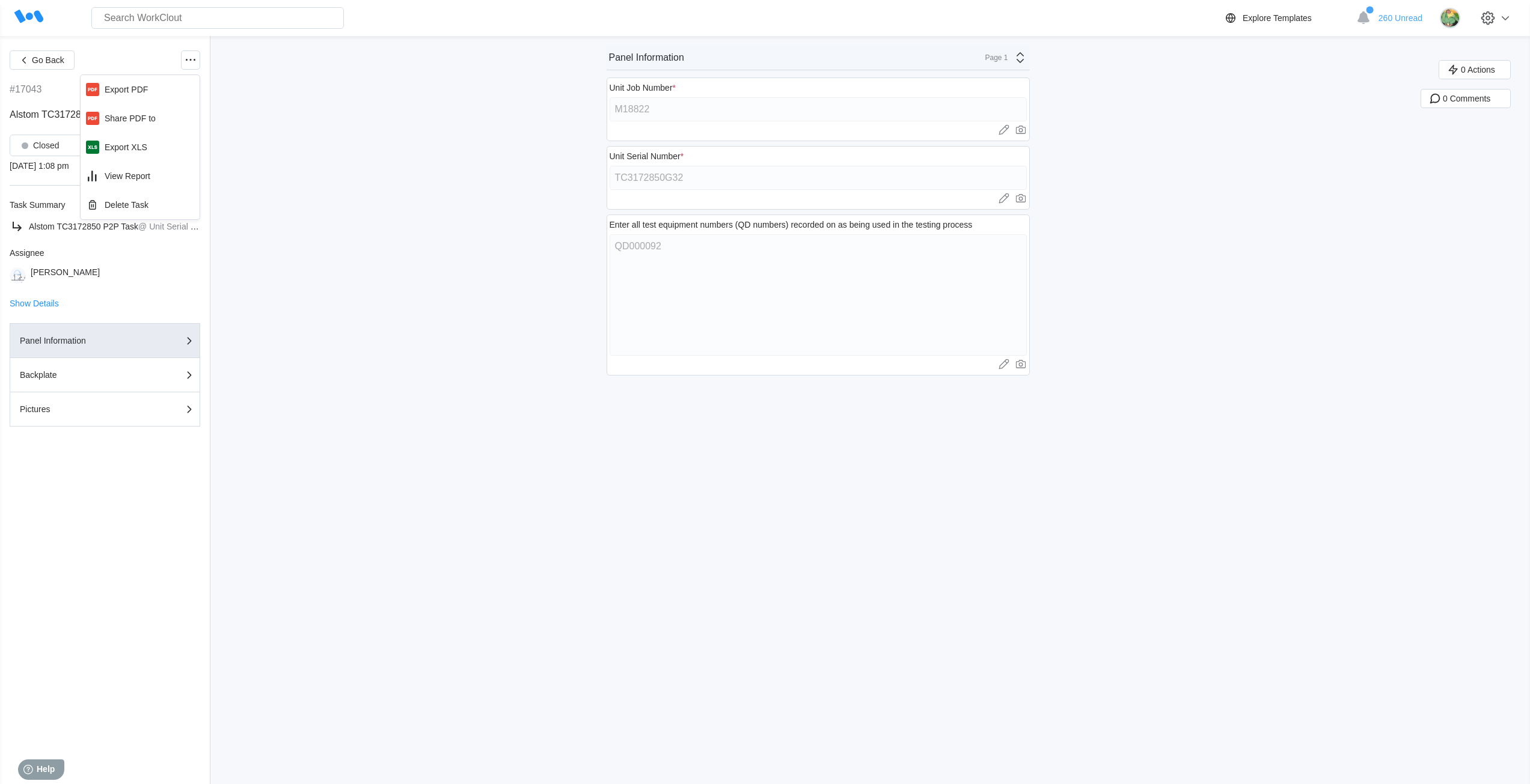
click at [392, 164] on div "Go Back #17043 Alstom TC3172850 P2P Task Closed [DATE] 1:08 pm Task Summary Als…" at bounding box center [765, 410] width 1530 height 748
click at [58, 147] on div "Closed" at bounding box center [37, 145] width 44 height 17
click at [50, 176] on div "Open" at bounding box center [54, 177] width 76 height 17
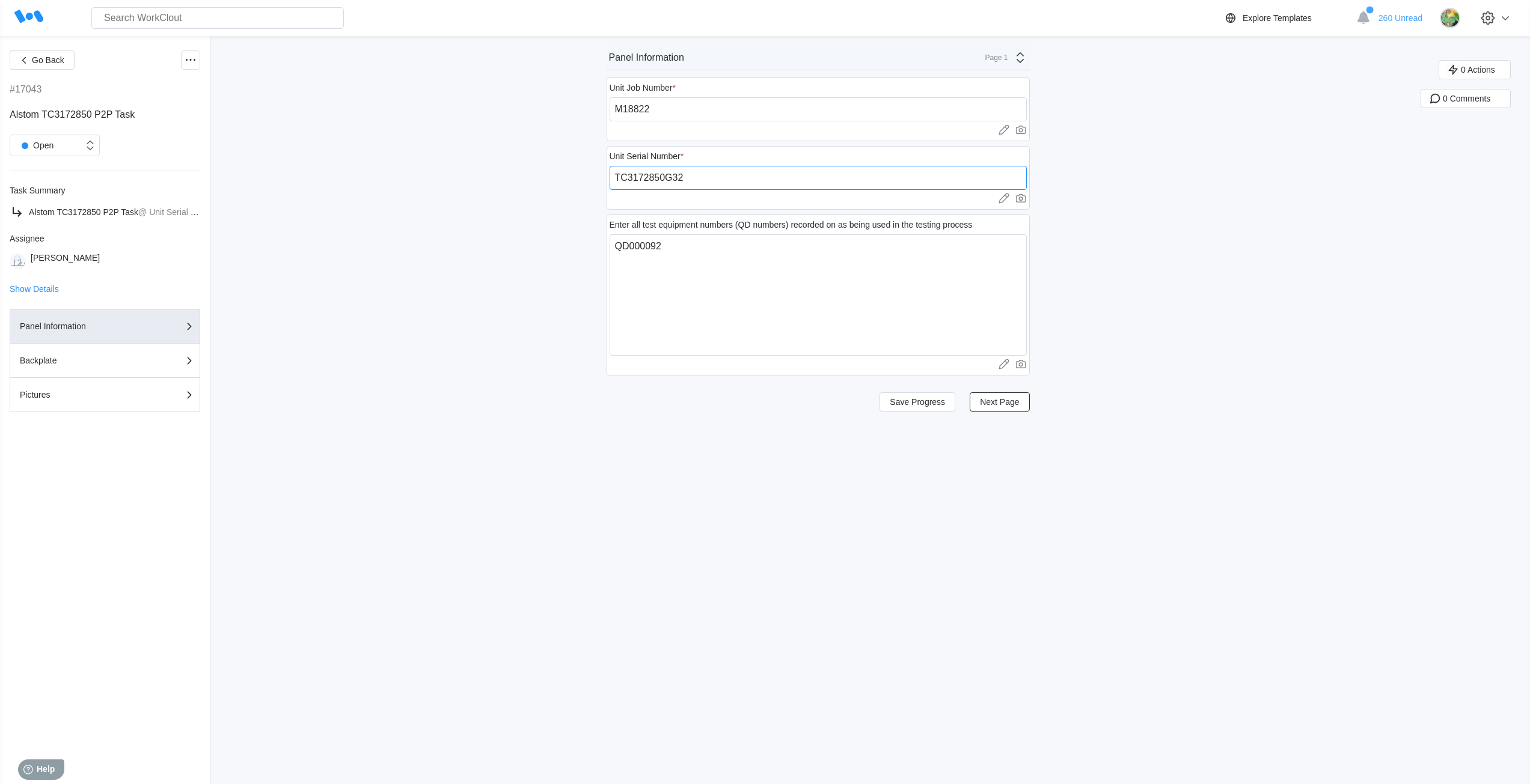
click at [690, 177] on input "TC3172850G32" at bounding box center [818, 177] width 417 height 24
paste input "251880032SM"
type input "251880032SM"
click at [932, 405] on span "Save Progress" at bounding box center [917, 401] width 55 height 8
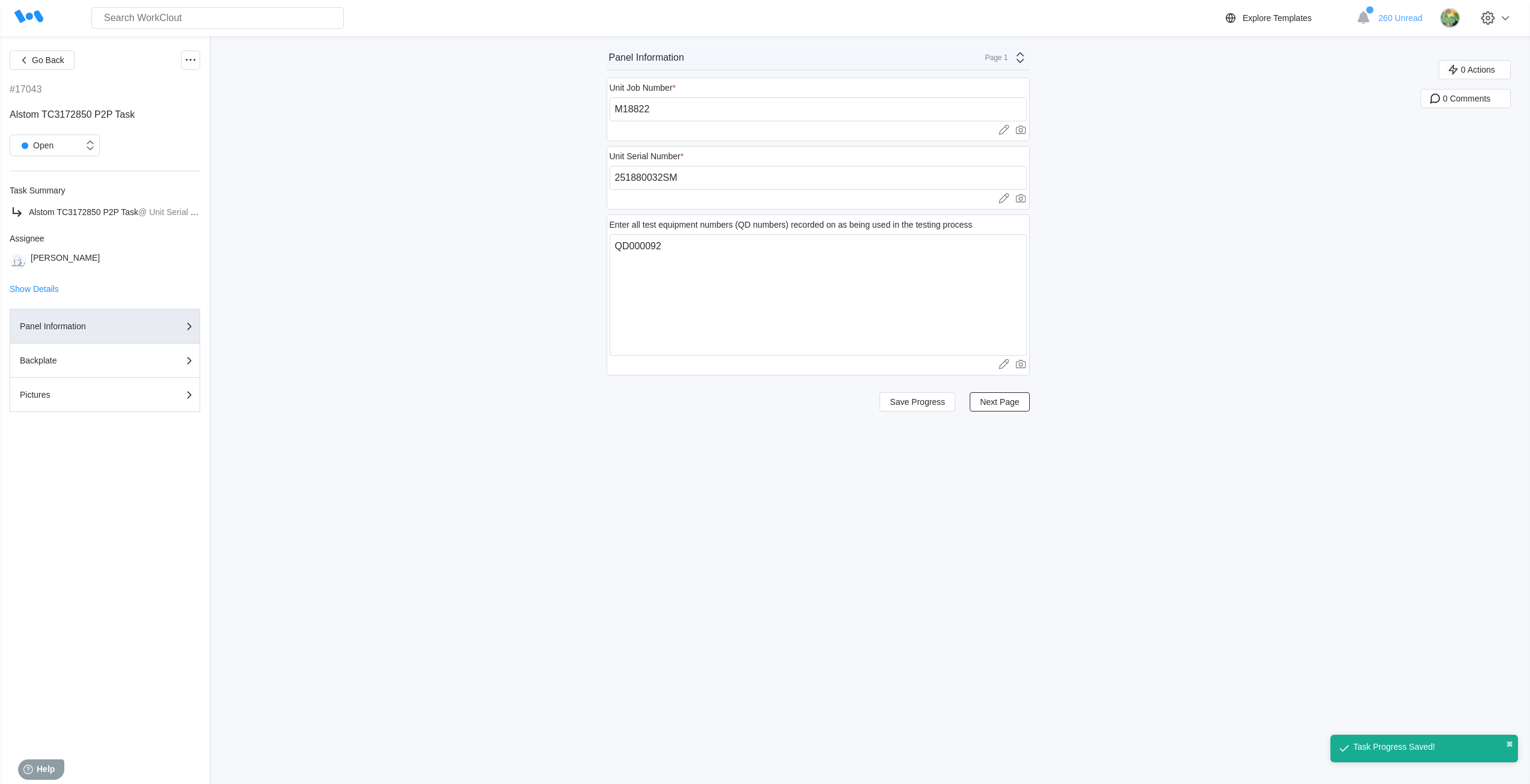
click at [1004, 53] on div "Page 1" at bounding box center [992, 57] width 30 height 8
click at [874, 132] on div "Pictures" at bounding box center [913, 126] width 239 height 21
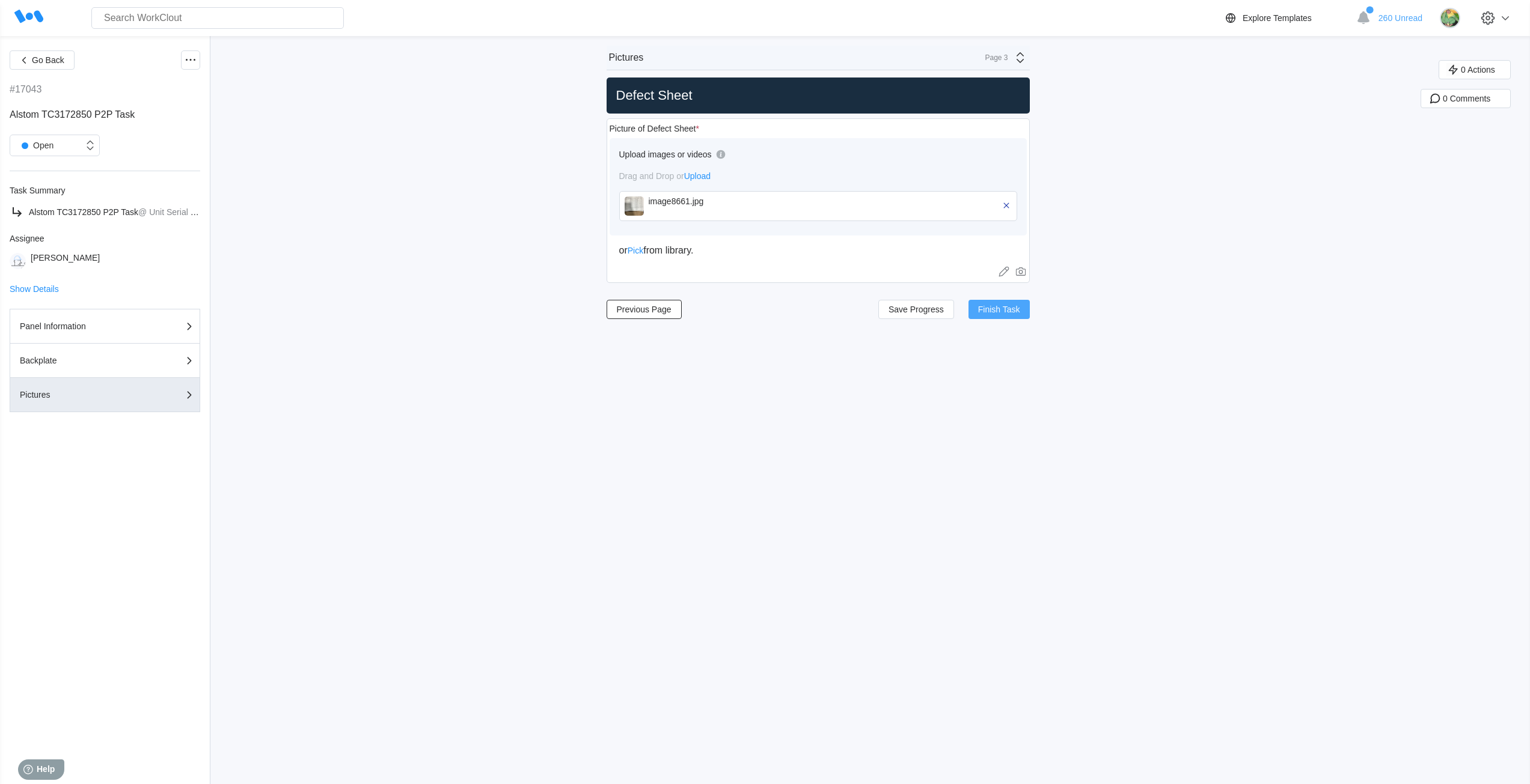
click at [1004, 312] on span "Finish Task" at bounding box center [999, 309] width 42 height 8
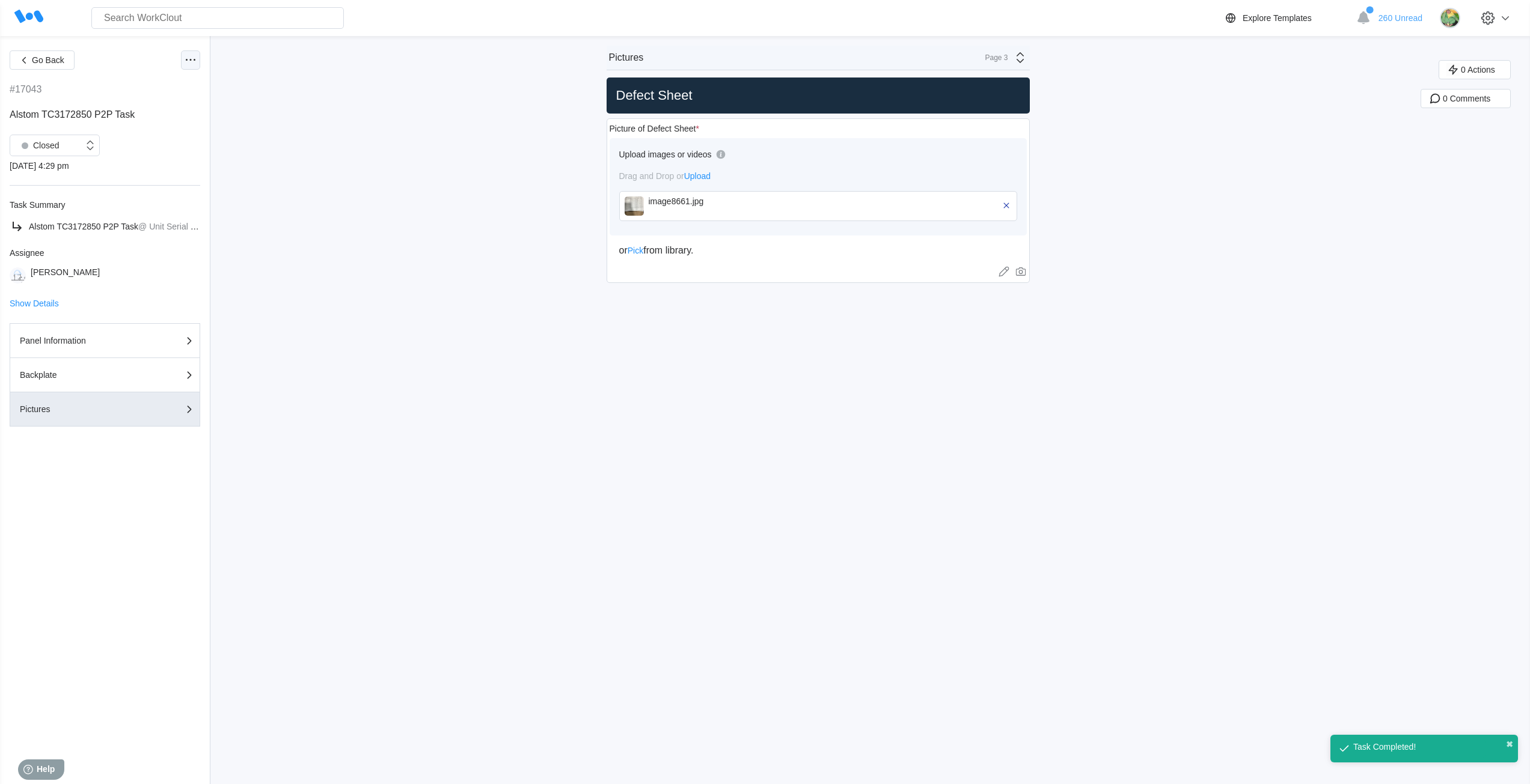
click at [187, 58] on icon at bounding box center [190, 60] width 15 height 15
click at [134, 149] on div "Export XLS" at bounding box center [126, 147] width 43 height 10
drag, startPoint x: 79, startPoint y: 341, endPoint x: 125, endPoint y: 326, distance: 48.4
click at [79, 341] on div "Panel Information" at bounding box center [80, 340] width 120 height 8
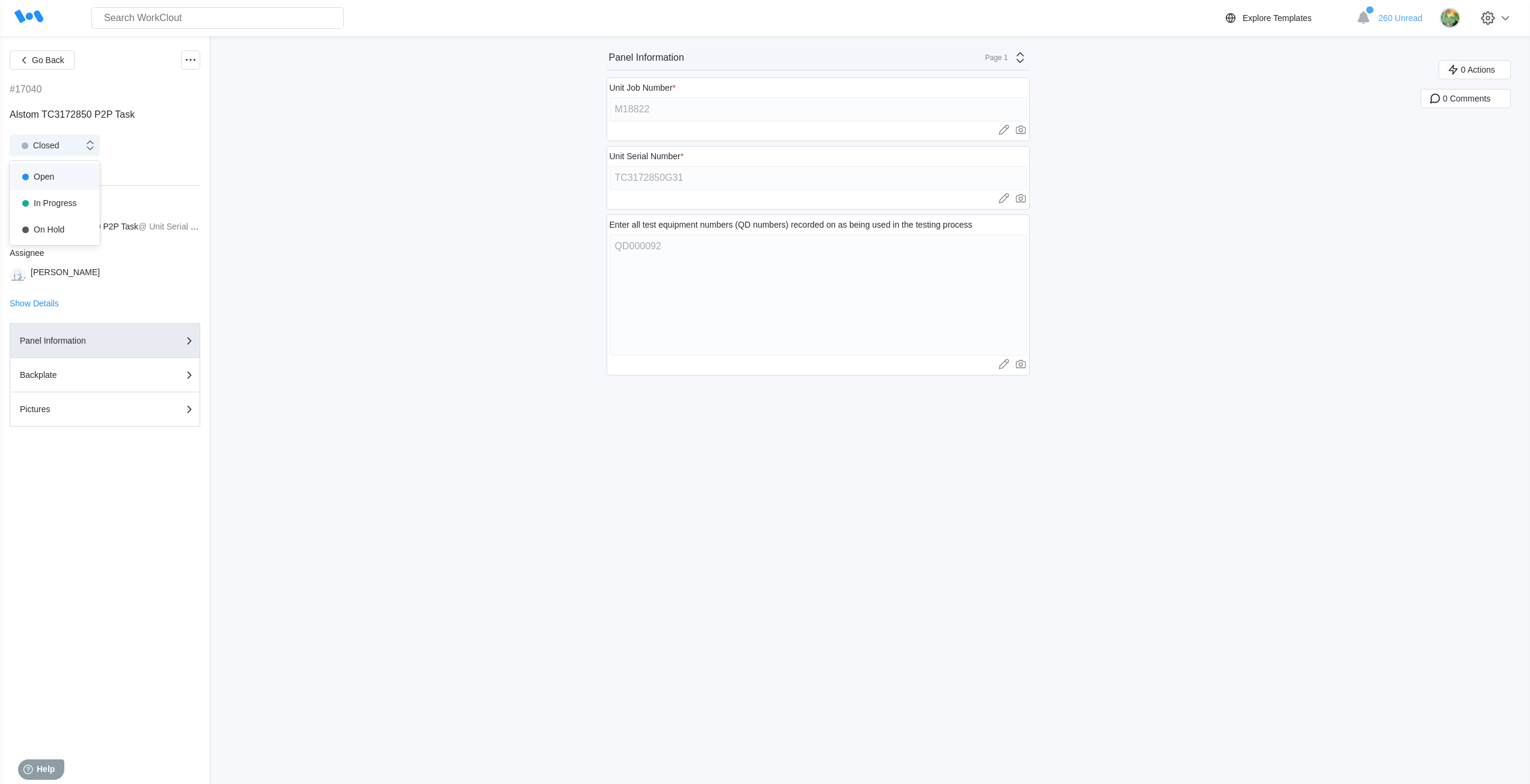
click at [72, 144] on div "Closed" at bounding box center [47, 145] width 73 height 12
click at [40, 174] on div "Open" at bounding box center [54, 177] width 76 height 17
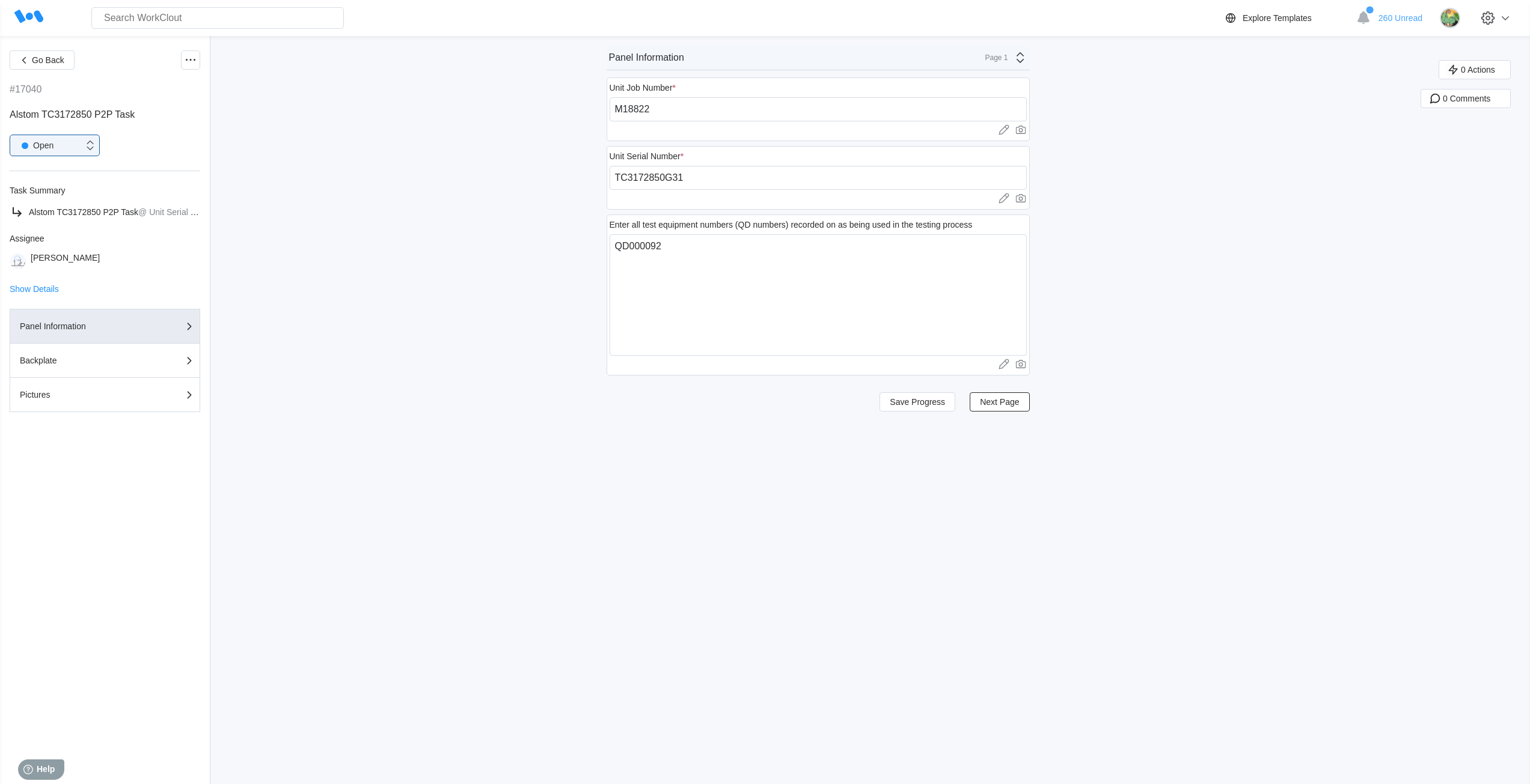
click at [625, 508] on div "Go Back #17040 Alstom TC3172850 P2P Task option Open, selected. 0 results avail…" at bounding box center [765, 410] width 1530 height 748
click at [1003, 57] on div "Page 1" at bounding box center [992, 57] width 30 height 8
click at [976, 133] on div "Pictures" at bounding box center [913, 126] width 239 height 21
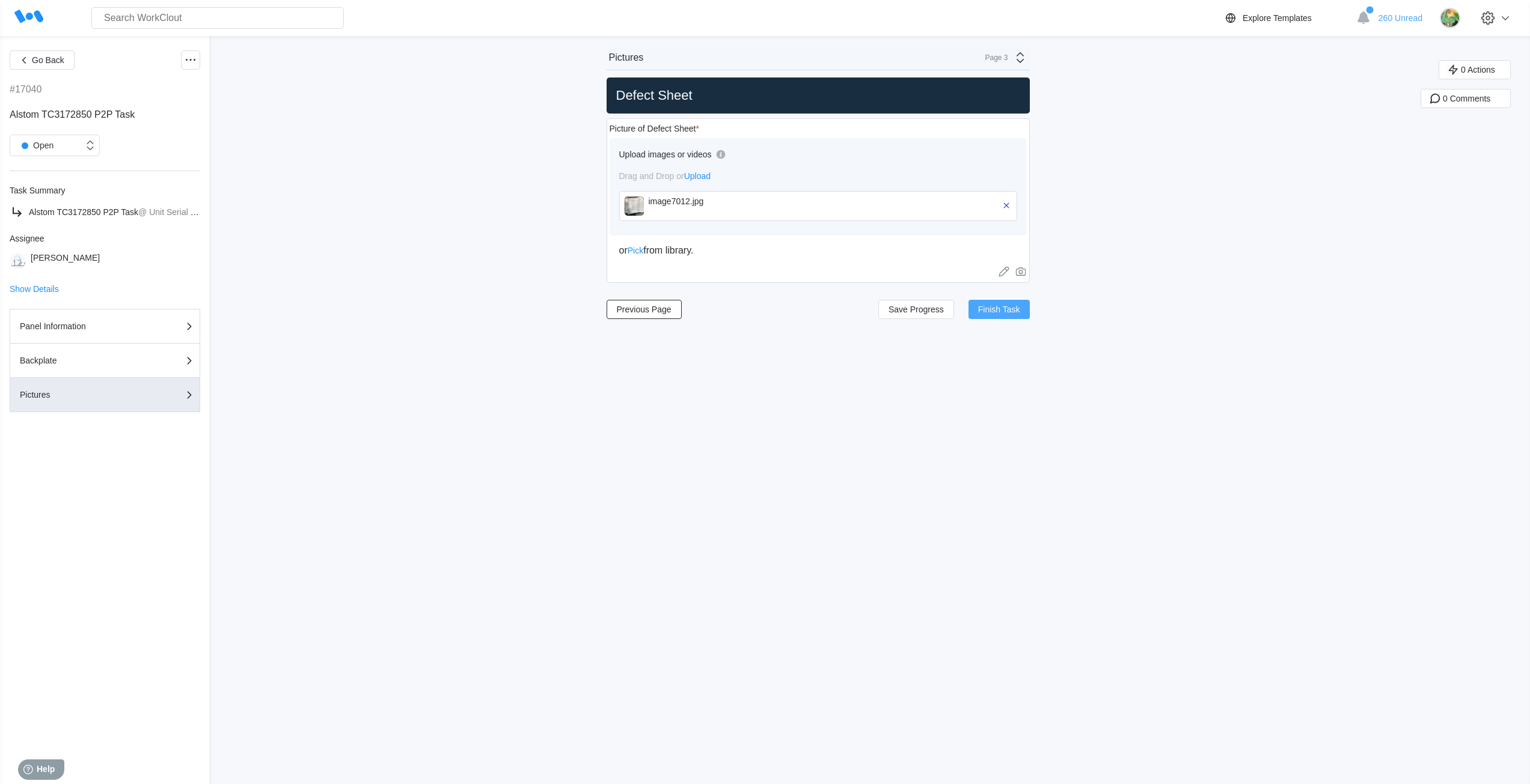
click at [988, 313] on span "Finish Task" at bounding box center [999, 309] width 42 height 8
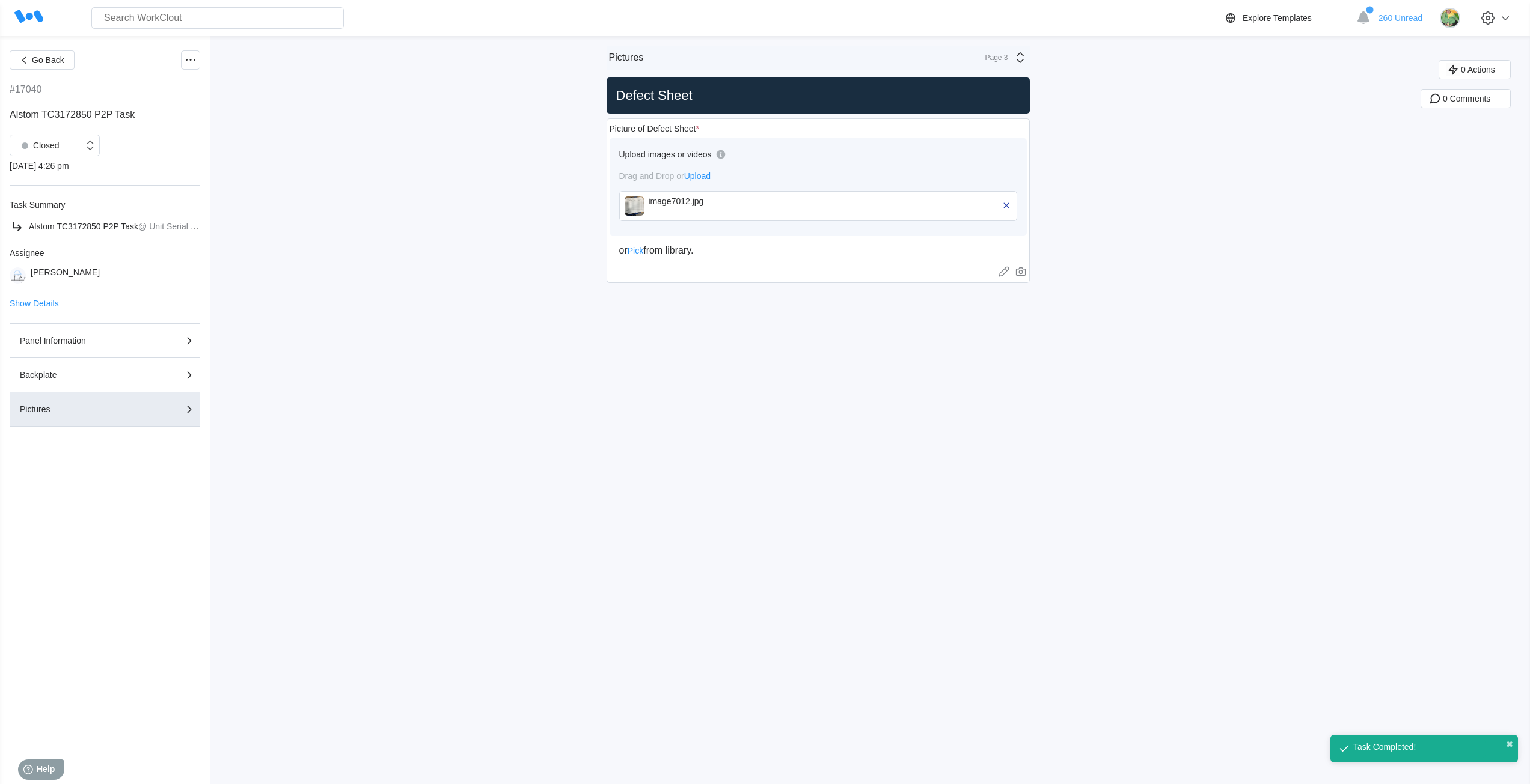
click at [823, 52] on div "Pictures Page 3" at bounding box center [817, 58] width 423 height 24
click at [827, 83] on div "Panel Information" at bounding box center [914, 86] width 229 height 11
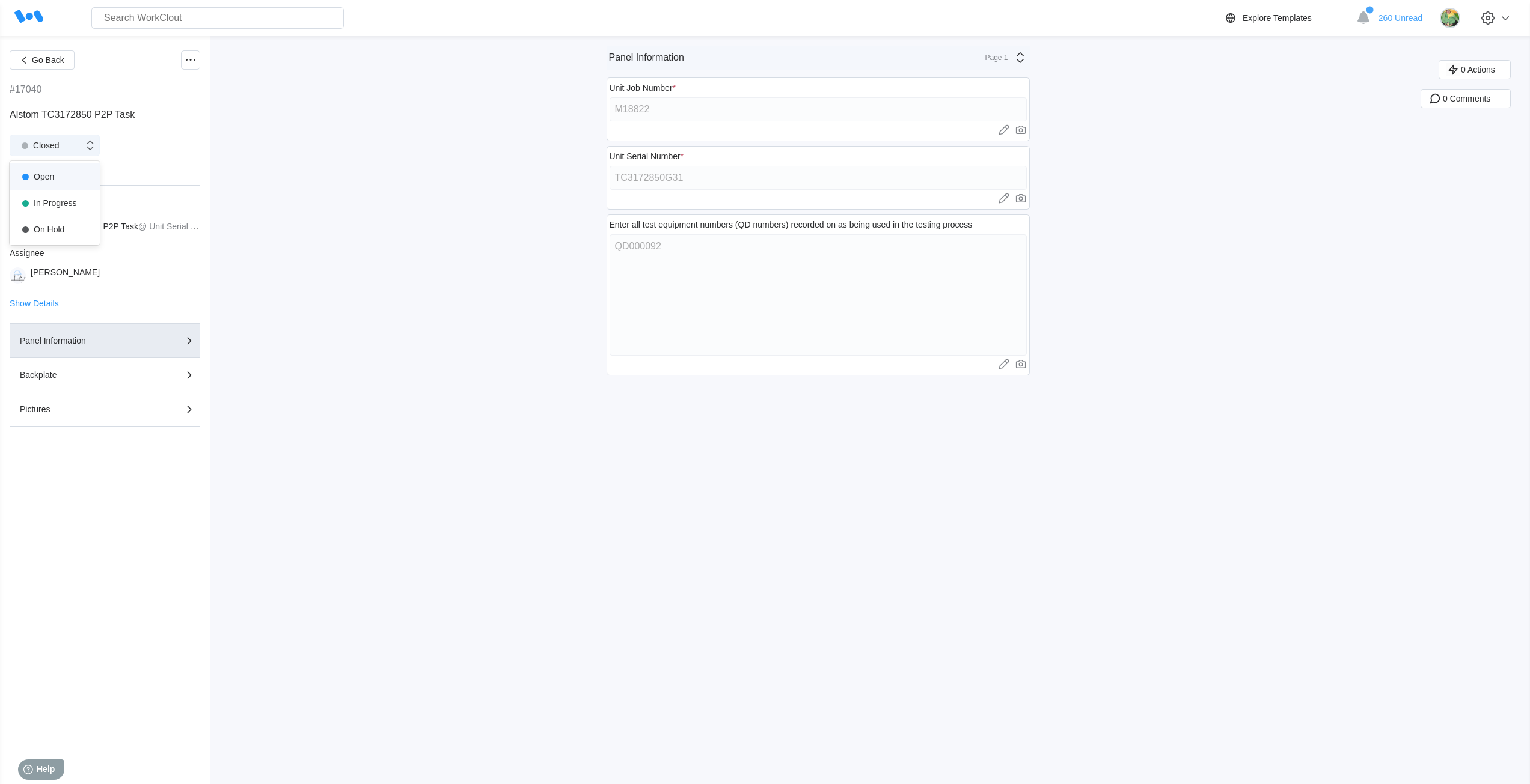
click at [80, 144] on div "Closed" at bounding box center [47, 145] width 73 height 12
click at [57, 177] on div "Open" at bounding box center [54, 177] width 76 height 17
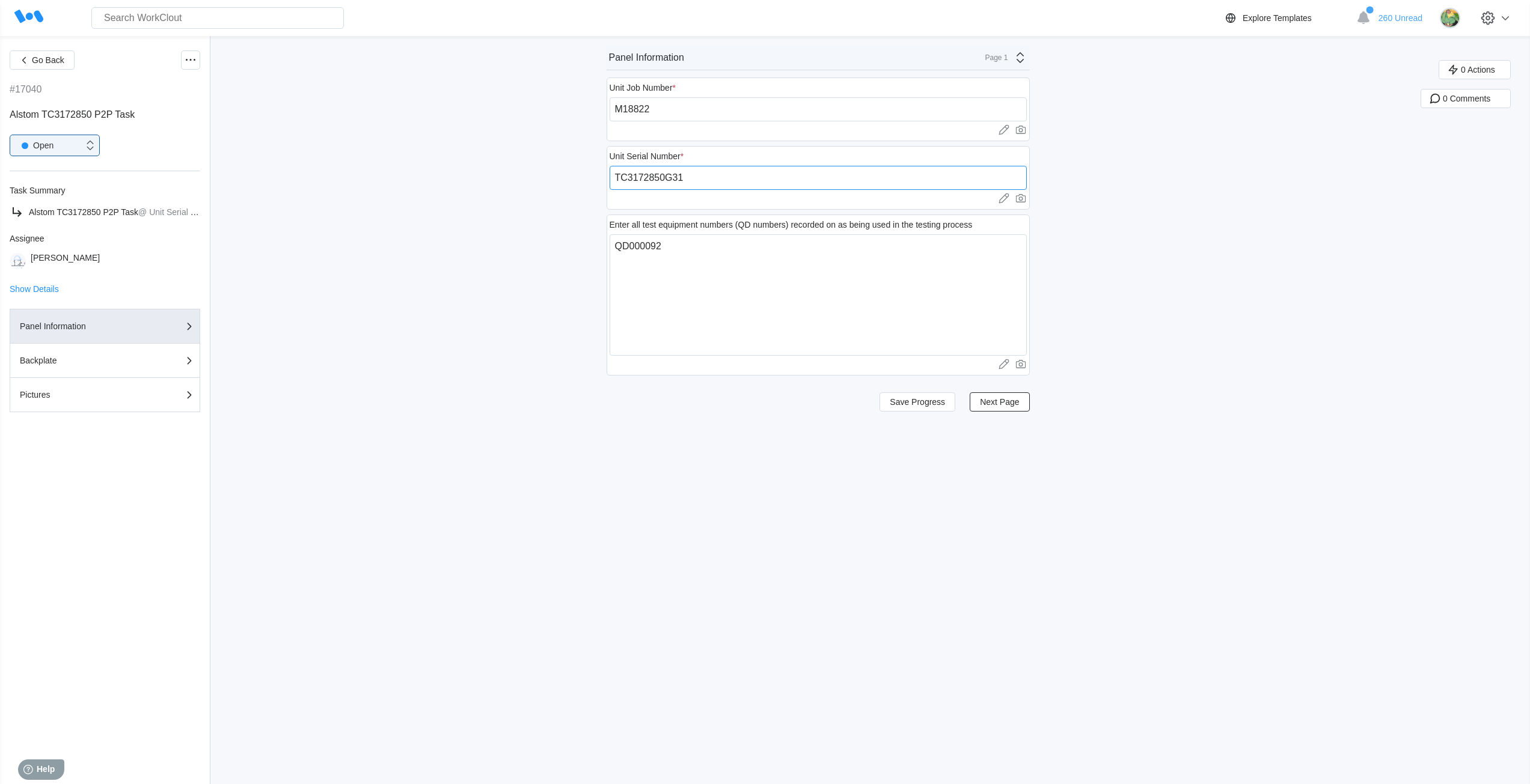
click at [698, 178] on input "TC3172850G31" at bounding box center [818, 177] width 417 height 24
paste input "251880030SM"
click at [665, 178] on input "251880030SM" at bounding box center [818, 177] width 417 height 24
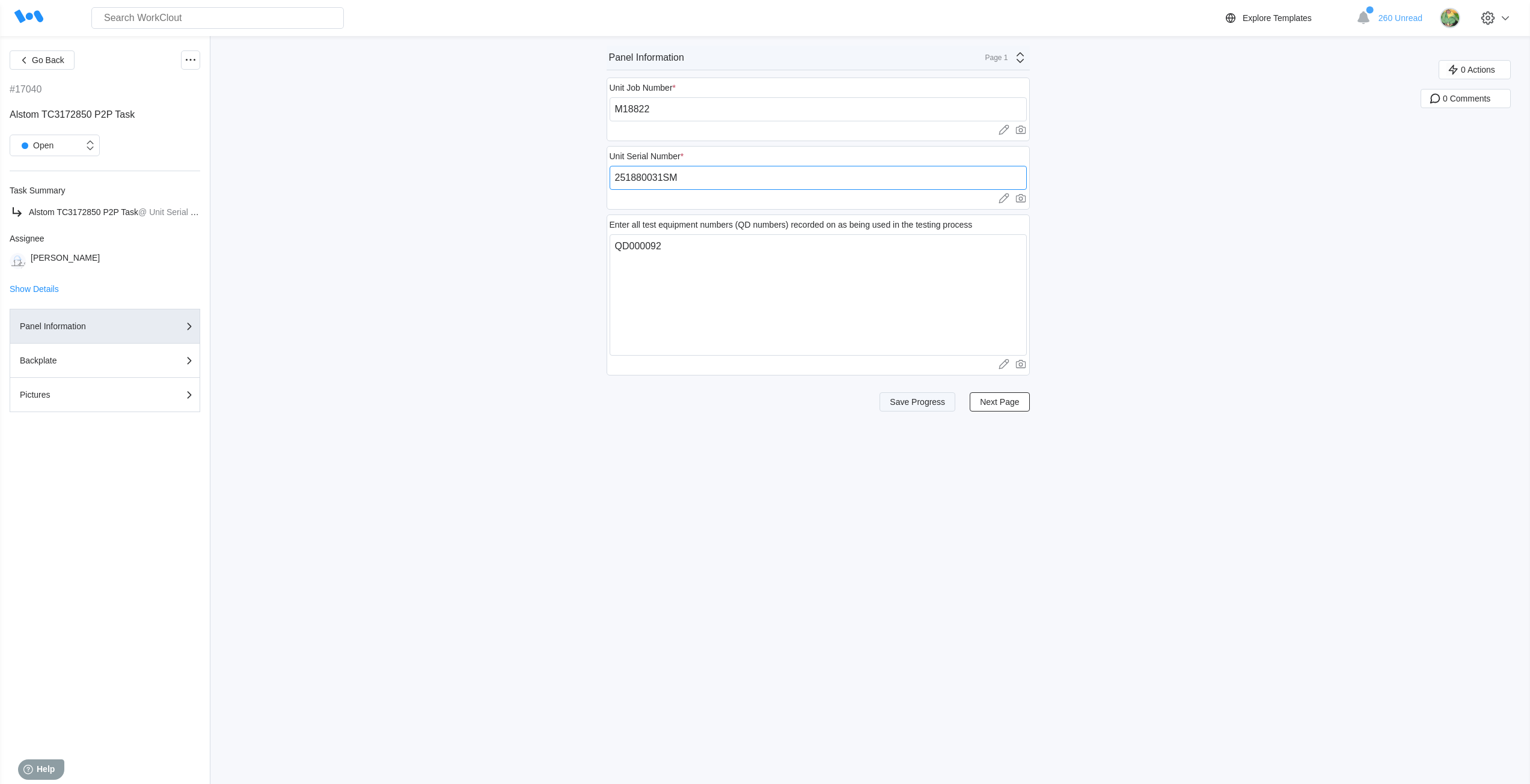
type input "251880031SM"
click at [937, 397] on span "Save Progress" at bounding box center [917, 401] width 55 height 8
click at [996, 60] on div "Page 1" at bounding box center [992, 57] width 30 height 8
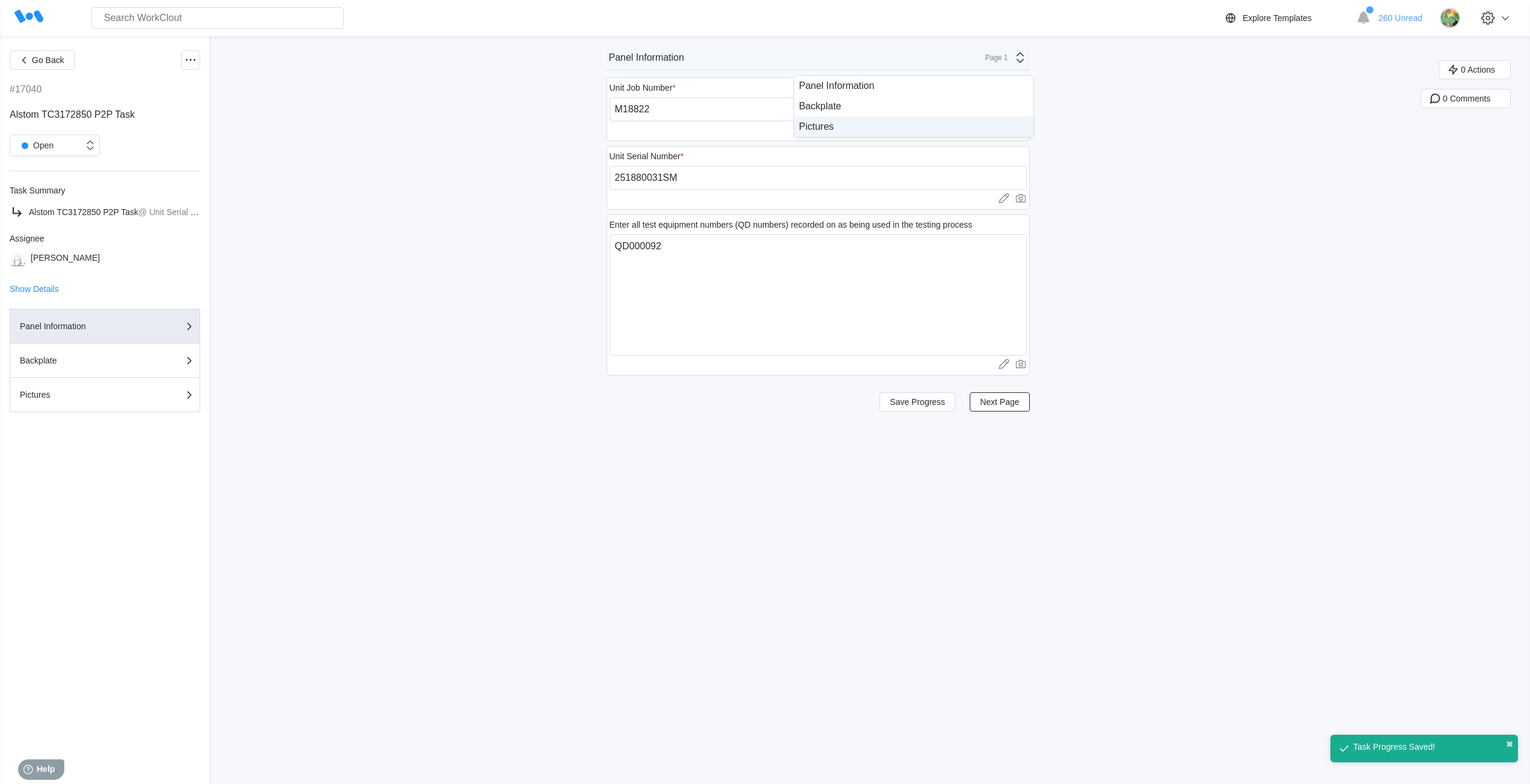
click at [928, 124] on div "Pictures" at bounding box center [914, 127] width 229 height 11
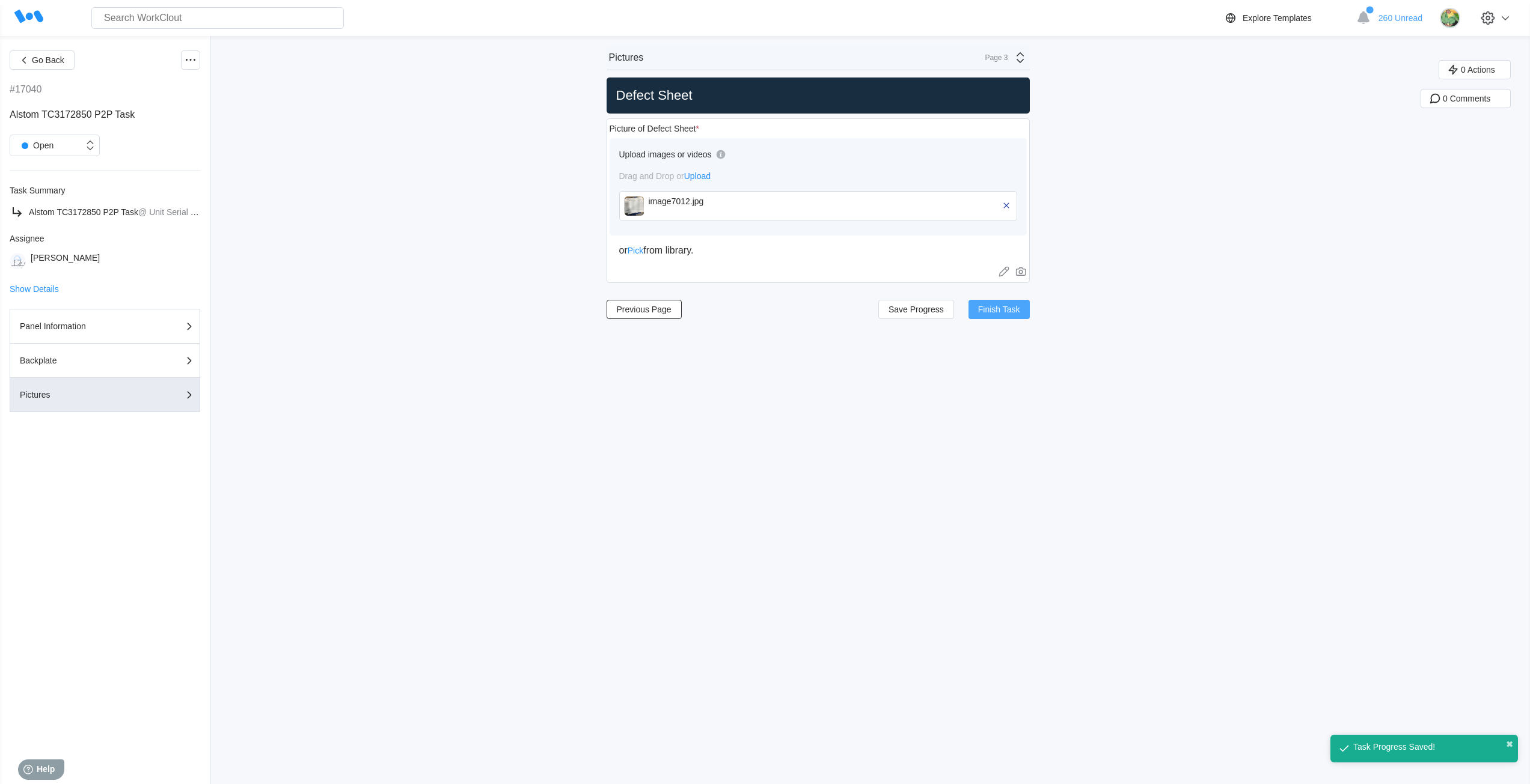
click at [1020, 312] on span "Finish Task" at bounding box center [999, 309] width 42 height 8
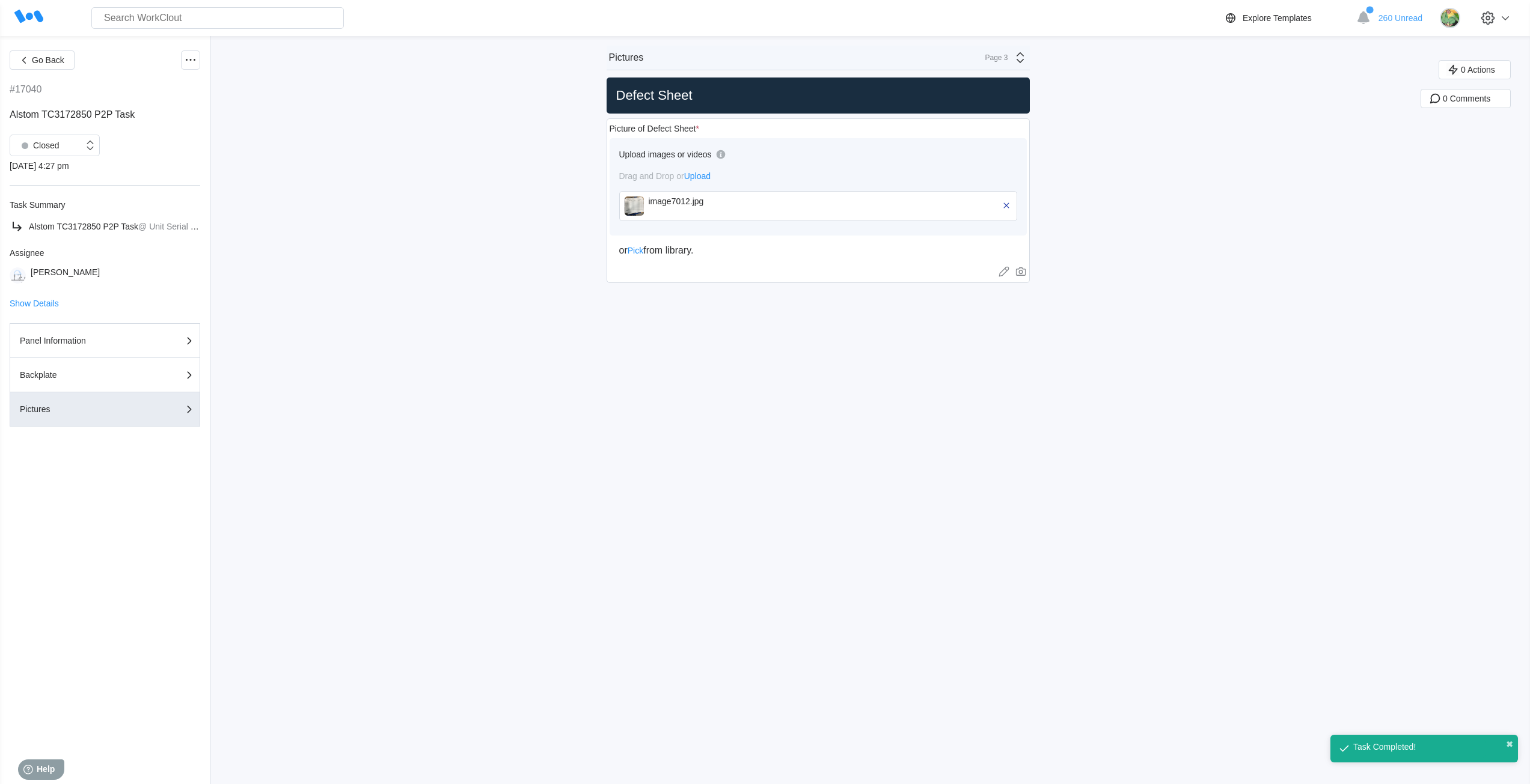
click at [755, 445] on div "Go Back #17040 Alstom TC3172850 P2P Task Closed [DATE] 4:27 pm Task Summary Als…" at bounding box center [765, 410] width 1530 height 748
click at [74, 339] on div "Panel Information" at bounding box center [80, 340] width 120 height 8
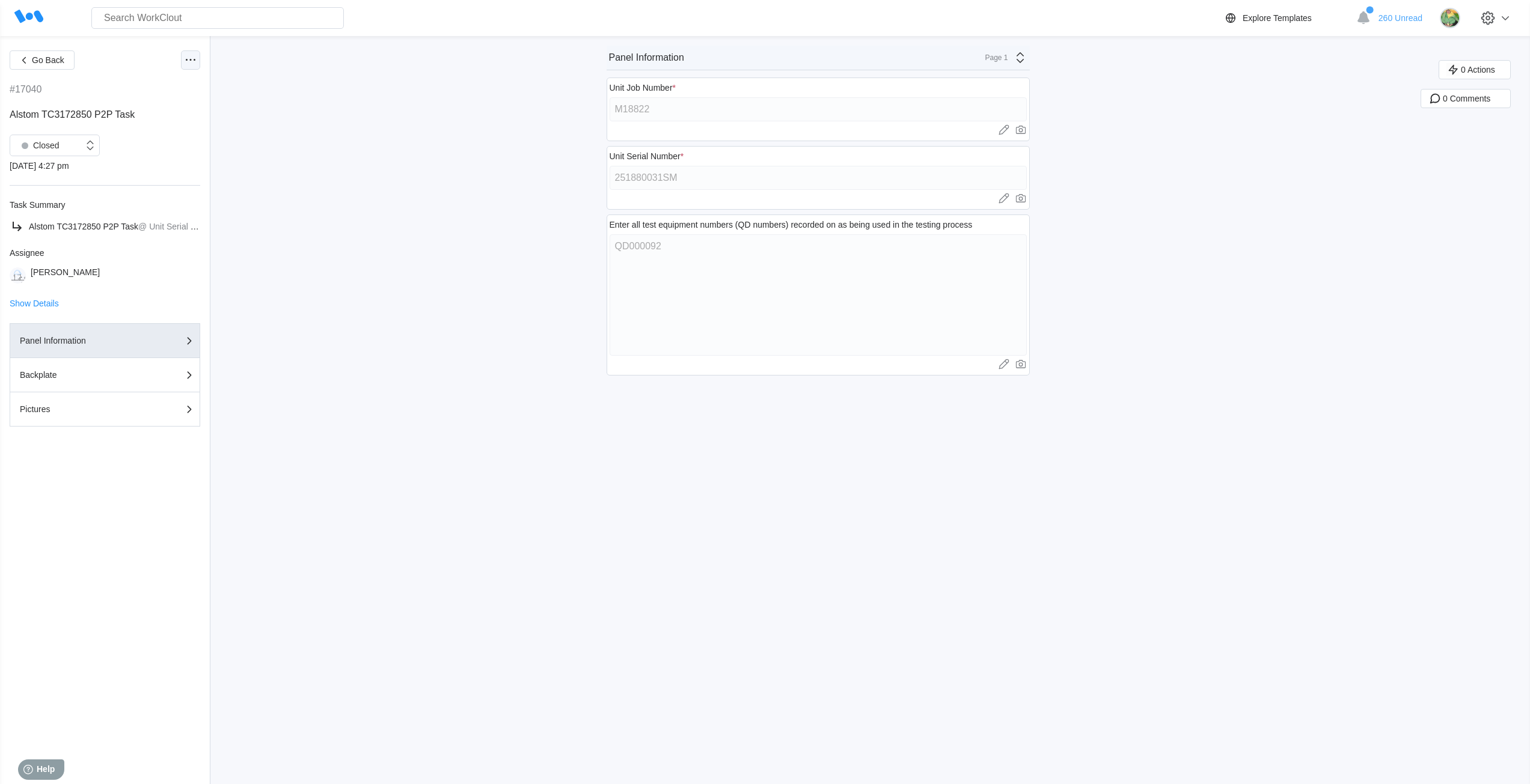
click at [190, 61] on icon at bounding box center [190, 60] width 15 height 15
click at [128, 140] on div "Export XLS" at bounding box center [140, 147] width 109 height 19
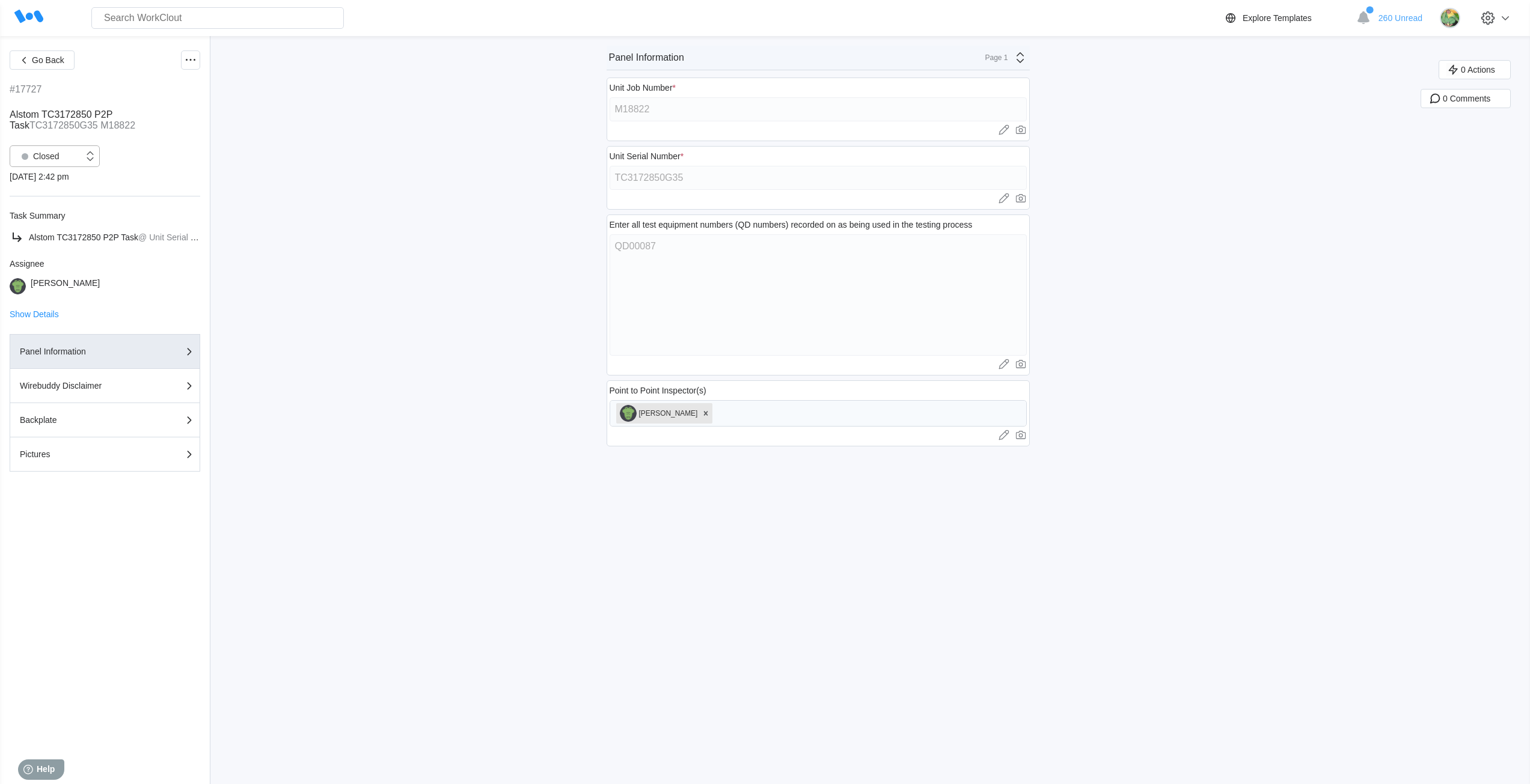
click at [52, 155] on div "Closed" at bounding box center [37, 156] width 44 height 17
click at [63, 190] on div "Open" at bounding box center [54, 187] width 76 height 17
click at [39, 160] on div "Closed" at bounding box center [37, 156] width 44 height 17
click at [35, 185] on div "Open" at bounding box center [54, 187] width 76 height 17
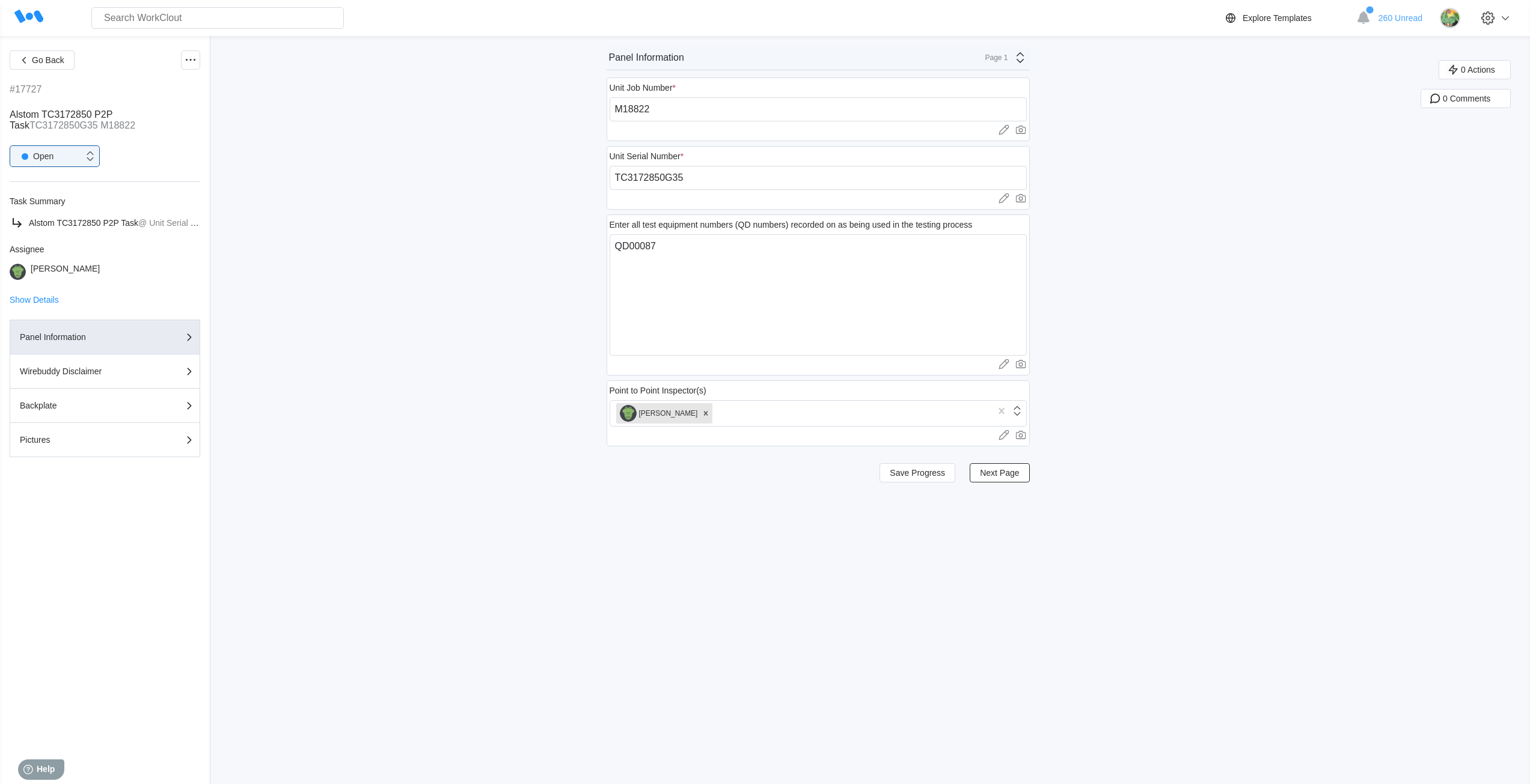
click at [460, 287] on div "Go Back #17727 Alstom TC3172850 P2P Task TC3172850G35 M18822 option Open, selec…" at bounding box center [765, 410] width 1530 height 748
click at [747, 185] on input "TC3172850G35" at bounding box center [818, 177] width 417 height 24
paste input "251880035SM"
type input "251880035SM"
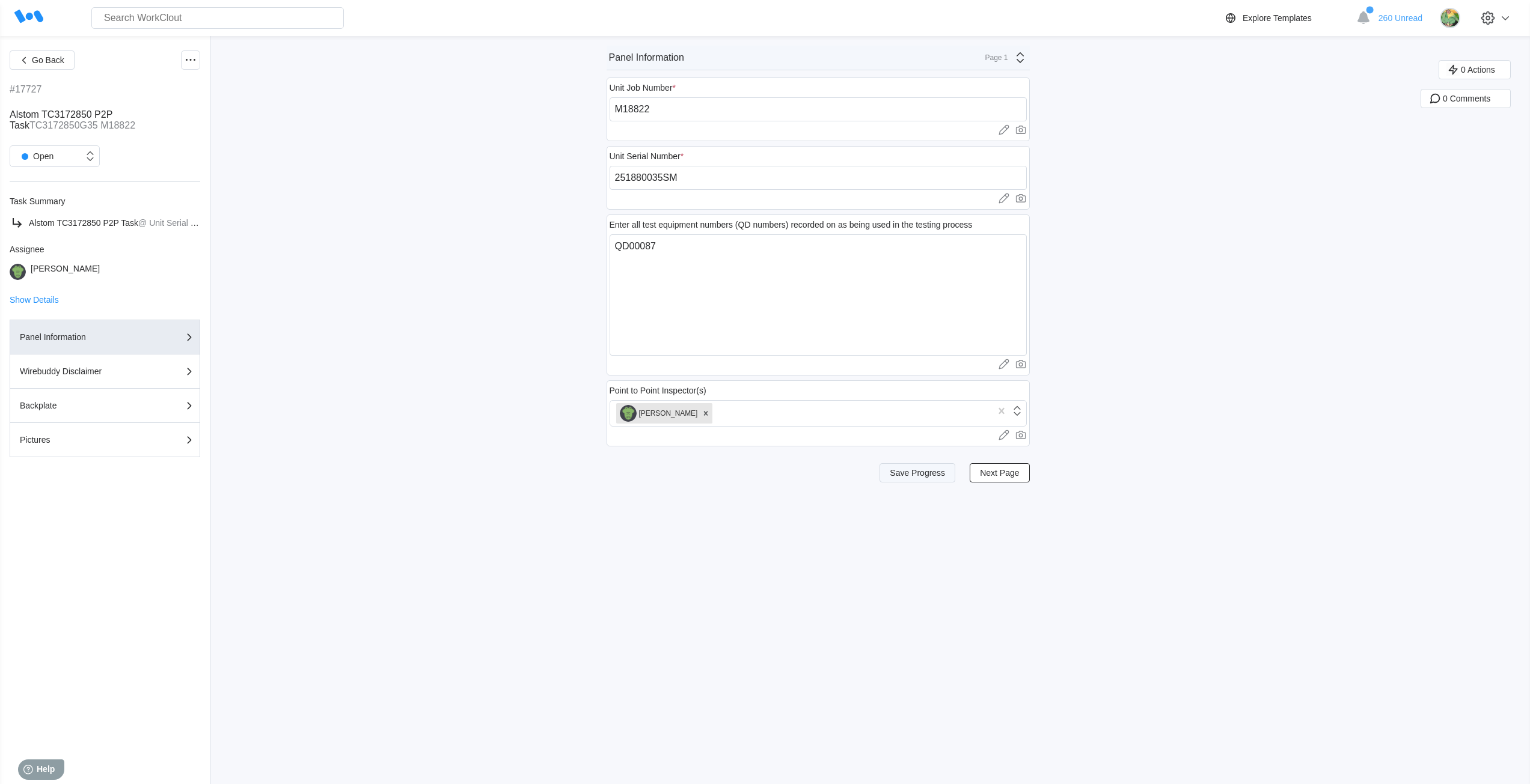
click at [936, 477] on span "Save Progress" at bounding box center [917, 472] width 55 height 8
click at [1010, 63] on div "Page 1" at bounding box center [1002, 57] width 49 height 15
click at [939, 153] on div "Pictures" at bounding box center [913, 147] width 239 height 21
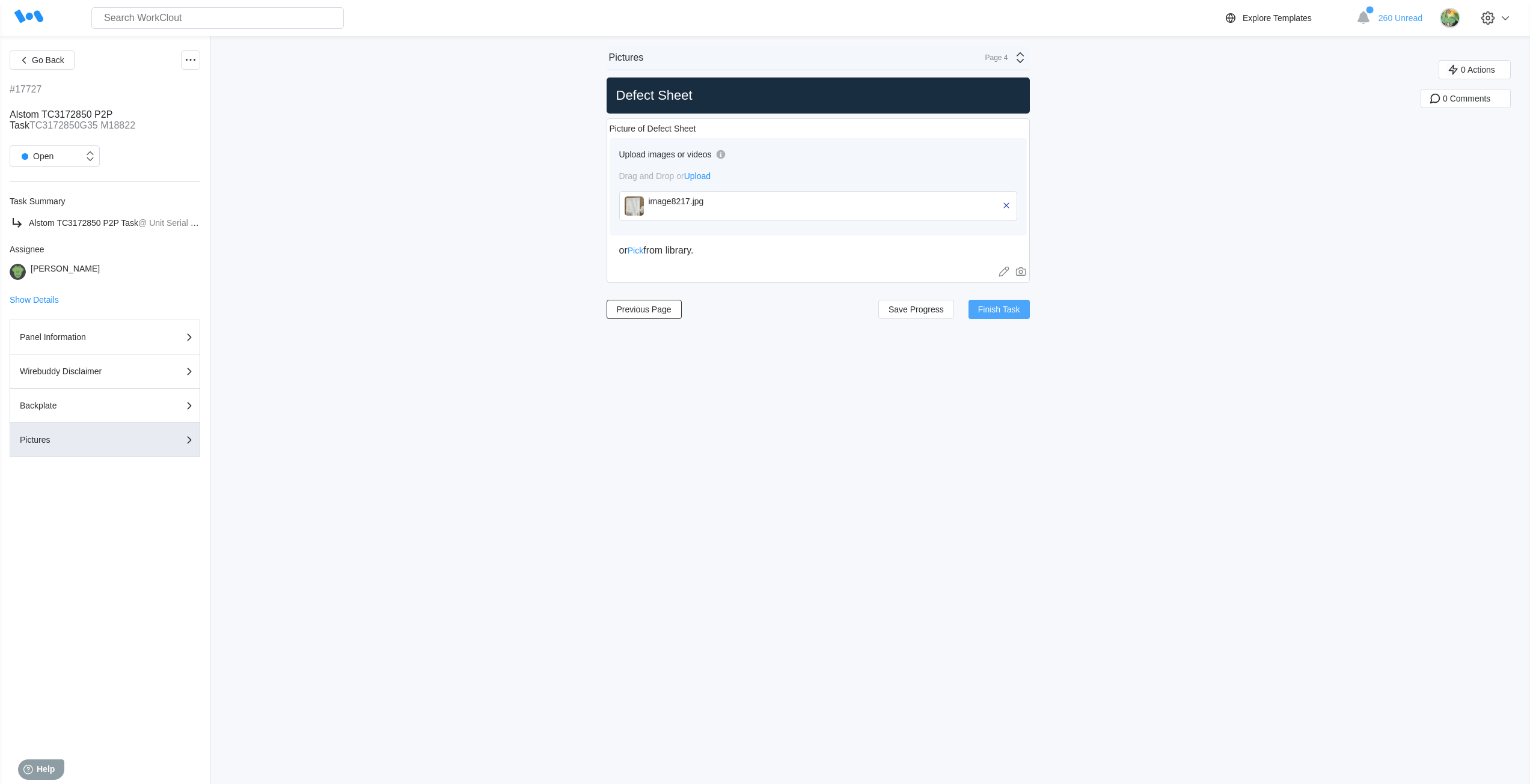
click at [1016, 313] on span "Finish Task" at bounding box center [999, 309] width 42 height 8
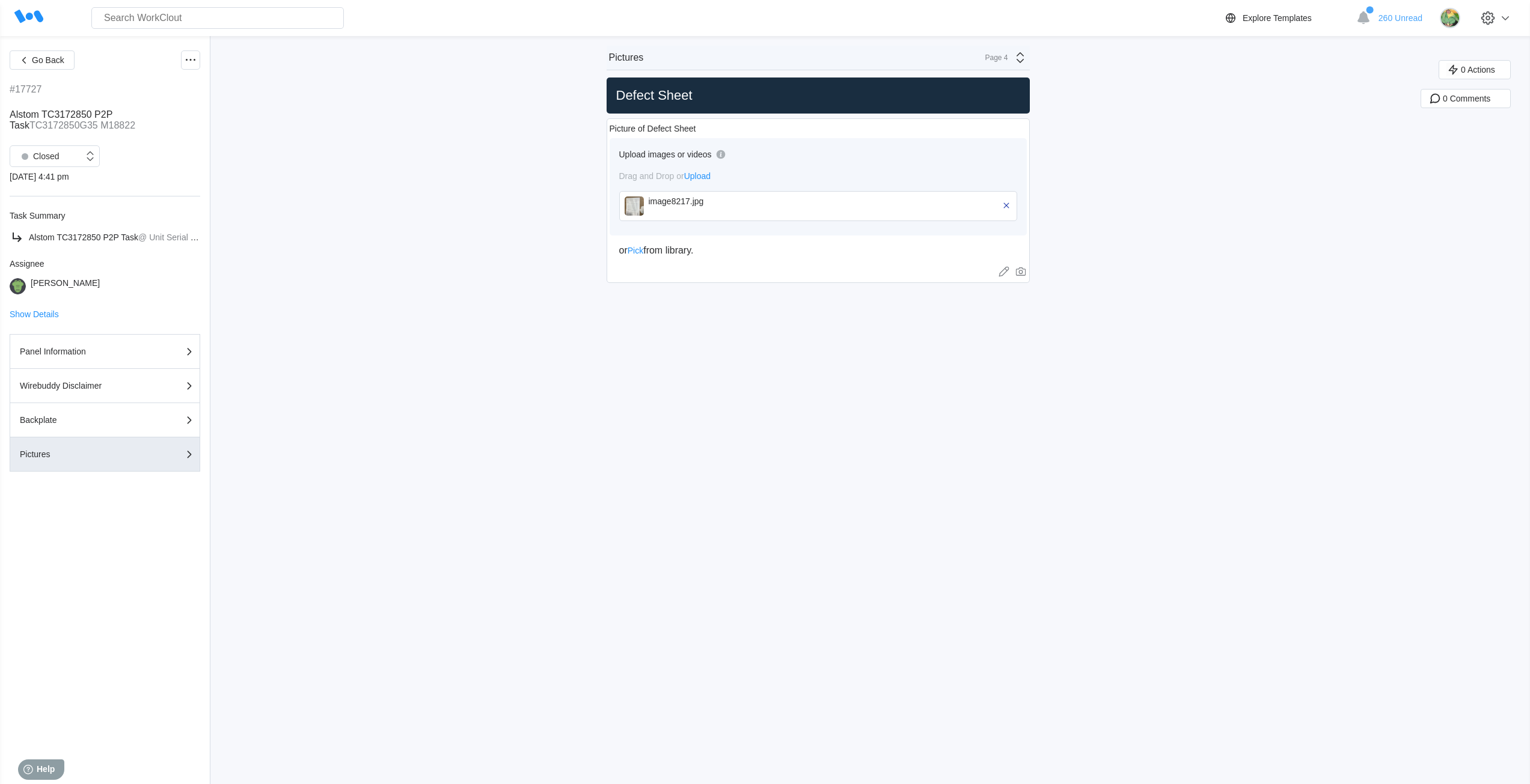
click at [545, 410] on div "Go Back #17727 Alstom TC3172850 P2P Task TC3172850G35 M18822 Closed [DATE] 4:41…" at bounding box center [765, 410] width 1530 height 748
click at [816, 488] on div "Go Back #17727 Alstom TC3172850 P2P Task TC3172850G35 M18822 Closed [DATE] 4:41…" at bounding box center [765, 410] width 1530 height 748
drag, startPoint x: 98, startPoint y: 127, endPoint x: 30, endPoint y: 122, distance: 68.2
click at [30, 122] on span "Alstom TC3172850 P2P Task TC3172850G35 M18822" at bounding box center [73, 120] width 125 height 21
click at [1015, 56] on div "Page 4" at bounding box center [1002, 57] width 49 height 15
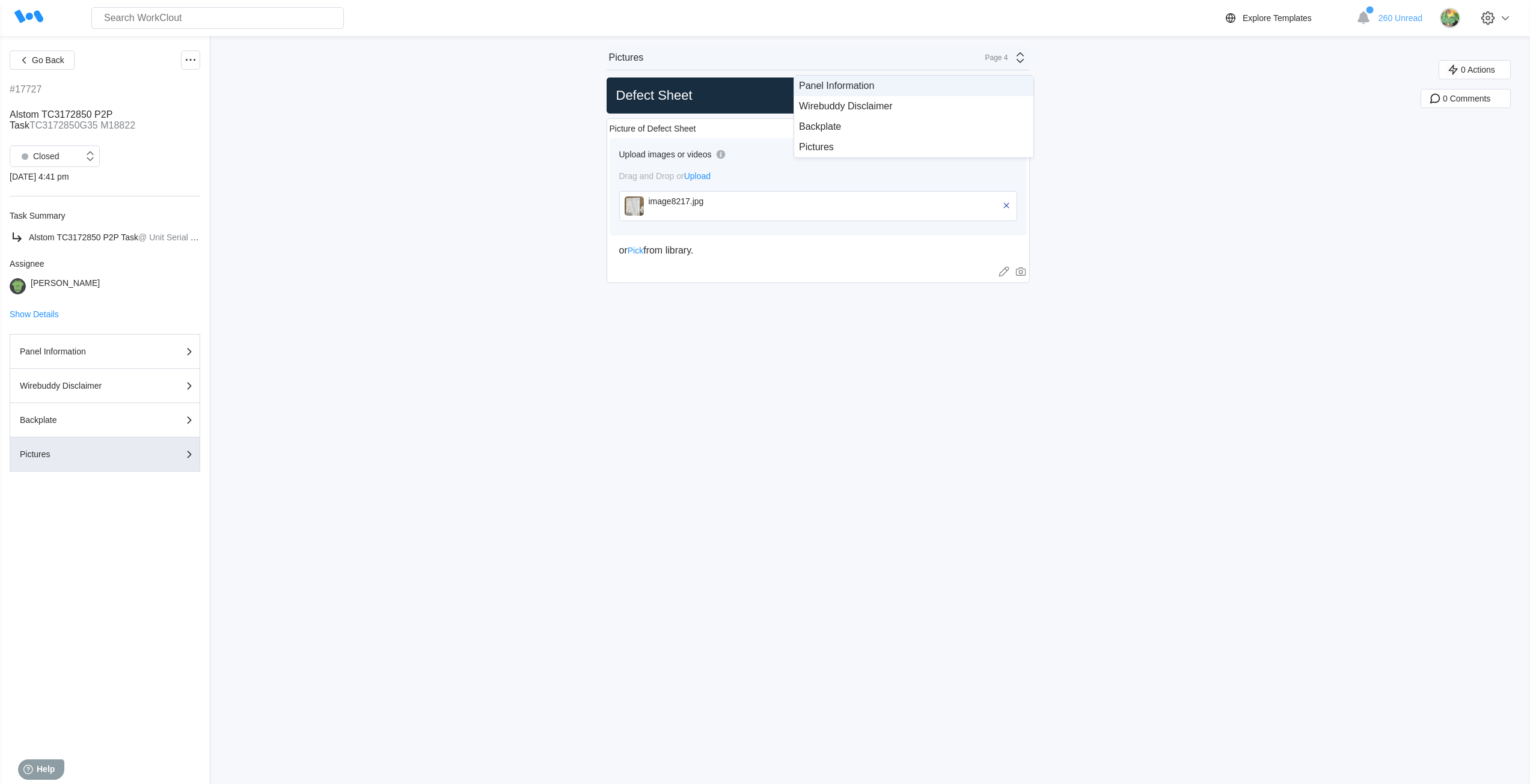
click at [810, 89] on div "Panel Information" at bounding box center [914, 86] width 229 height 11
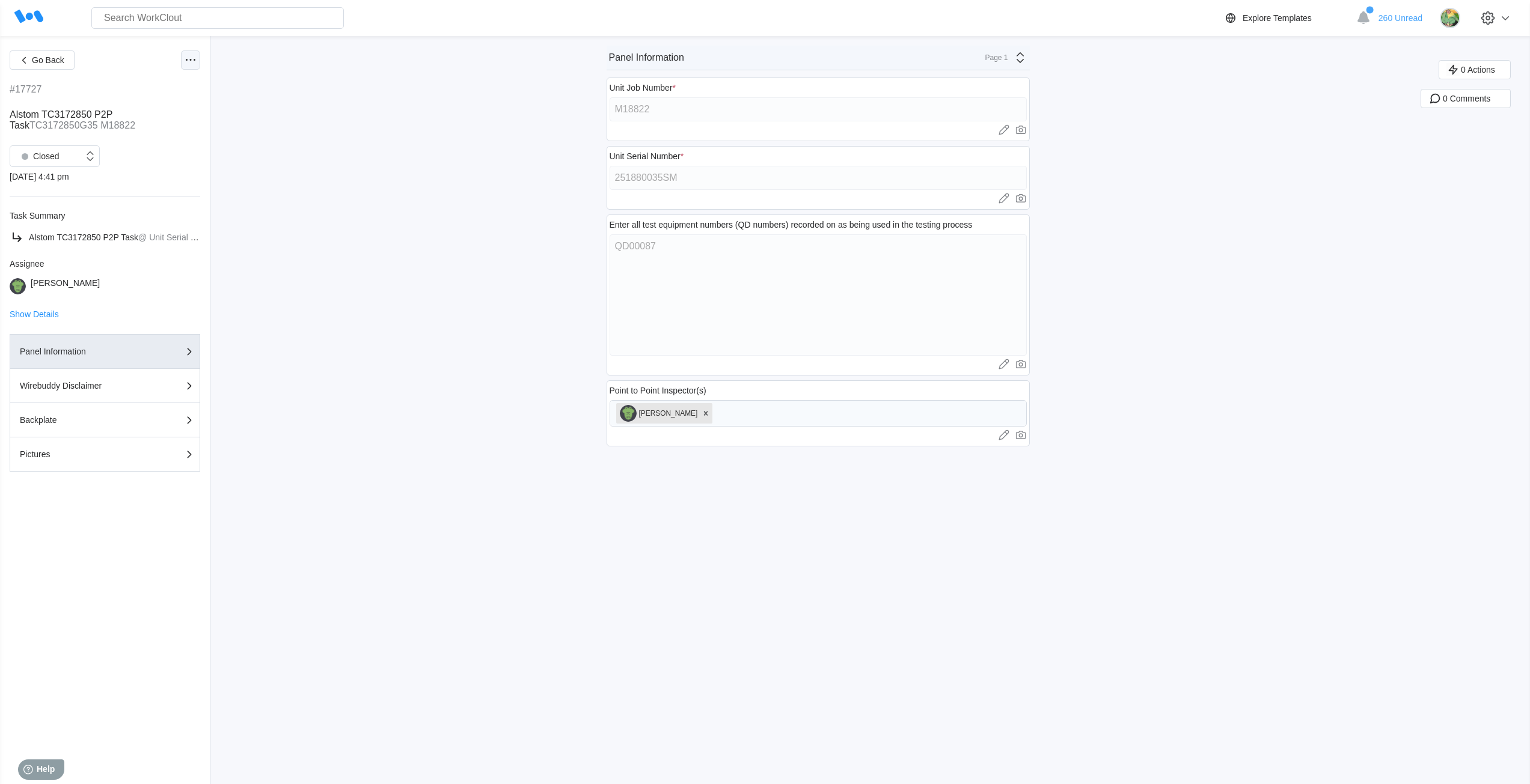
click at [185, 63] on icon at bounding box center [190, 60] width 15 height 15
click at [134, 148] on div "Export XLS" at bounding box center [126, 147] width 43 height 10
click at [1242, 488] on div "Go Back #17727 Alstom TC3172850 P2P Task TC3172850G35 M18822 Closed [DATE] 4:41…" at bounding box center [765, 410] width 1530 height 748
click at [626, 549] on div "Go Back #17726 Alstom TC3172850 P2P Task TC3172850G36 M18822 Closed [DATE] 2:34…" at bounding box center [765, 410] width 1530 height 748
click at [54, 161] on div "Closed" at bounding box center [37, 156] width 44 height 17
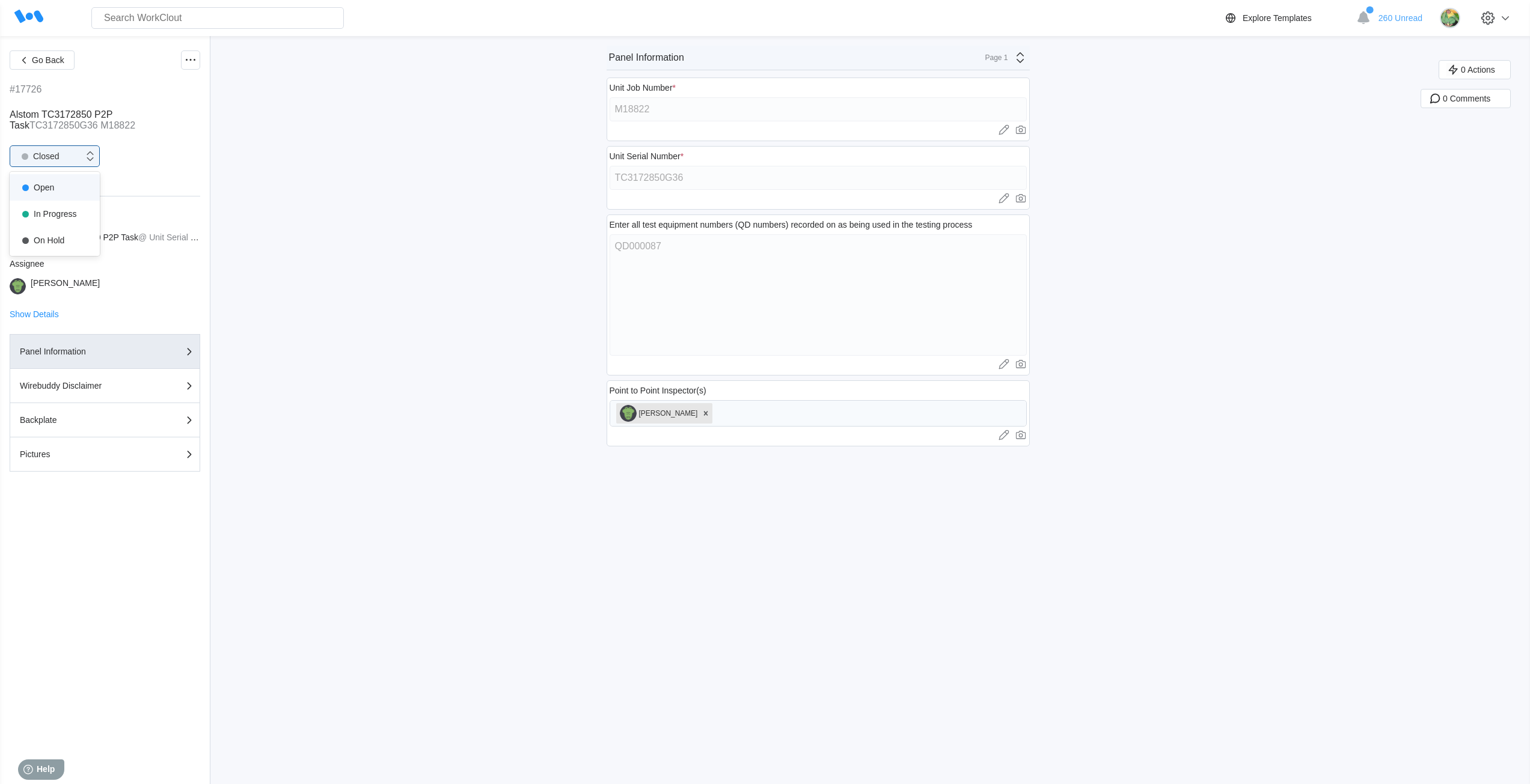
click at [60, 190] on div "Open" at bounding box center [54, 187] width 76 height 17
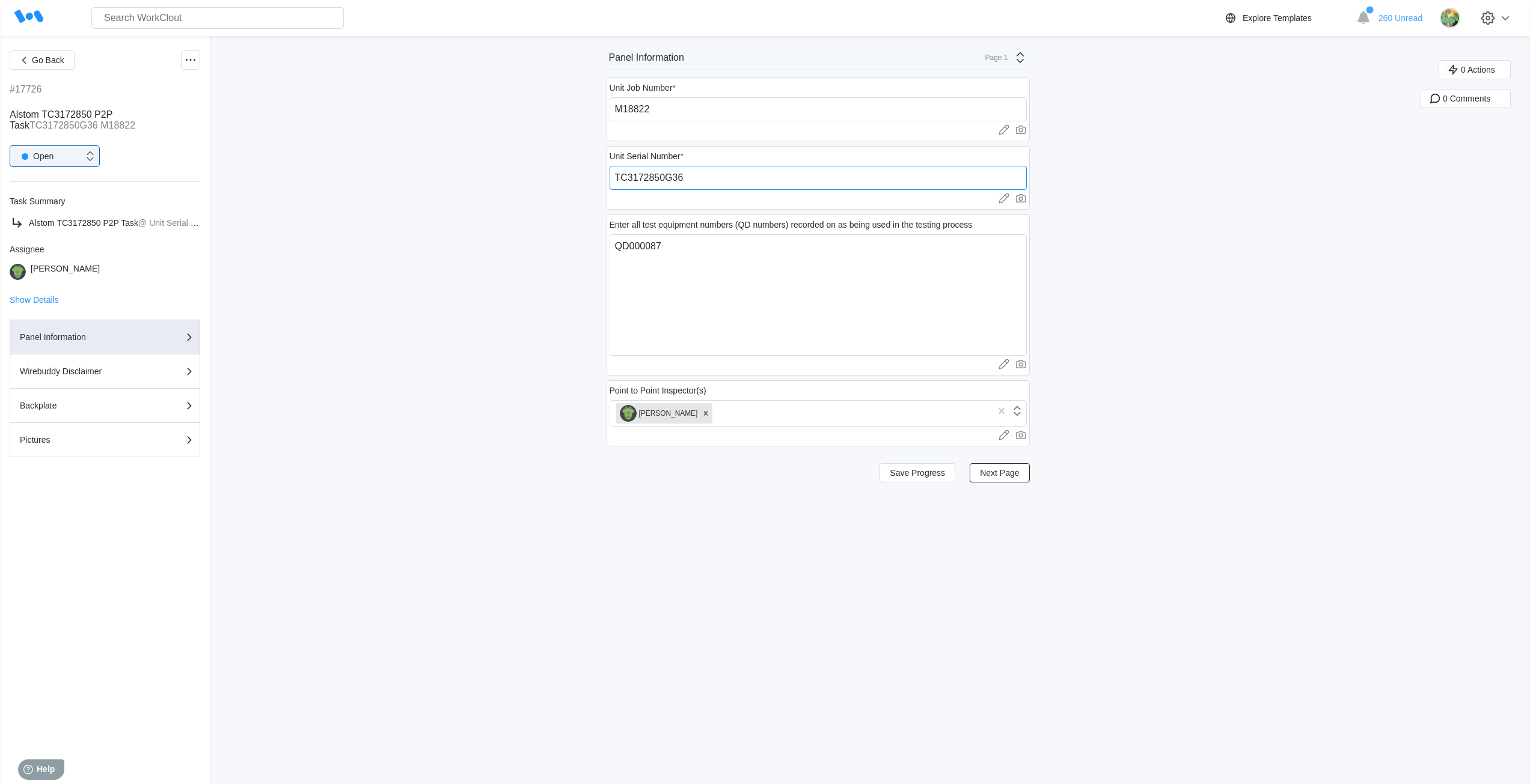
click at [694, 175] on input "TC3172850G36" at bounding box center [818, 177] width 417 height 24
paste input "251880036SM"
type input "251880036SM"
click at [943, 475] on span "Save Progress" at bounding box center [917, 472] width 55 height 8
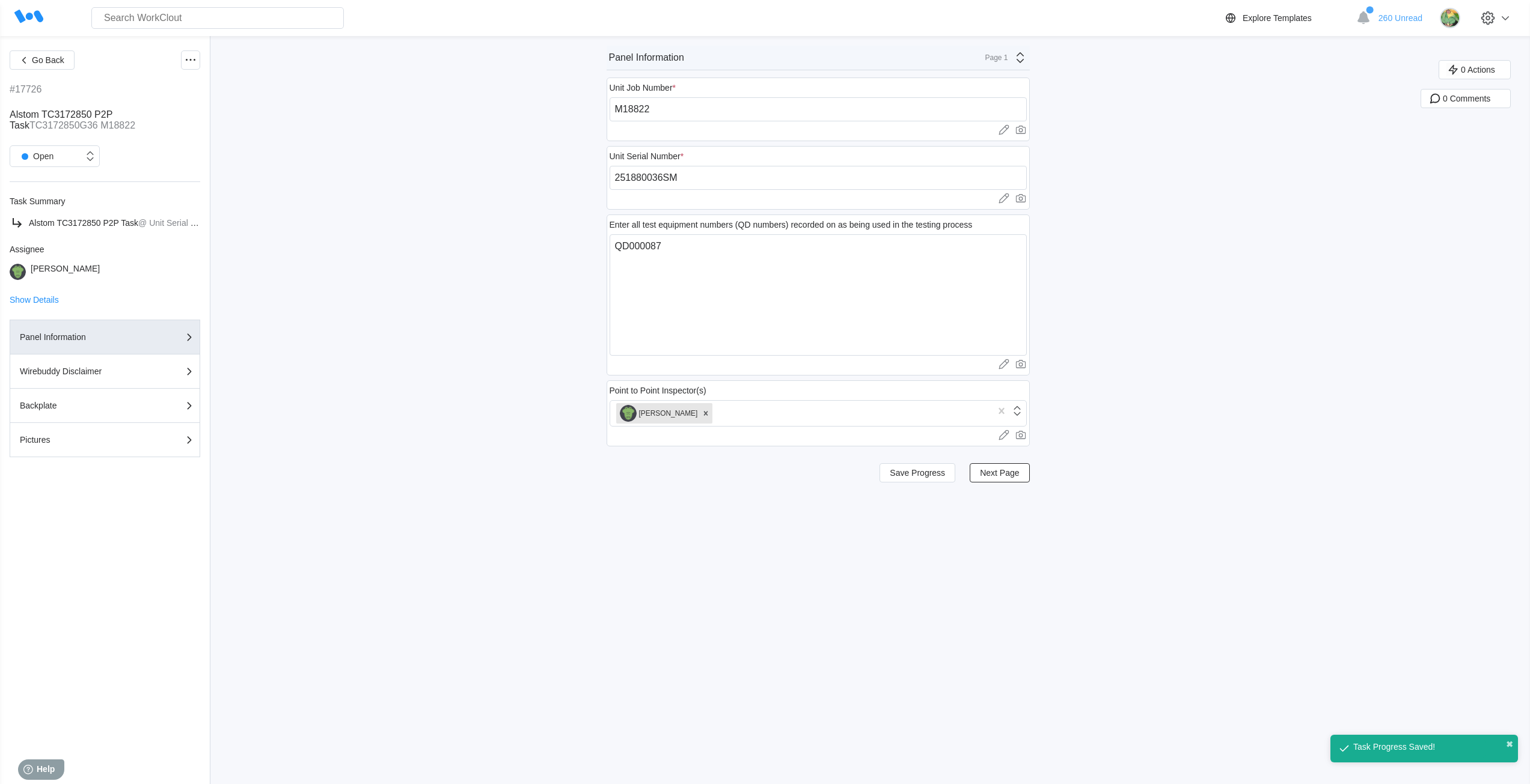
click at [989, 52] on div "Page 1" at bounding box center [1002, 57] width 49 height 15
click at [934, 150] on div "Pictures" at bounding box center [914, 147] width 229 height 11
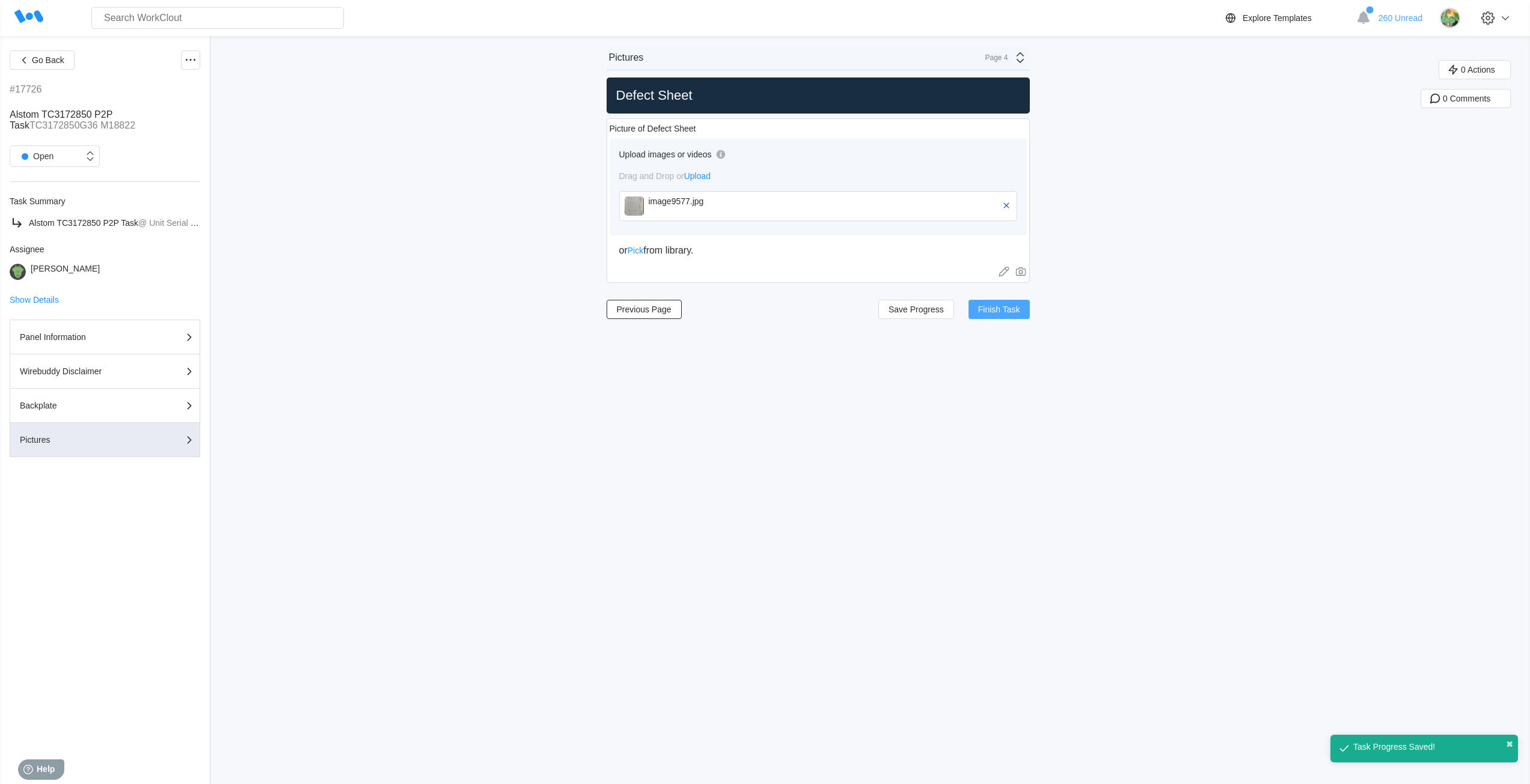
click at [999, 308] on span "Finish Task" at bounding box center [999, 309] width 42 height 8
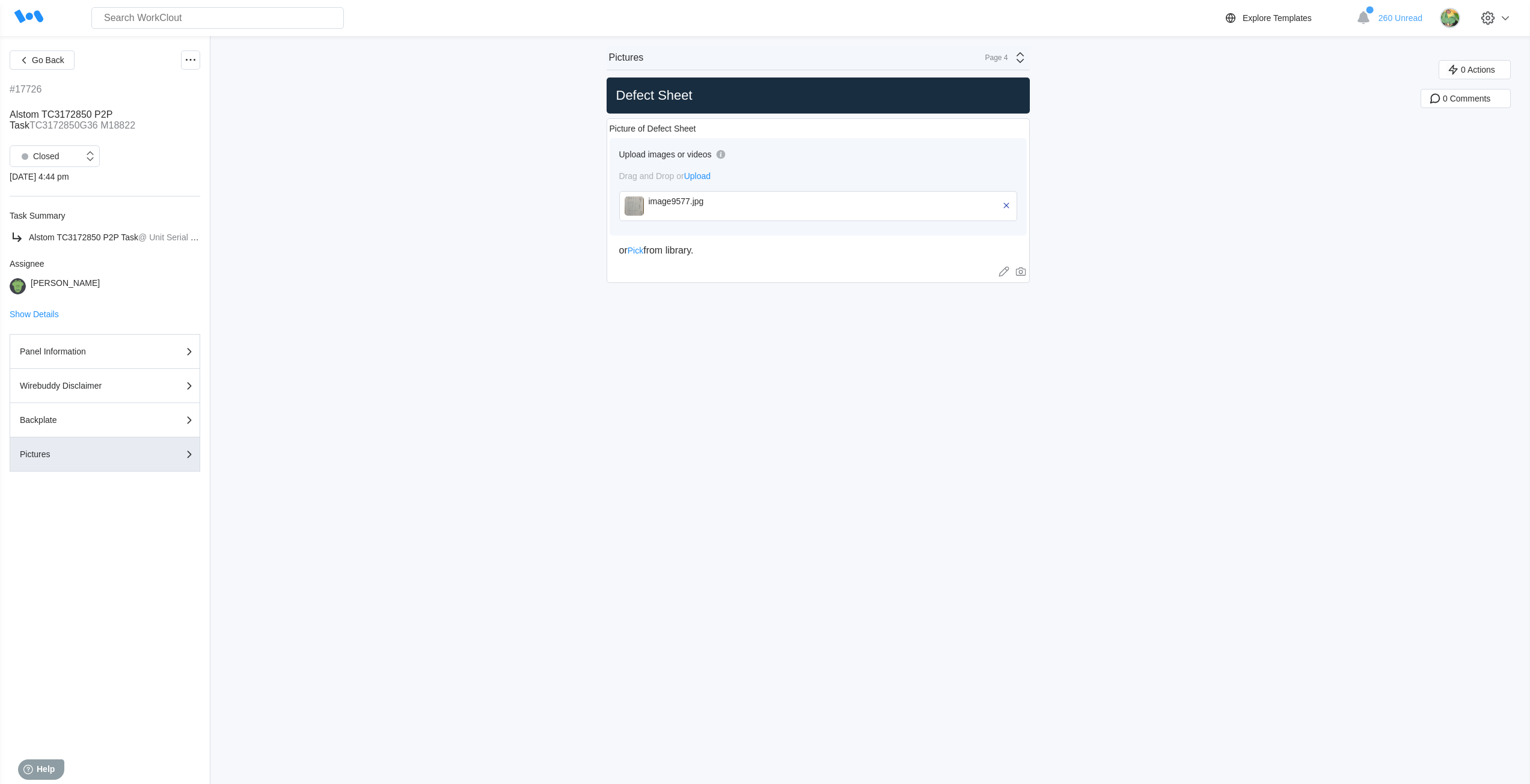
click at [781, 59] on div "Pictures Page 4" at bounding box center [817, 58] width 423 height 24
click at [846, 92] on div "Panel Information" at bounding box center [913, 86] width 239 height 21
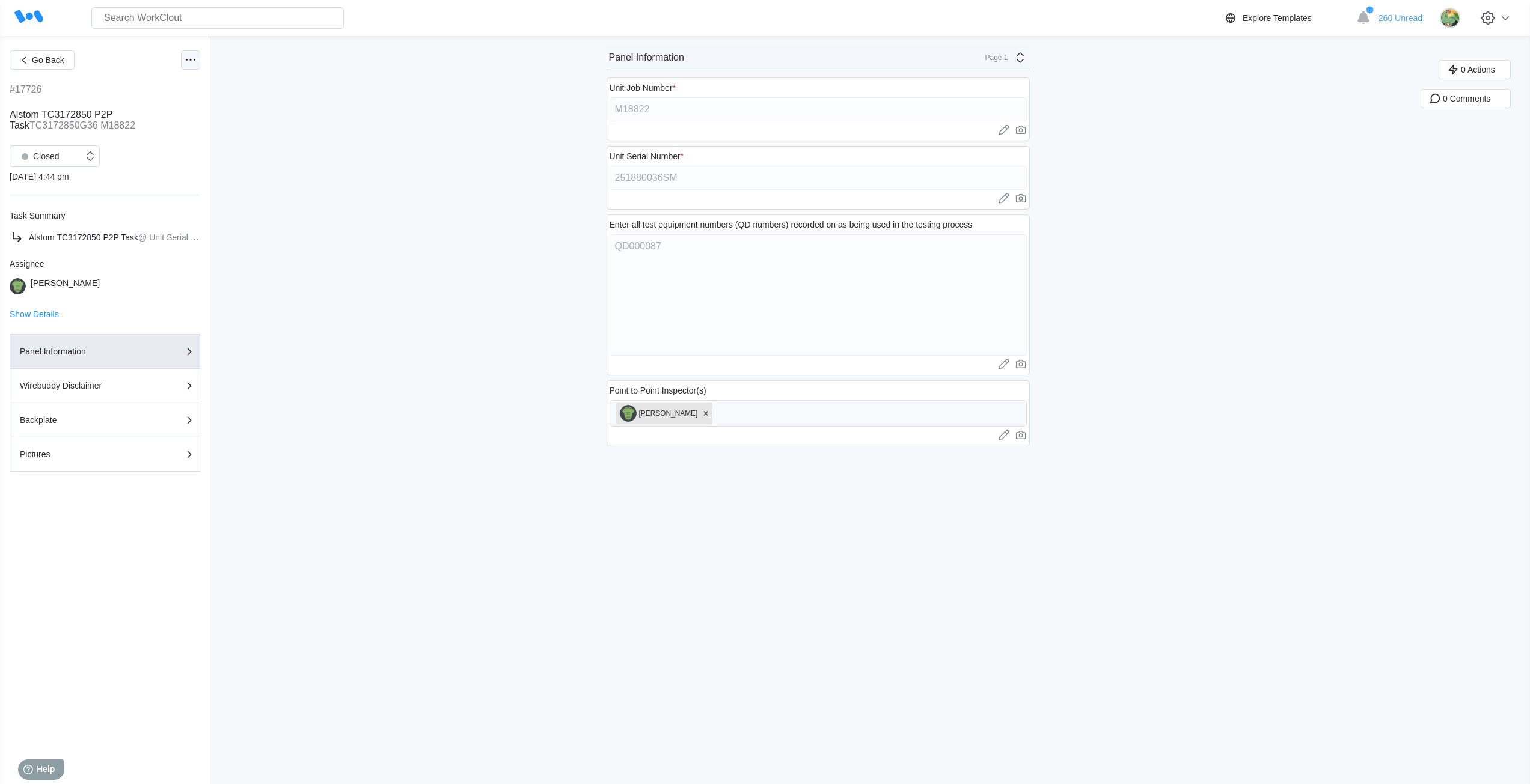
click at [184, 58] on icon at bounding box center [190, 60] width 15 height 15
click at [139, 146] on div "Export XLS" at bounding box center [126, 147] width 43 height 10
click at [521, 244] on div "Go Back #17726 Alstom TC3172850 P2P Task TC3172850G36 M18822 Closed [DATE] 4:44…" at bounding box center [765, 410] width 1530 height 748
drag, startPoint x: 538, startPoint y: 555, endPoint x: 530, endPoint y: 546, distance: 12.0
click at [538, 555] on div "Go Back #17726 Alstom TC3172850 P2P Task TC3172850G36 M18822 Closed [DATE] 4:44…" at bounding box center [765, 410] width 1530 height 748
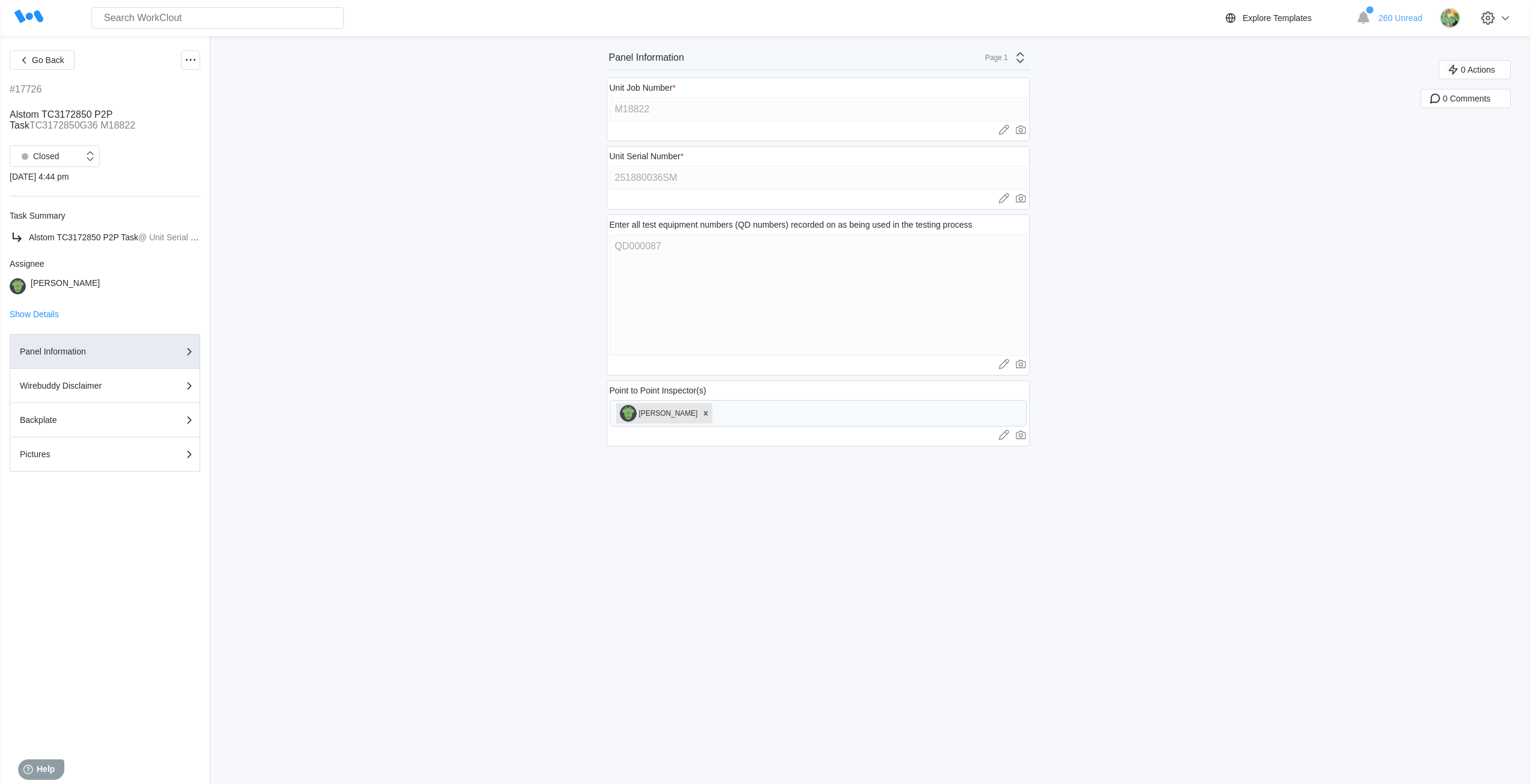
click at [424, 364] on div "Go Back #17726 Alstom TC3172850 P2P Task TC3172850G36 M18822 Closed [DATE] 4:44…" at bounding box center [765, 410] width 1530 height 748
